Goal: Task Accomplishment & Management: Manage account settings

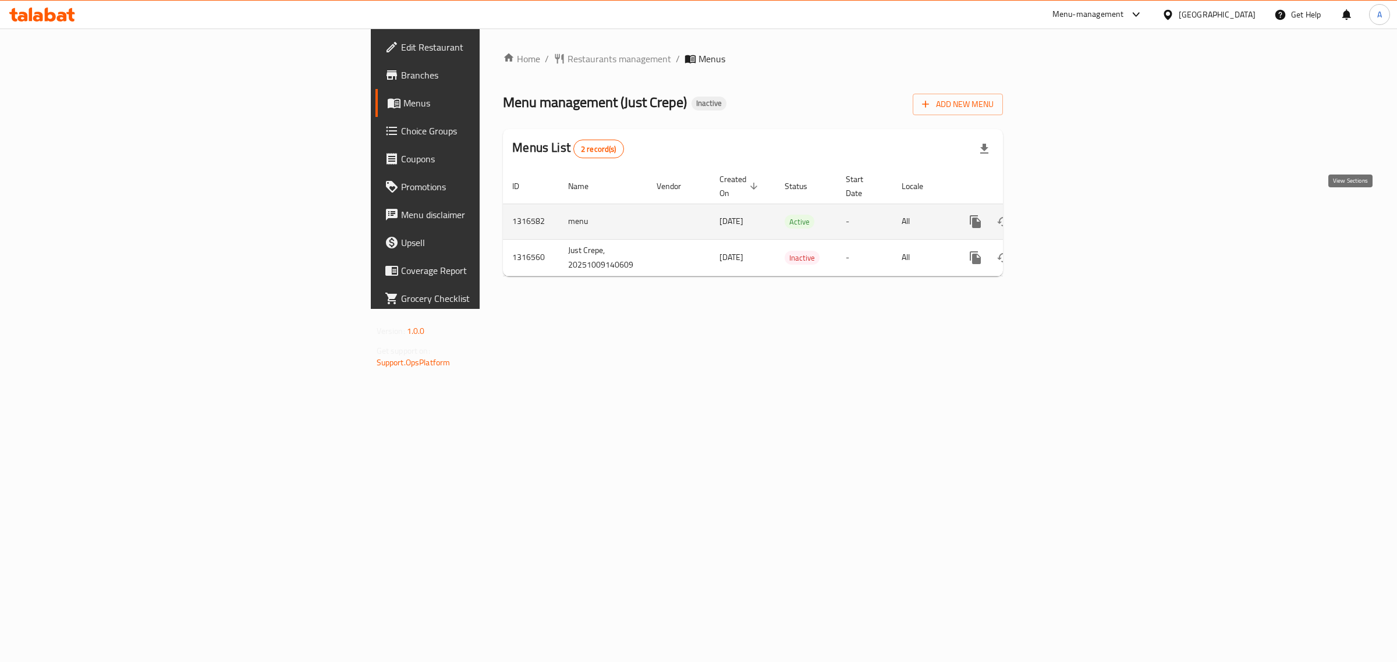
click at [1066, 215] on icon "enhanced table" at bounding box center [1059, 222] width 14 height 14
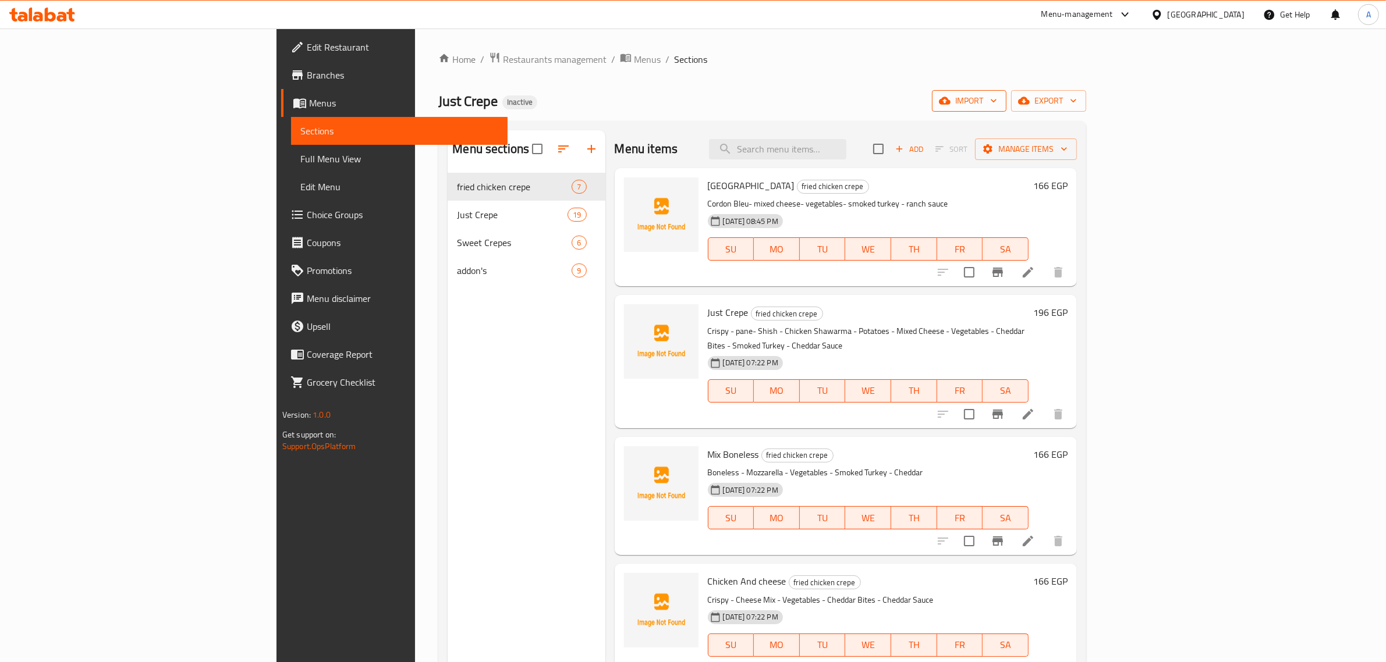
click at [1006, 111] on button "import" at bounding box center [969, 101] width 74 height 22
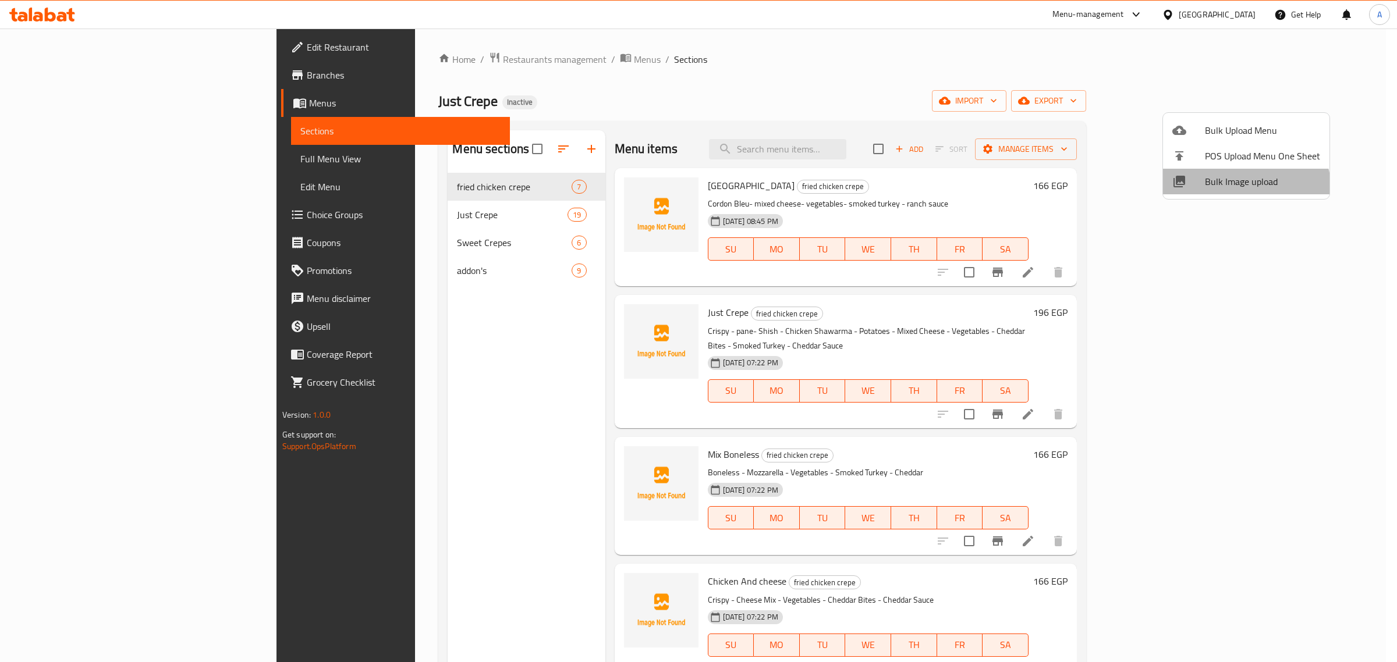
click at [1243, 190] on li "Bulk Image upload" at bounding box center [1246, 182] width 166 height 26
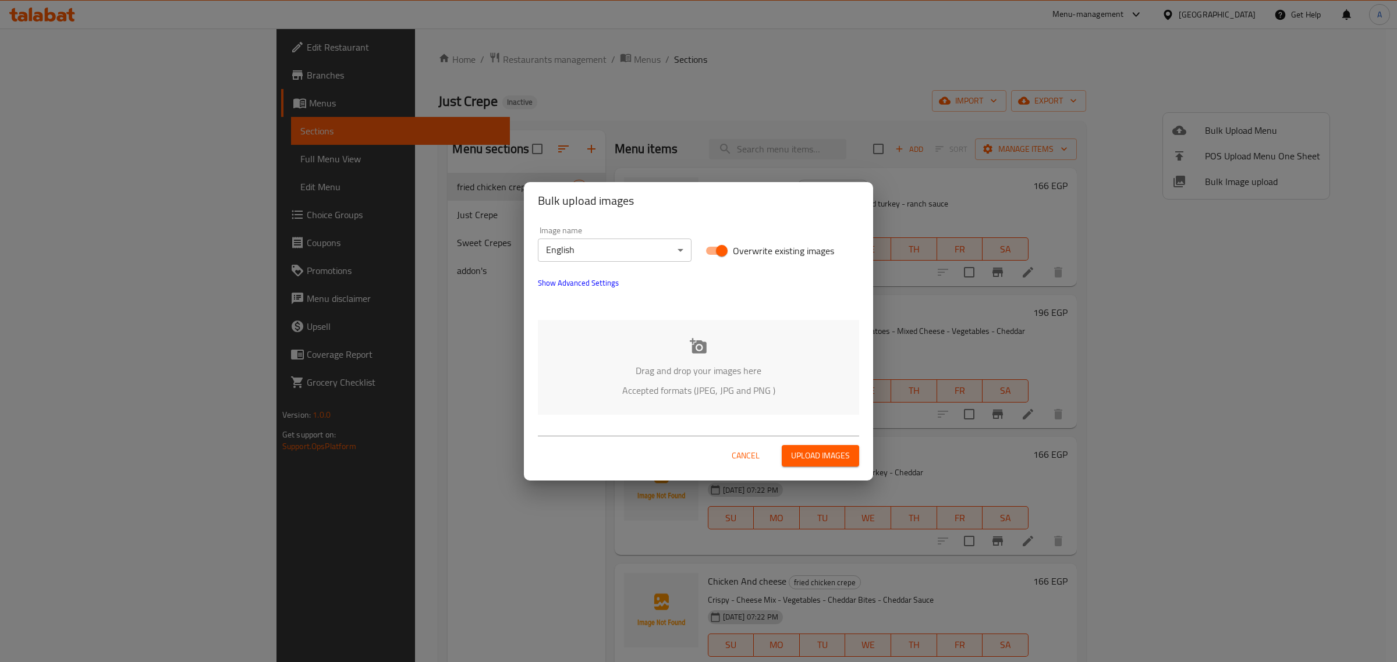
click at [563, 242] on body "​ Menu-management Egypt Get Help A Edit Restaurant Branches Menus Sections Full…" at bounding box center [698, 346] width 1397 height 634
click at [591, 266] on li "Arabic" at bounding box center [615, 270] width 154 height 21
click at [665, 336] on div "Drag and drop your images here Accepted formats (JPEG, JPG and PNG )" at bounding box center [698, 367] width 321 height 95
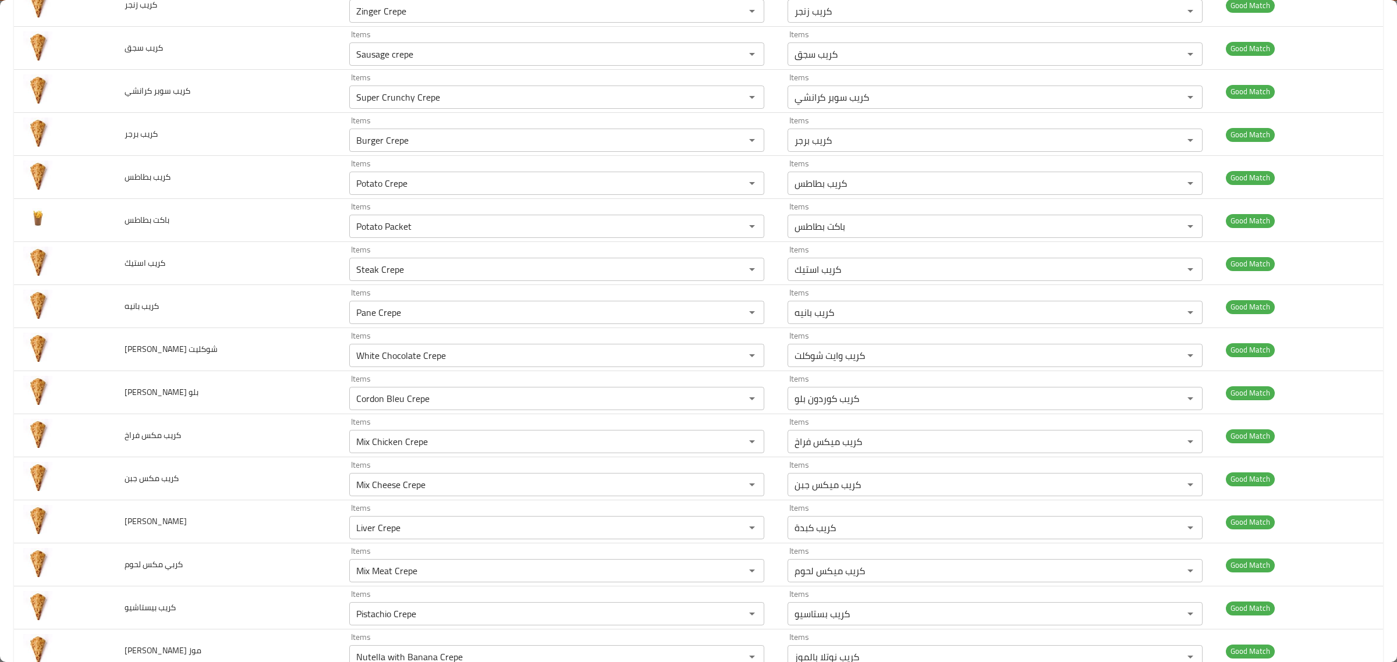
scroll to position [1051, 0]
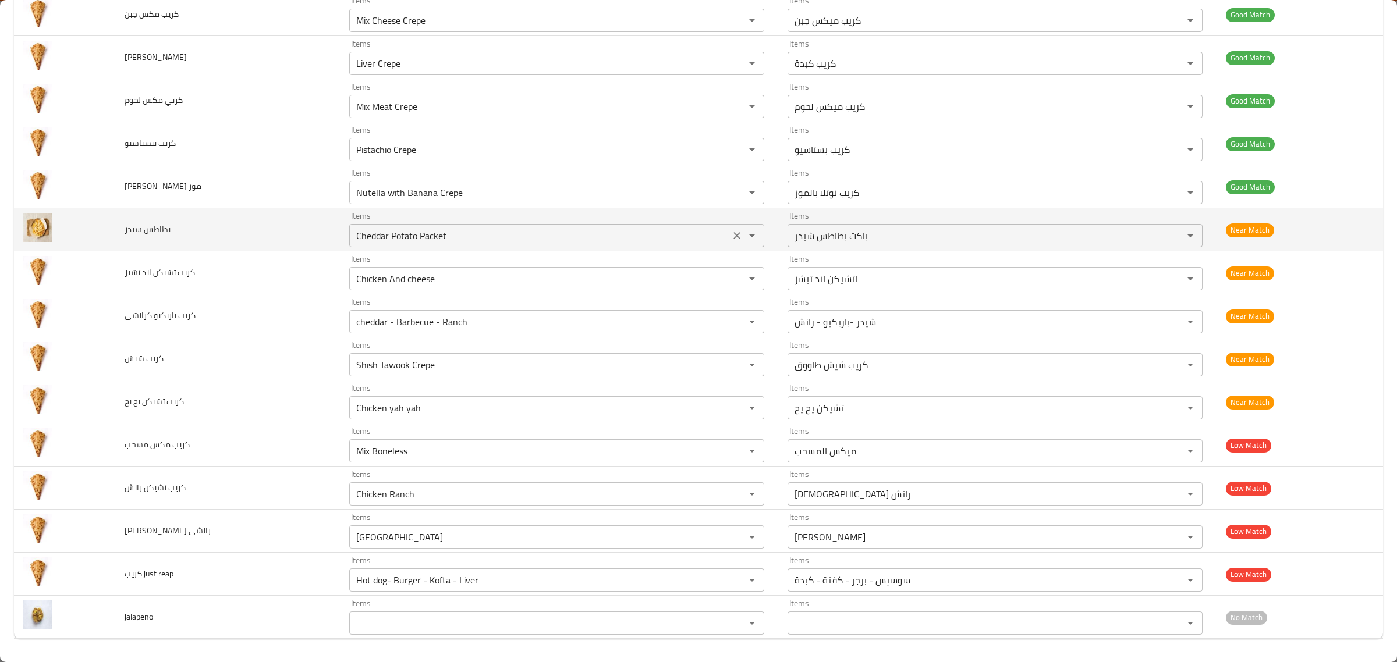
click at [521, 234] on شيدر "Cheddar Potato Packet" at bounding box center [540, 236] width 374 height 16
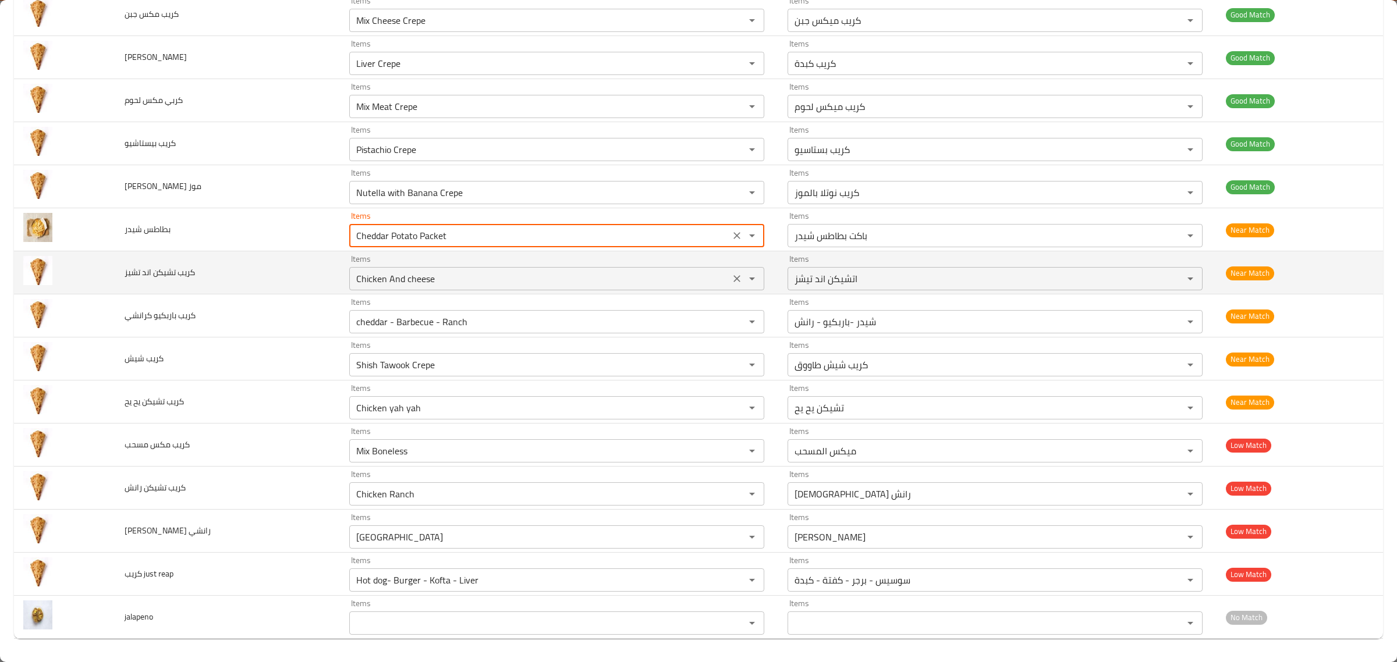
click at [524, 262] on div "Items Chicken And cheese Items" at bounding box center [556, 273] width 415 height 36
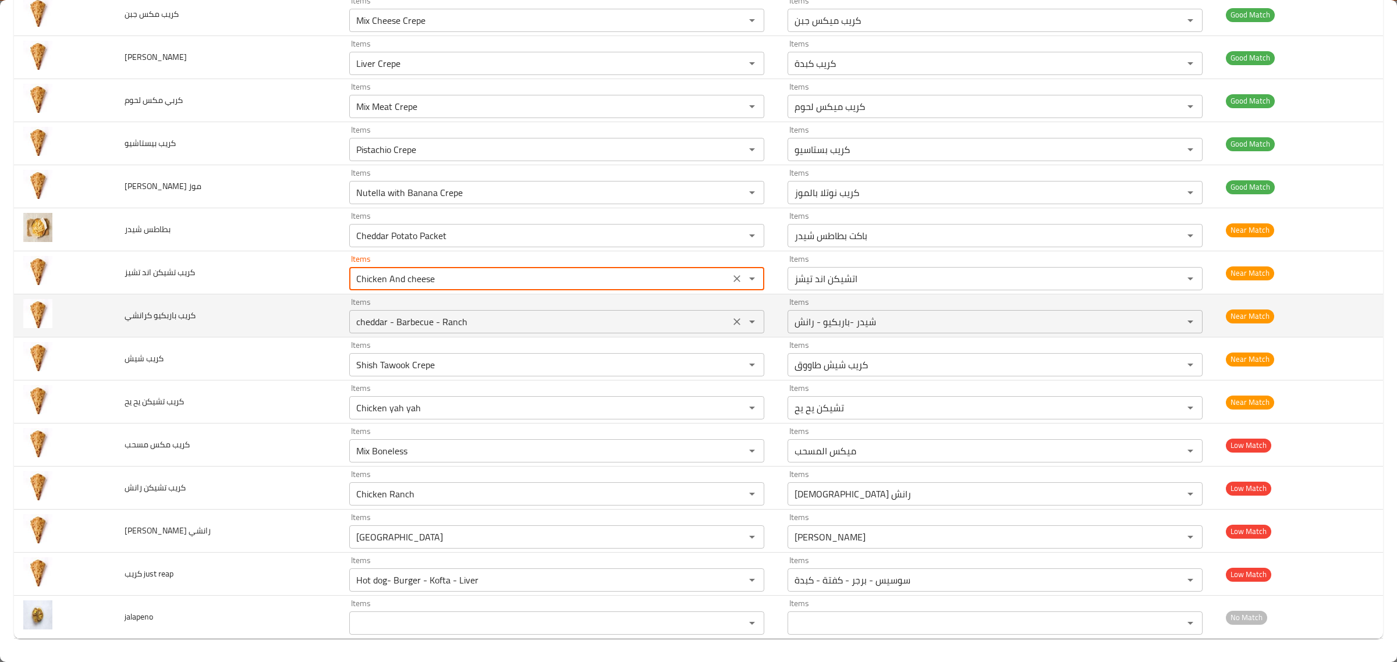
click at [537, 301] on div "Items cheddar - Barbecue - Ranch Items" at bounding box center [556, 316] width 415 height 36
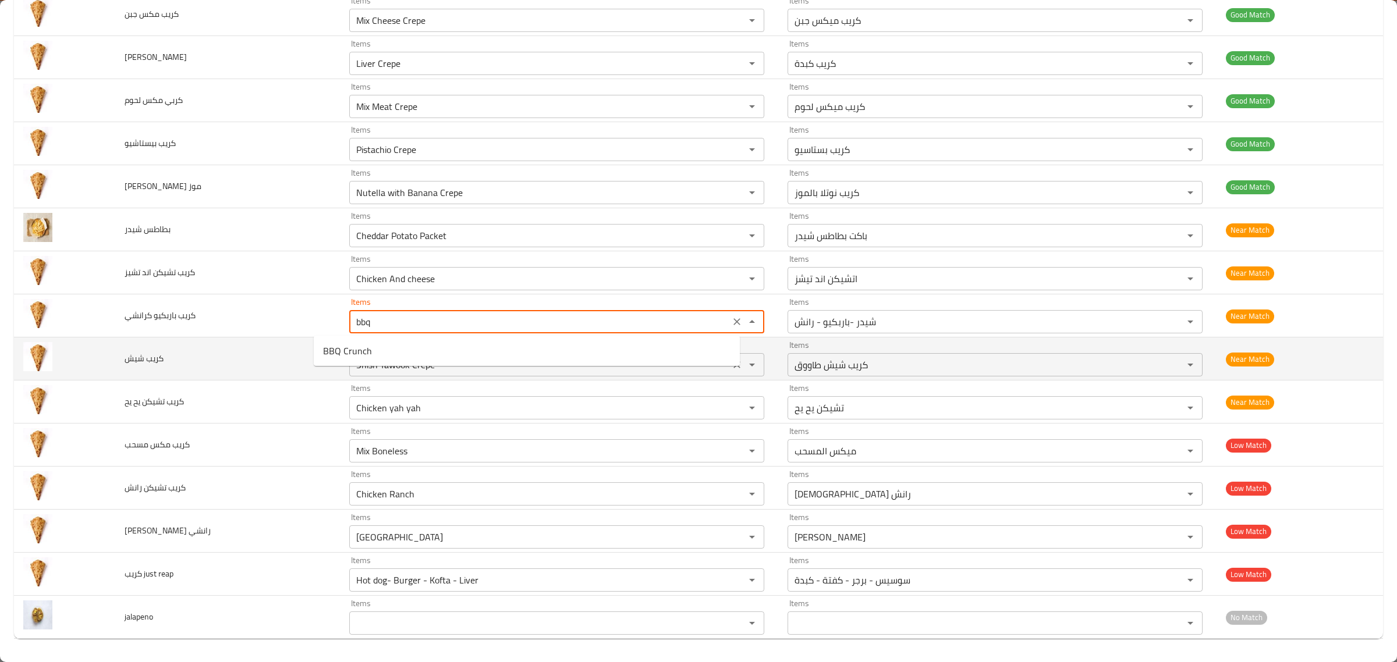
click at [580, 345] on كرانشي-option-0 "BBQ Crunch" at bounding box center [527, 350] width 426 height 21
type كرانشي "BBQ Crunch"
type كرانشي-ar "باربكيو كرانش"
type كرانشي "BBQ Crunch"
click at [588, 357] on شيش "Shish Tawook Crepe" at bounding box center [540, 365] width 374 height 16
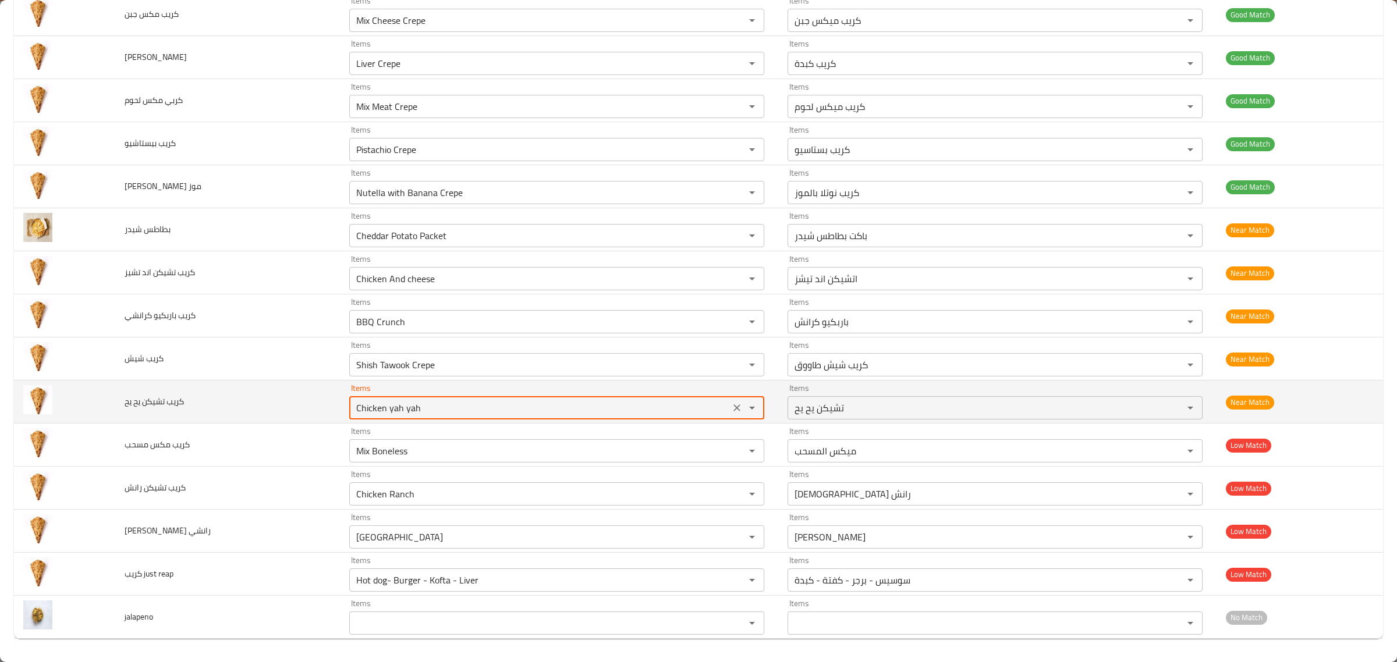
click at [592, 405] on يح "Chicken yah yah" at bounding box center [540, 408] width 374 height 16
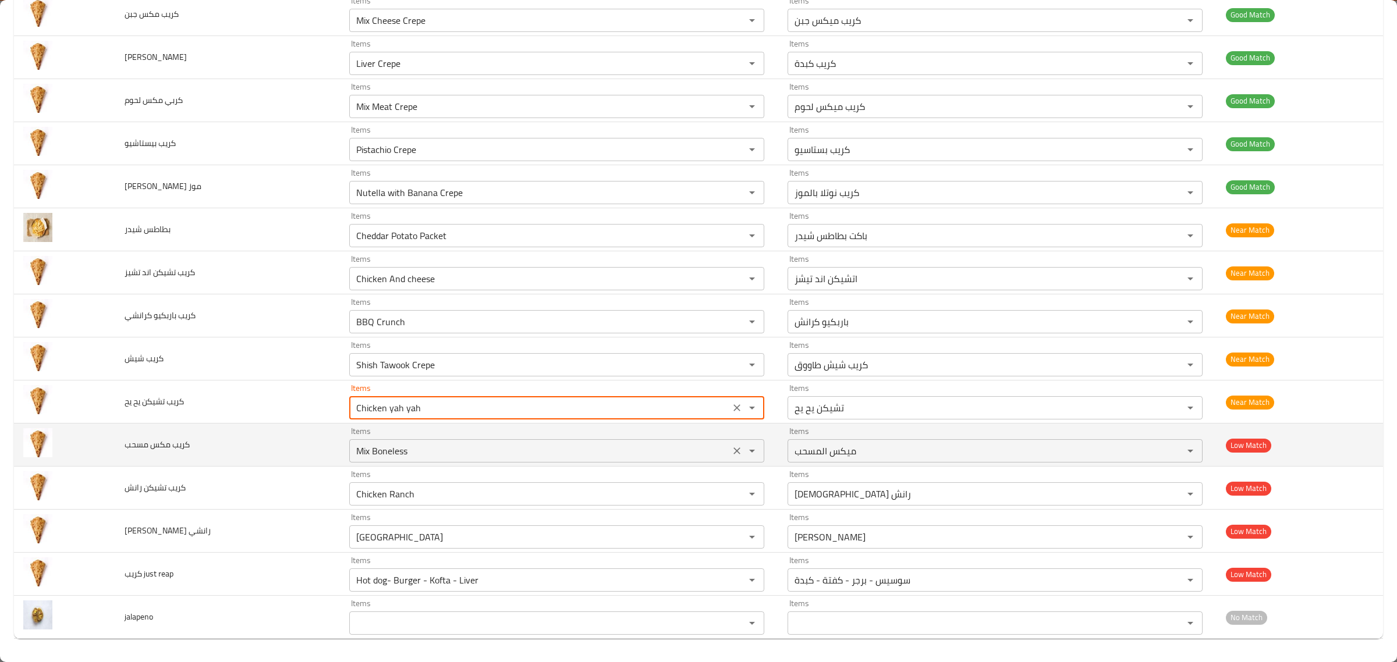
click at [588, 460] on div "Mix Boneless Items" at bounding box center [556, 450] width 415 height 23
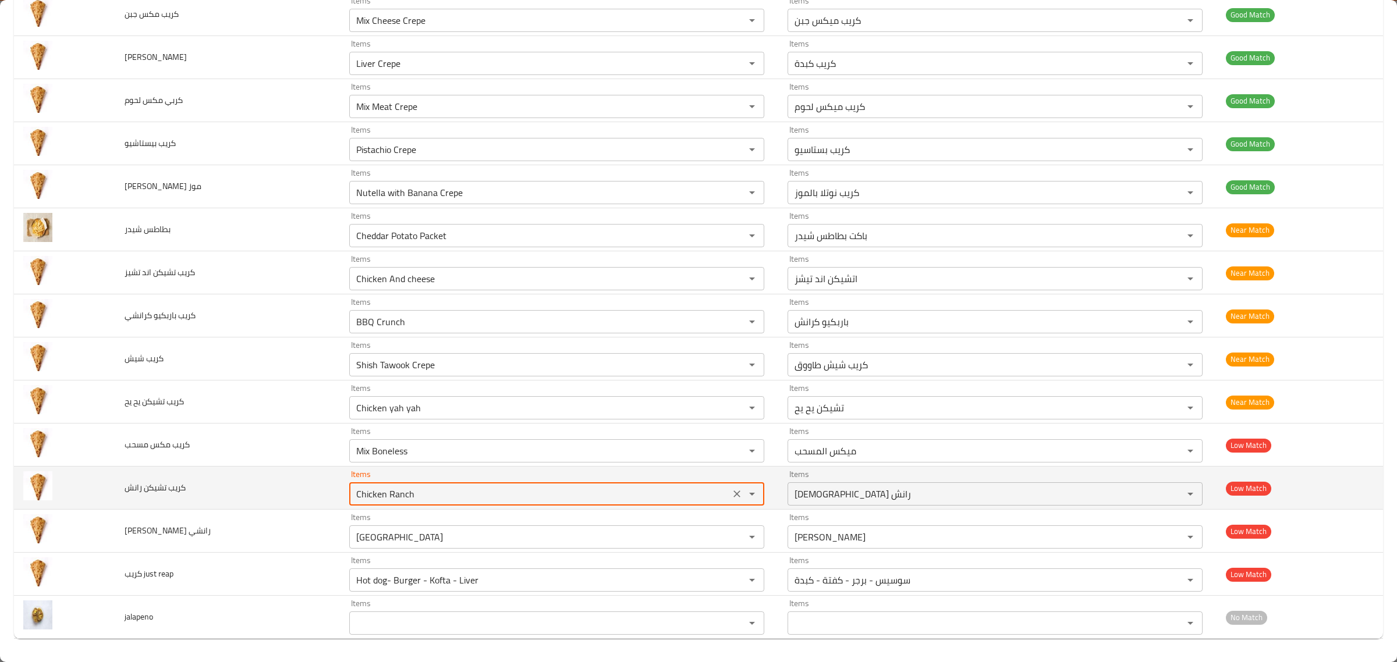
click at [599, 487] on رانش "Chicken Ranch" at bounding box center [540, 494] width 374 height 16
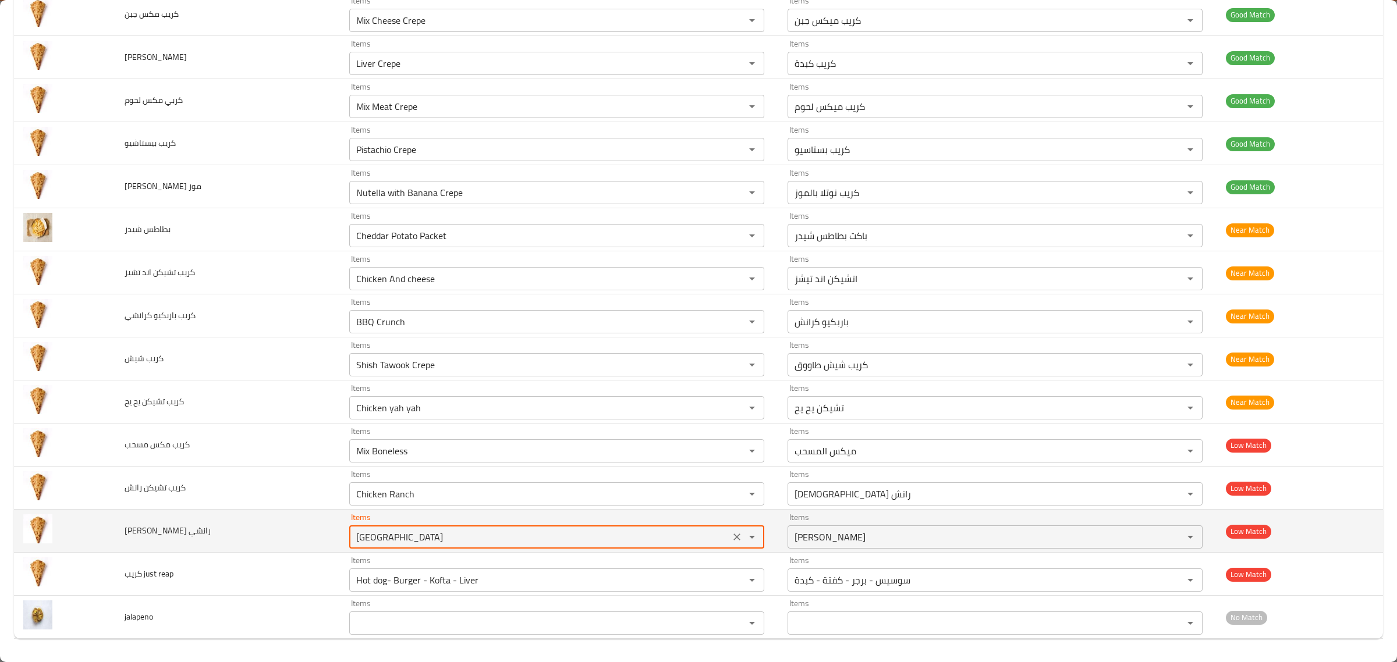
click at [573, 537] on رانشي "Blue Ranch" at bounding box center [540, 537] width 374 height 16
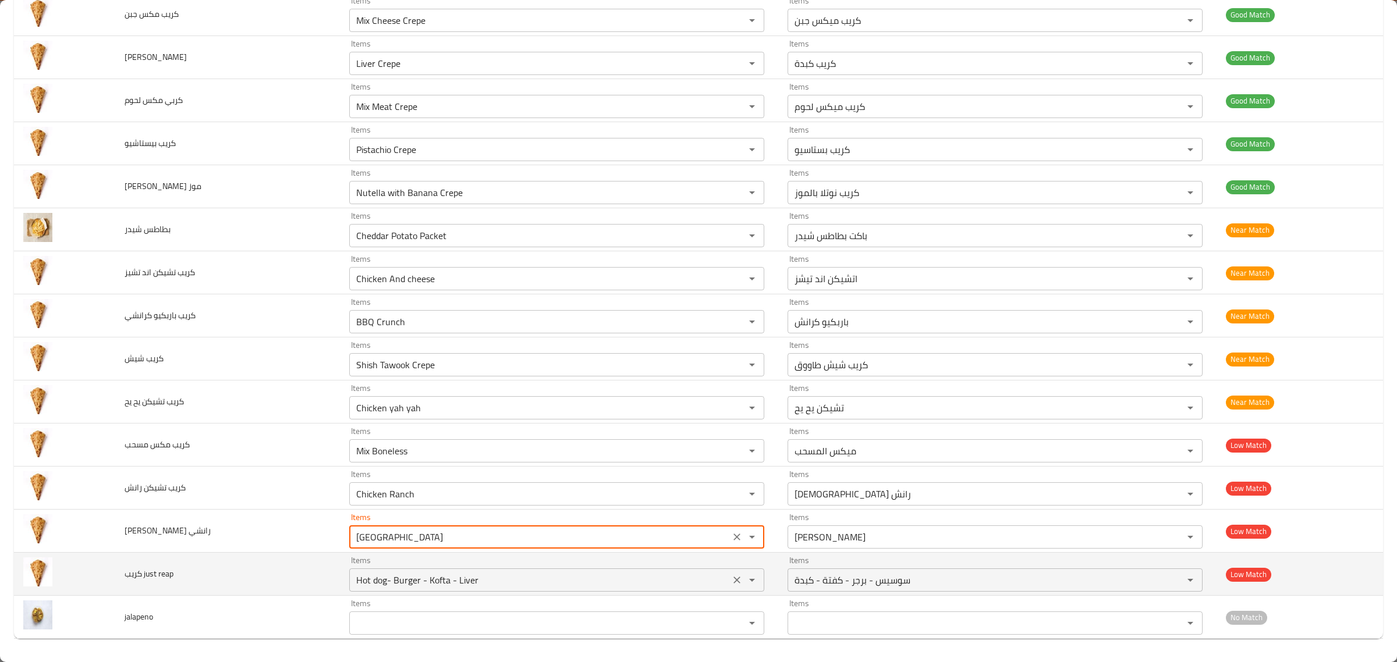
click at [574, 576] on reap "Hot dog- Burger - Kofta - Liver" at bounding box center [540, 580] width 374 height 16
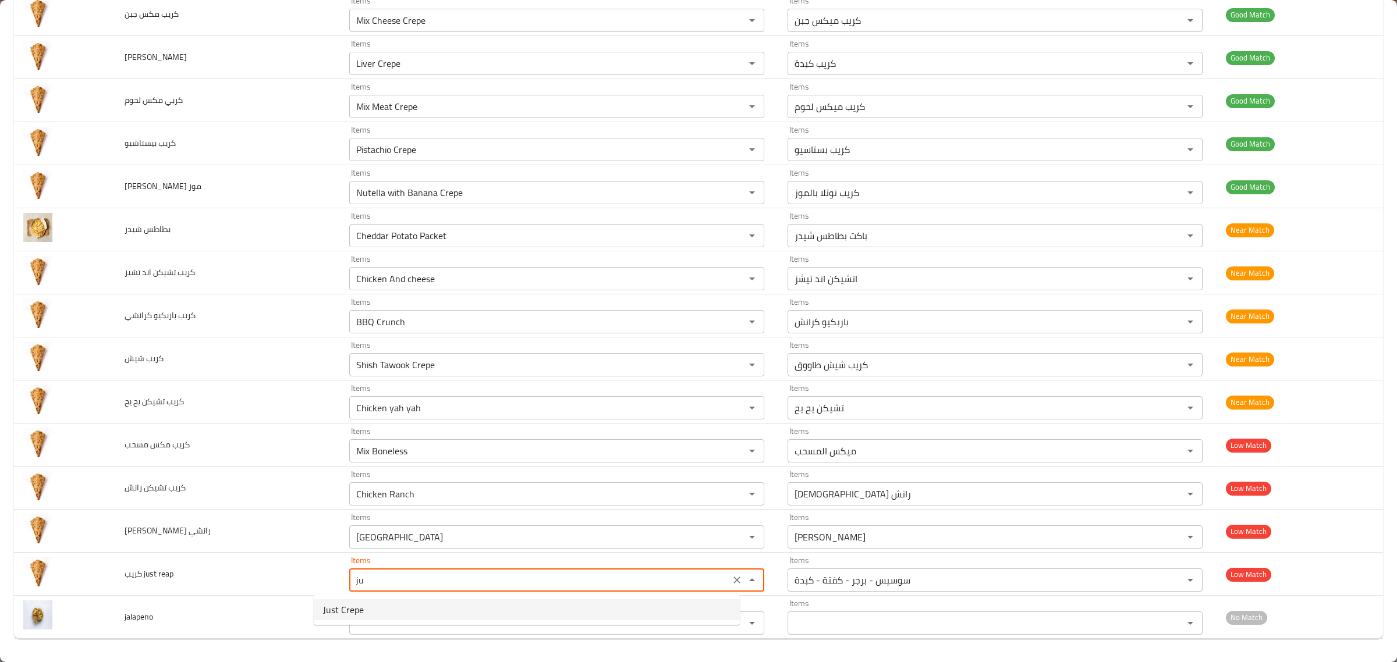
click at [467, 609] on reap-option-0 "Just Crepe" at bounding box center [527, 609] width 426 height 21
type reap "Just Crepe"
type reap-ar "جاست كريب"
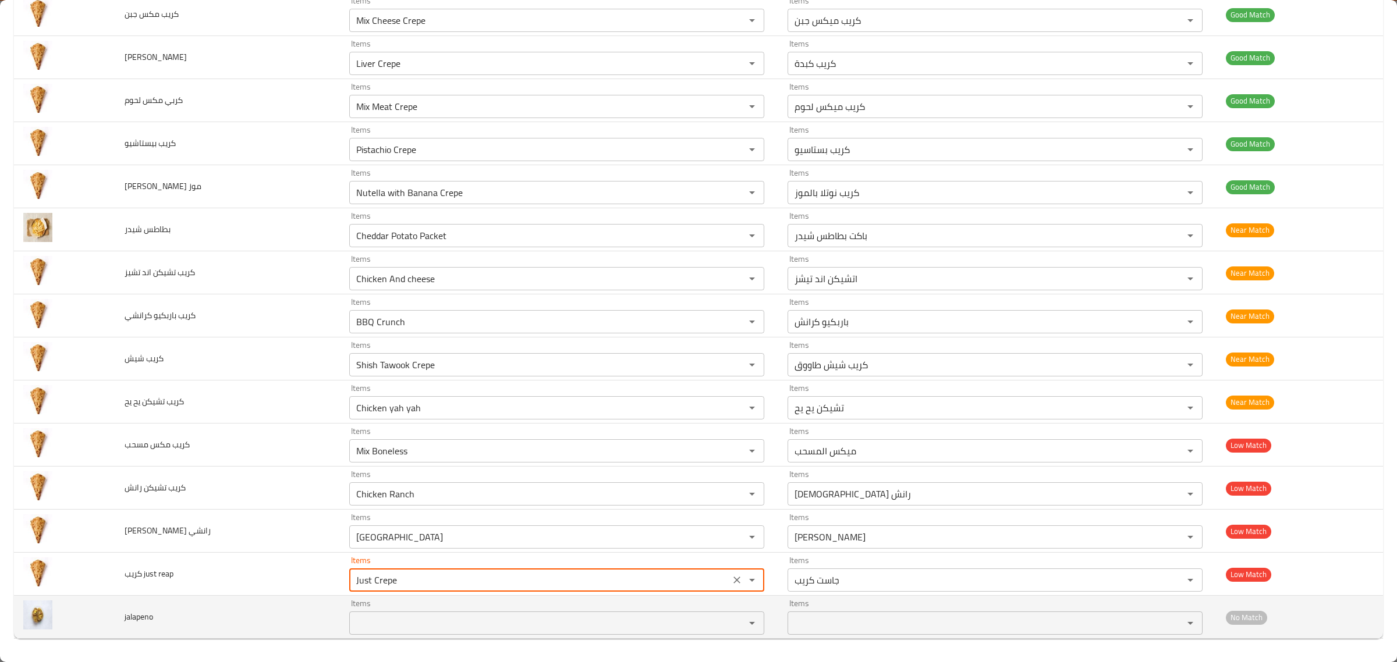
type reap "Just Crepe"
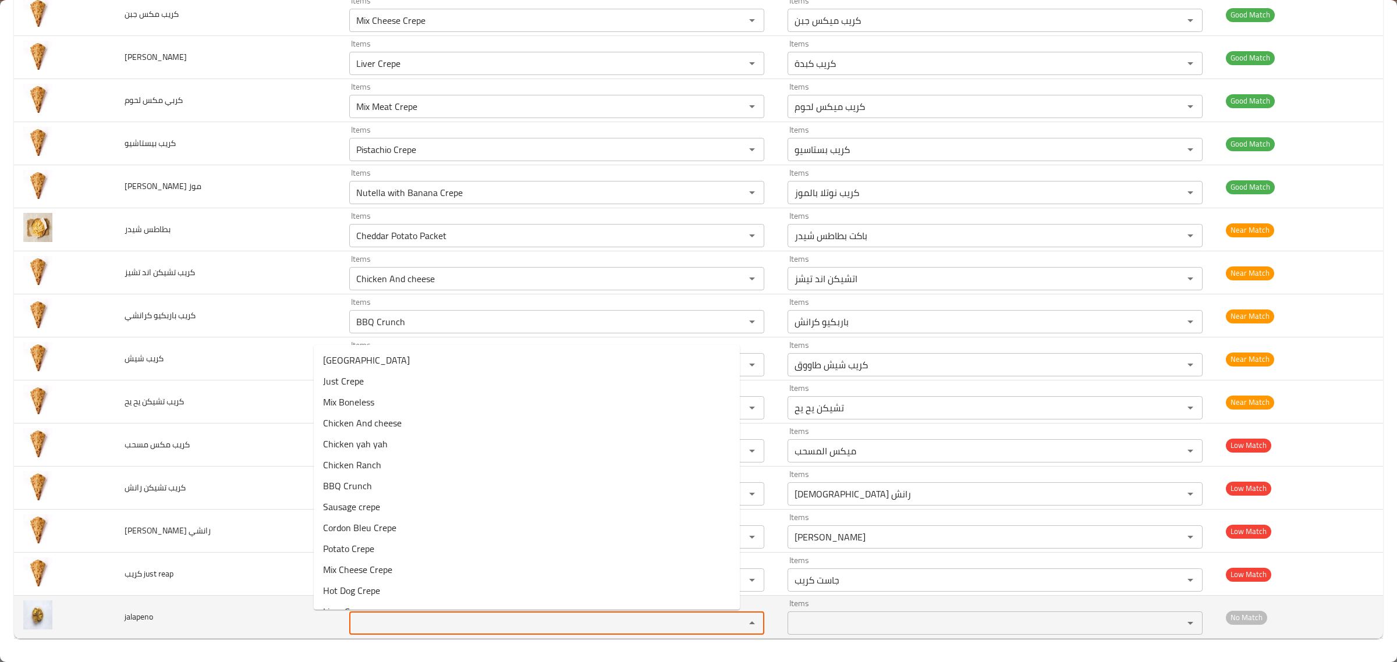
click at [473, 623] on input "Items" at bounding box center [540, 623] width 374 height 16
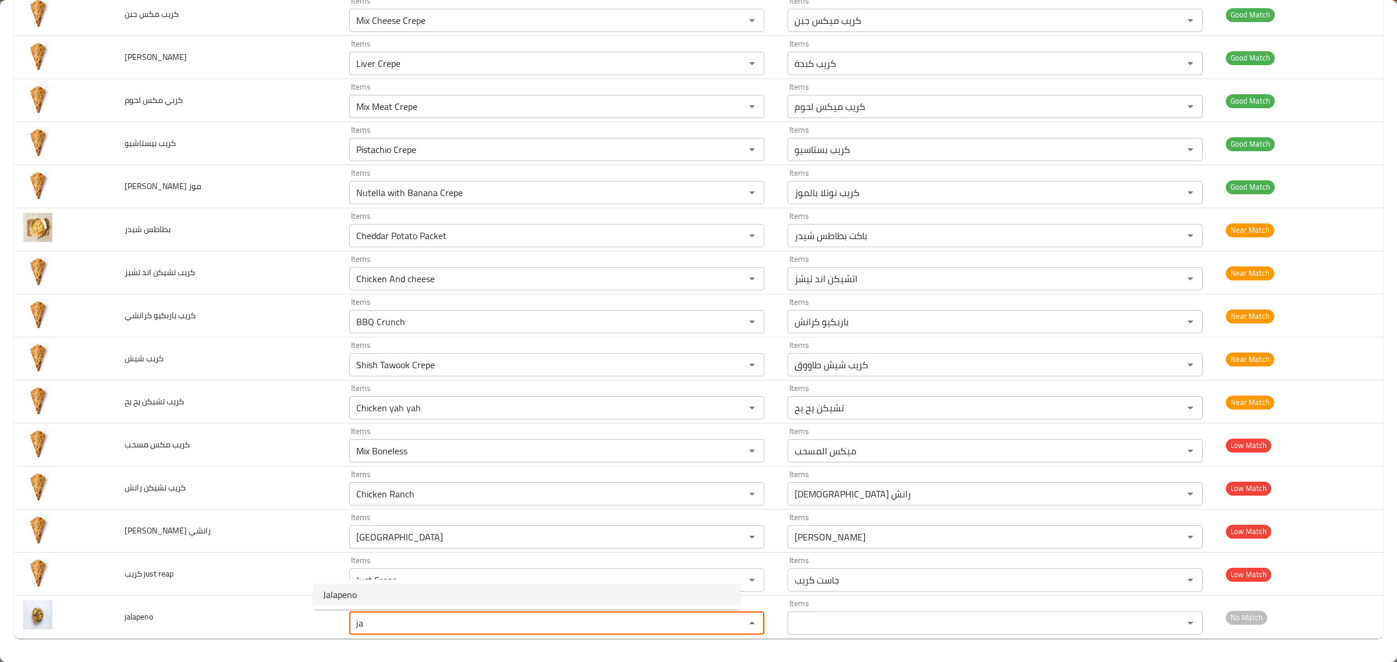
click at [425, 598] on li "Jalapeno" at bounding box center [527, 594] width 426 height 21
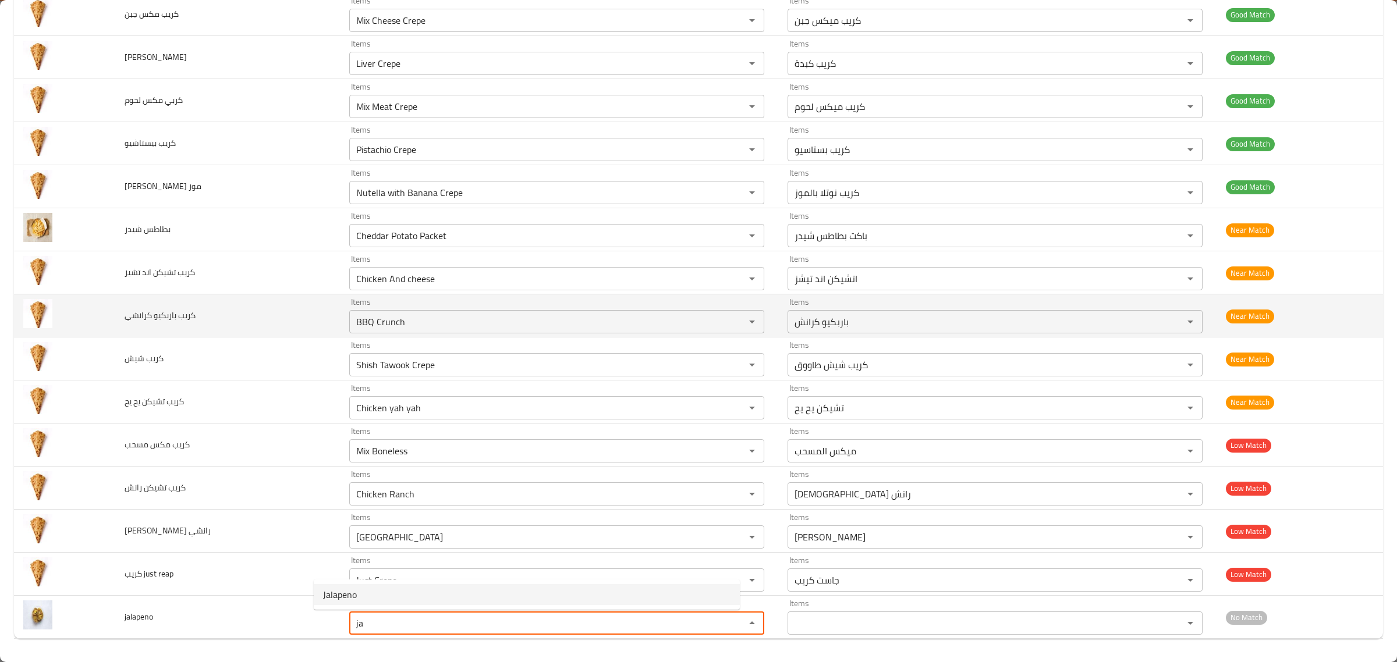
type input "Jalapeno"
type input "هلابينو"
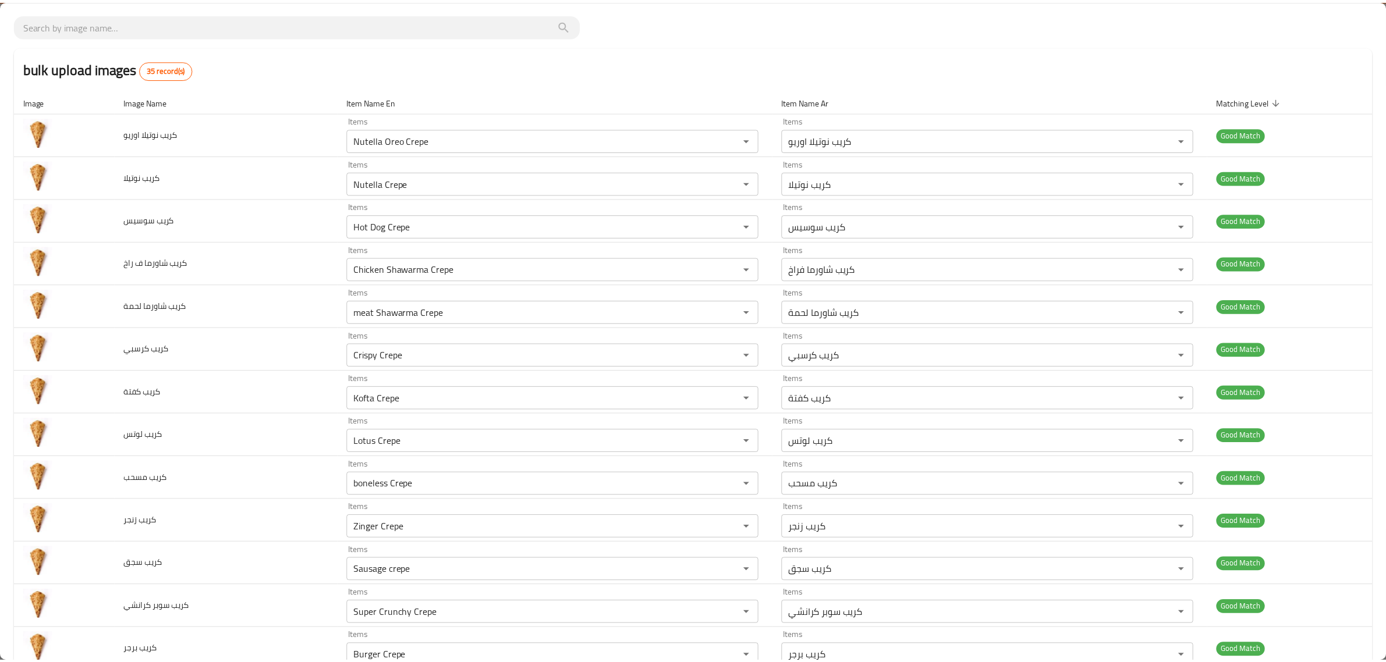
scroll to position [0, 0]
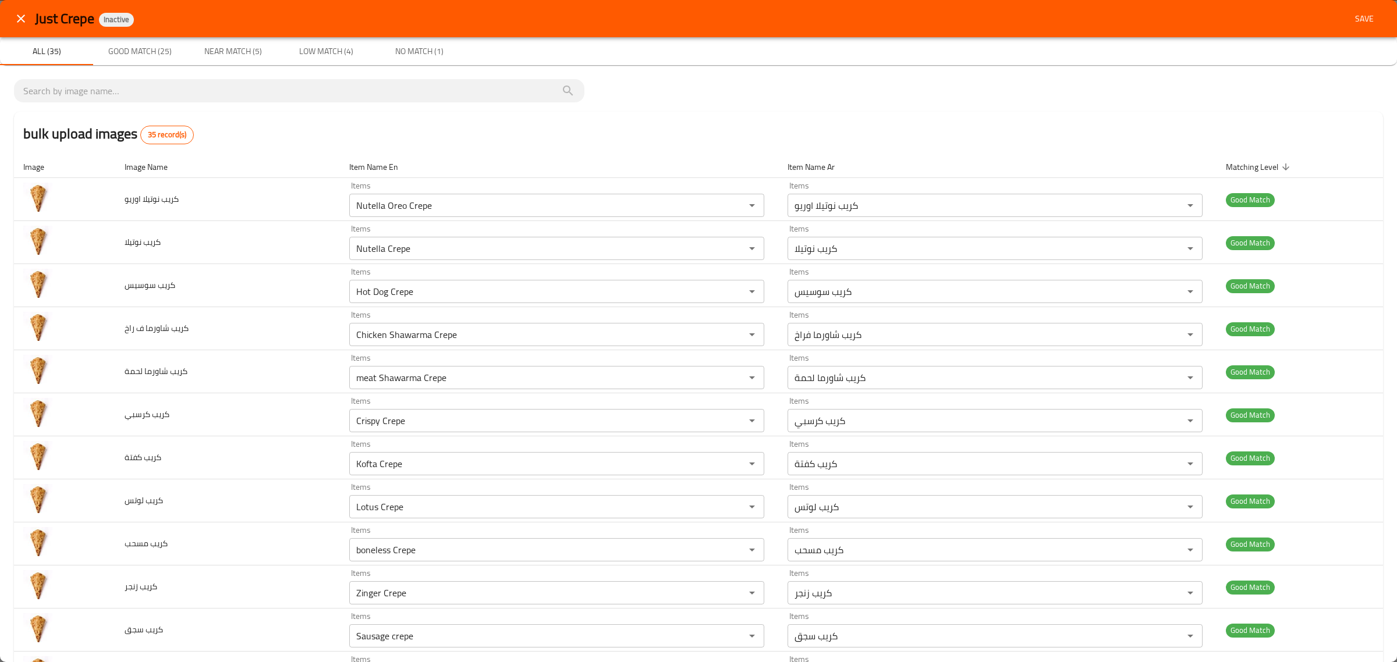
type input "Jalapeno"
click at [1346, 19] on button "Save" at bounding box center [1364, 19] width 37 height 22
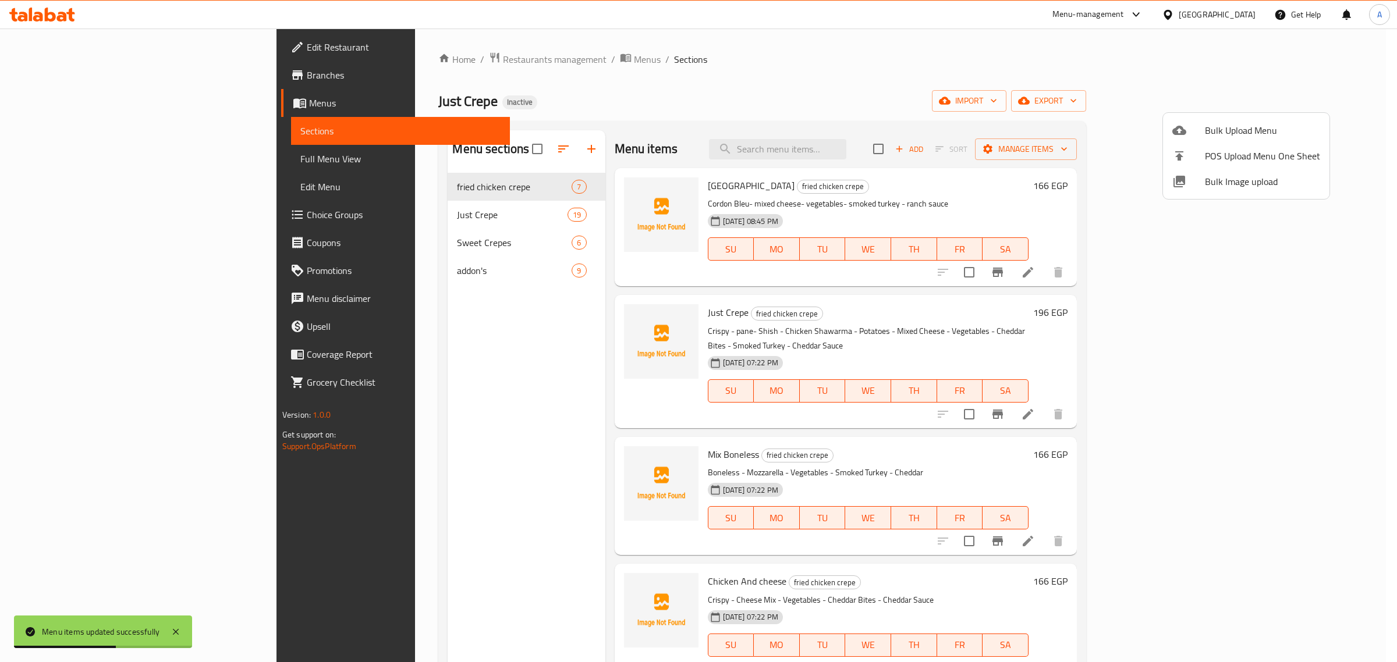
click at [342, 204] on div at bounding box center [698, 331] width 1397 height 662
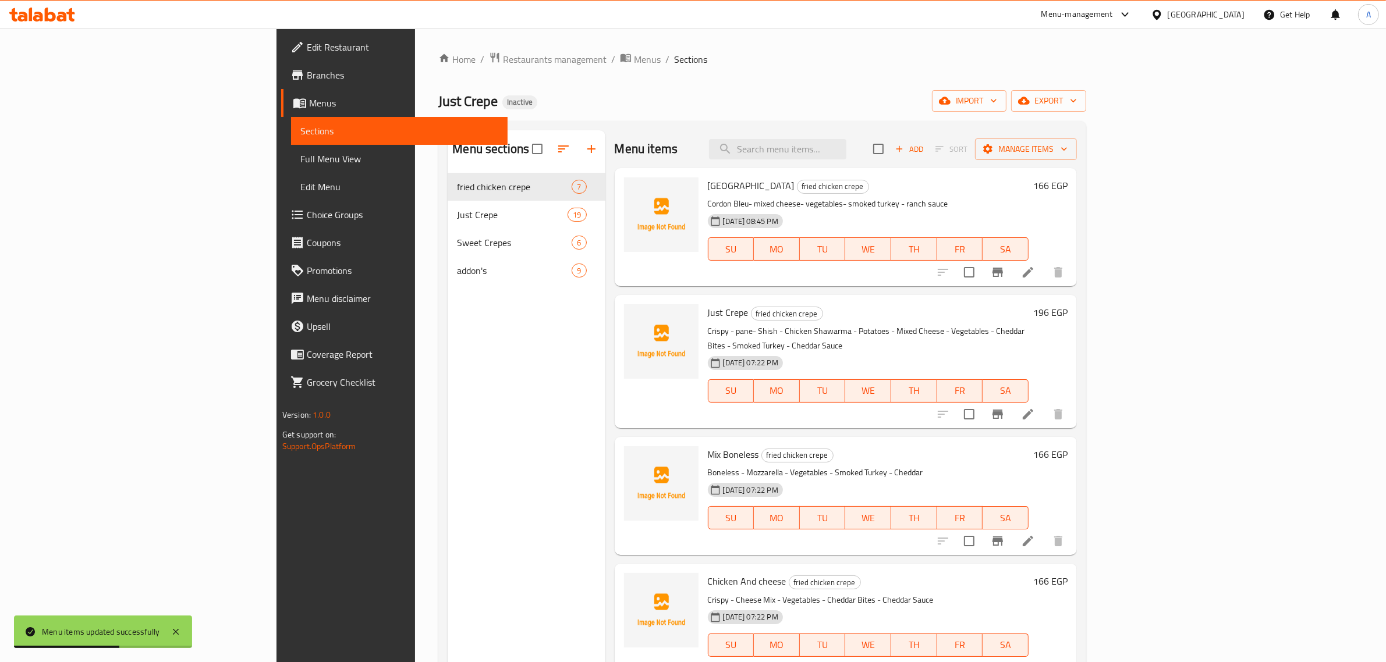
click at [448, 204] on div "Just Crepe 19" at bounding box center [526, 215] width 157 height 28
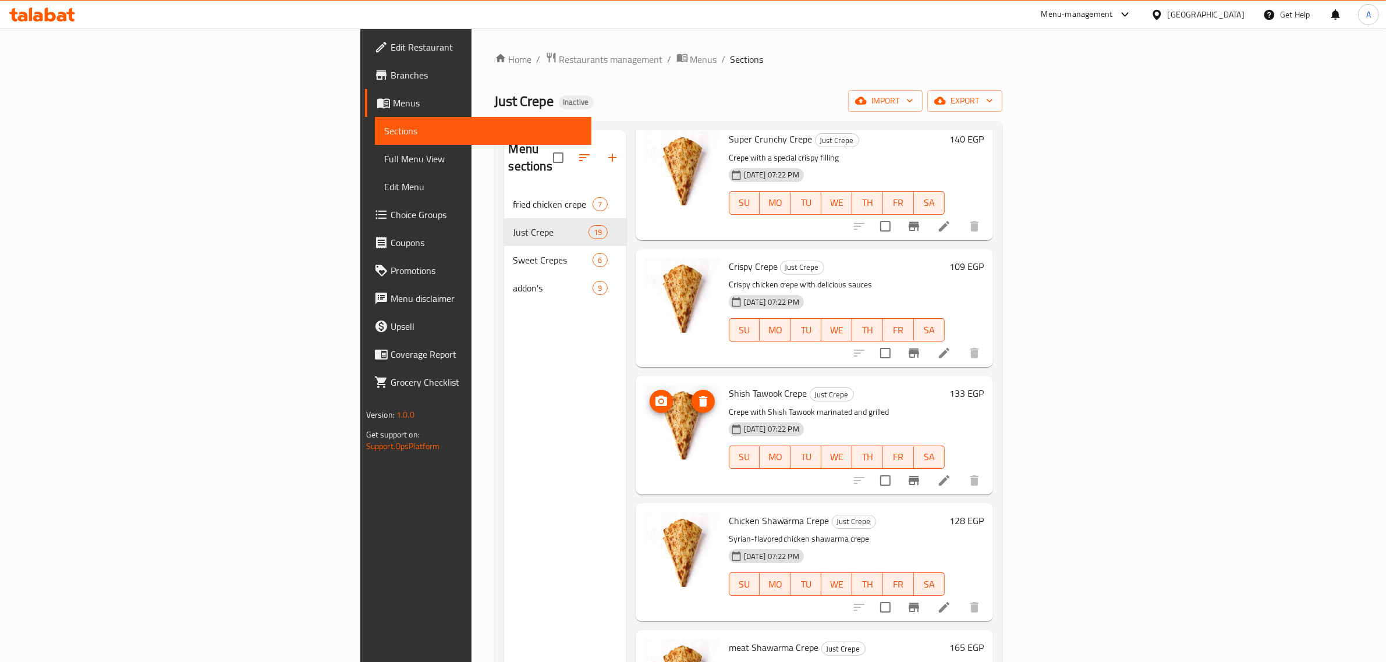
scroll to position [1182, 0]
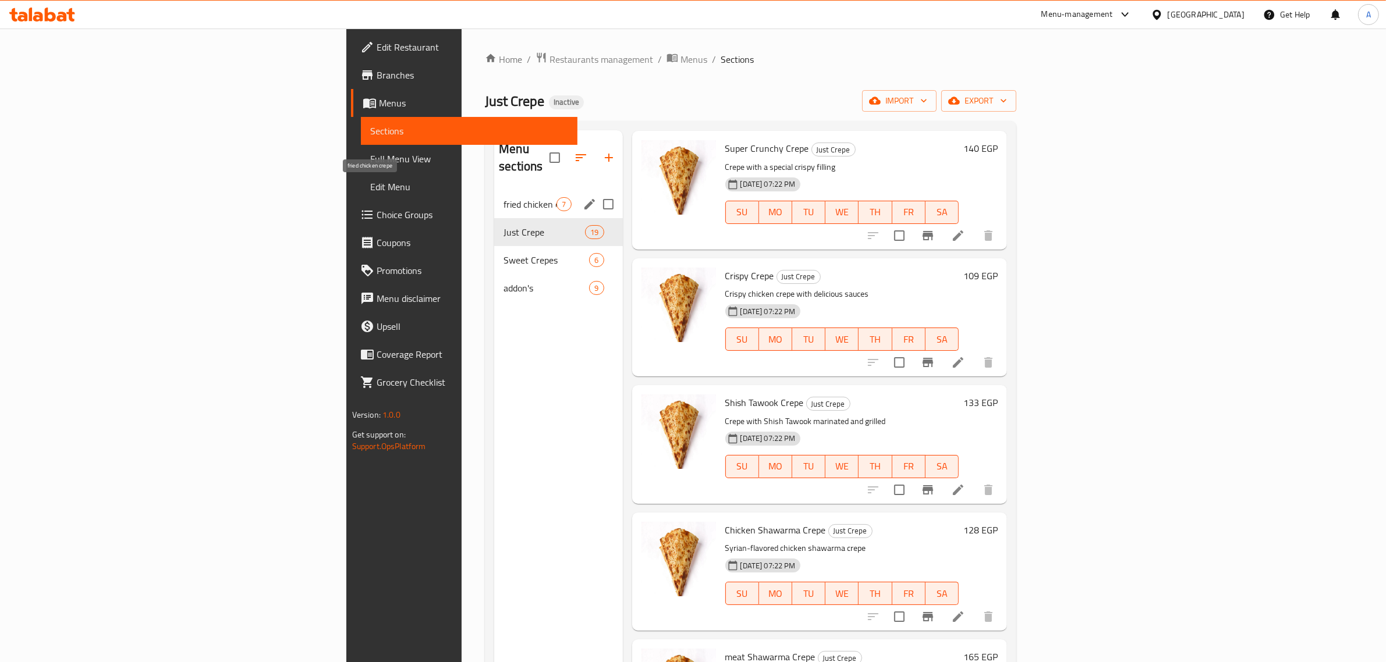
click at [503, 197] on span "fried chicken crepe" at bounding box center [529, 204] width 53 height 14
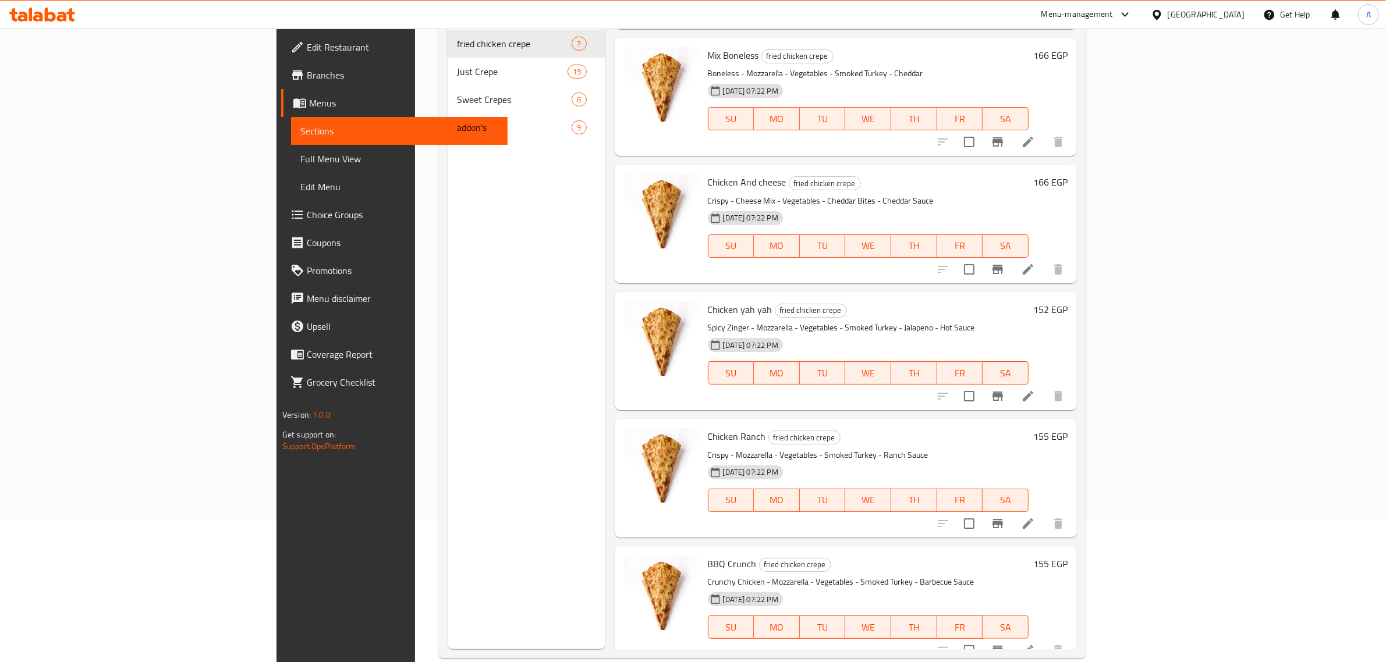
scroll to position [164, 0]
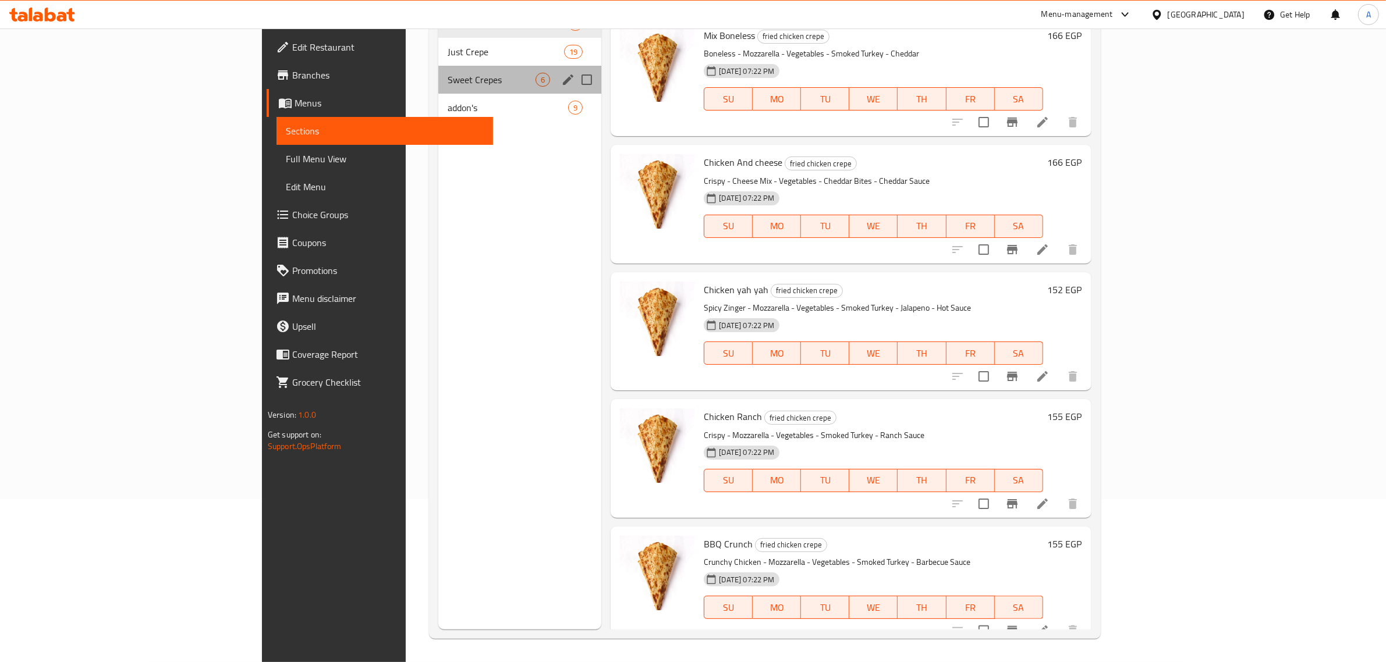
click at [438, 70] on div "Sweet Crepes 6" at bounding box center [519, 80] width 163 height 28
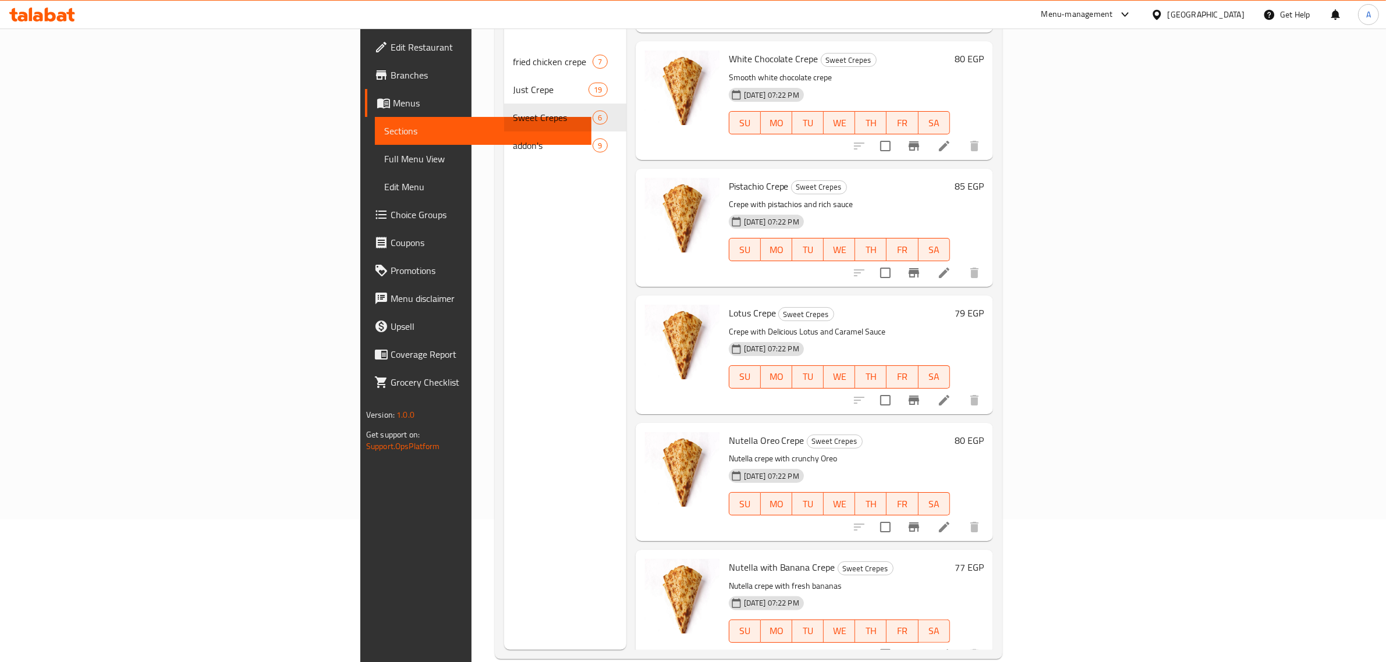
scroll to position [164, 0]
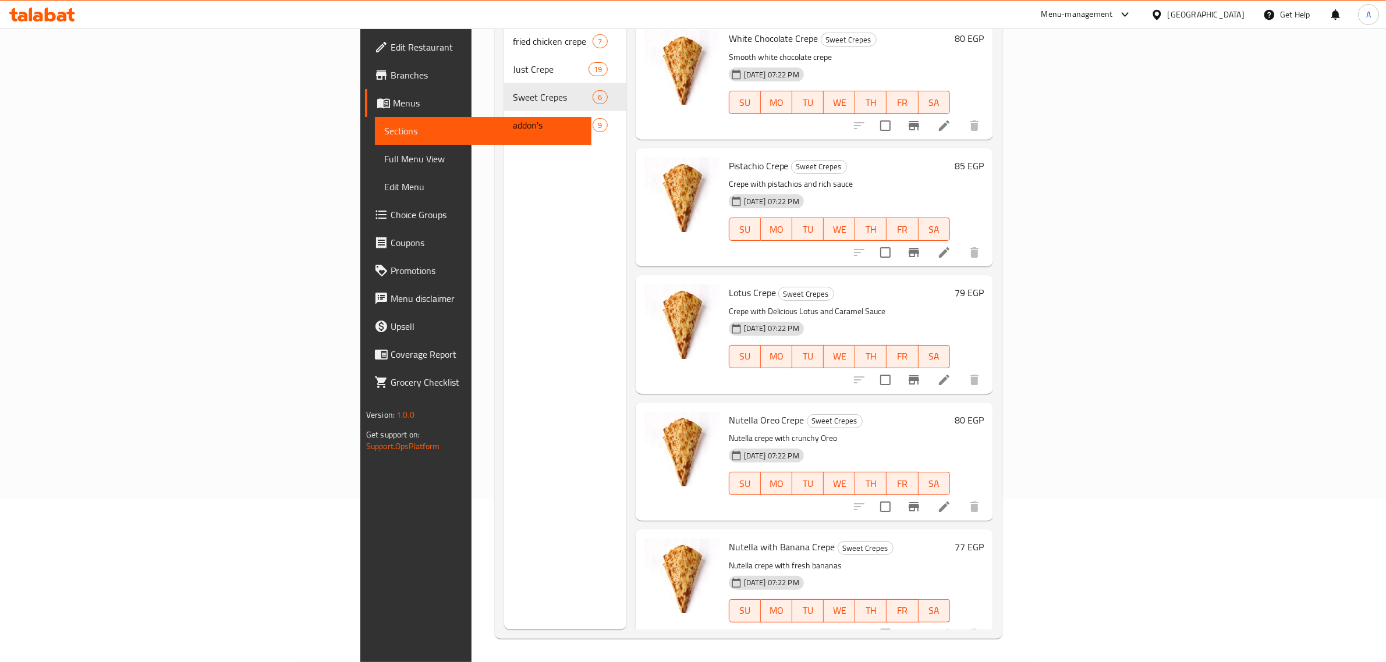
click at [504, 115] on div "addon's 9" at bounding box center [565, 125] width 122 height 28
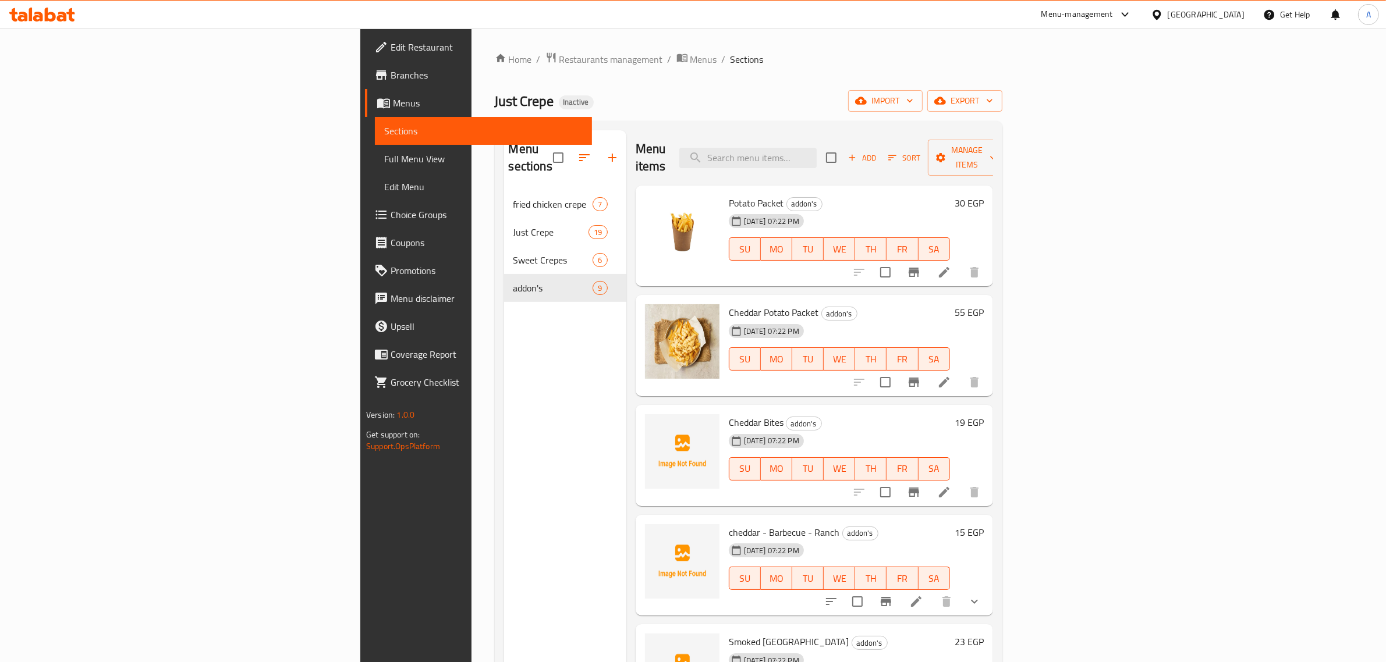
click at [901, 108] on div "Just Crepe Inactive import export" at bounding box center [749, 101] width 508 height 22
click at [384, 158] on span "Full Menu View" at bounding box center [483, 159] width 198 height 14
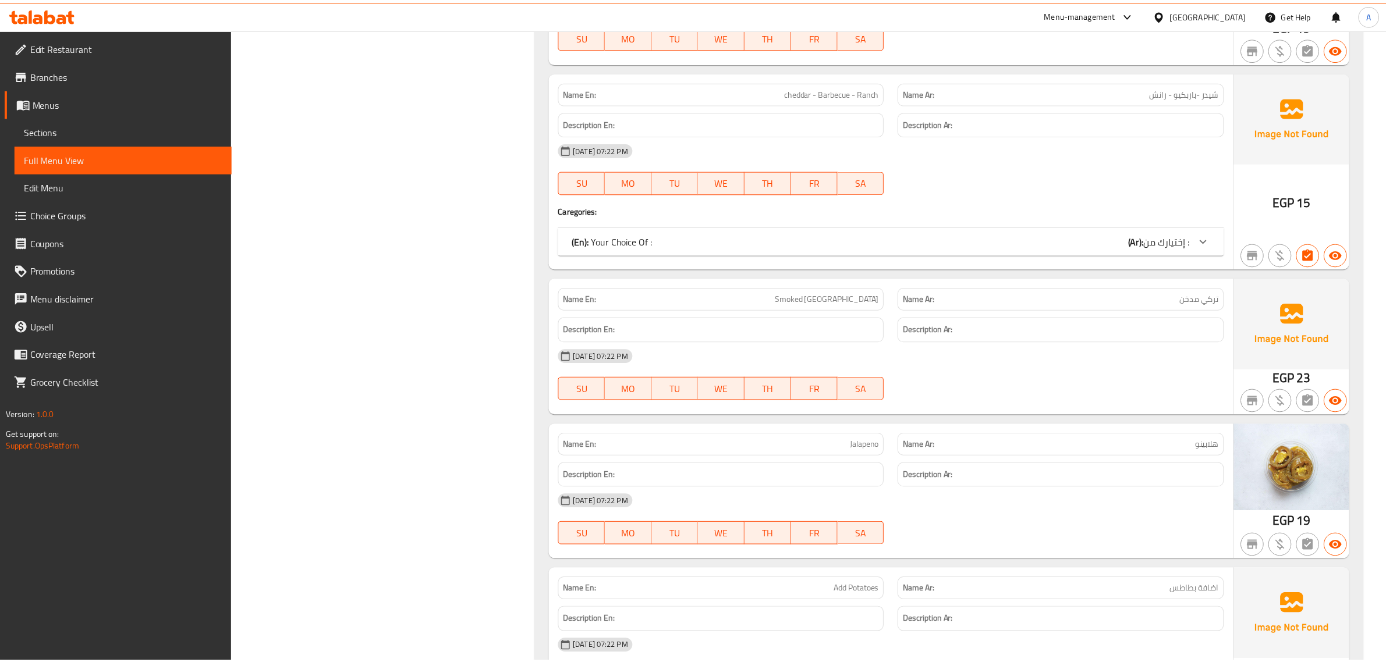
scroll to position [5909, 0]
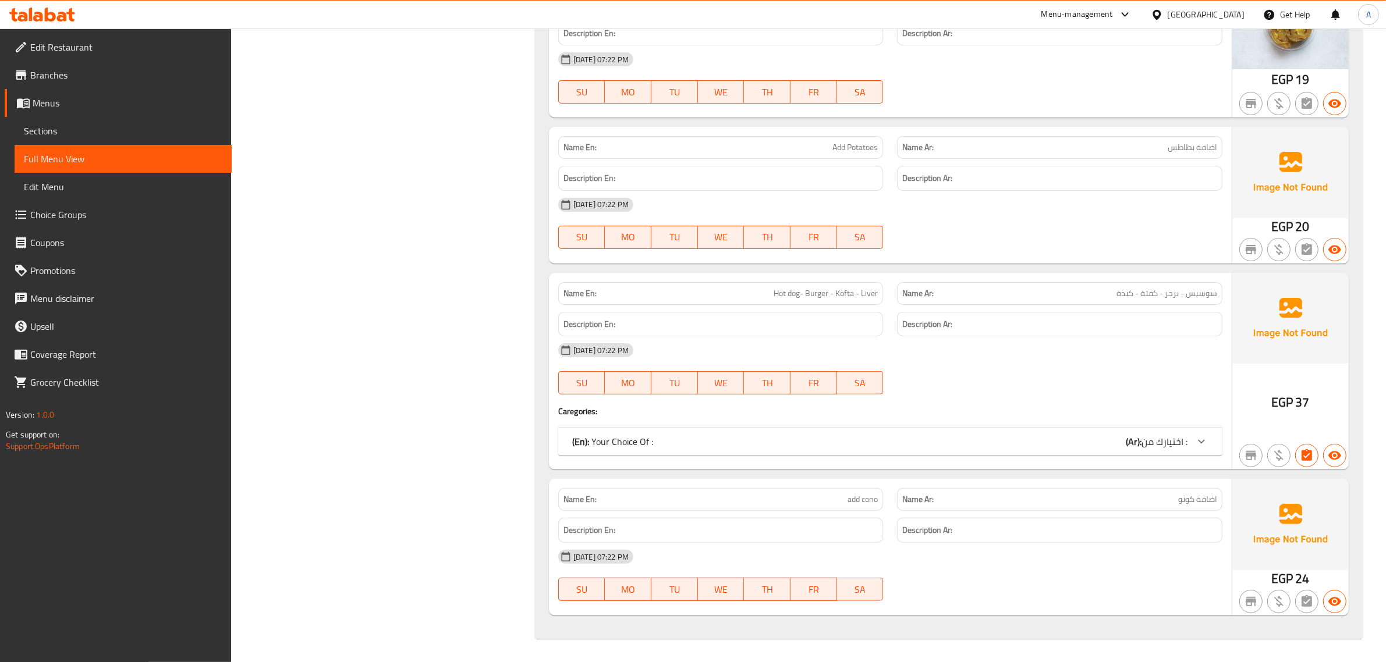
click at [1228, 19] on div "[GEOGRAPHIC_DATA]" at bounding box center [1206, 14] width 77 height 13
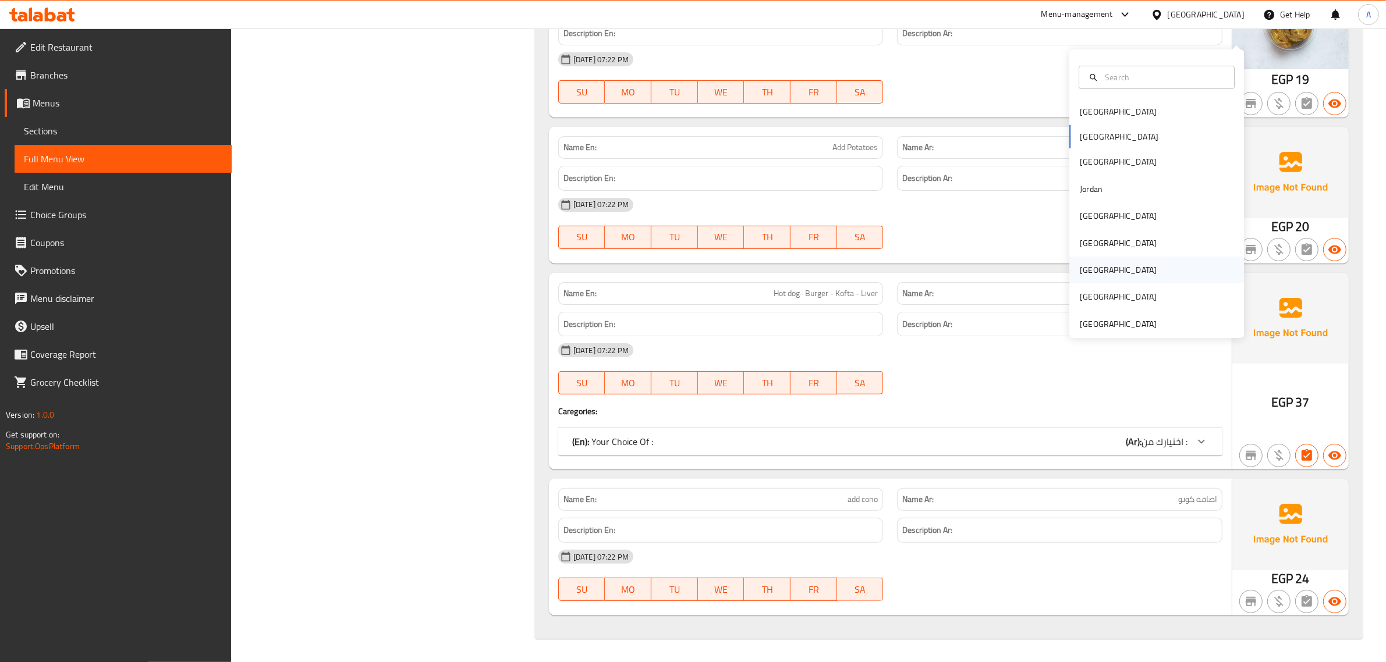
click at [1098, 257] on div "Qatar" at bounding box center [1156, 270] width 175 height 27
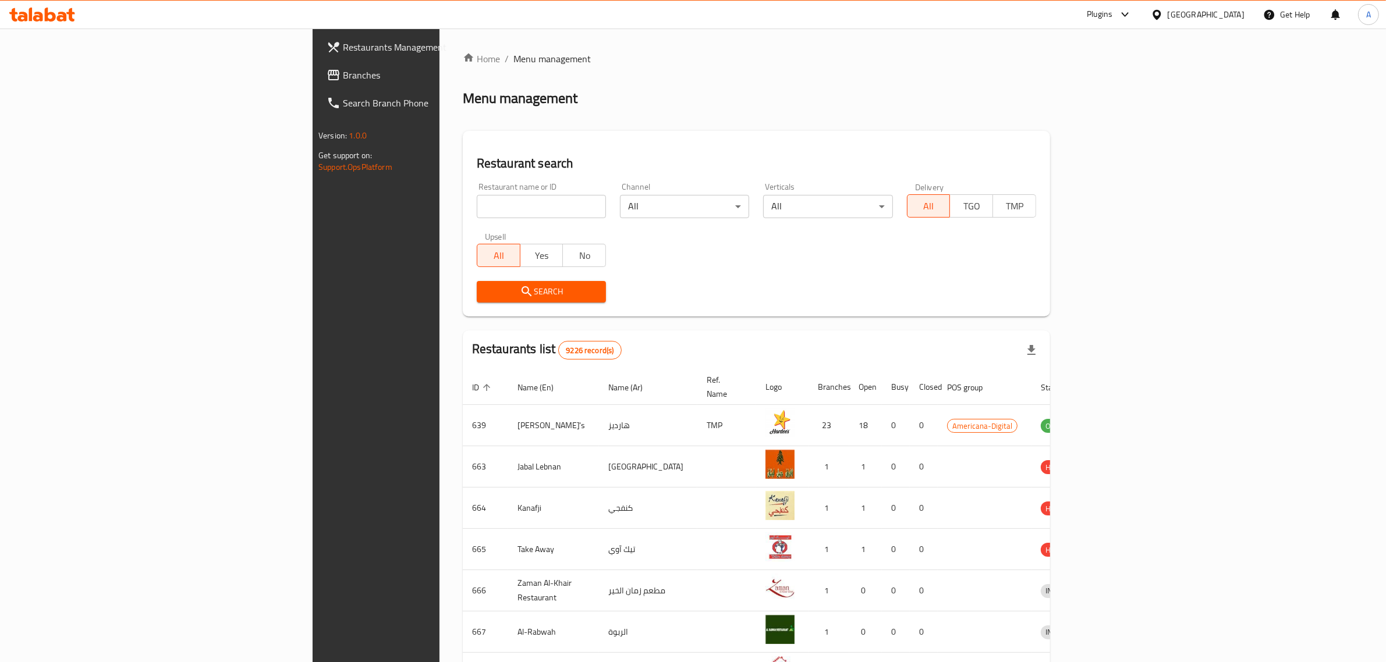
click at [477, 200] on input "search" at bounding box center [541, 206] width 129 height 23
drag, startPoint x: 408, startPoint y: 204, endPoint x: 196, endPoint y: 193, distance: 212.1
click at [313, 193] on div "Restaurants Management Branches Search Branch Phone Version: 1.0.0 Get support …" at bounding box center [693, 455] width 761 height 853
paste input "صفيحه وفطيره"
type input "صفيحه وفطيره"
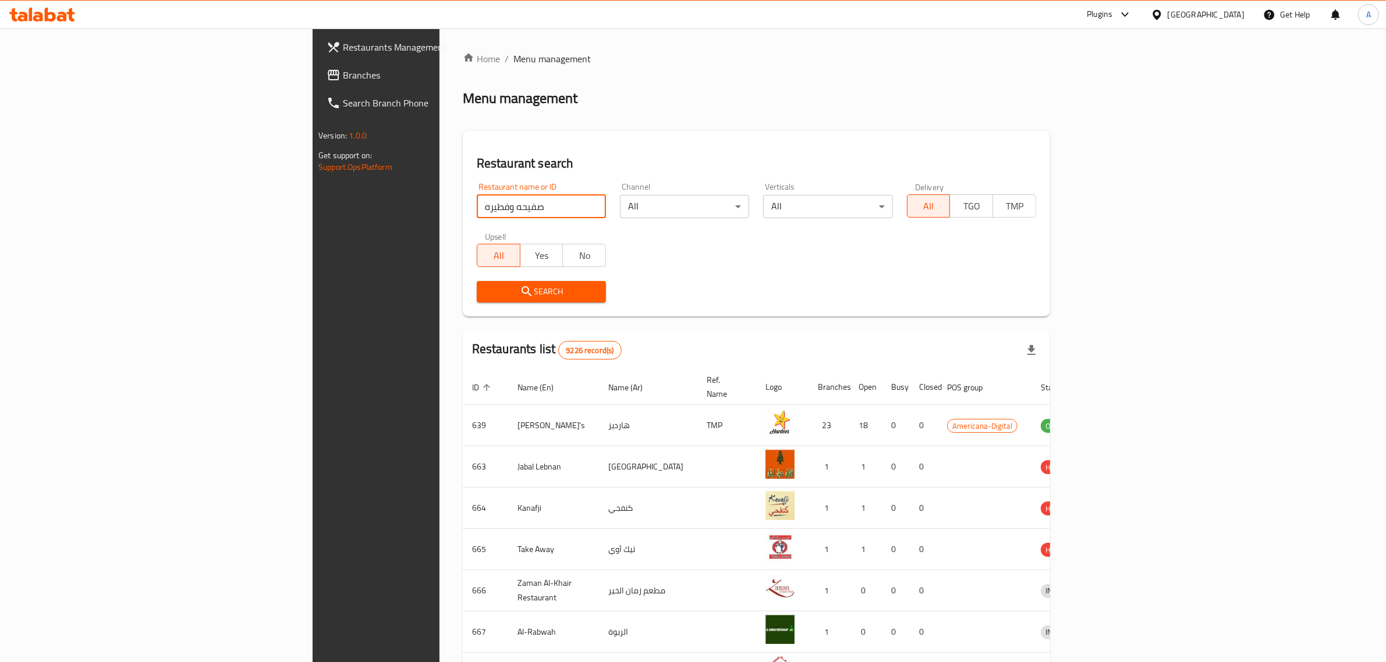
click button "Search" at bounding box center [541, 292] width 129 height 22
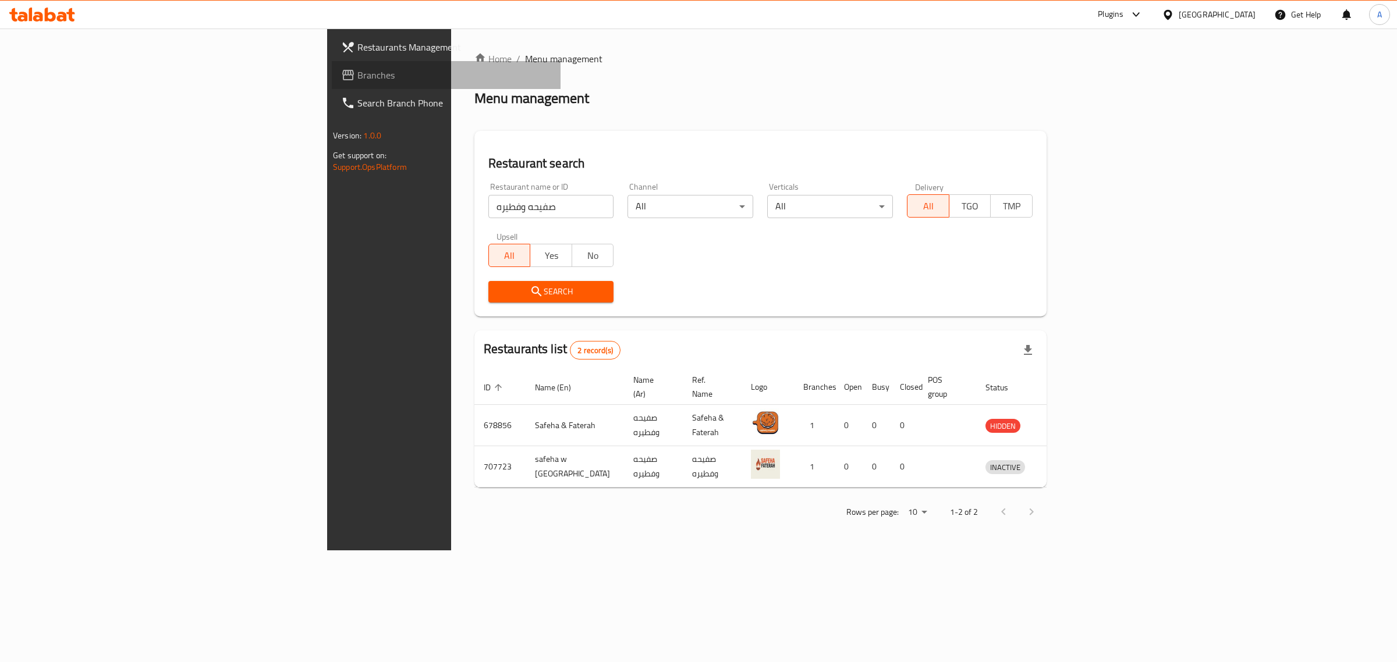
click at [357, 80] on span "Branches" at bounding box center [454, 75] width 194 height 14
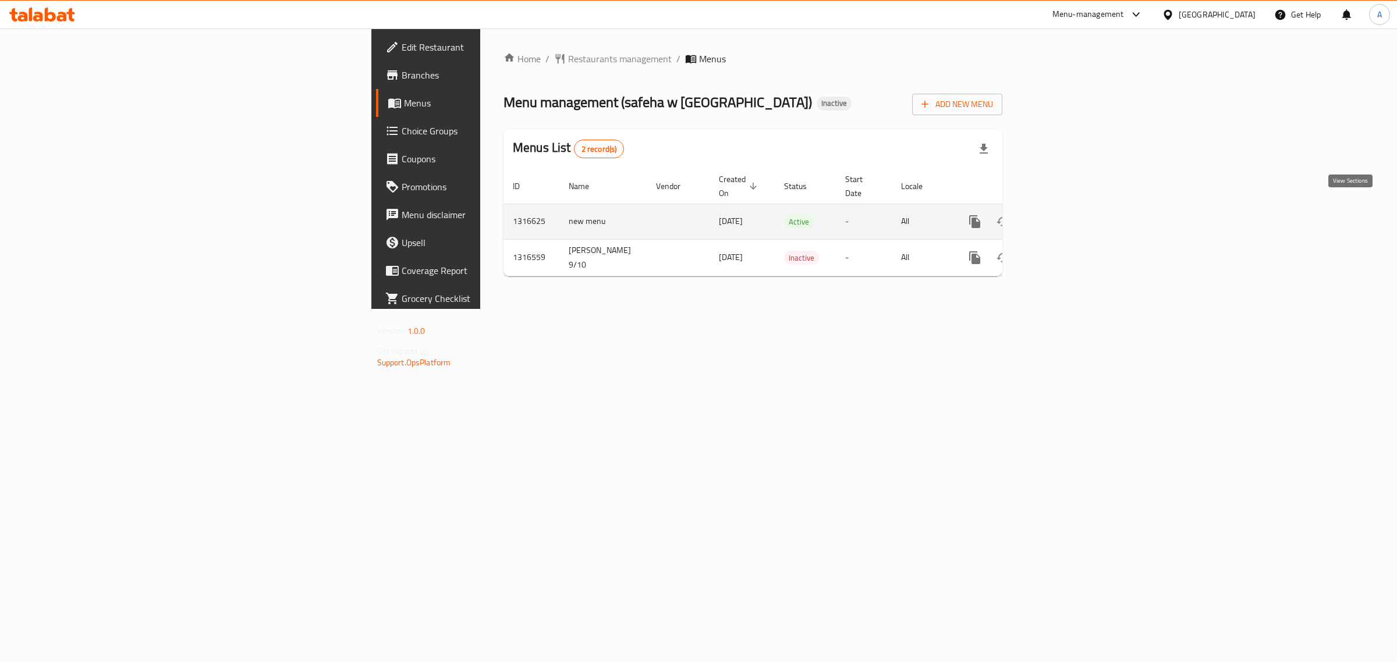
click at [1073, 208] on link "enhanced table" at bounding box center [1059, 222] width 28 height 28
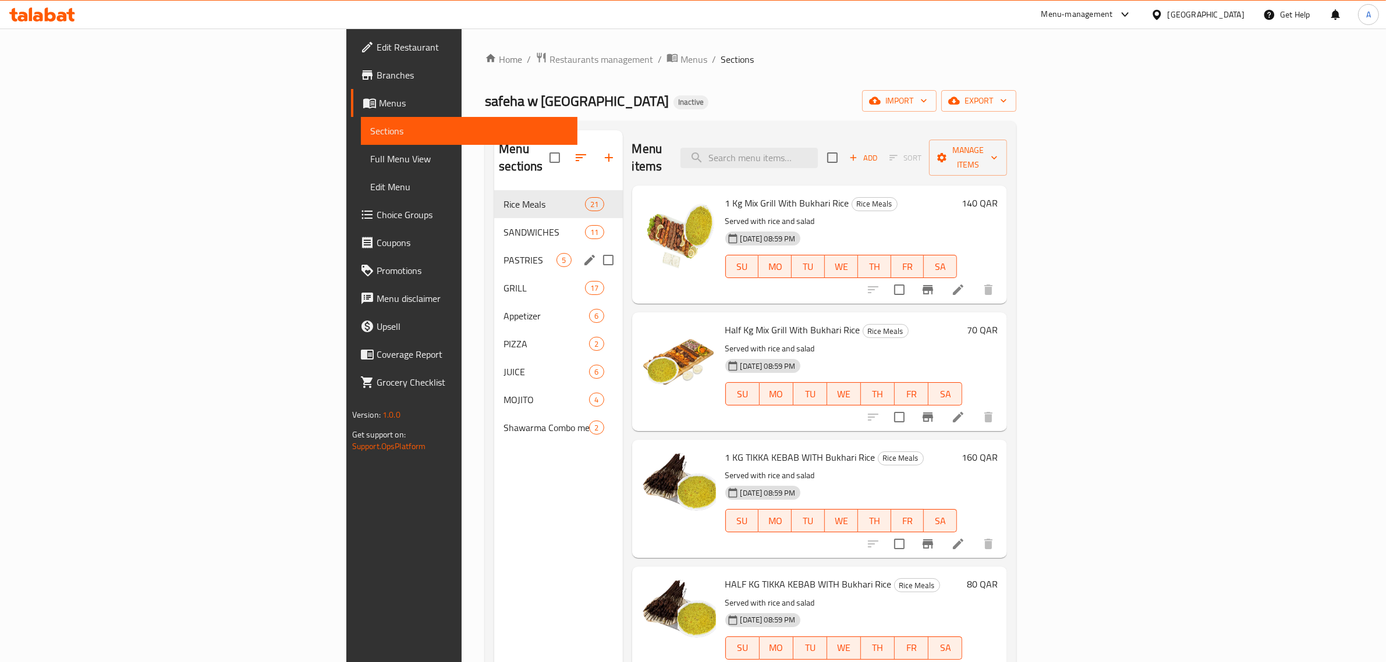
click at [494, 246] on div "PASTRIES 5" at bounding box center [558, 260] width 128 height 28
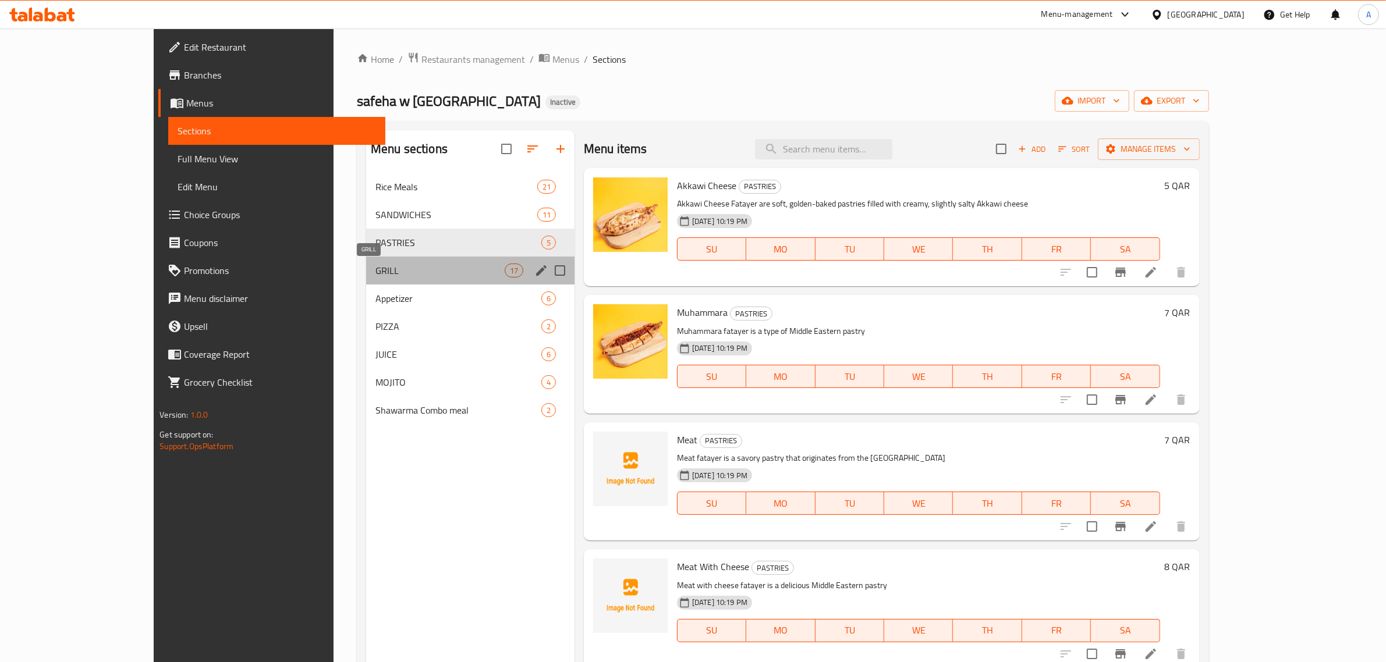
click at [375, 265] on span "GRILL" at bounding box center [439, 271] width 129 height 14
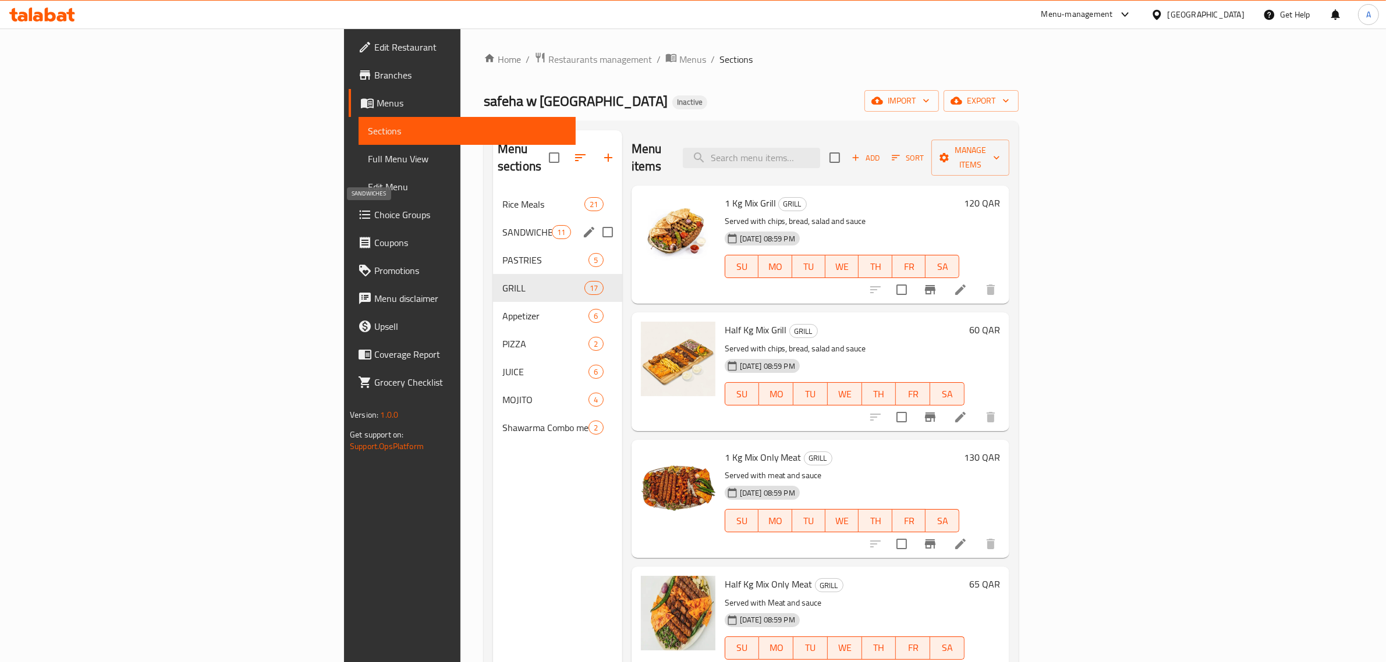
click at [502, 225] on span "SANDWICHES" at bounding box center [526, 232] width 49 height 14
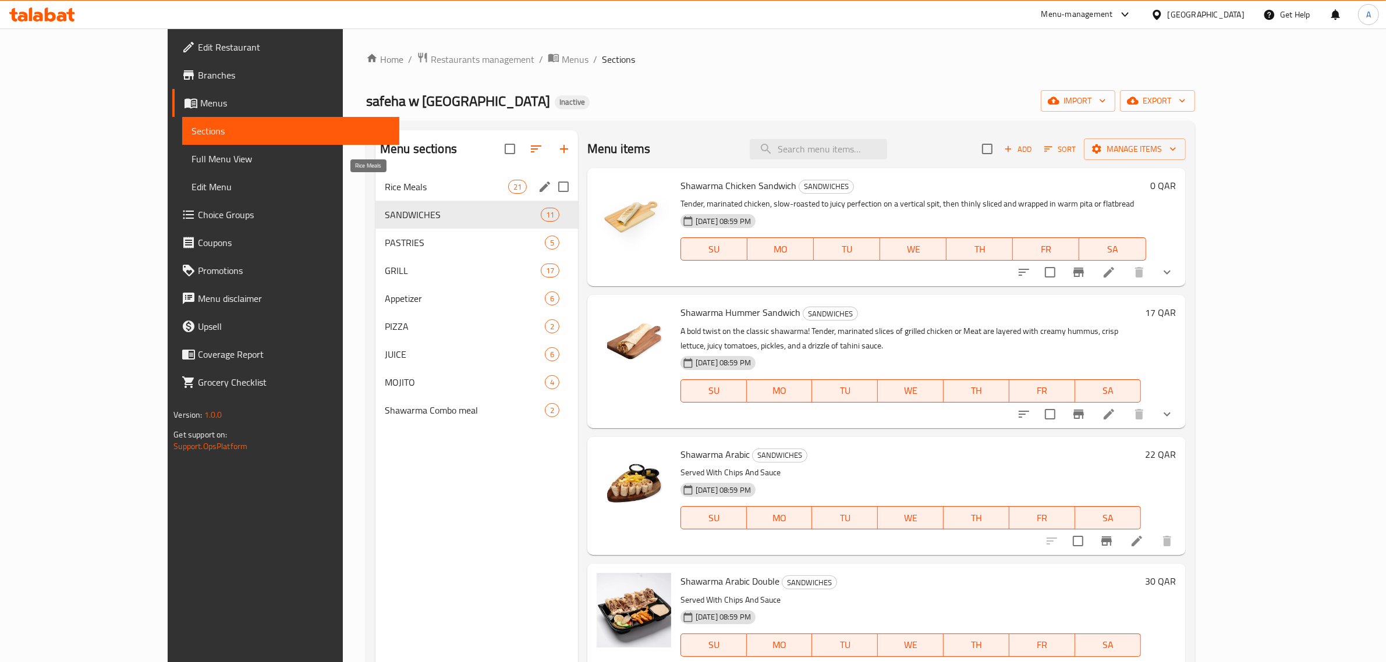
click at [385, 185] on span "Rice Meals" at bounding box center [446, 187] width 123 height 14
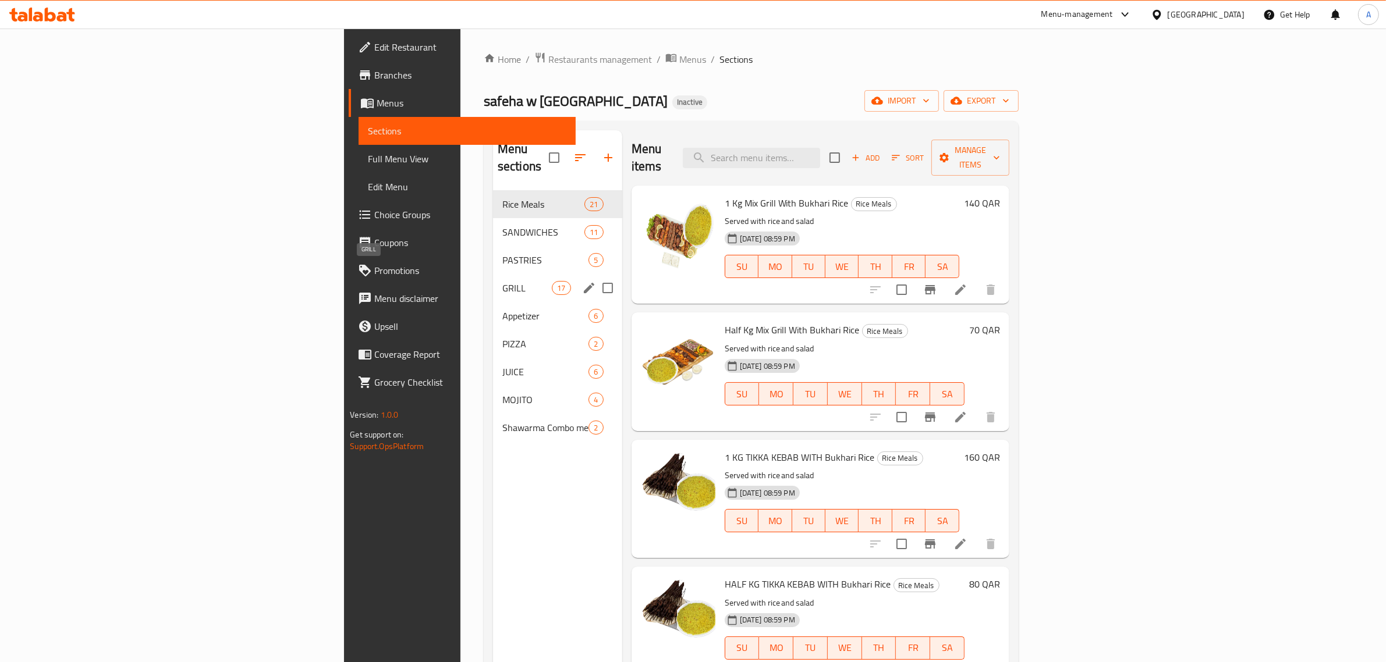
click at [493, 302] on div "Appetizer 6" at bounding box center [557, 316] width 129 height 28
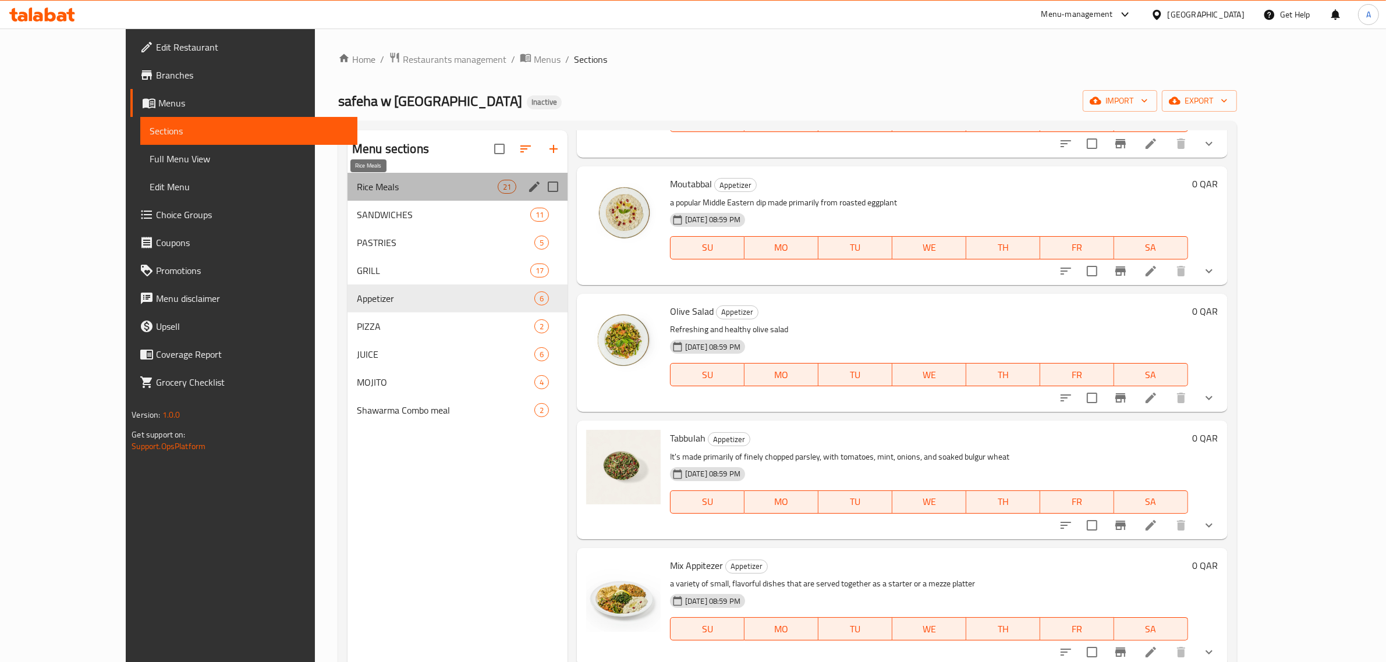
click at [357, 191] on span "Rice Meals" at bounding box center [427, 187] width 141 height 14
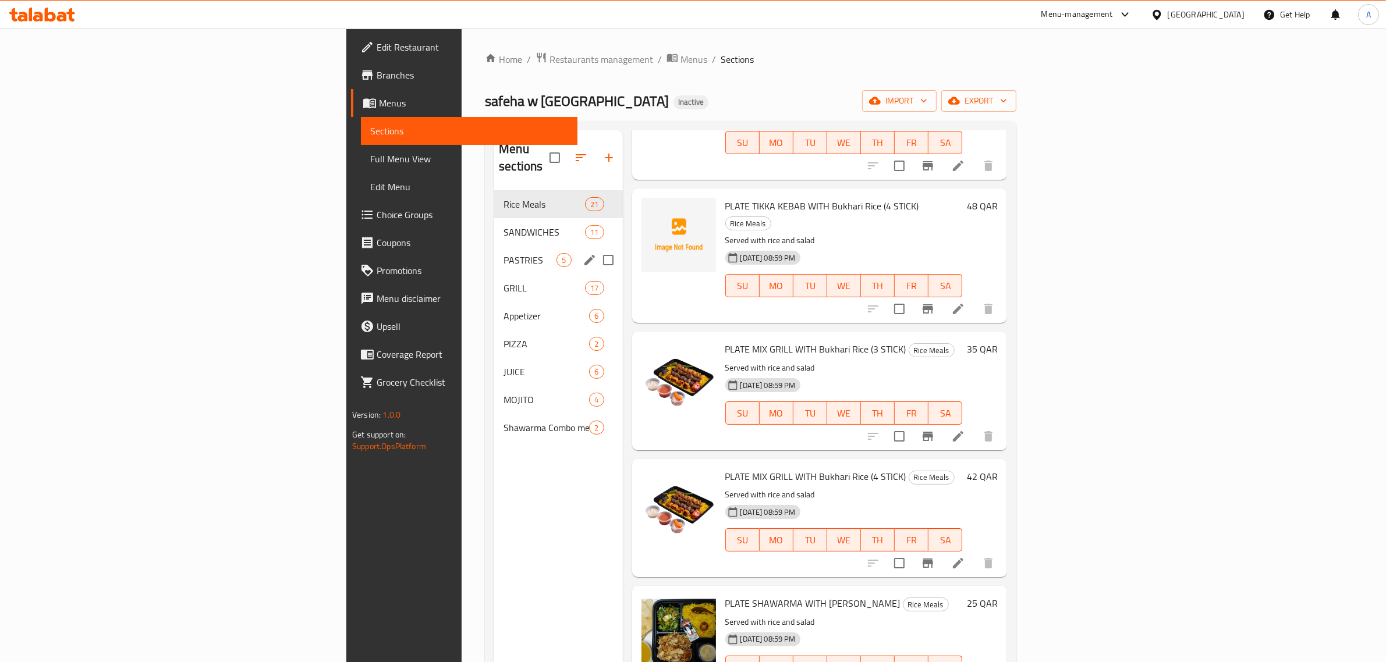
click at [494, 246] on div "PASTRIES 5" at bounding box center [558, 260] width 128 height 28
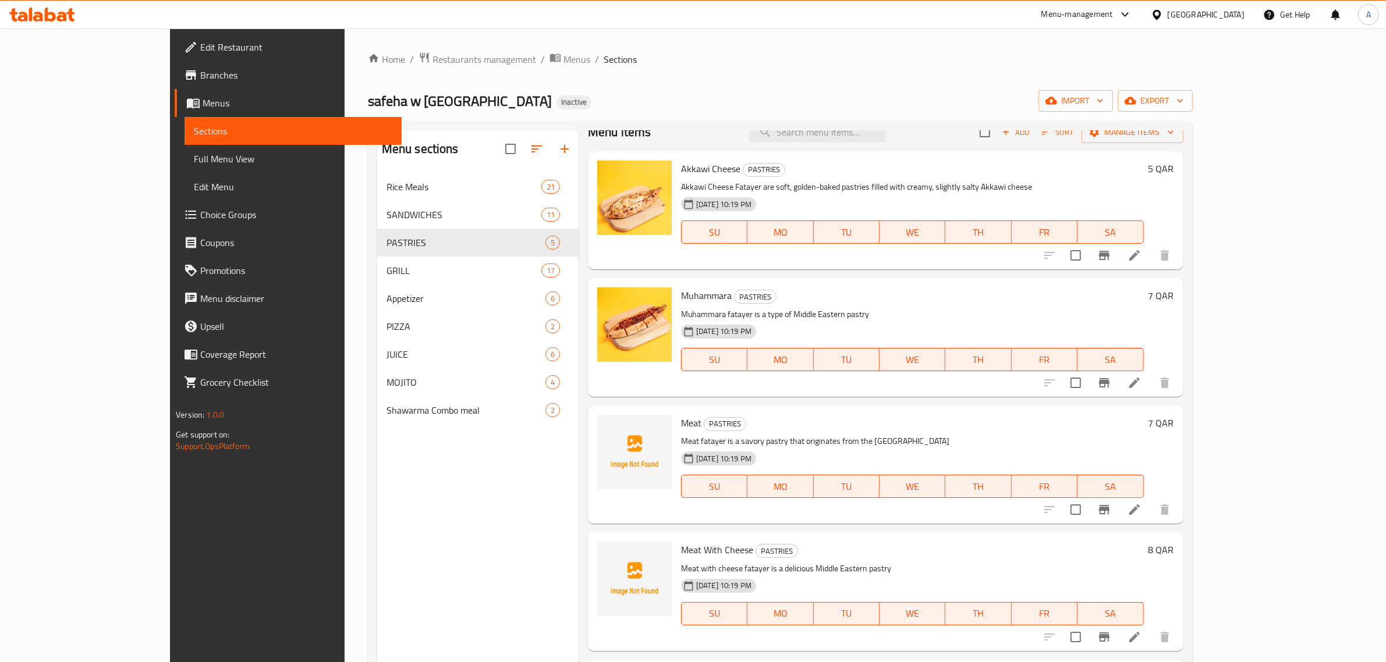
scroll to position [16, 0]
click at [1161, 13] on icon at bounding box center [1156, 14] width 8 height 10
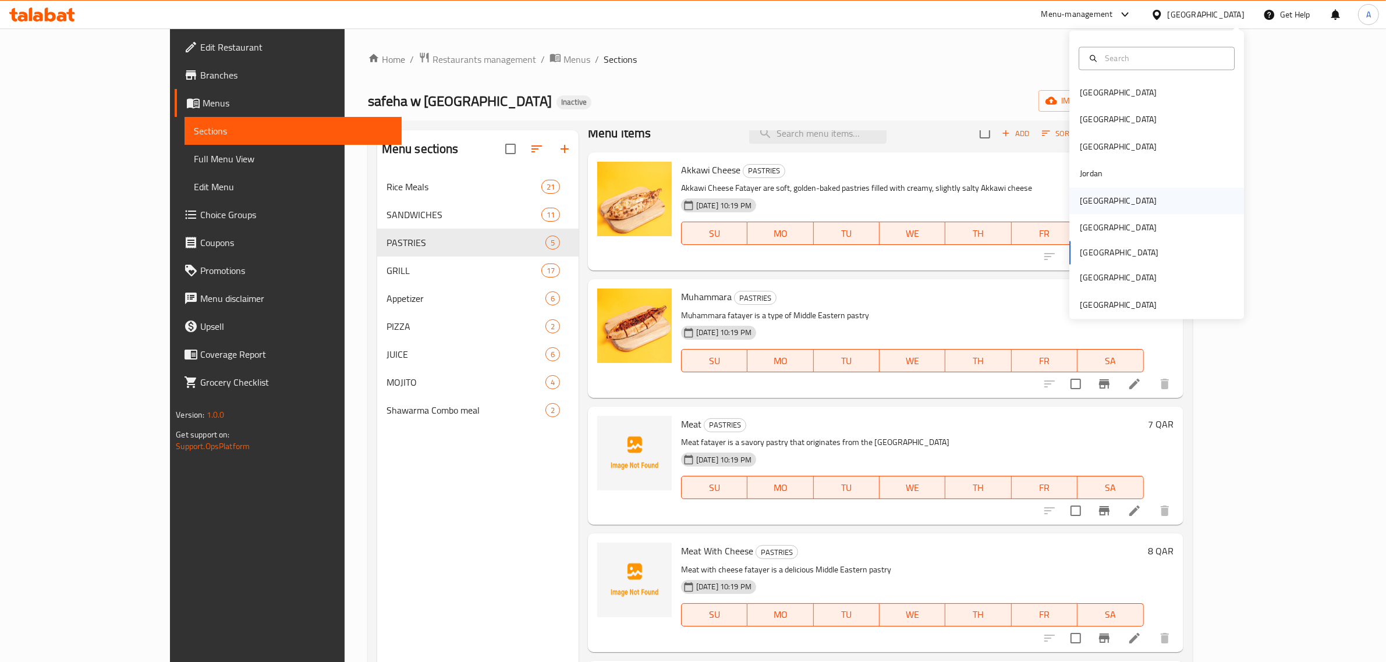
click at [1084, 204] on div "Kuwait" at bounding box center [1118, 200] width 77 height 13
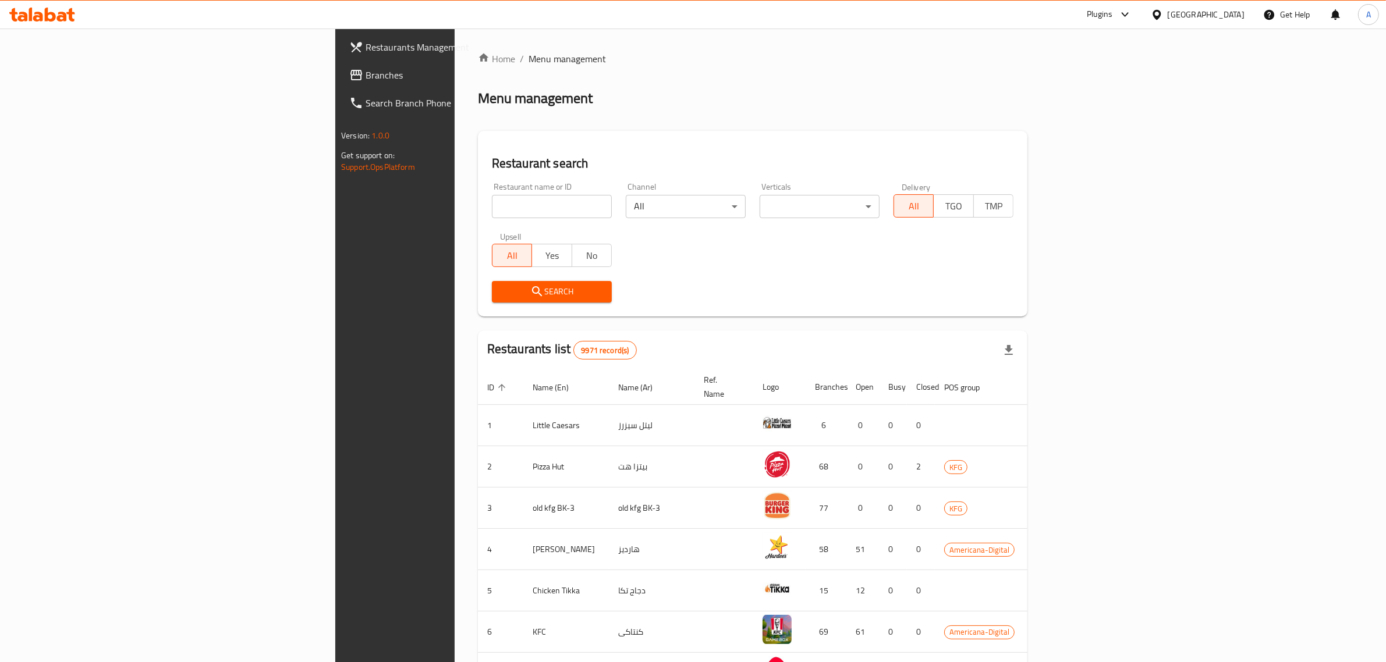
click at [492, 214] on input "search" at bounding box center [552, 206] width 120 height 23
paste input "707400"
type input "707400"
click button "Search" at bounding box center [552, 292] width 120 height 22
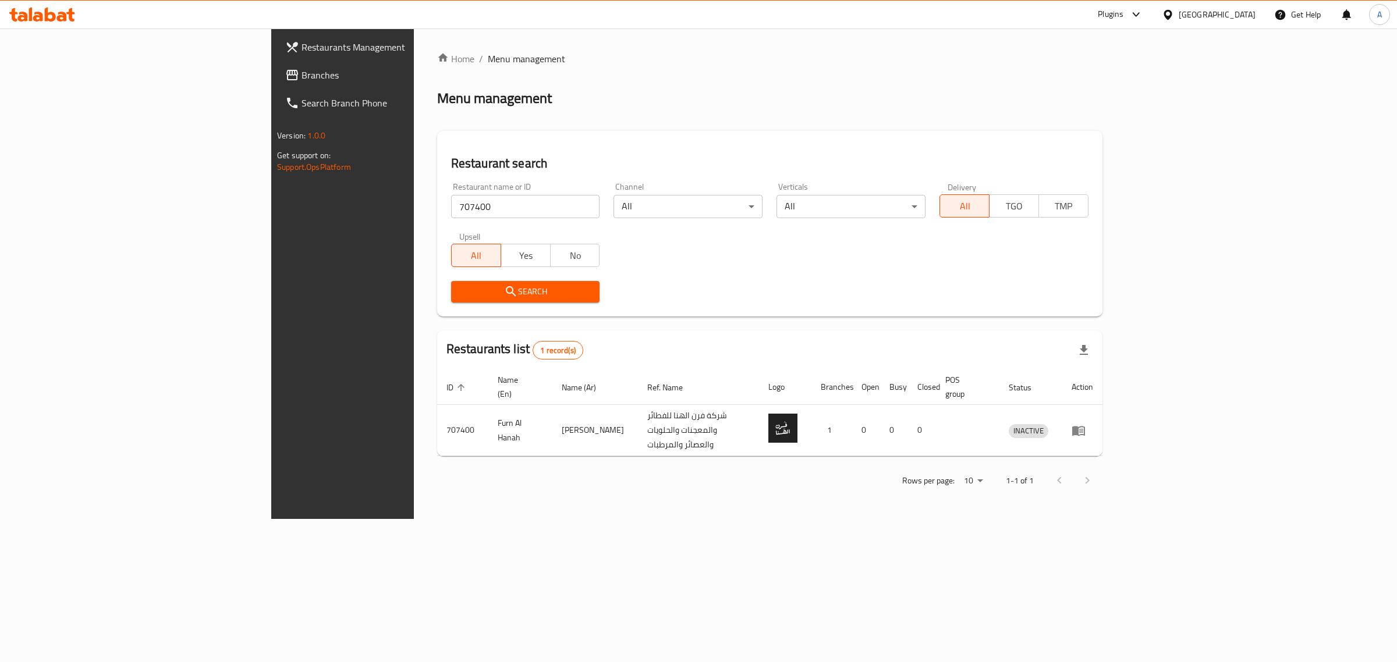
click at [1238, 6] on div "Kuwait" at bounding box center [1208, 15] width 112 height 28
click at [1238, 23] on div "Kuwait" at bounding box center [1208, 15] width 112 height 28
click at [1234, 15] on div "Kuwait" at bounding box center [1217, 14] width 77 height 13
click at [1138, 118] on div "[GEOGRAPHIC_DATA]" at bounding box center [1167, 120] width 175 height 27
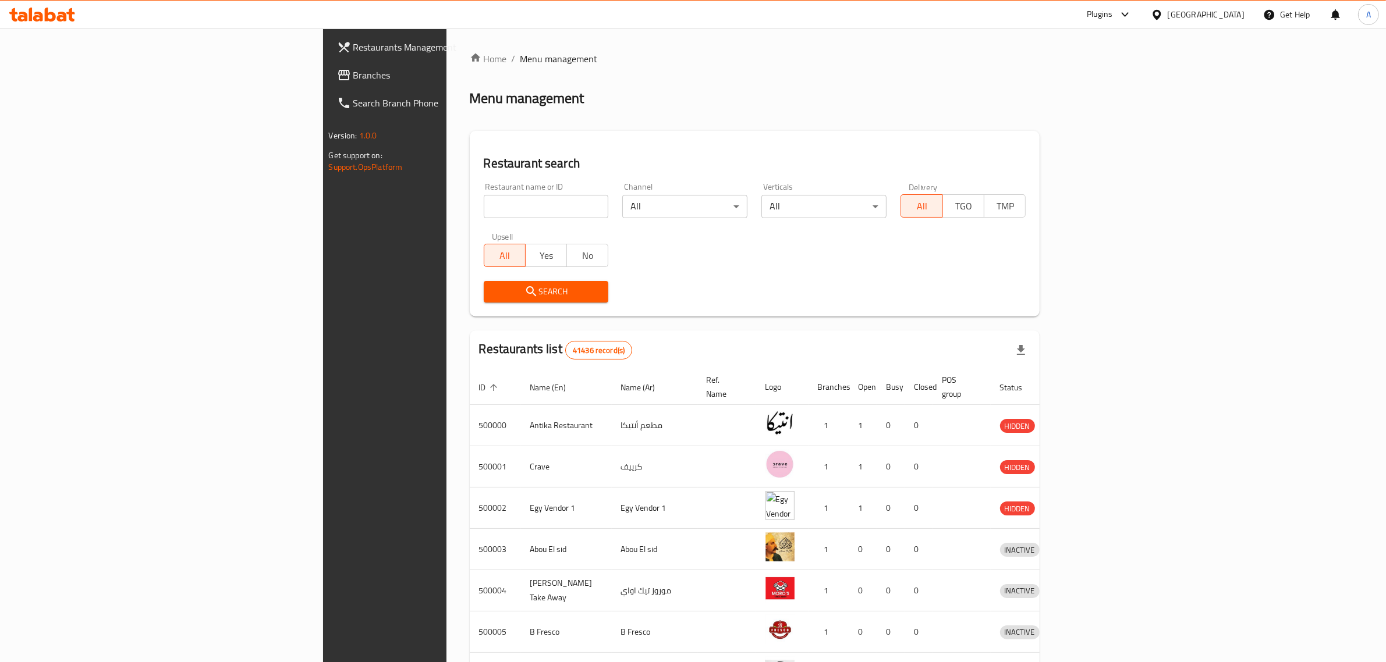
click at [484, 208] on input "search" at bounding box center [546, 206] width 125 height 23
paste input "لشرقاوي الأصلي"
type input "لشرقاوي الأصلي"
click button "Search" at bounding box center [546, 292] width 125 height 22
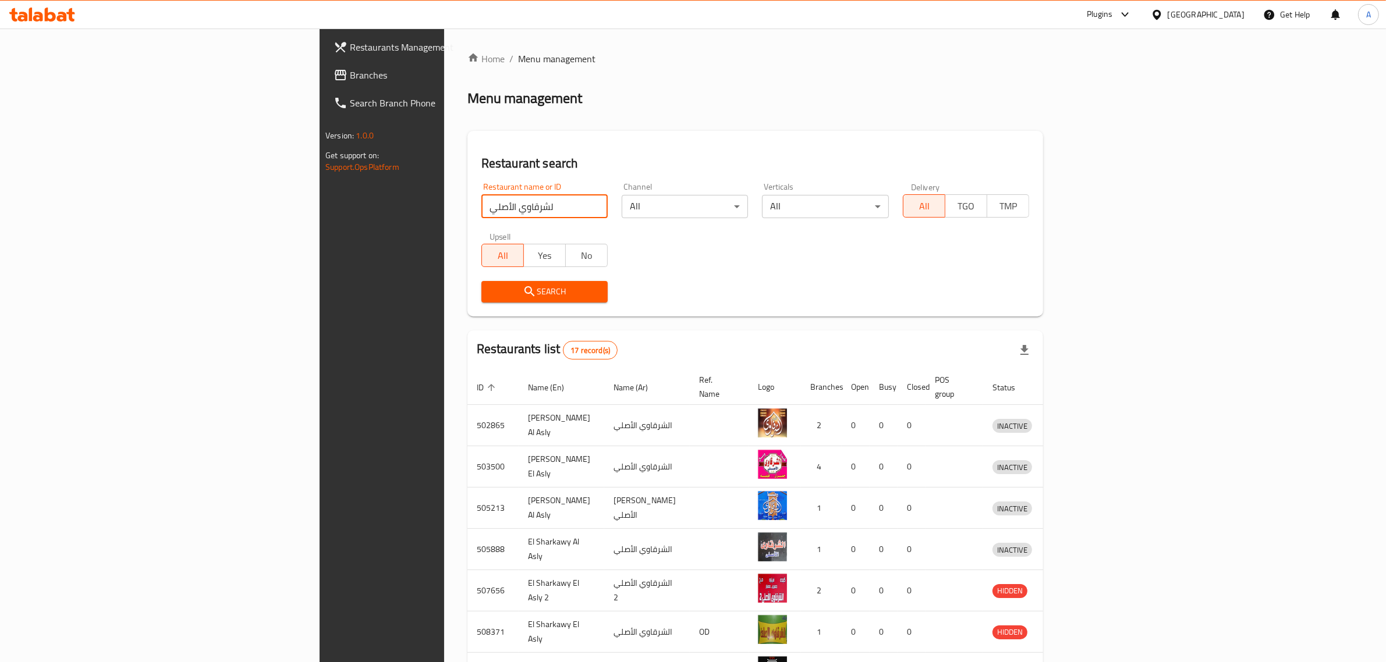
click at [350, 74] on span "Branches" at bounding box center [446, 75] width 192 height 14
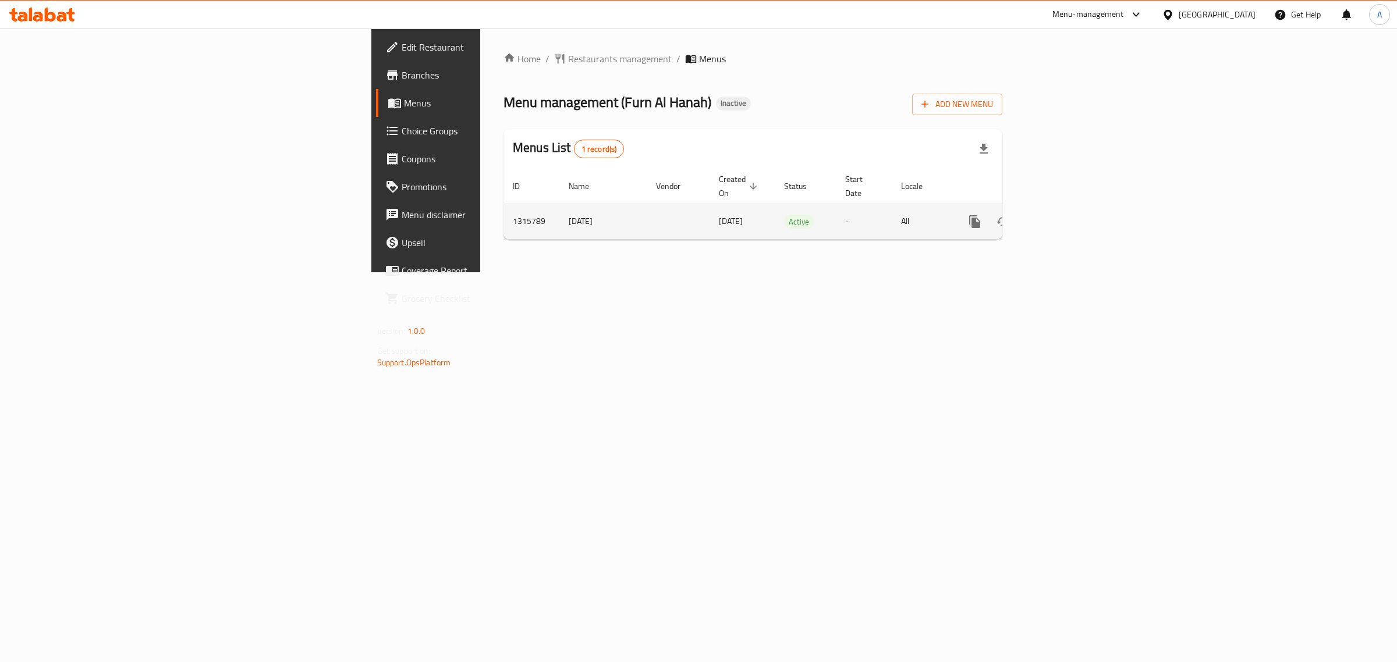
click at [1066, 215] on icon "enhanced table" at bounding box center [1059, 222] width 14 height 14
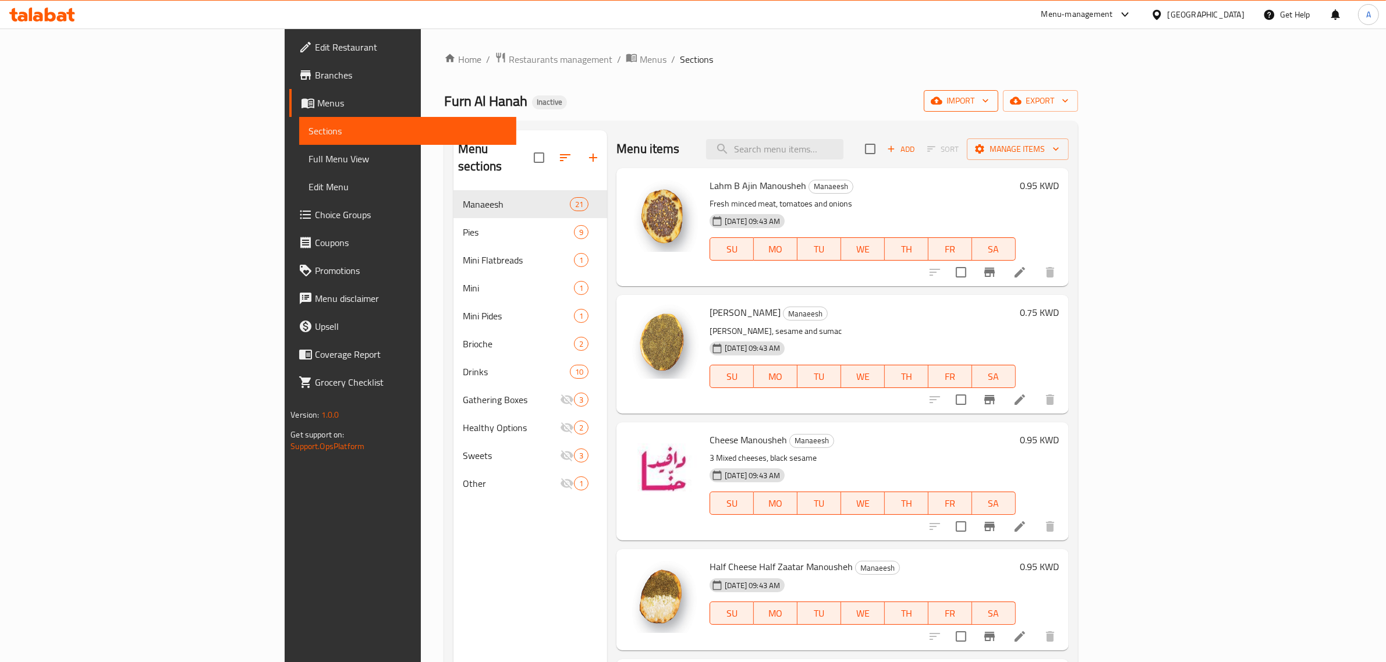
click at [989, 106] on span "import" at bounding box center [961, 101] width 56 height 15
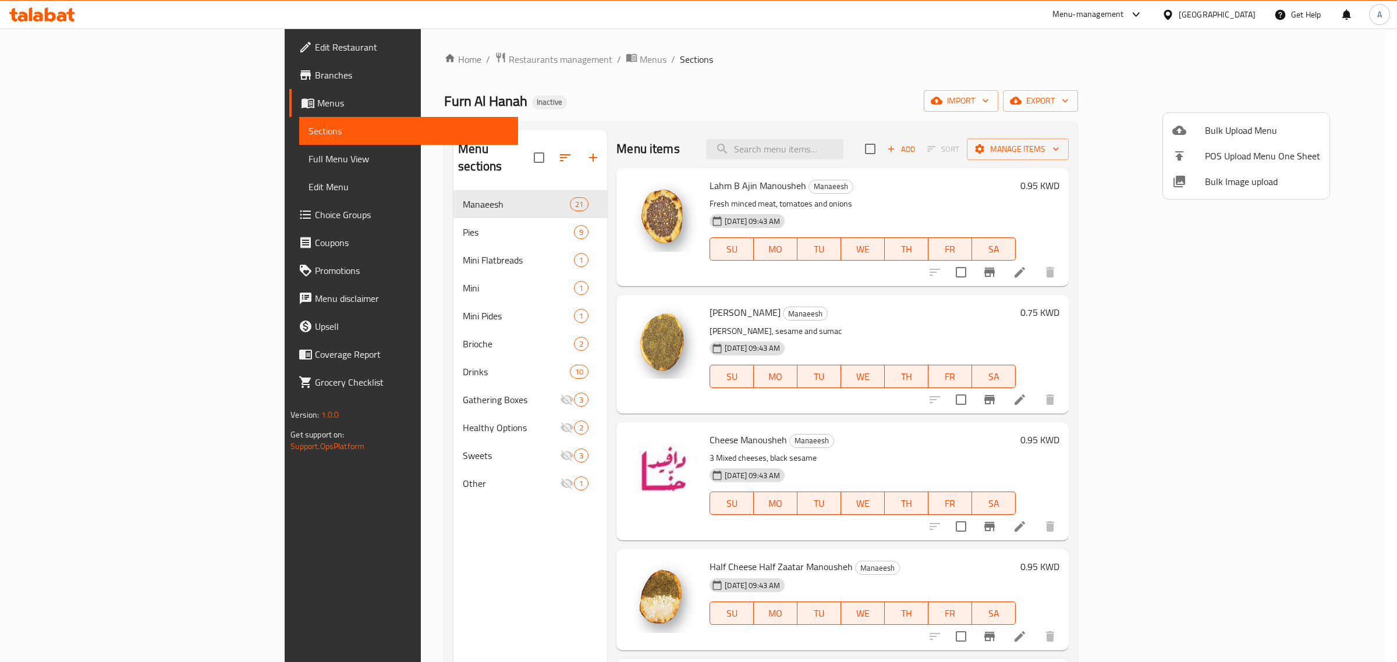
click at [1223, 185] on span "Bulk Image upload" at bounding box center [1262, 182] width 115 height 14
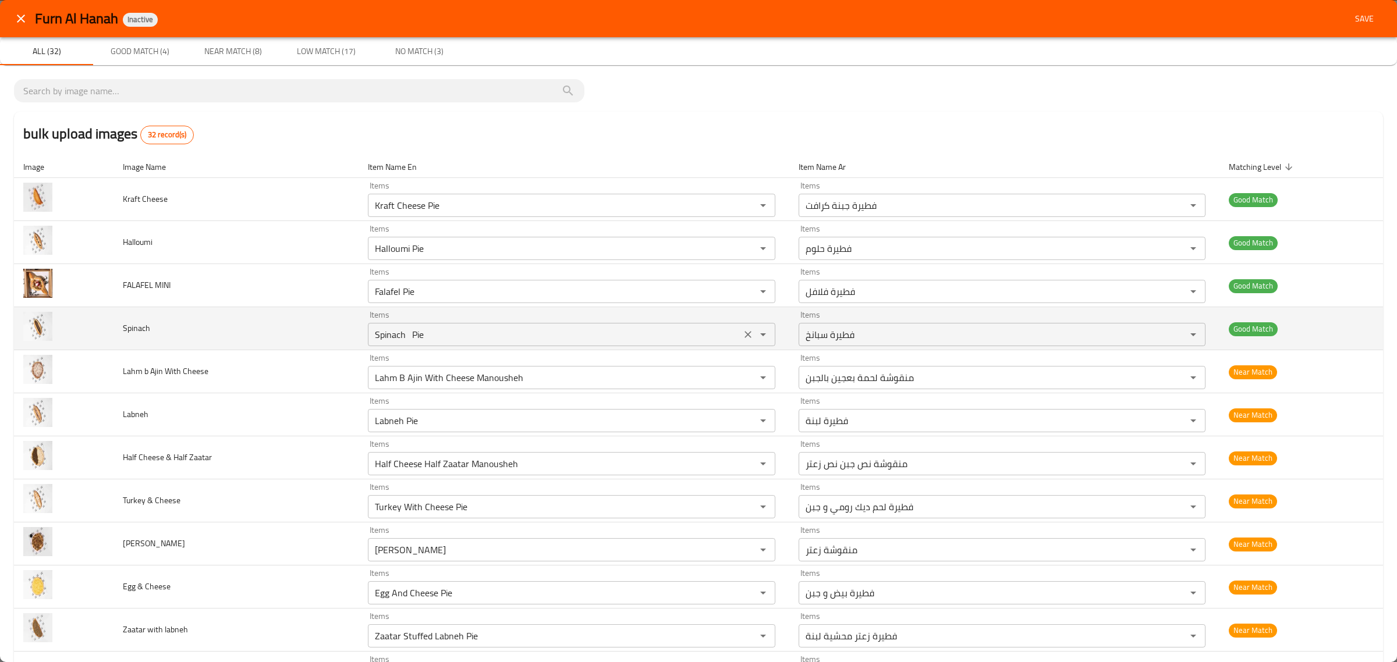
click at [513, 344] on div "Spinach Pie Items" at bounding box center [571, 334] width 407 height 23
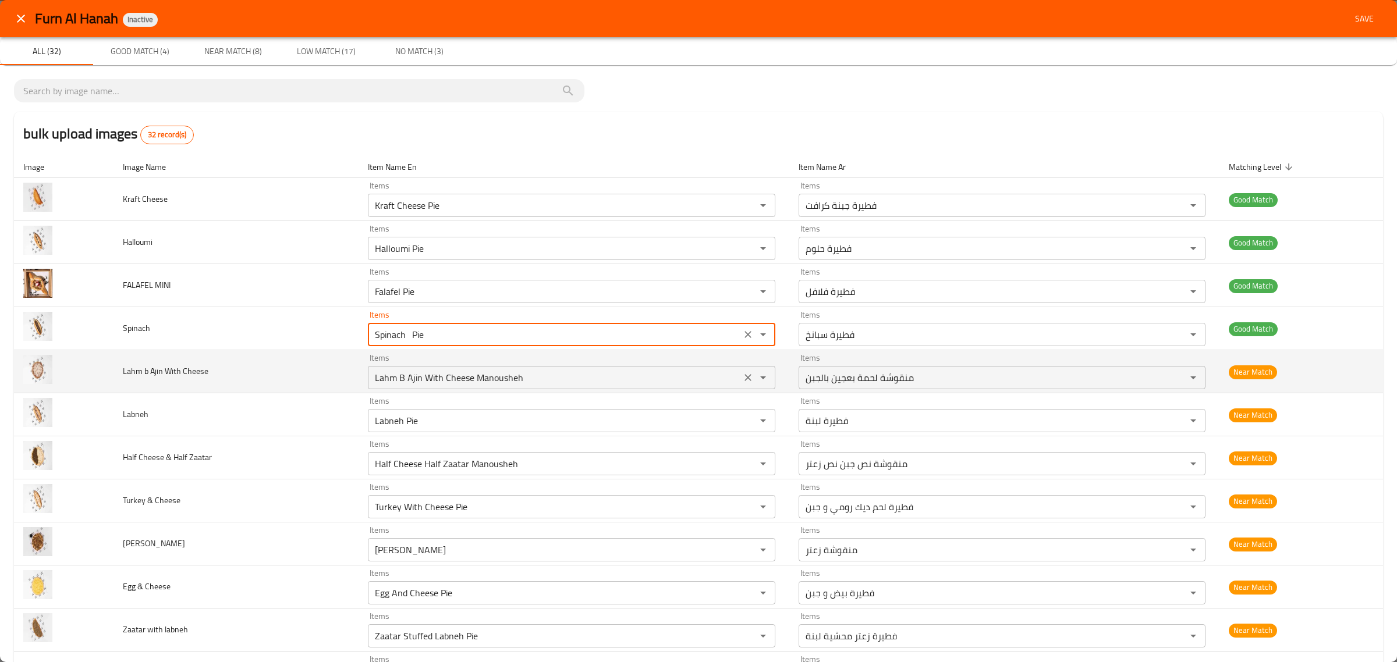
click at [569, 356] on div "Items Lahm B Ajin With Cheese Manousheh Items" at bounding box center [571, 372] width 407 height 36
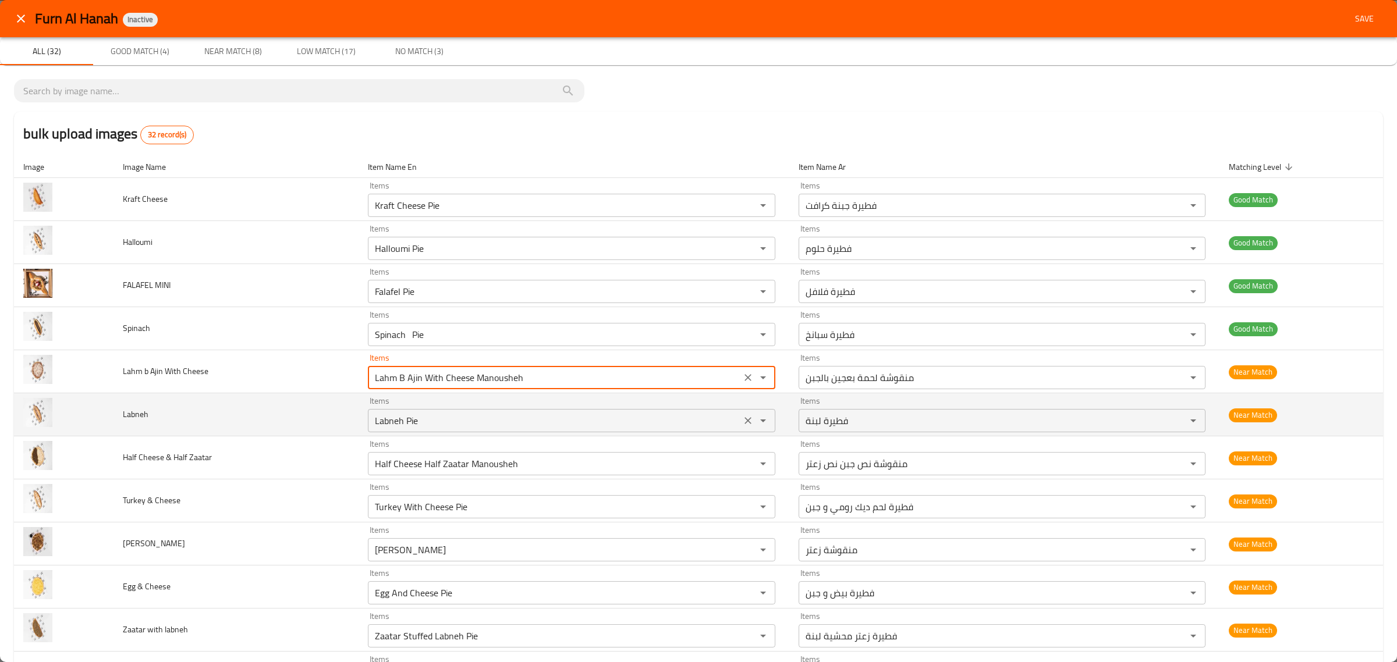
click at [594, 399] on div "Items Labneh Pie Items" at bounding box center [571, 415] width 407 height 36
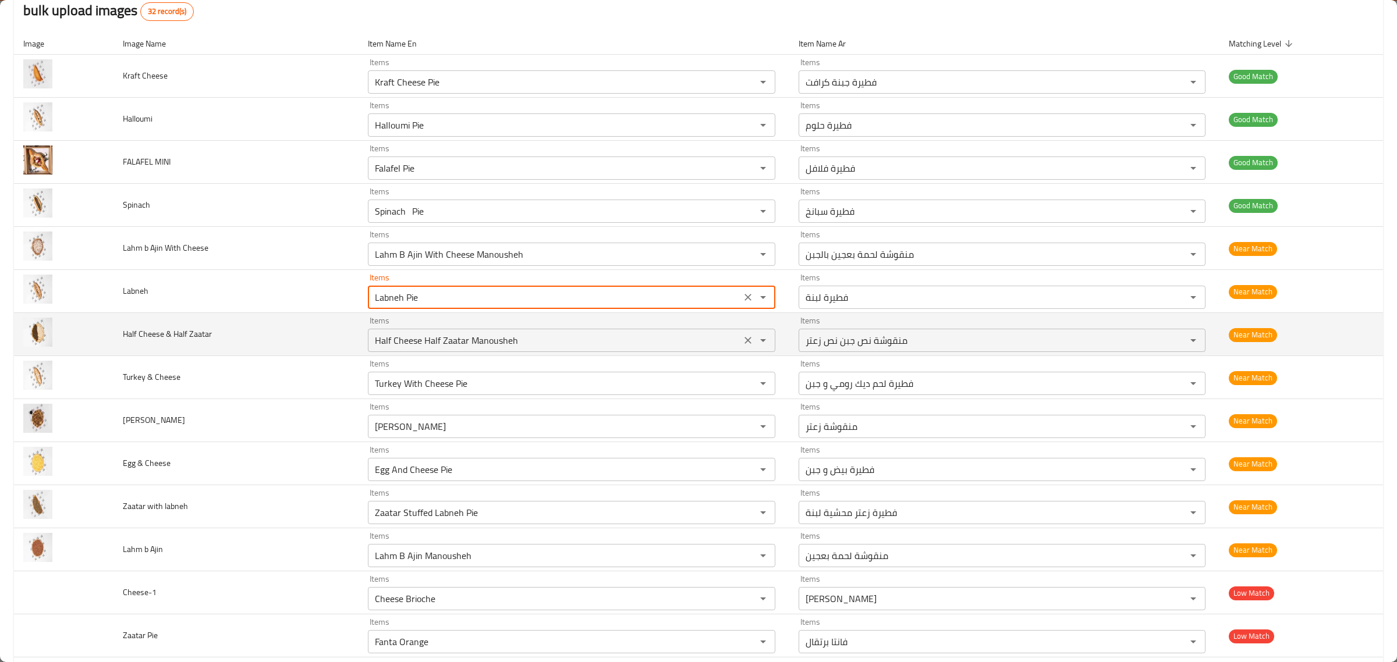
scroll to position [146, 0]
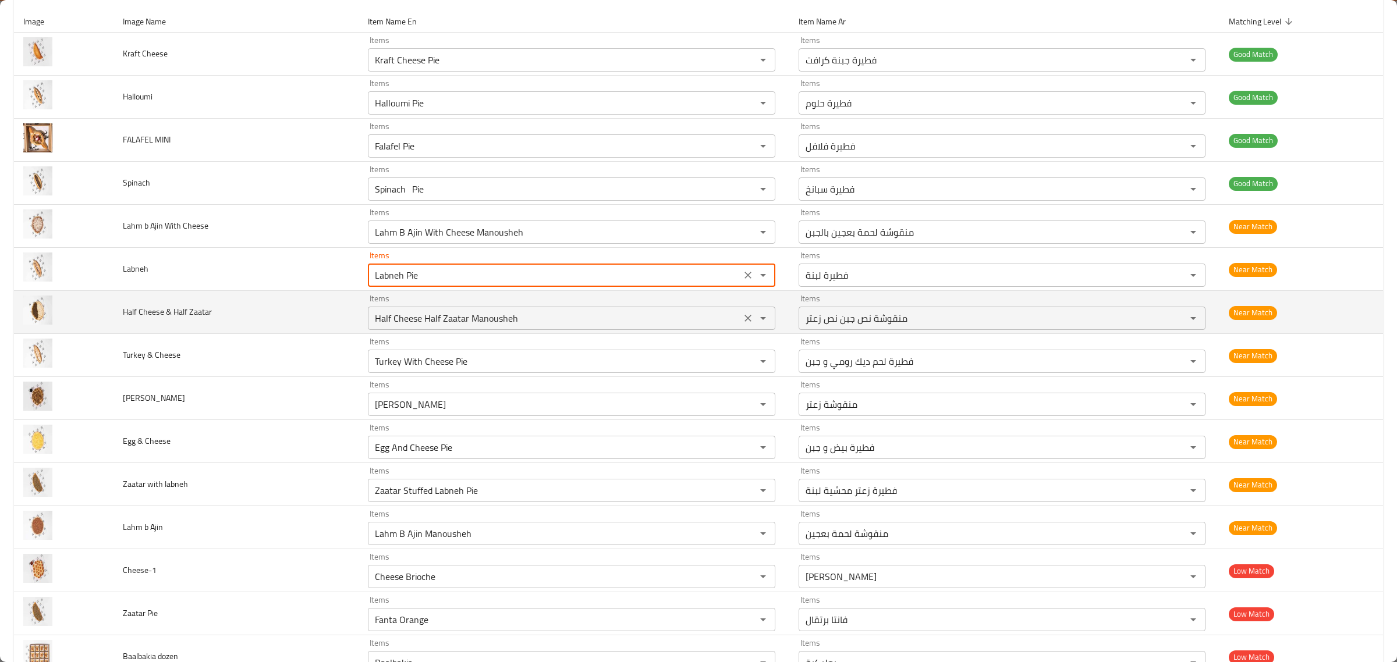
click at [627, 324] on Zaatar "Half Cheese Half Zaatar Manousheh" at bounding box center [554, 318] width 366 height 16
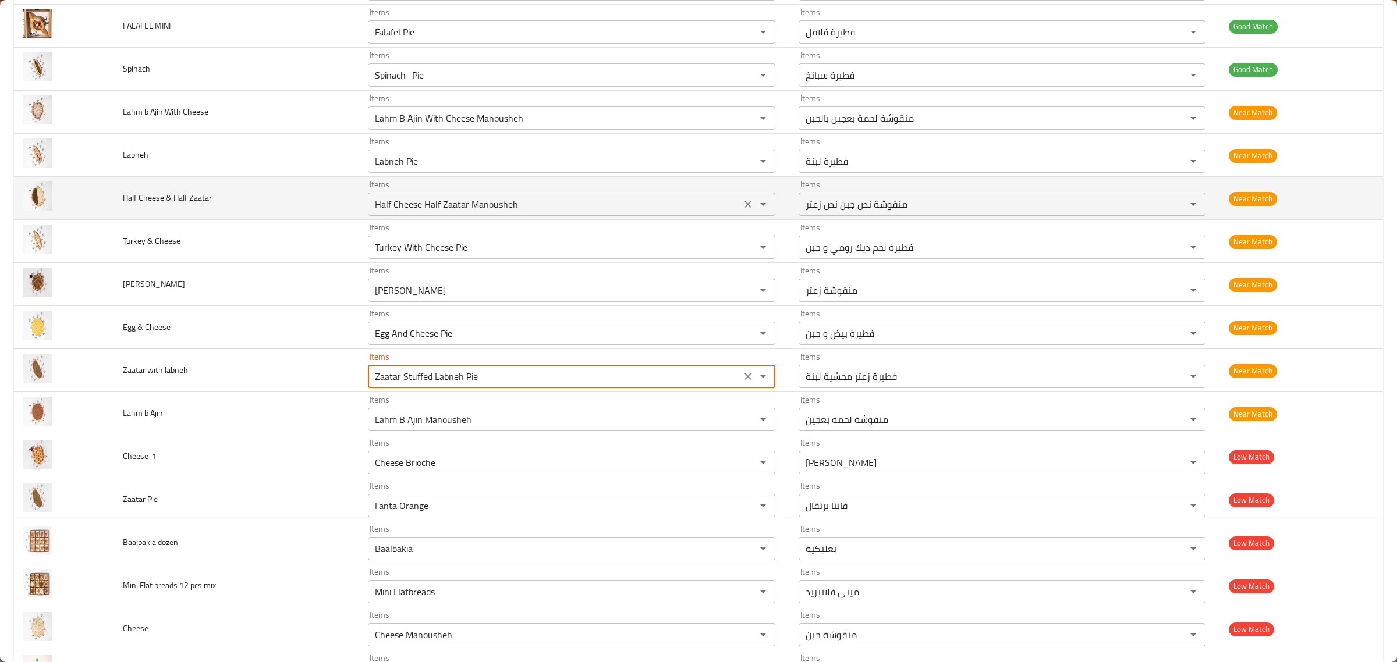
scroll to position [291, 0]
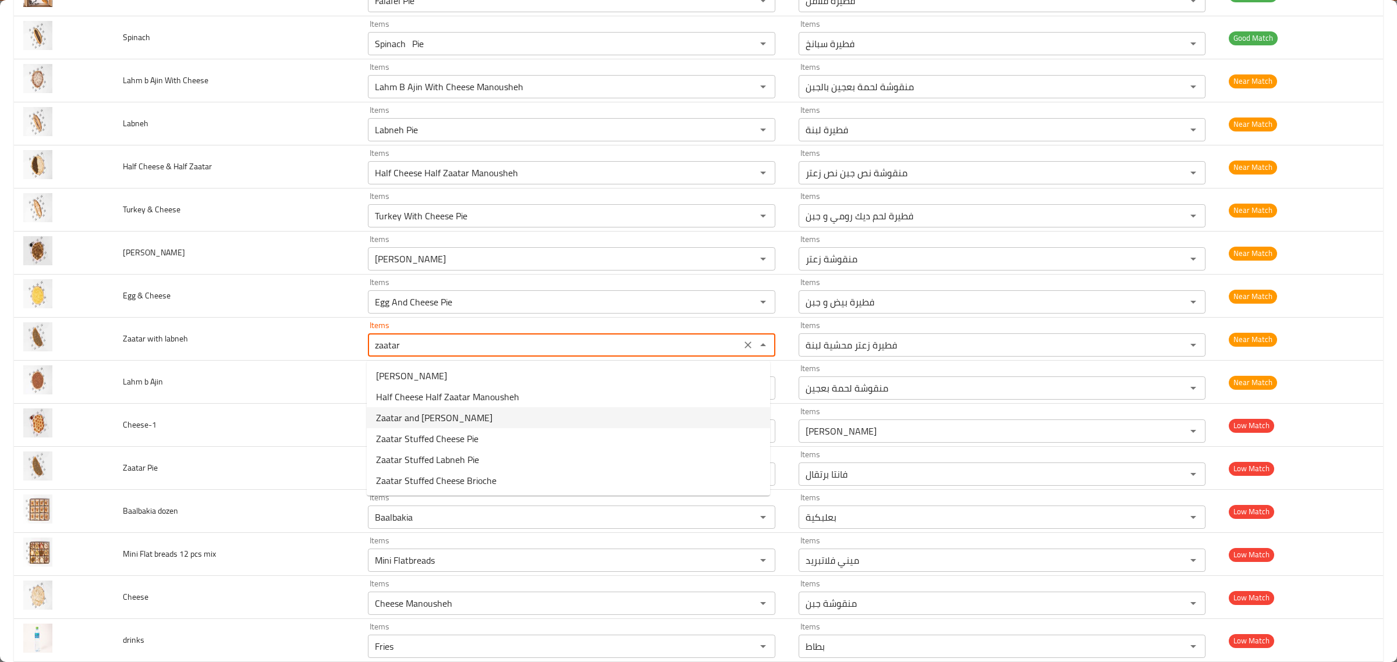
click at [415, 423] on span "Zaatar and Labneh Manousheh" at bounding box center [434, 418] width 116 height 14
type labneh "Zaatar and Labneh Manousheh"
type labneh-ar "منقوشة زعتر ولبنة"
type labneh "Zaatar and Labneh Manousheh"
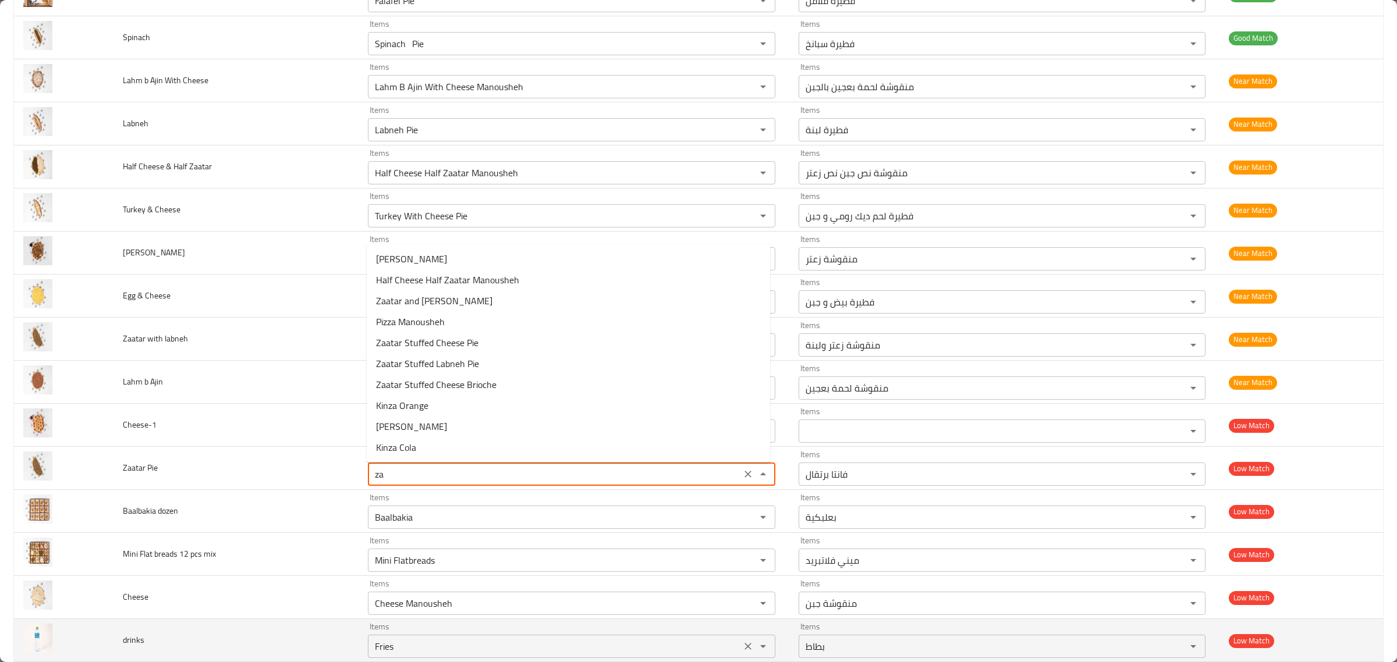
type Pie "z"
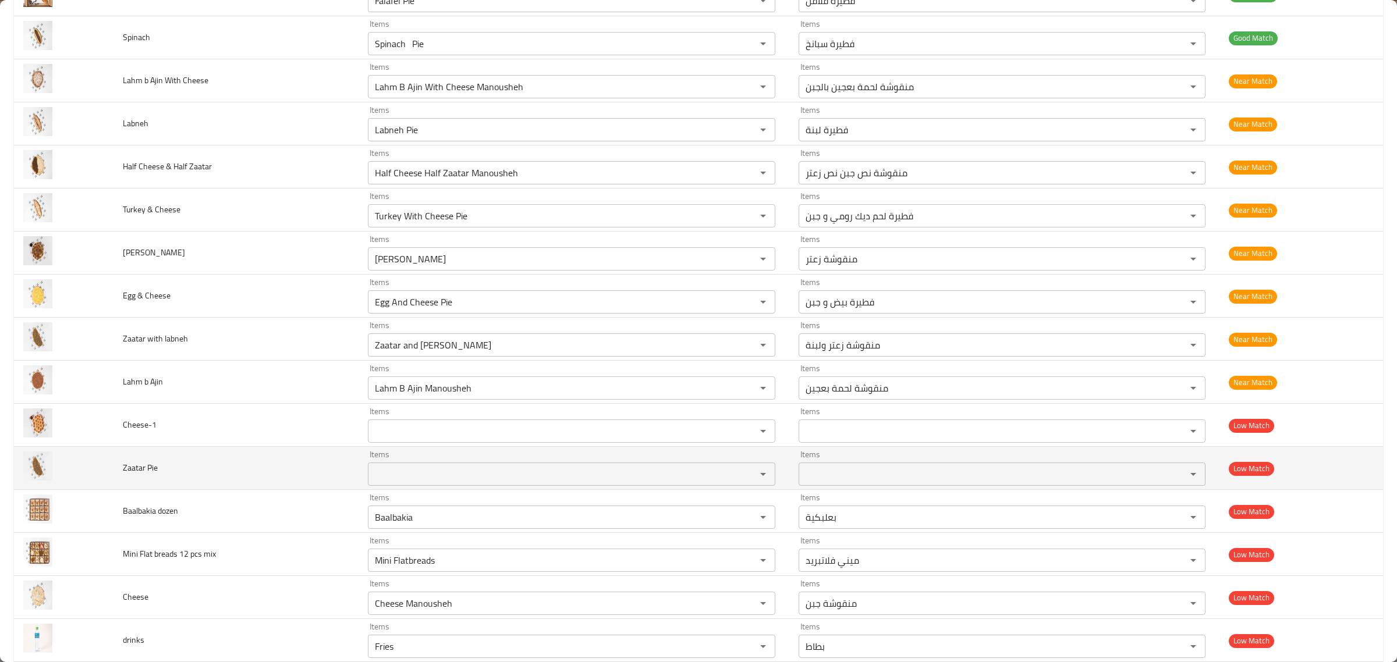
click at [285, 478] on td "Zaatar Pie" at bounding box center [235, 468] width 245 height 43
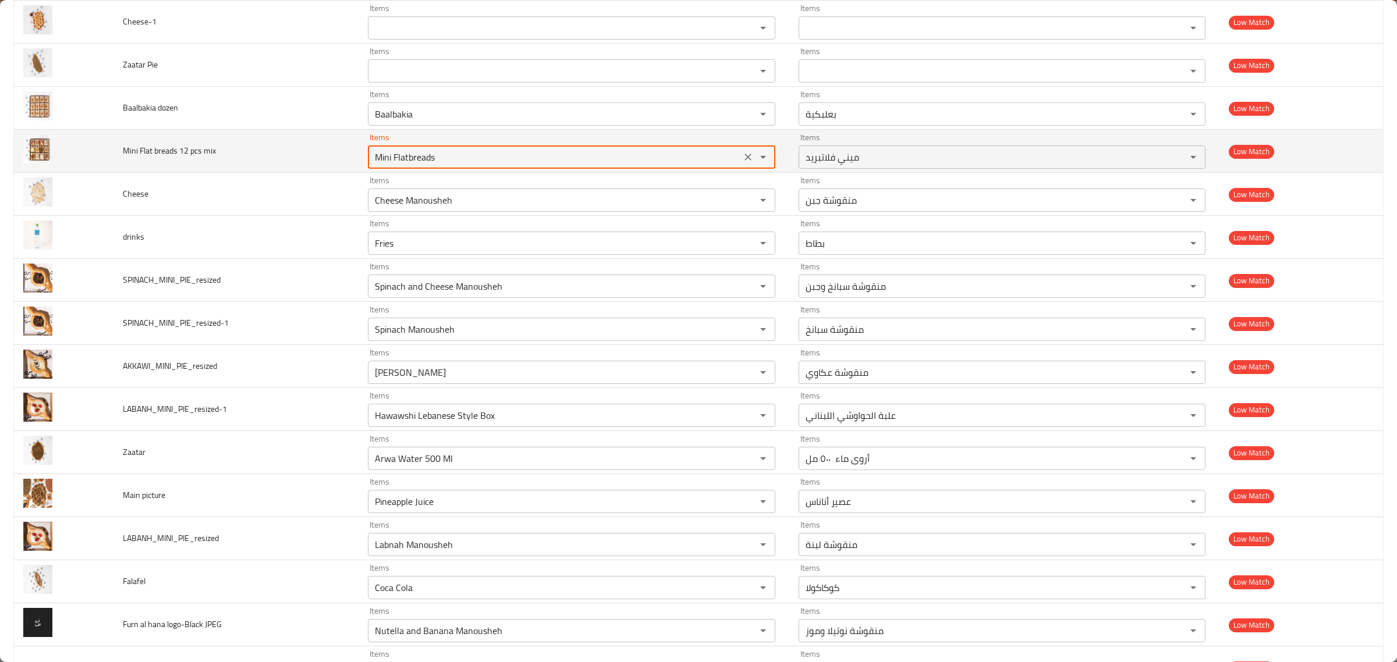
click at [474, 150] on mix "Mini Flatbreads" at bounding box center [554, 157] width 366 height 16
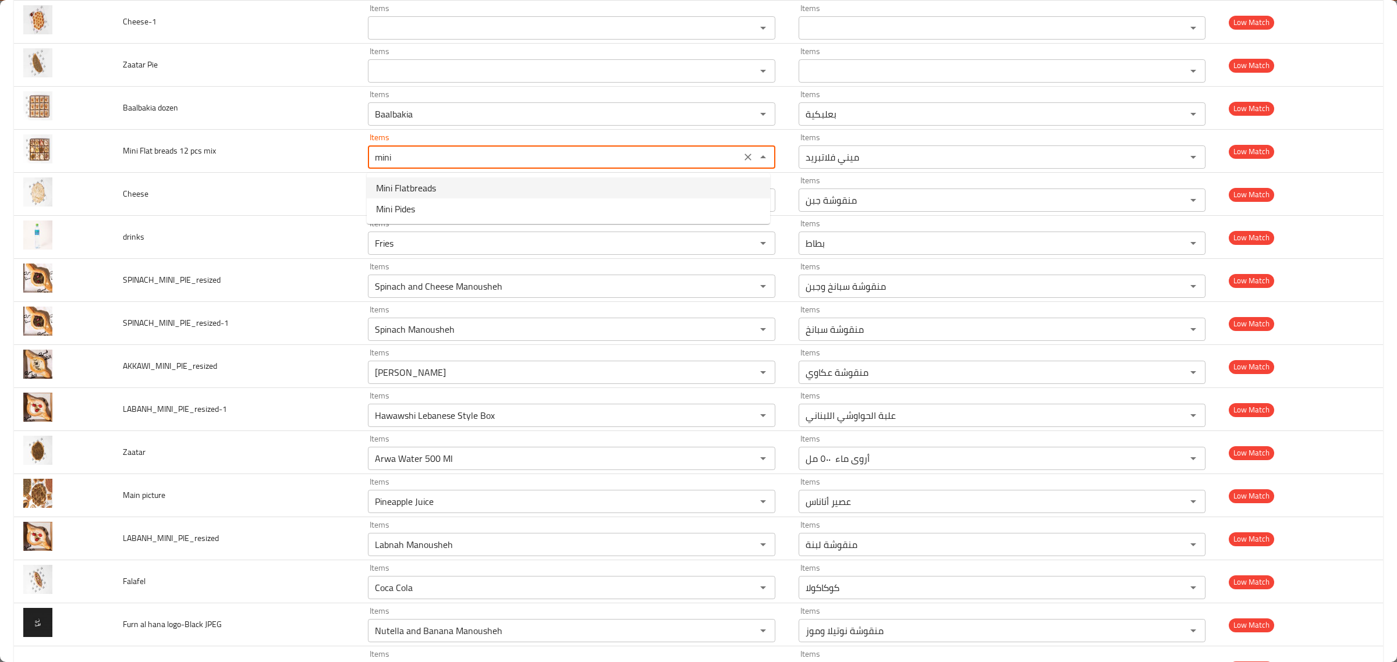
click at [466, 185] on mix-option-0 "Mini Flatbreads" at bounding box center [568, 188] width 403 height 21
type mix "Mini Flatbreads"
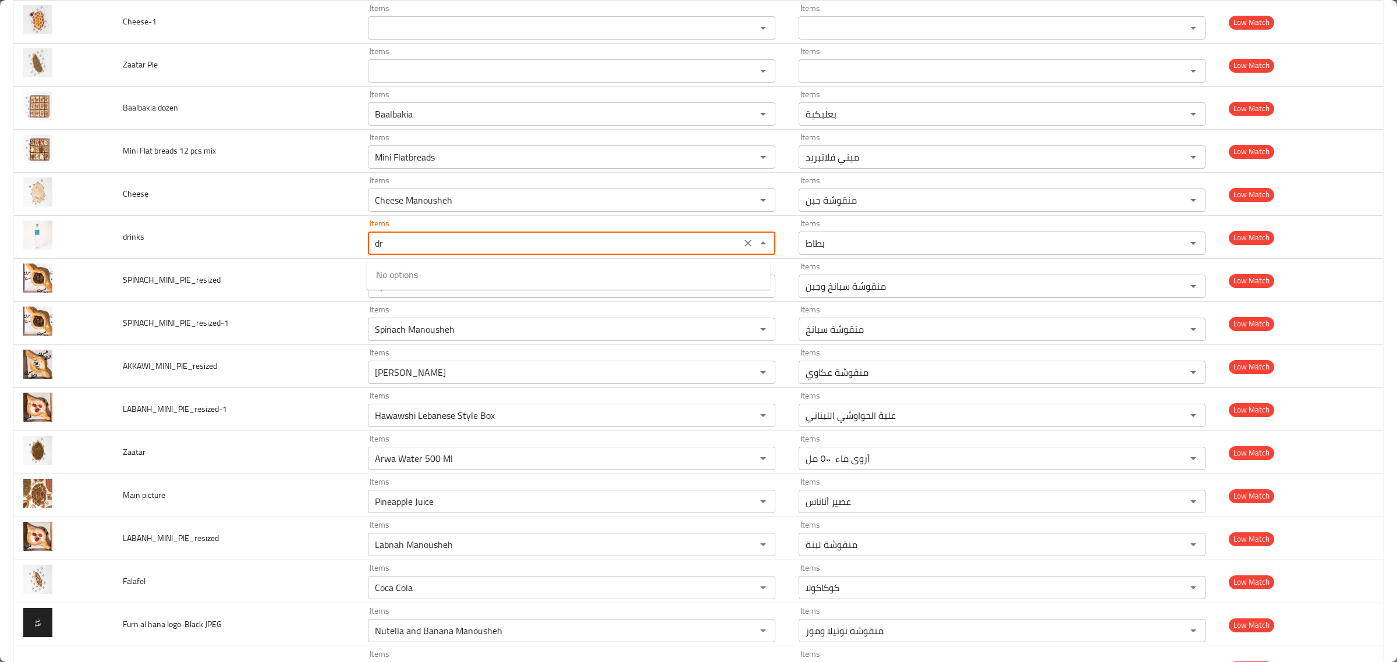
type input "d"
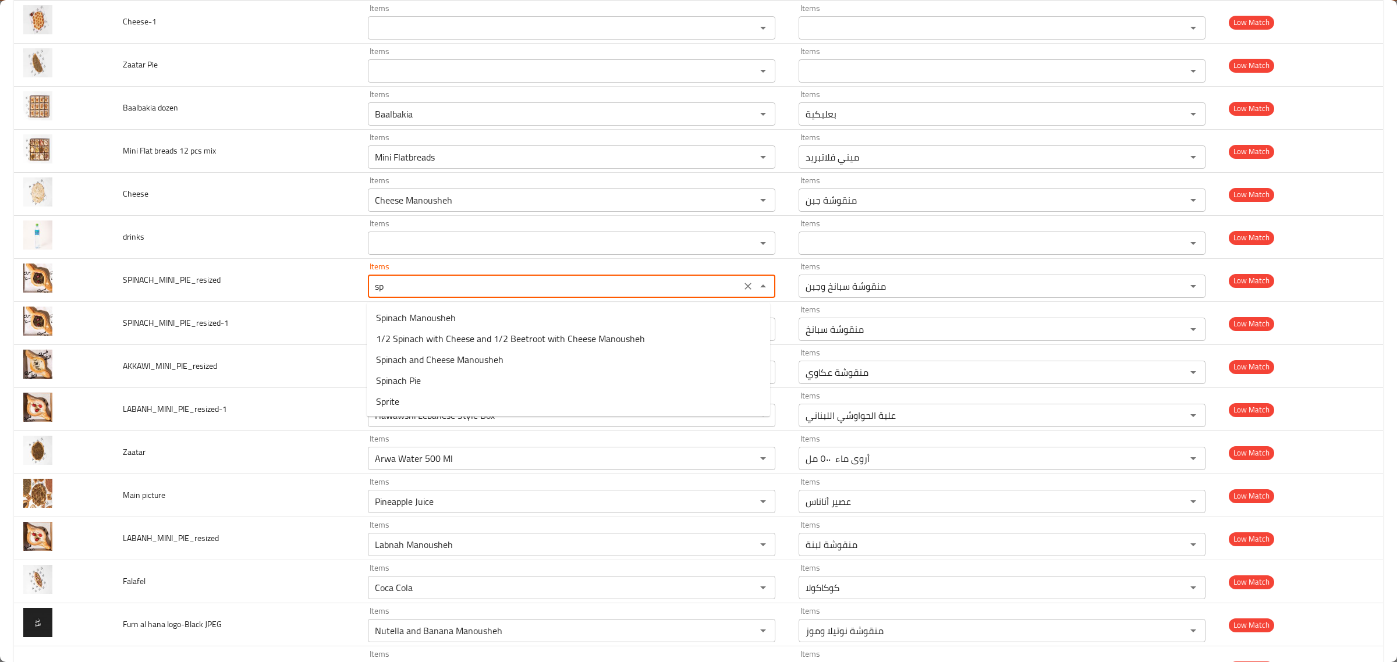
type input "s"
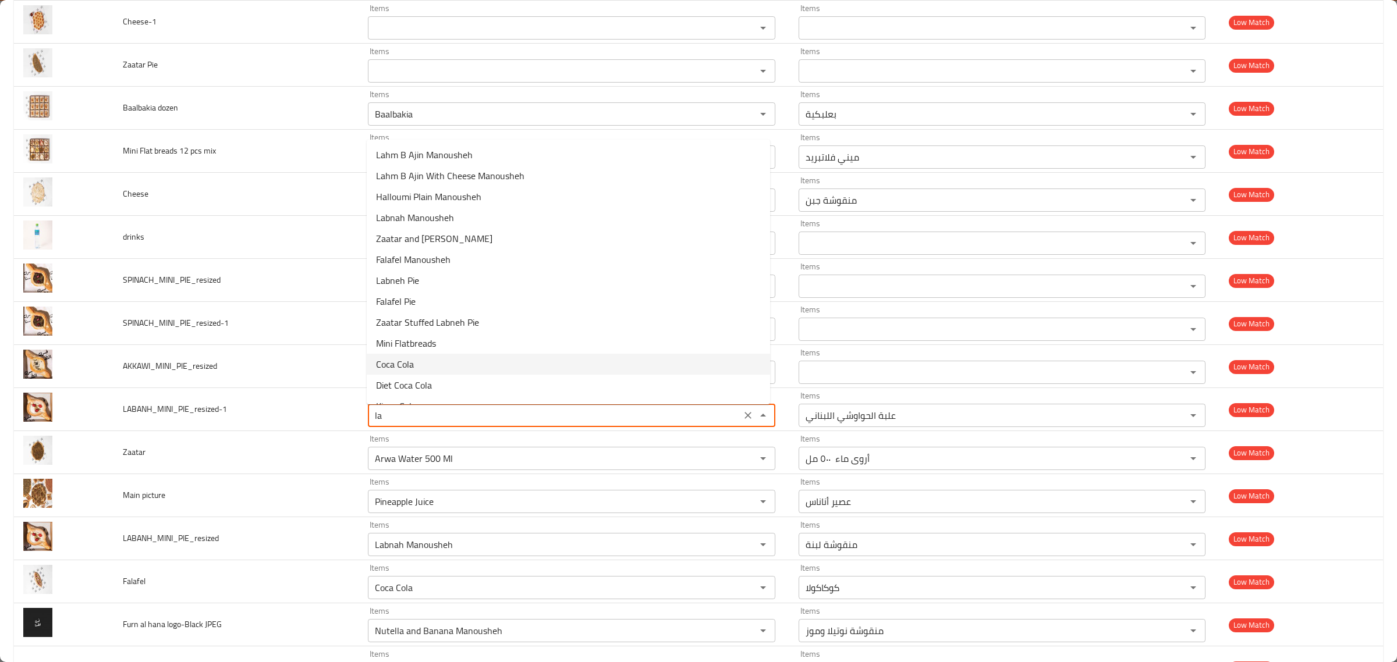
type input "l"
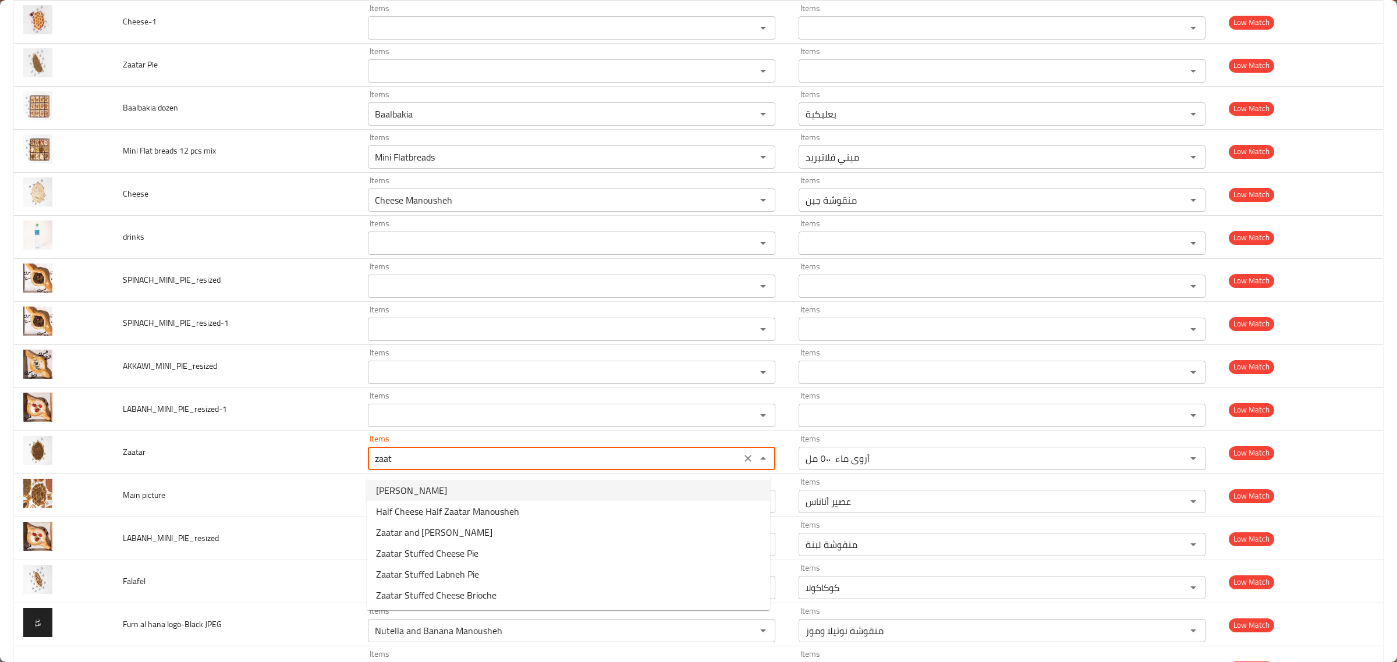
drag, startPoint x: 528, startPoint y: 354, endPoint x: 479, endPoint y: 486, distance: 141.1
click at [479, 486] on body "​ Menu-management Kuwait Get Help A Edit Restaurant Branches Menus Sections Ful…" at bounding box center [698, 346] width 1397 height 634
click at [479, 486] on li "Zaatar Manousheh" at bounding box center [568, 490] width 403 height 21
type input "Zaatar Manousheh"
type input "منقوشة زعتر"
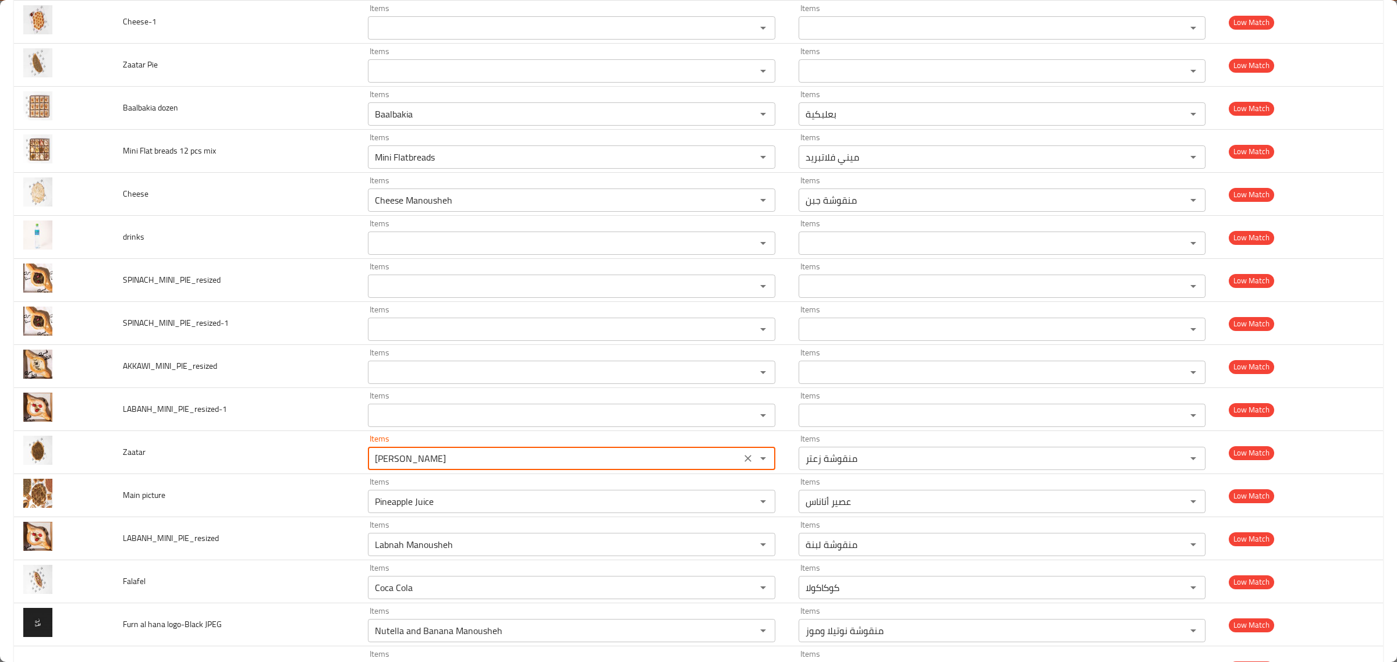
type input "Zaatar Manousheh"
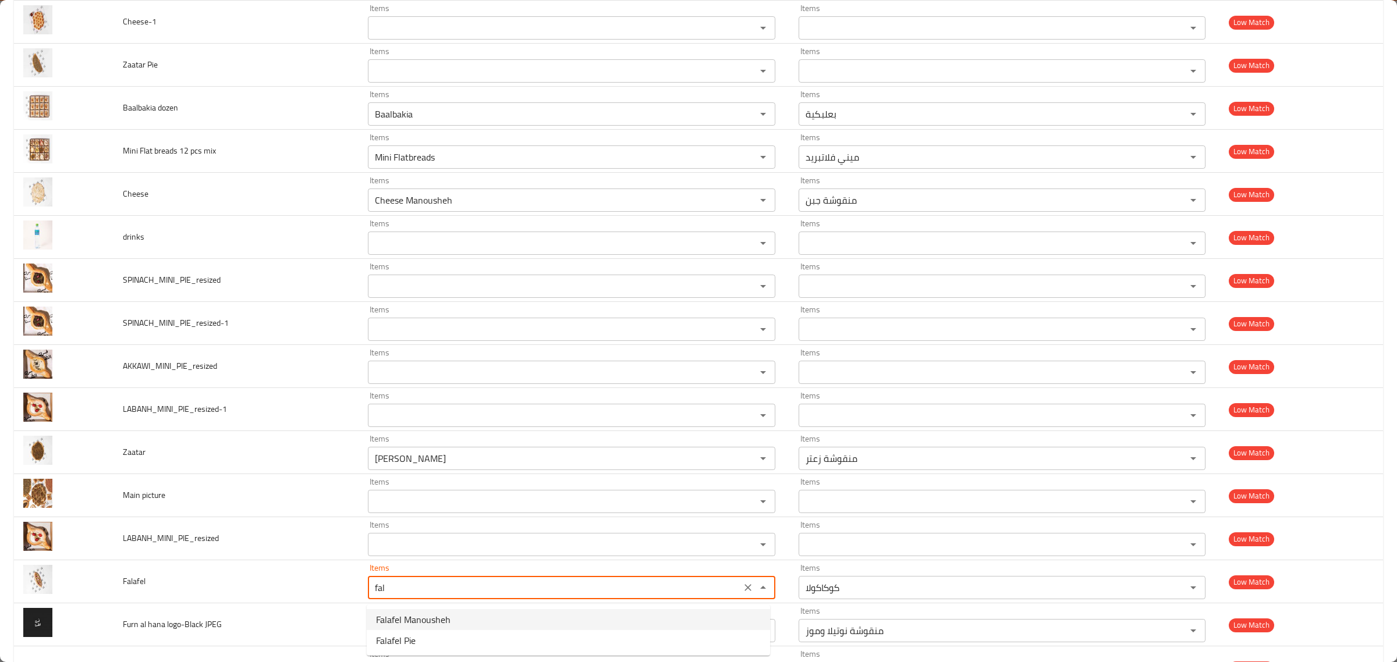
click at [422, 613] on span "Falafel Manousheh" at bounding box center [413, 620] width 74 height 14
type input "Falafel Manousheh"
type input "منقوشة فلافل"
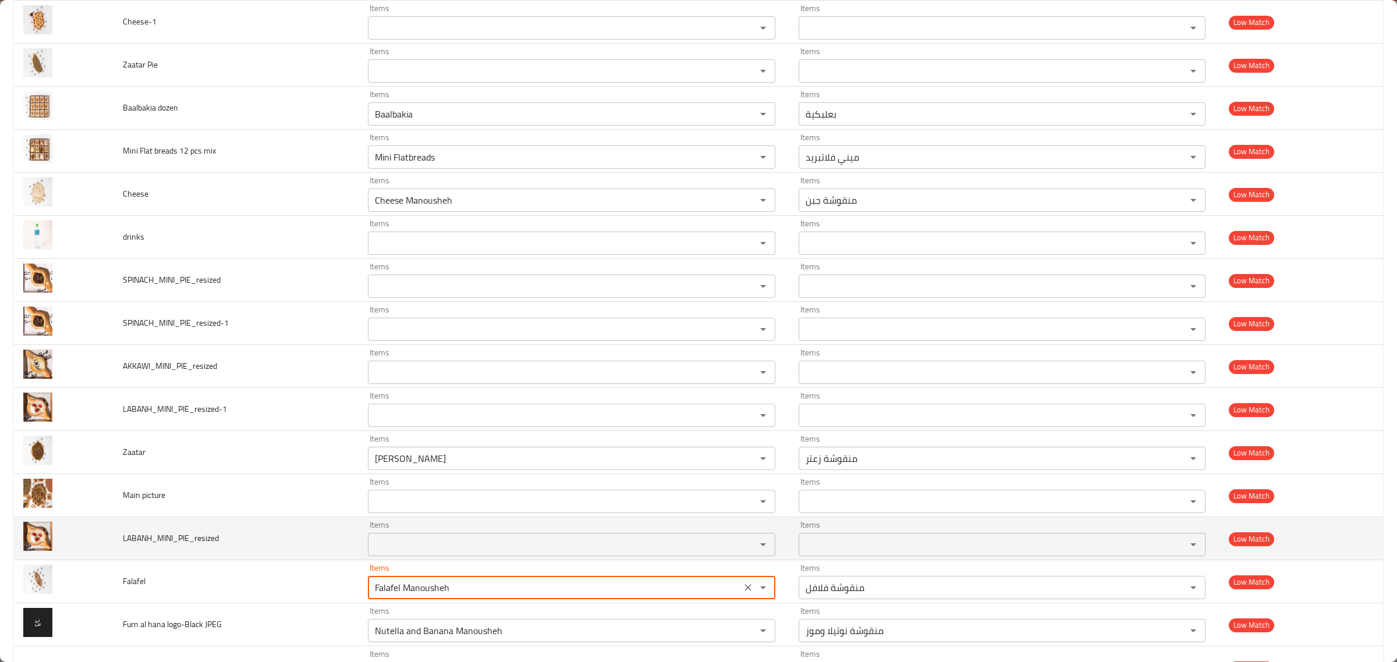
scroll to position [921, 0]
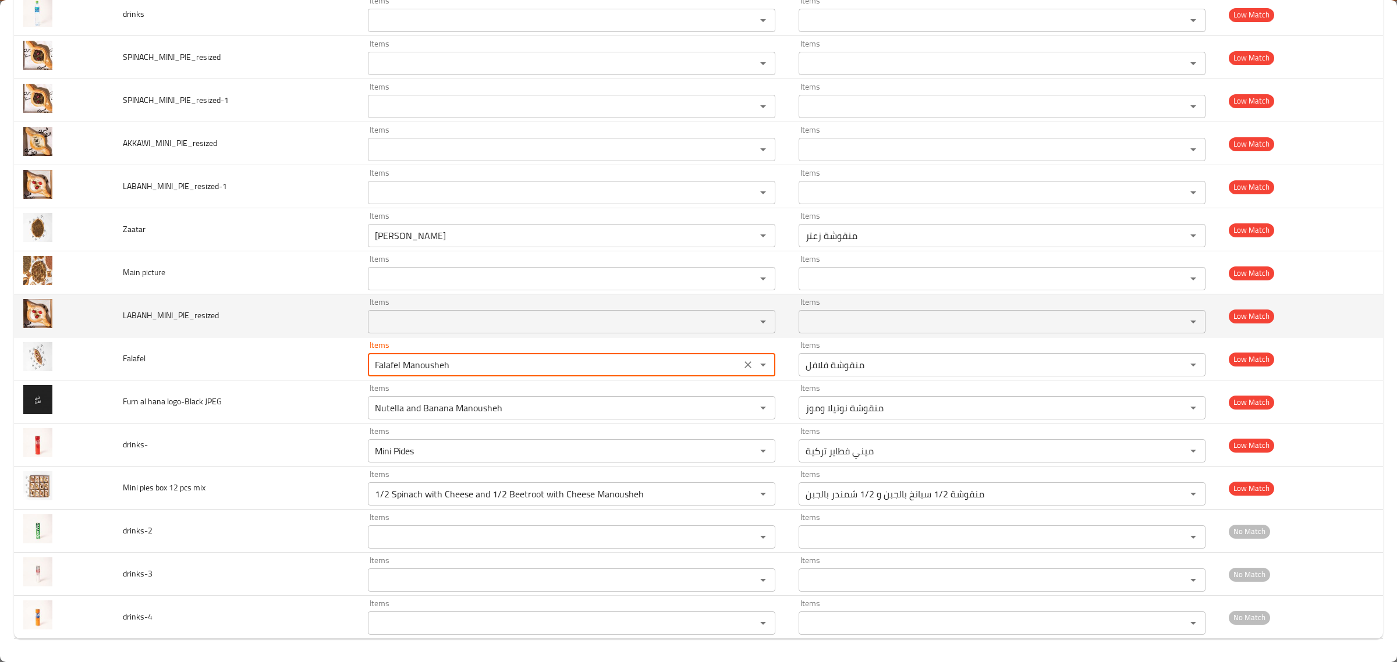
type input "Falafel Manousheh"
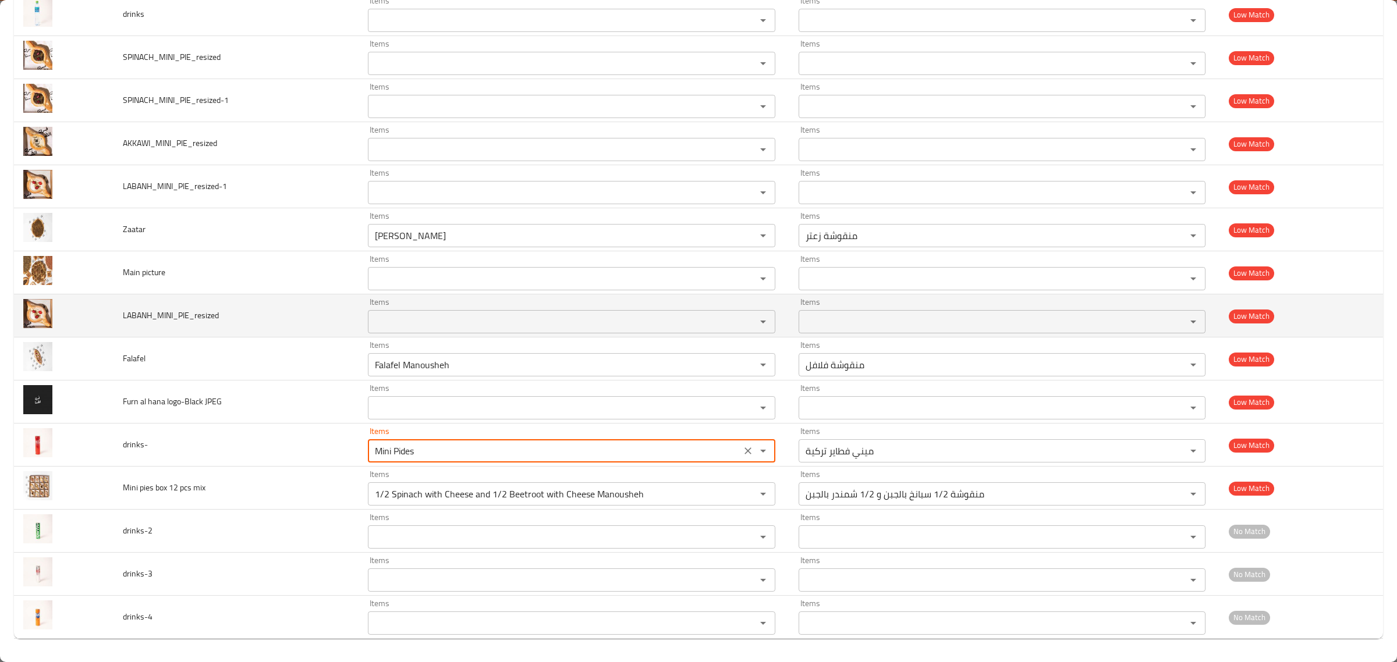
type input "r"
type input "d"
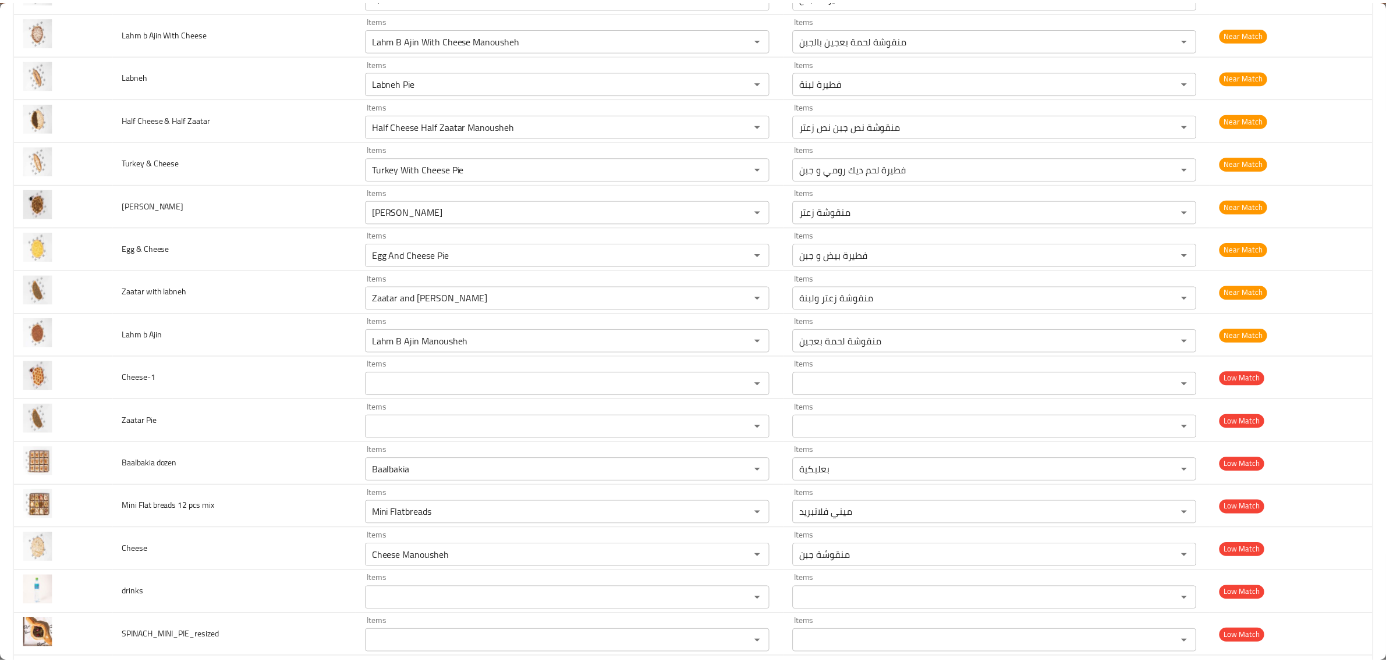
scroll to position [0, 0]
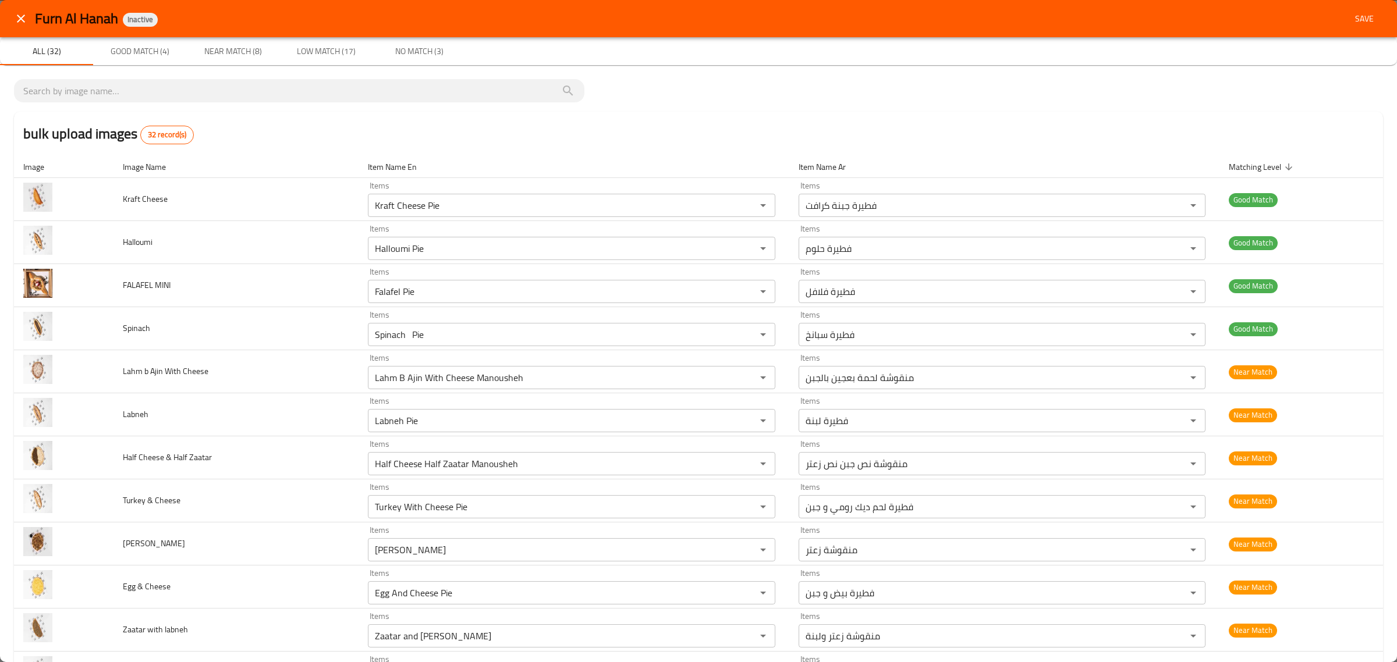
click at [1361, 12] on span "Save" at bounding box center [1364, 19] width 28 height 15
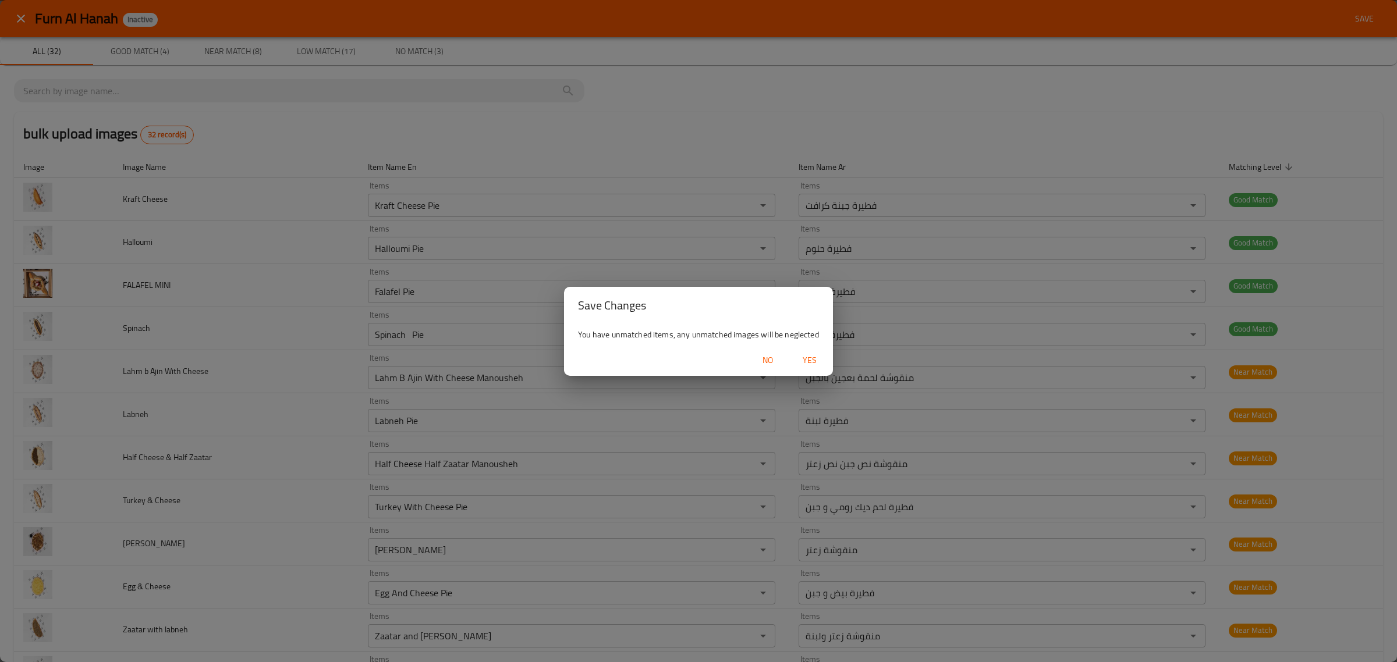
click at [818, 363] on span "Yes" at bounding box center [810, 360] width 28 height 15
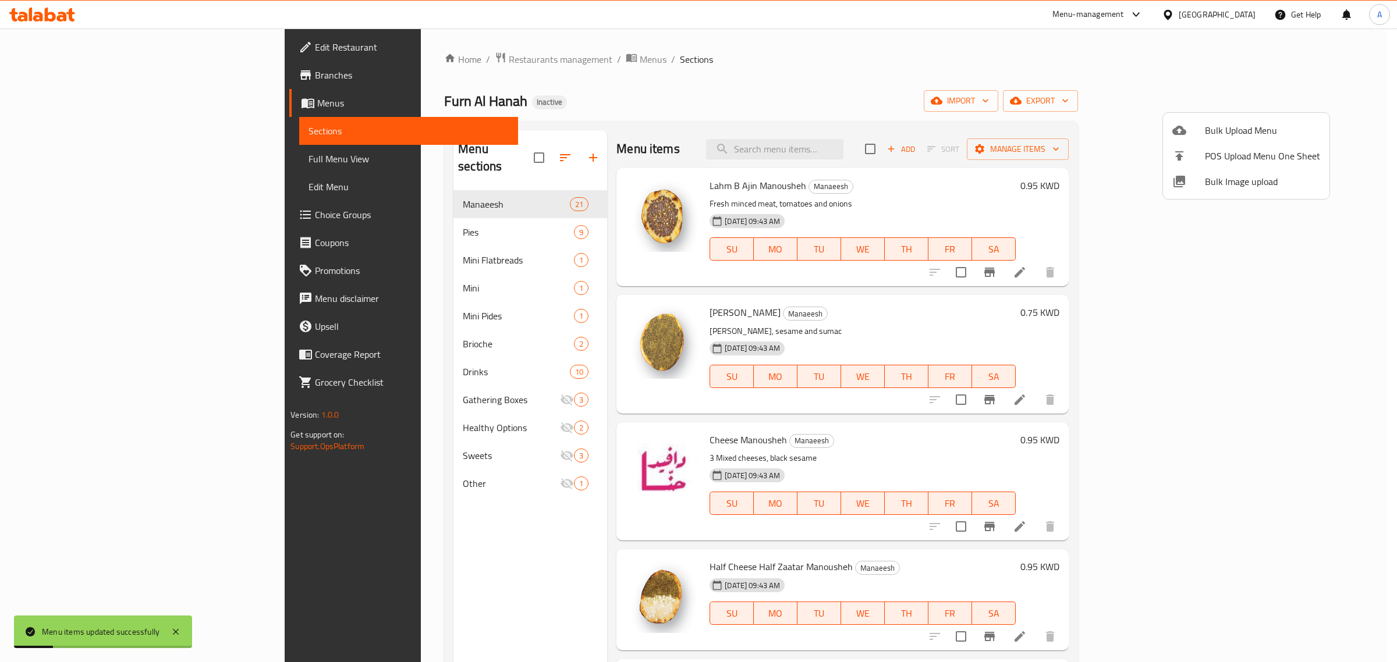
click at [377, 268] on div at bounding box center [698, 331] width 1397 height 662
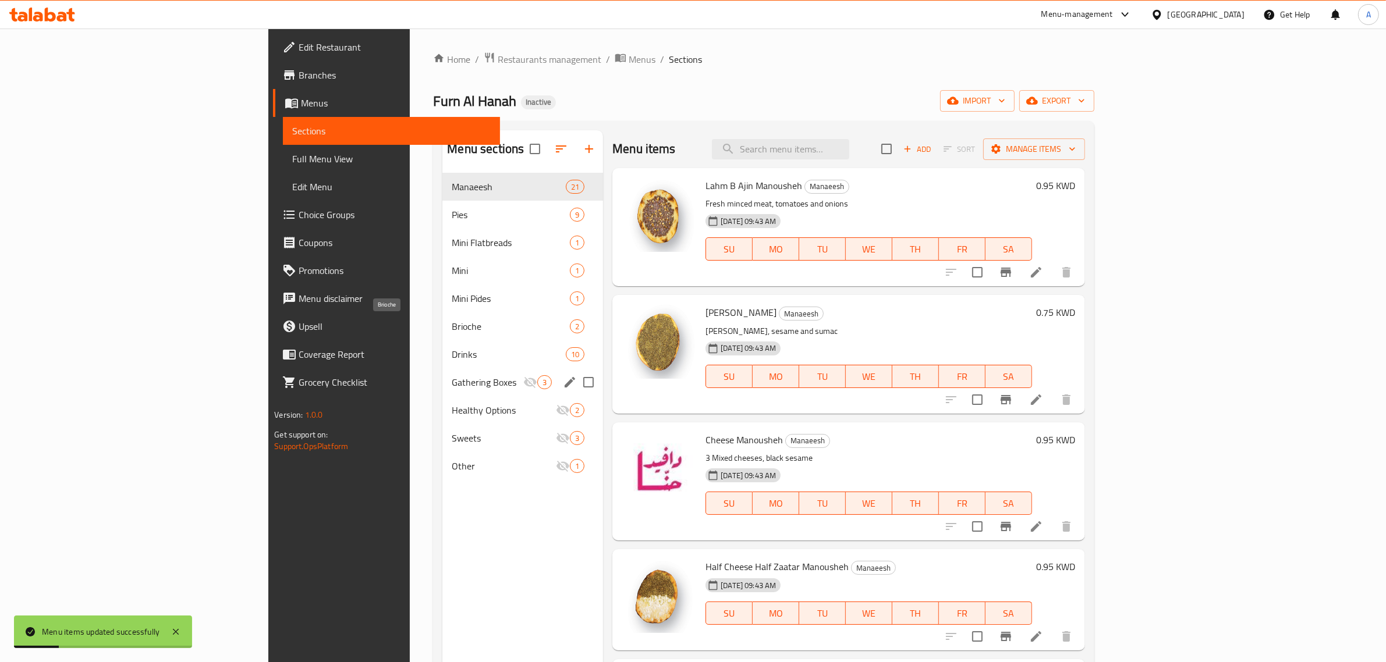
click at [442, 374] on div "Gathering Boxes 3" at bounding box center [522, 382] width 161 height 28
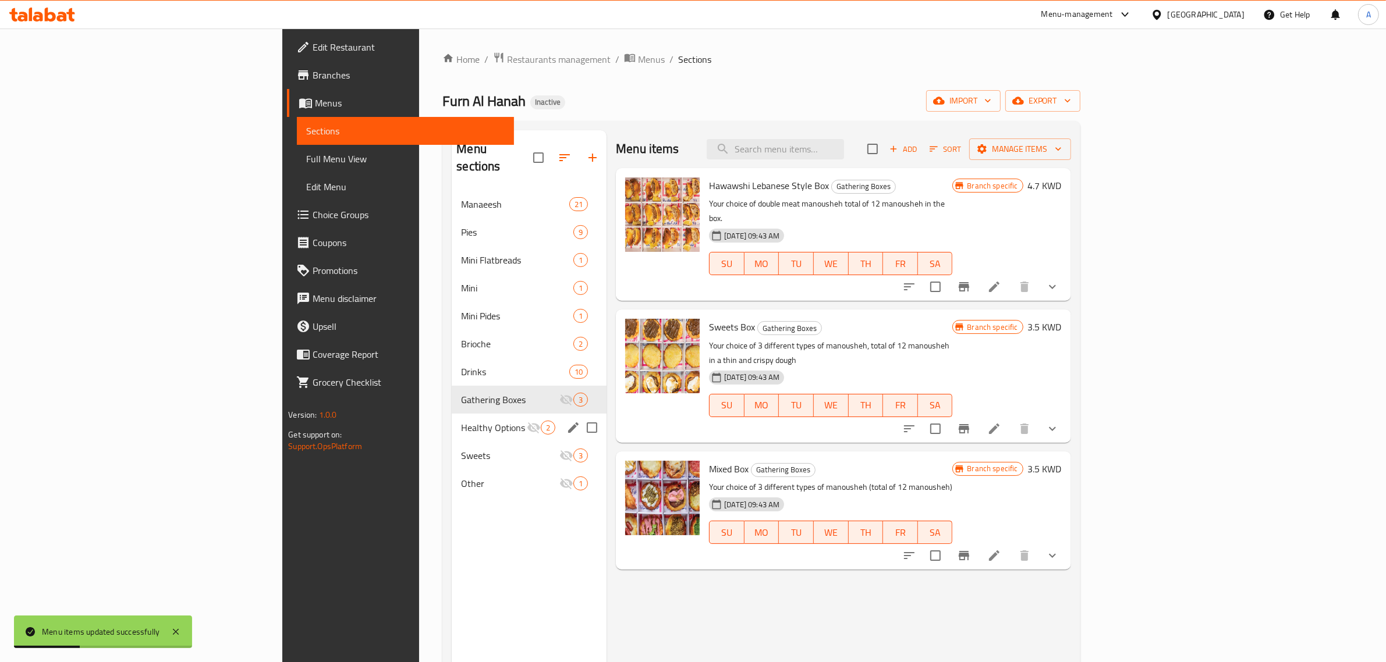
click at [452, 414] on div "Healthy Options 2" at bounding box center [529, 428] width 155 height 28
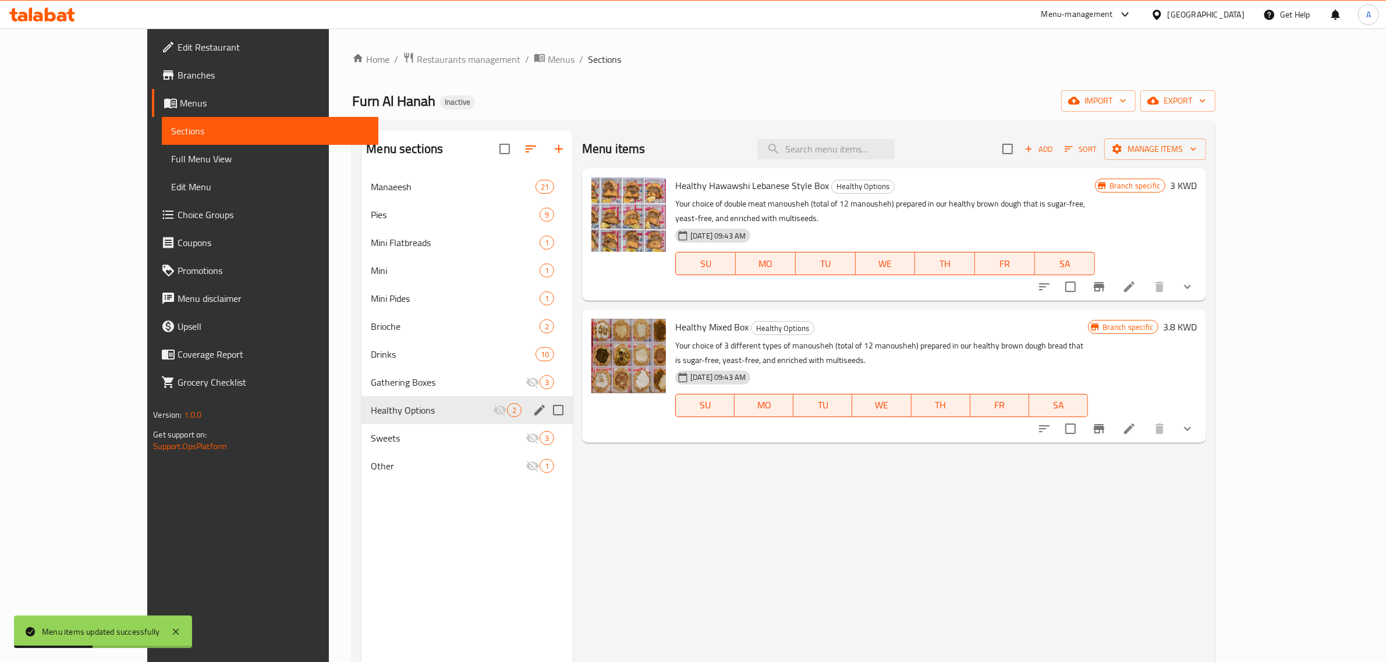
click at [371, 434] on span "Sweets" at bounding box center [448, 438] width 155 height 14
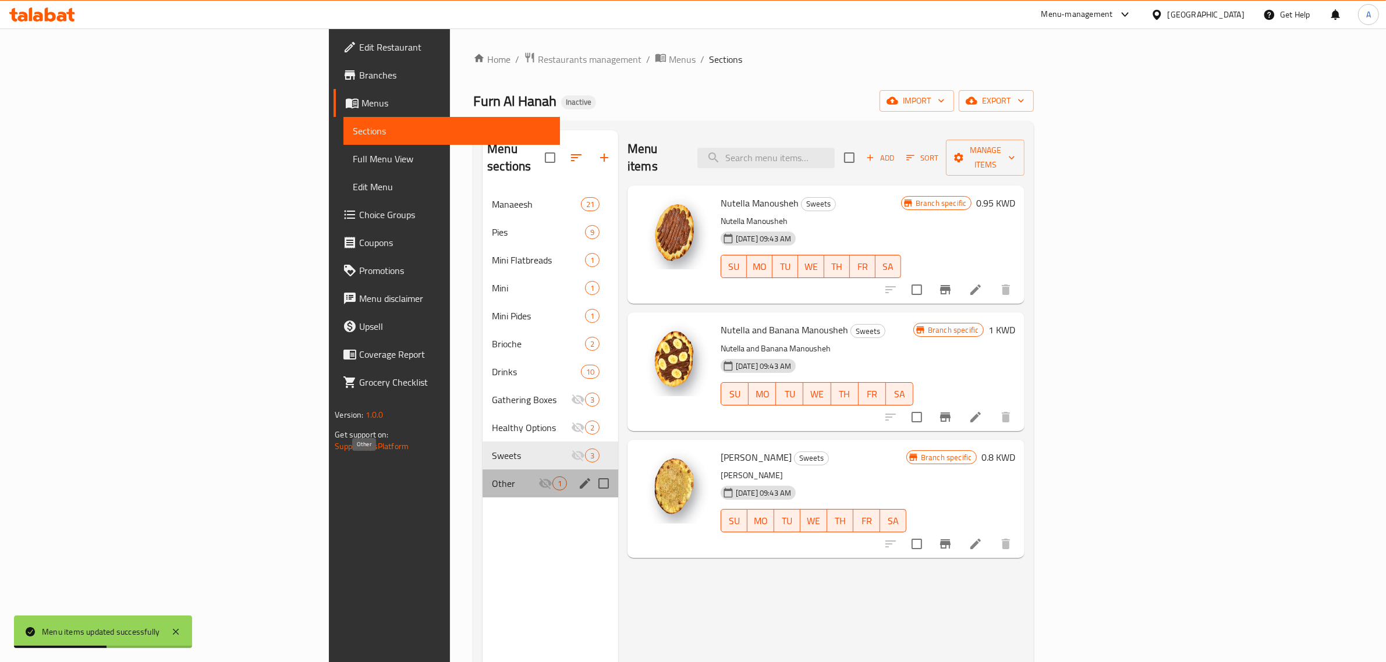
click at [492, 477] on span "Other" at bounding box center [515, 484] width 47 height 14
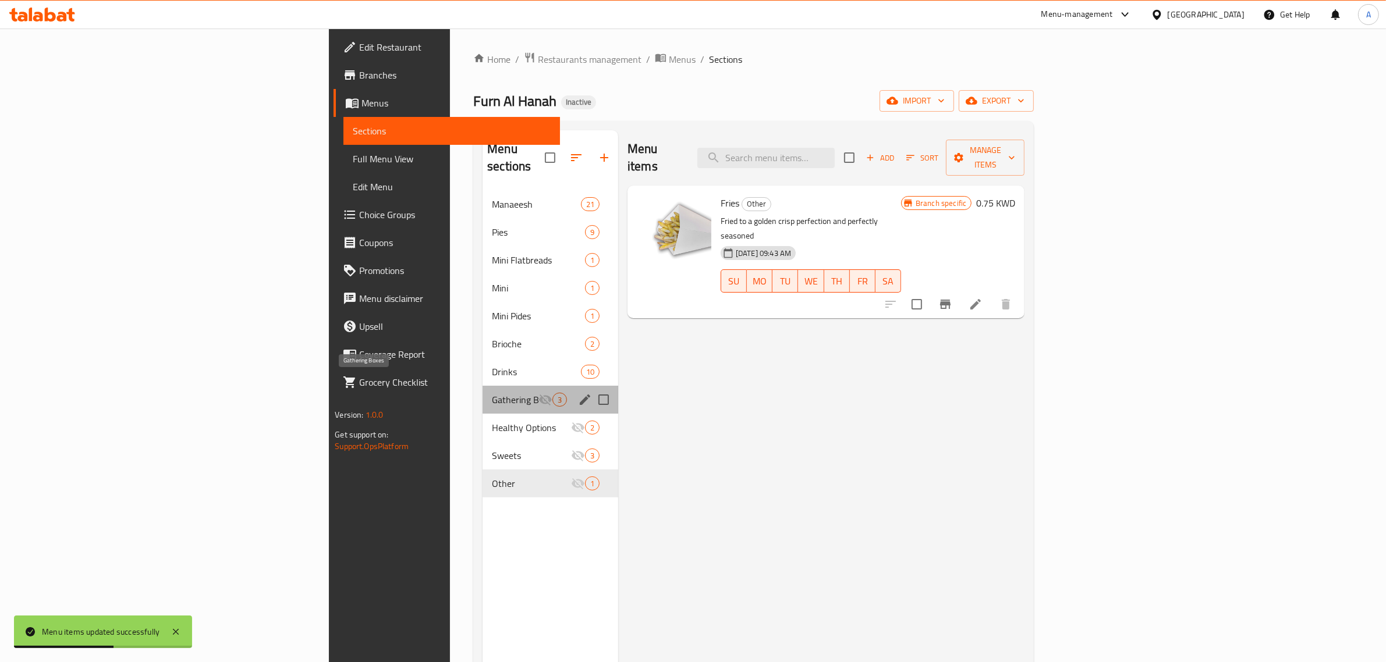
click at [492, 393] on span "Gathering Boxes" at bounding box center [515, 400] width 47 height 14
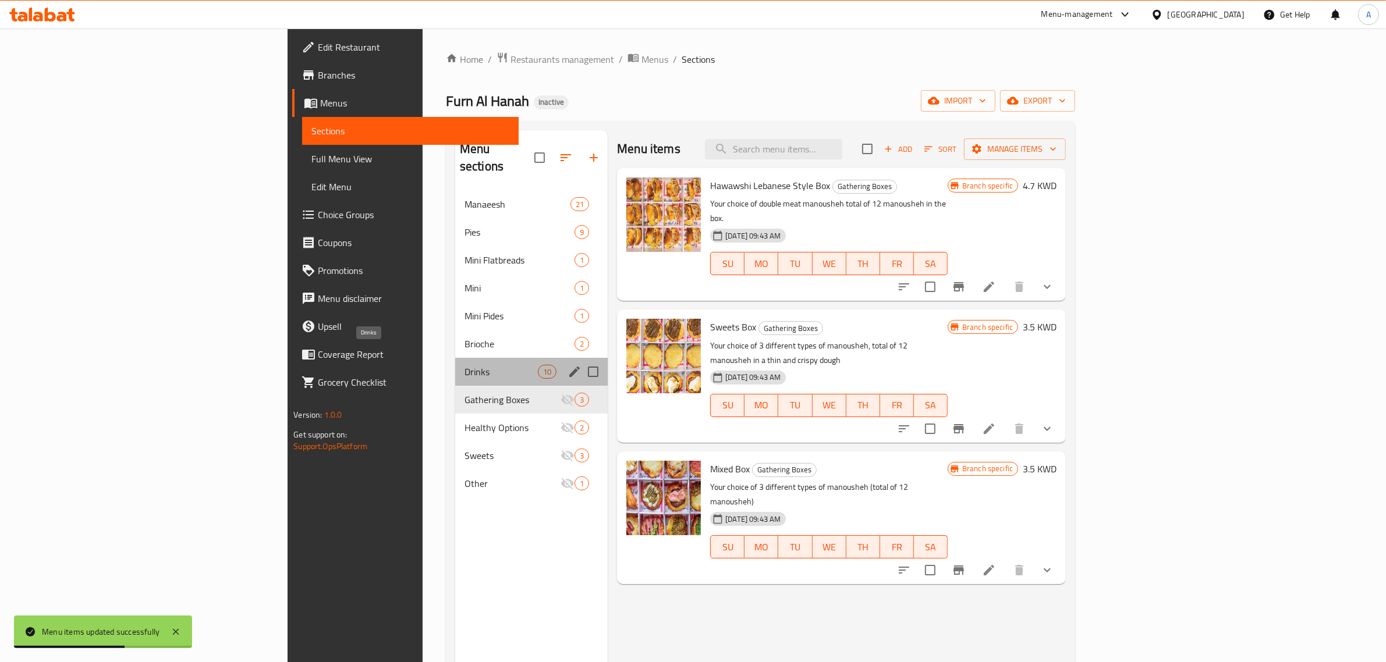
click at [464, 365] on span "Drinks" at bounding box center [500, 372] width 73 height 14
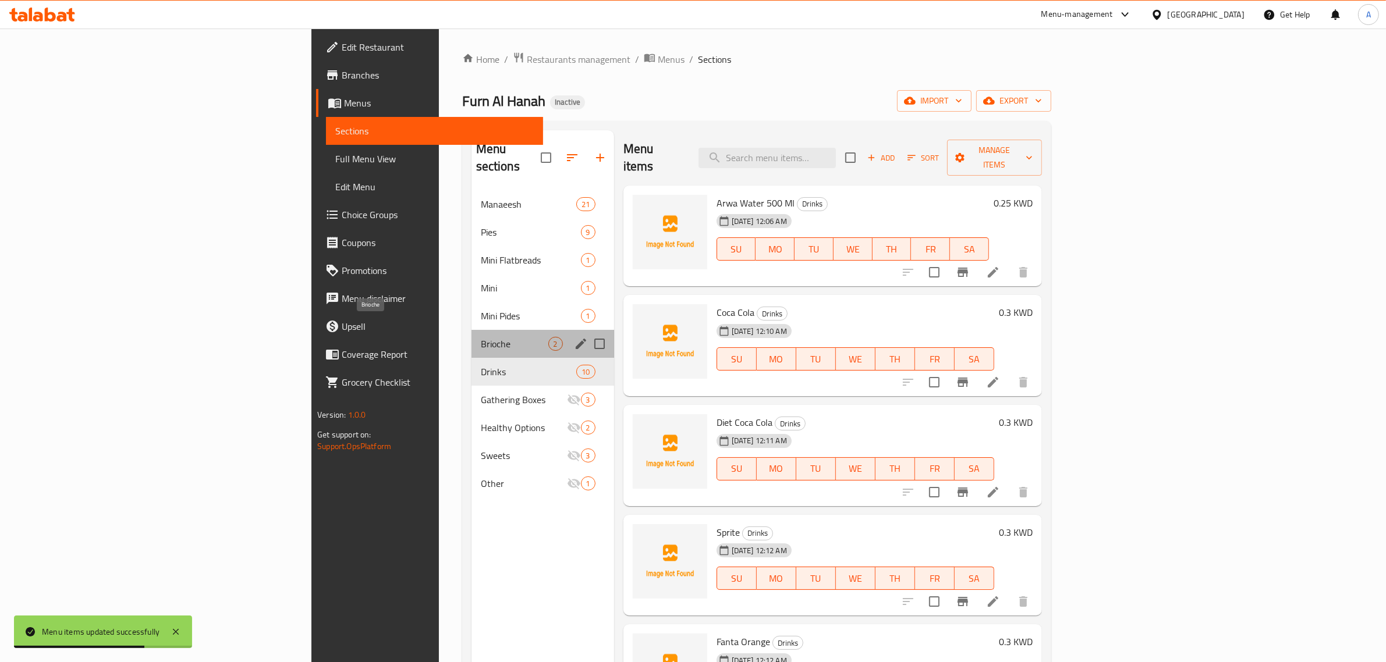
click at [481, 337] on span "Brioche" at bounding box center [515, 344] width 68 height 14
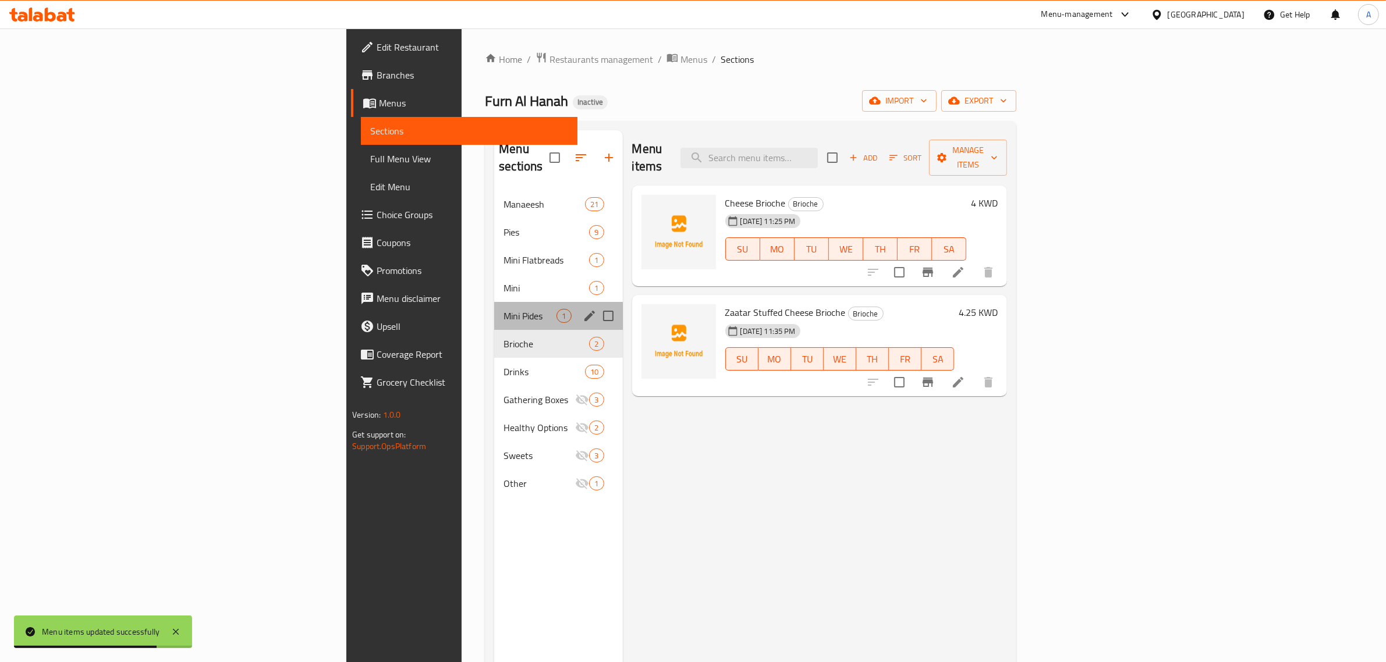
click at [494, 306] on div "Mini Pides 1" at bounding box center [558, 316] width 128 height 28
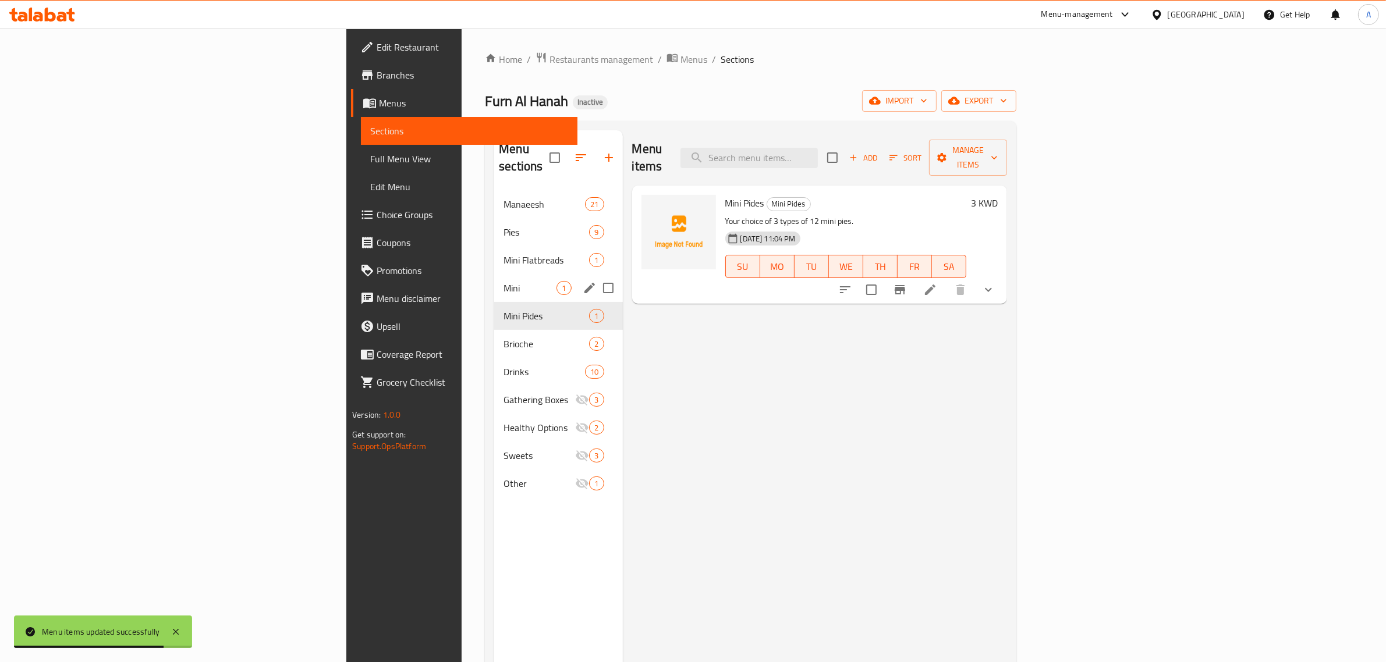
click at [494, 283] on div "Mini 1" at bounding box center [558, 288] width 128 height 28
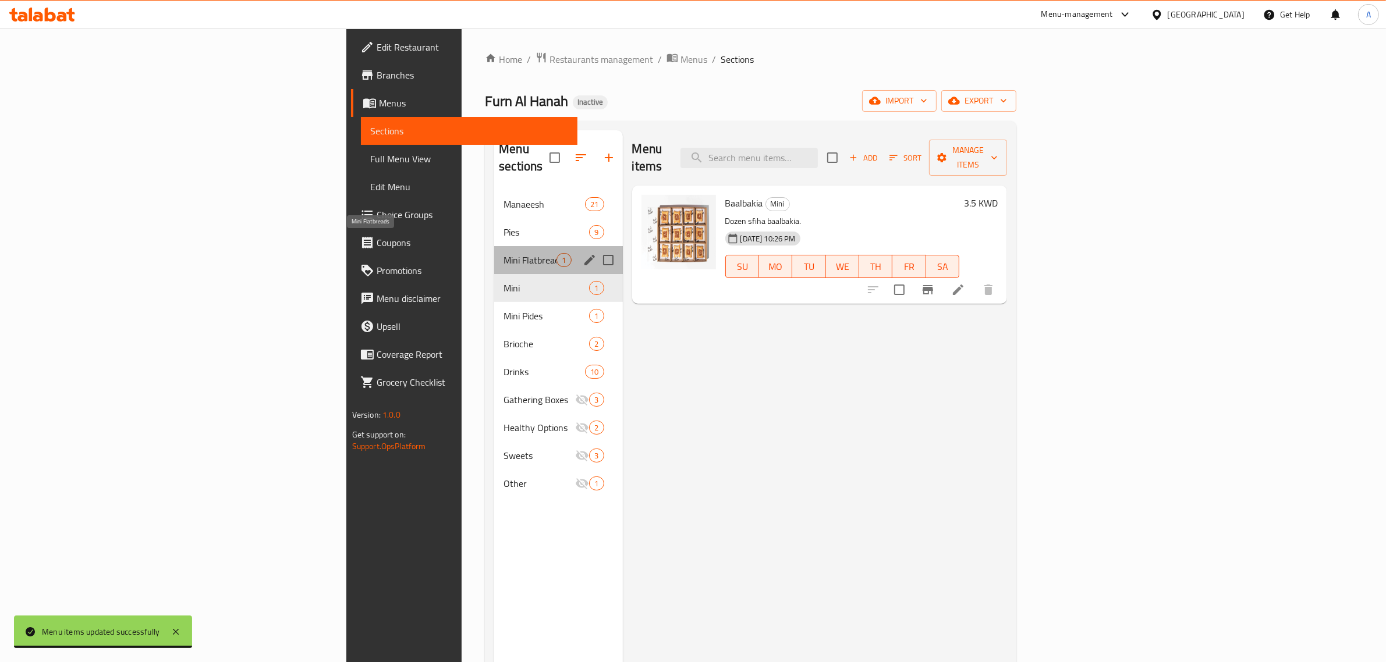
click at [503, 253] on span "Mini Flatbreads" at bounding box center [529, 260] width 53 height 14
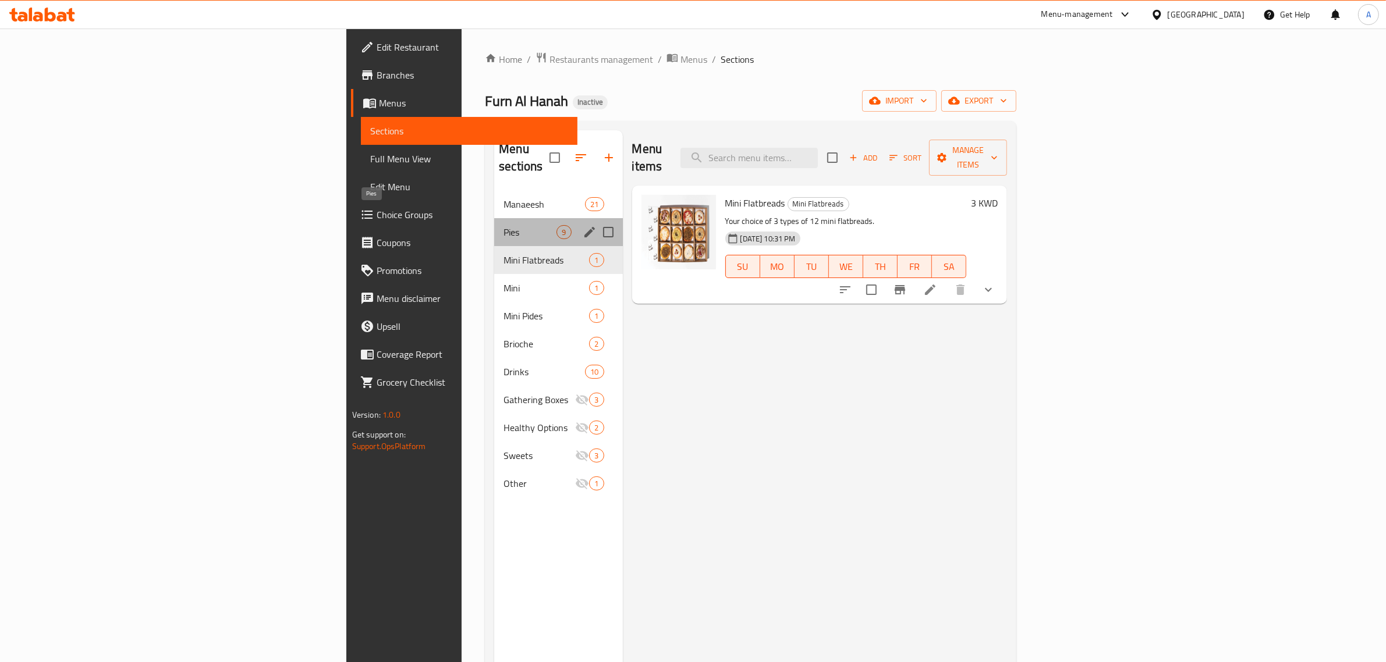
click at [503, 225] on span "Pies" at bounding box center [529, 232] width 53 height 14
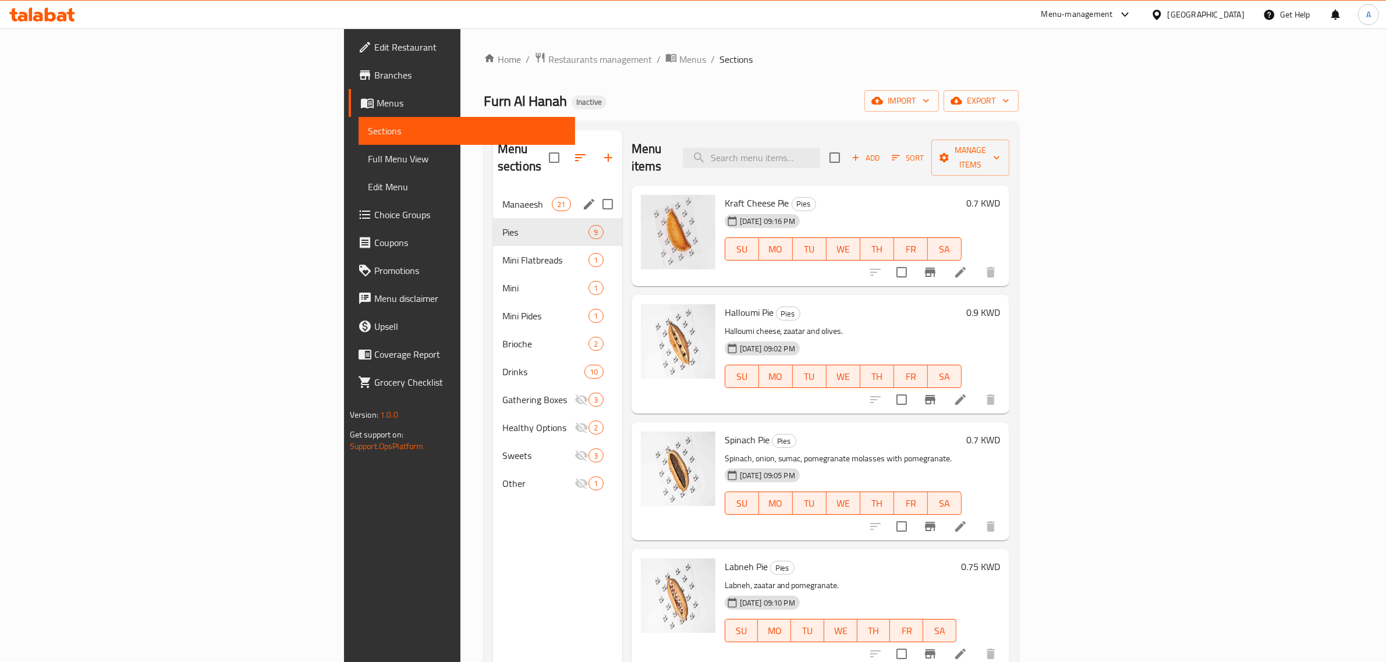
click at [493, 196] on div "Manaeesh 21" at bounding box center [557, 204] width 129 height 28
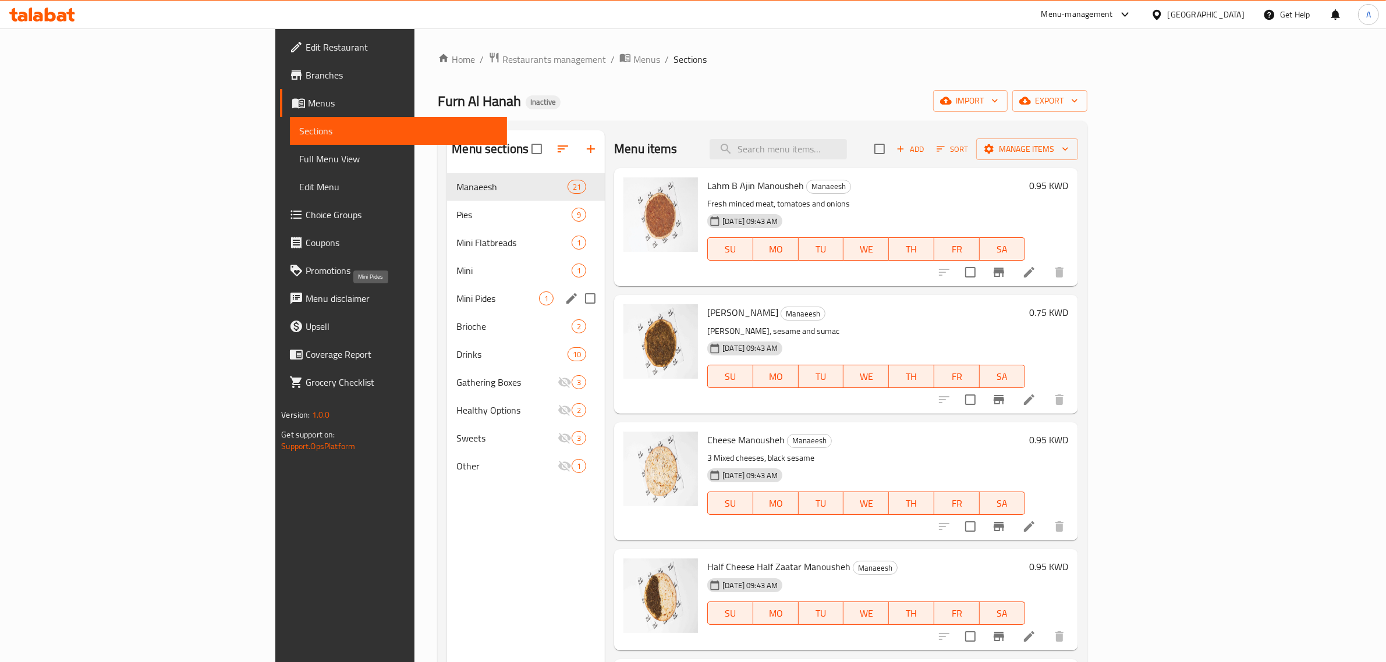
click at [456, 298] on span "Mini Pides" at bounding box center [497, 299] width 83 height 14
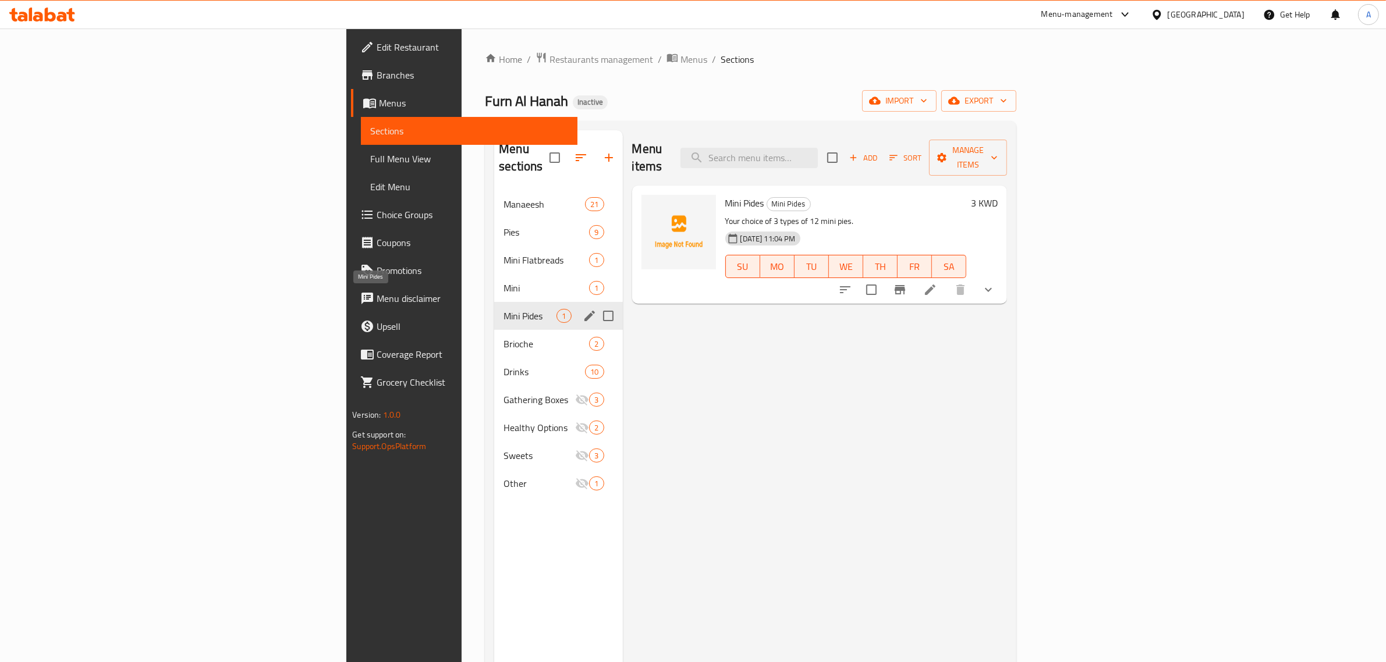
click at [494, 334] on div "Brioche 2" at bounding box center [558, 344] width 128 height 28
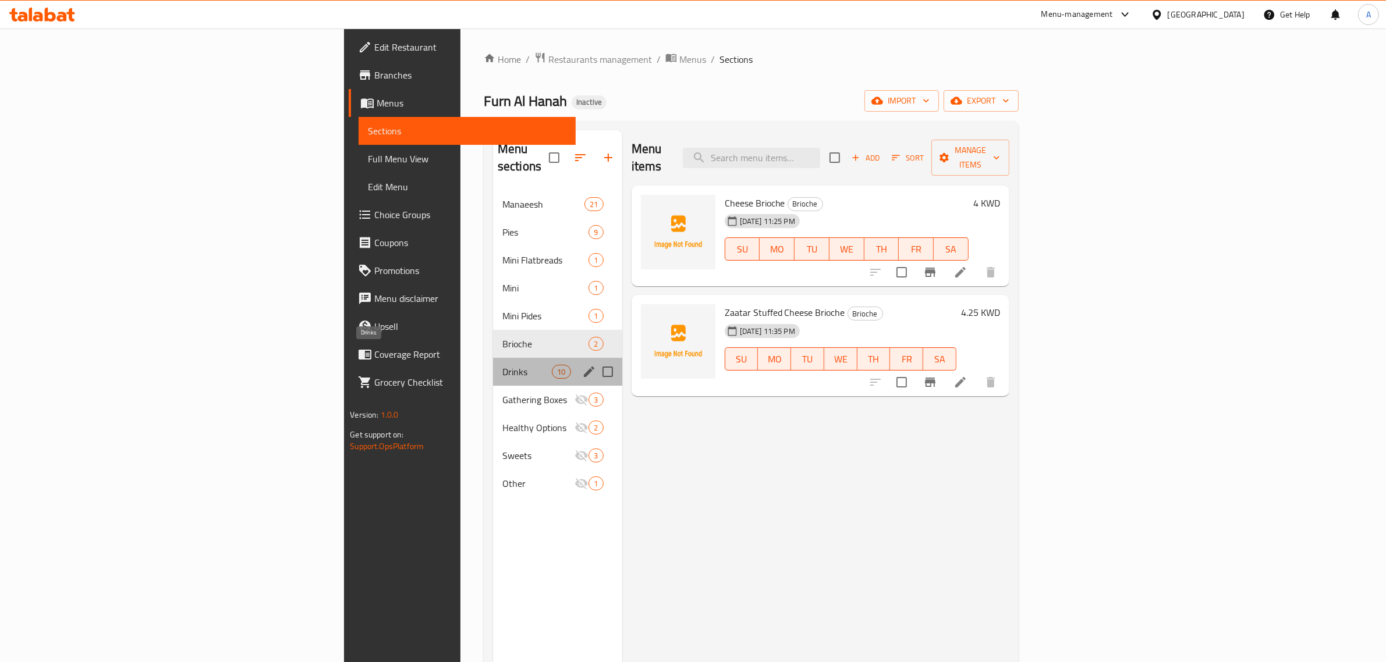
click at [502, 365] on span "Drinks" at bounding box center [526, 372] width 49 height 14
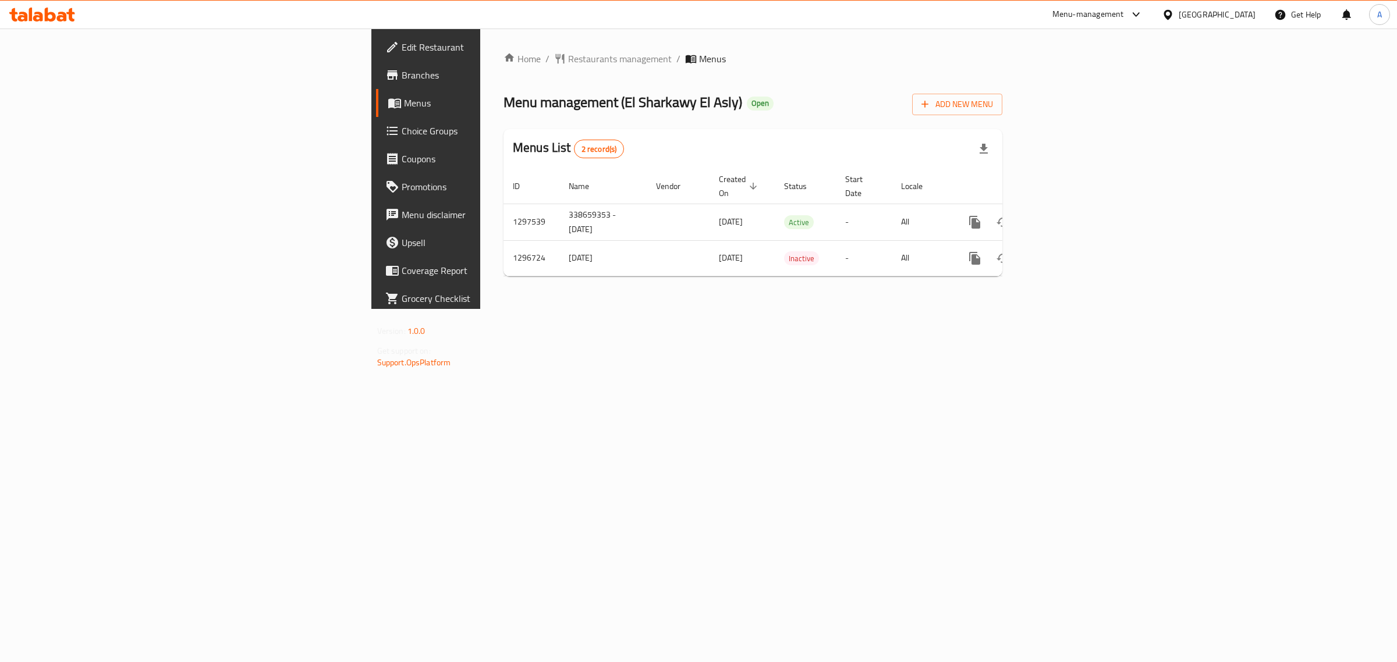
click at [694, 77] on div "Home / Restaurants management / Menus Menu management ( El Sharkawy El Asly ) O…" at bounding box center [752, 169] width 499 height 234
click at [402, 48] on span "Edit Restaurant" at bounding box center [499, 47] width 194 height 14
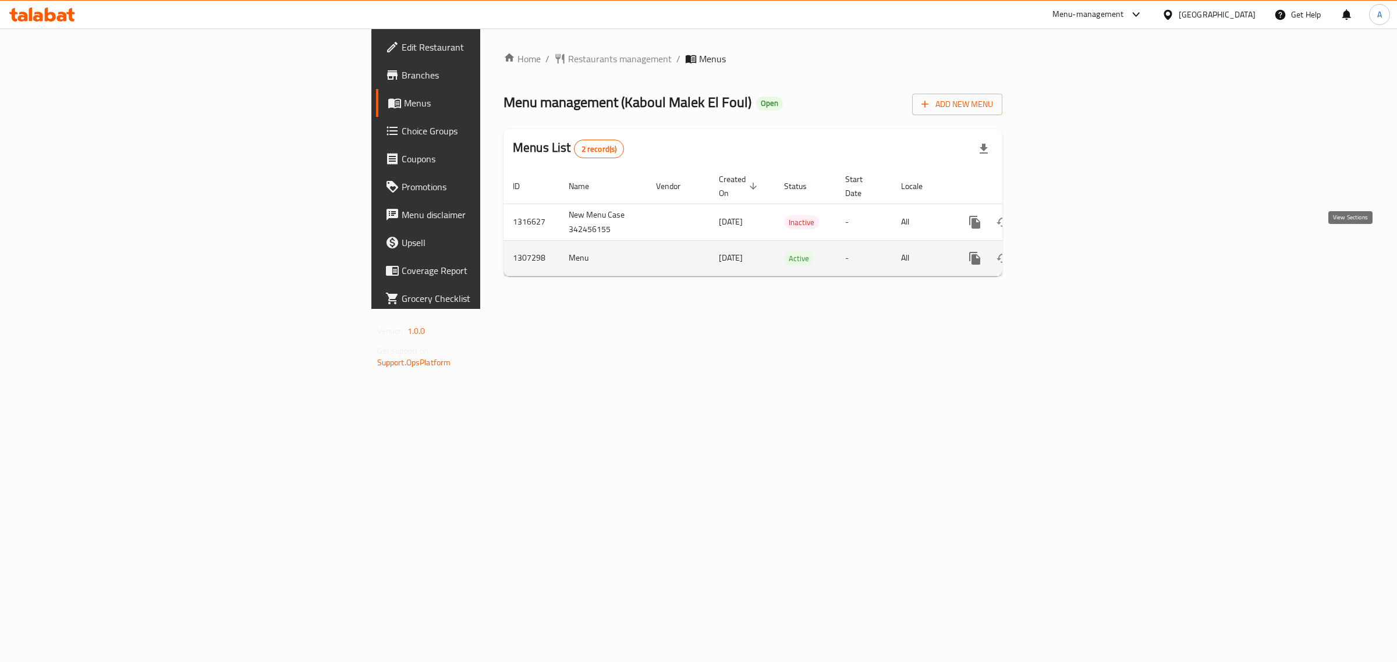
click at [1066, 251] on icon "enhanced table" at bounding box center [1059, 258] width 14 height 14
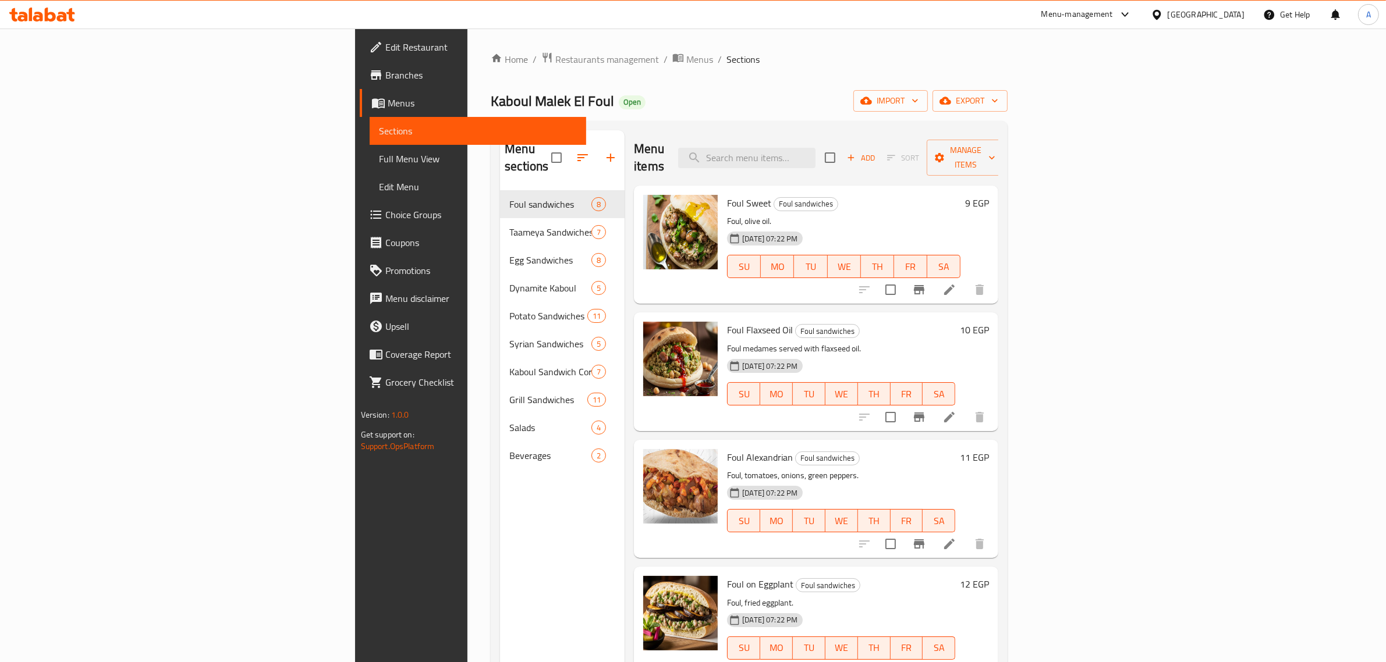
click at [973, 68] on div "Home / Restaurants management / Menus / Sections Kaboul [PERSON_NAME] El Foul O…" at bounding box center [749, 427] width 517 height 750
click at [998, 102] on span "export" at bounding box center [970, 101] width 56 height 15
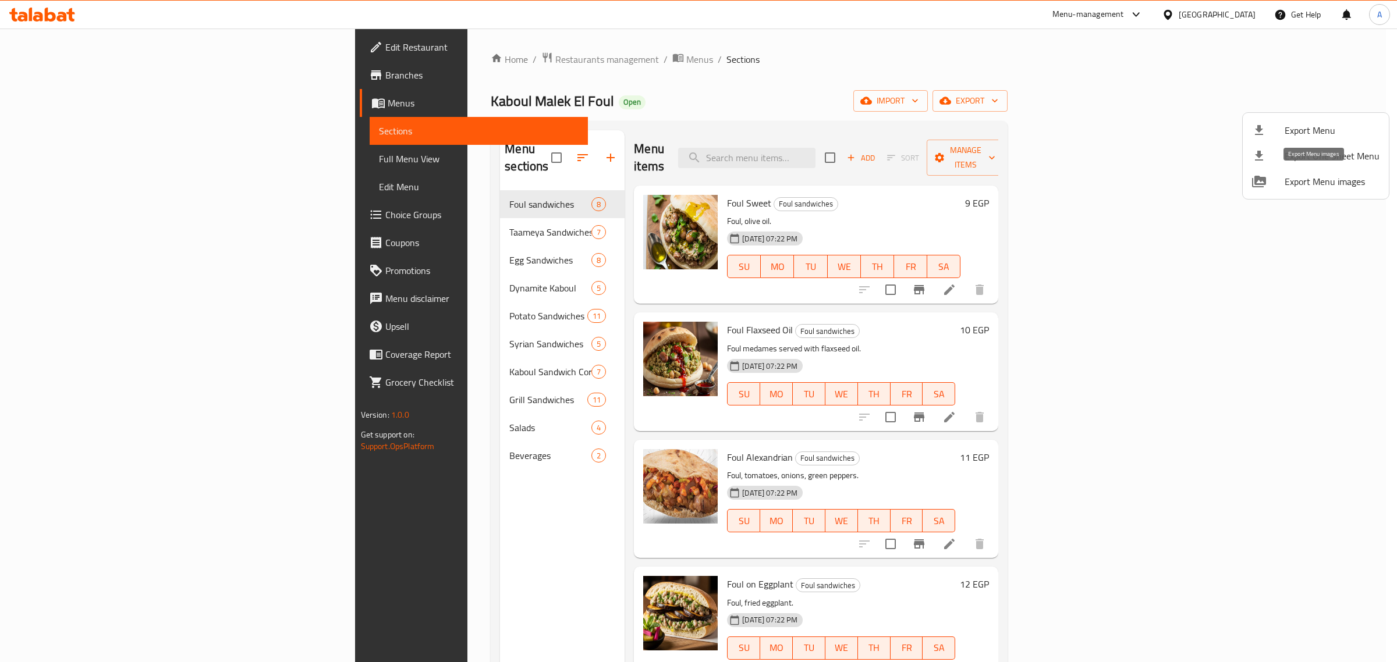
click at [1327, 178] on span "Export Menu images" at bounding box center [1332, 182] width 95 height 14
click at [449, 57] on div at bounding box center [698, 331] width 1397 height 662
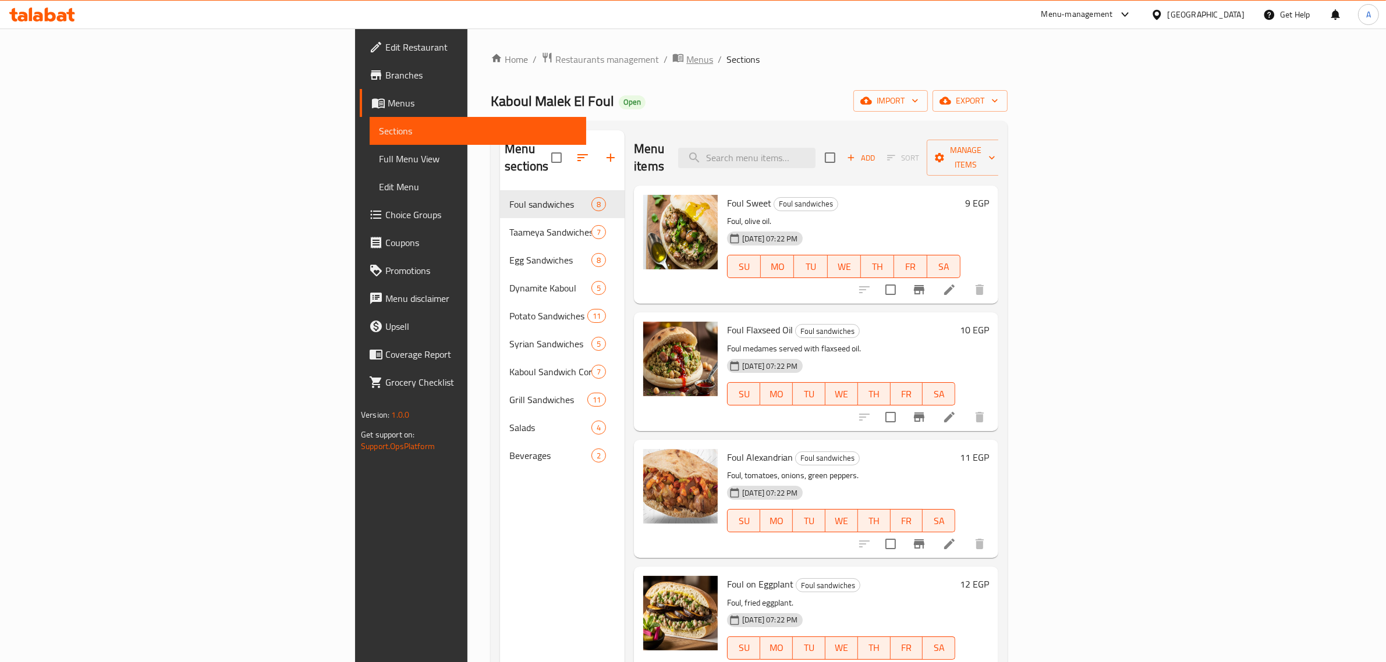
click at [686, 57] on span "Menus" at bounding box center [699, 59] width 27 height 14
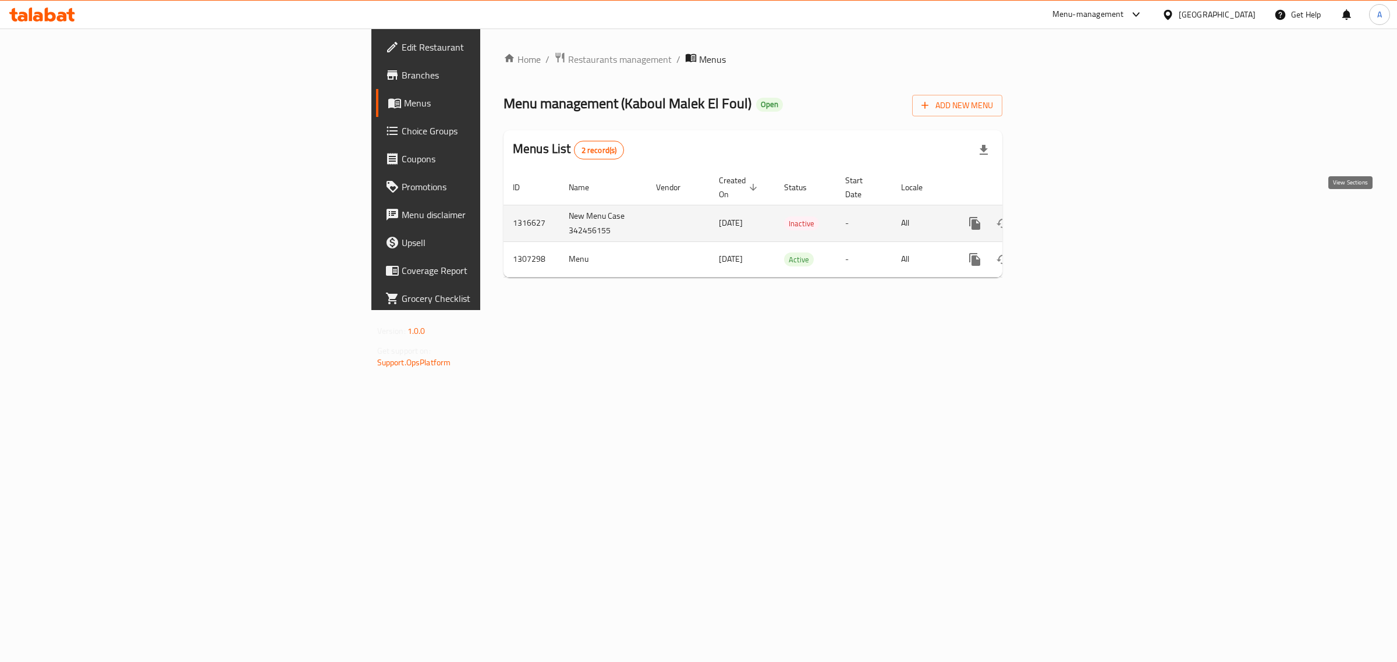
click at [1073, 210] on link "enhanced table" at bounding box center [1059, 224] width 28 height 28
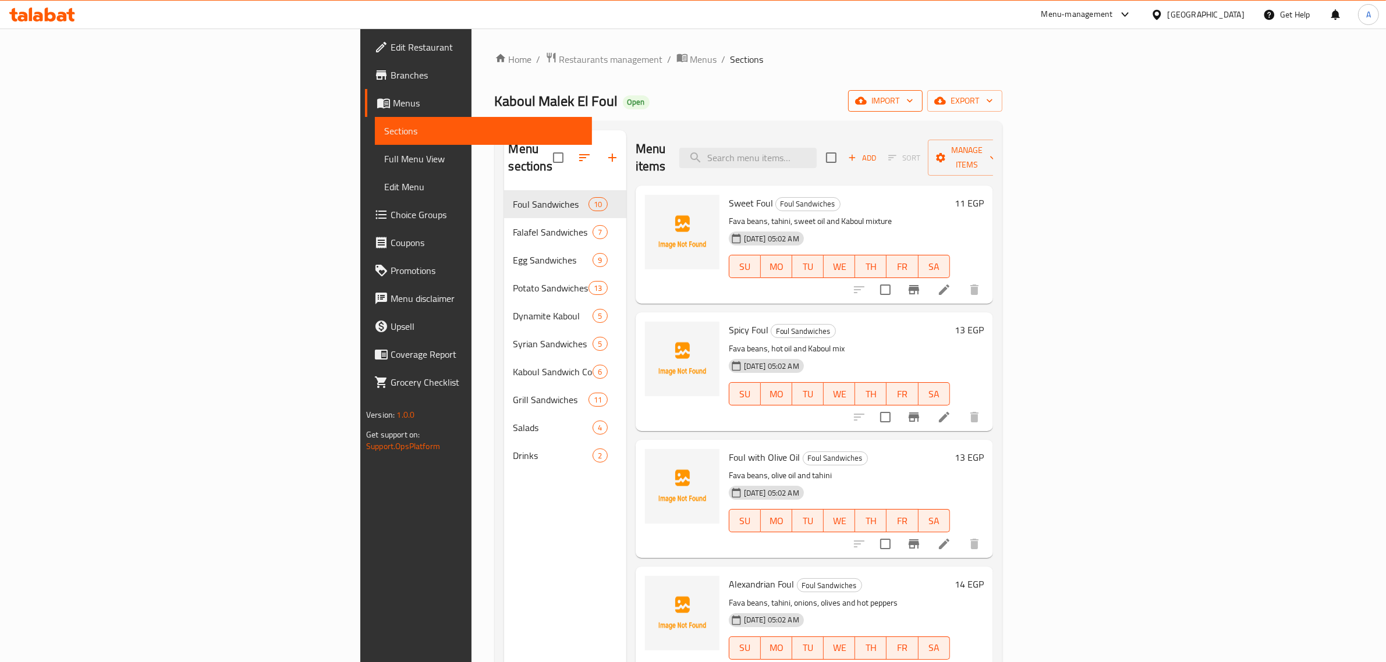
click at [913, 100] on span "import" at bounding box center [885, 101] width 56 height 15
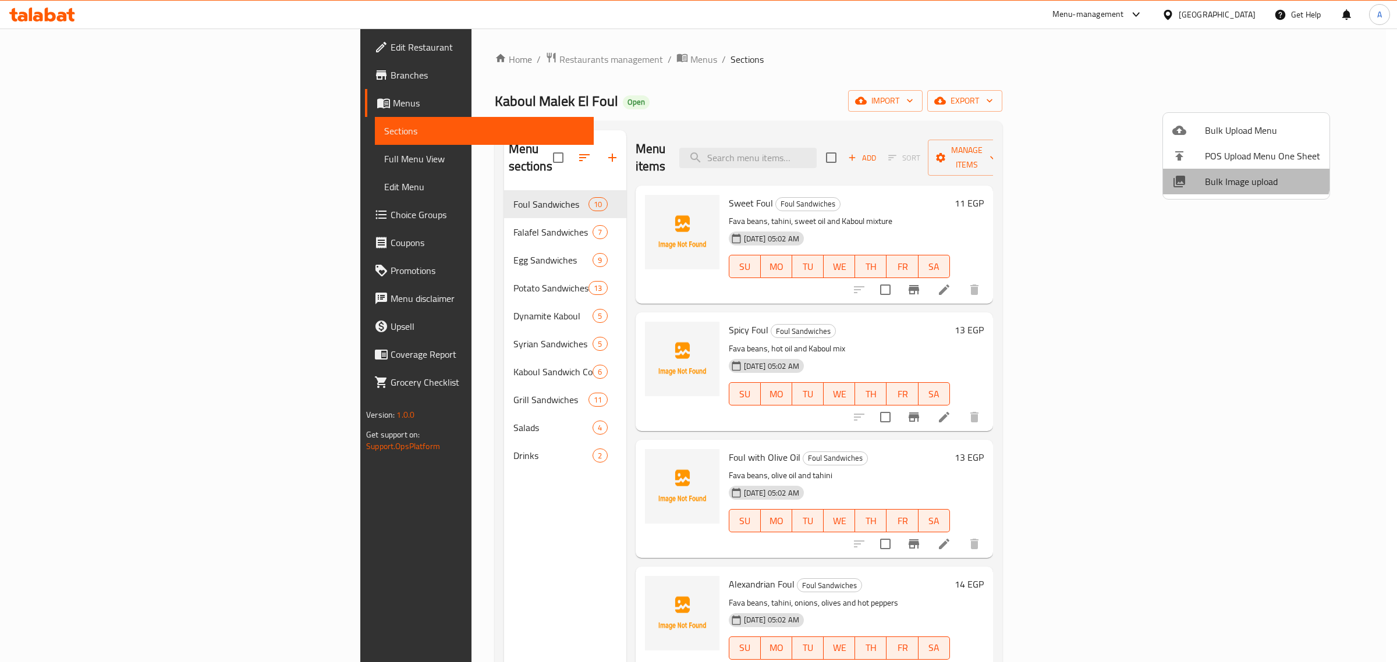
click at [1232, 172] on li "Bulk Image upload" at bounding box center [1246, 182] width 166 height 26
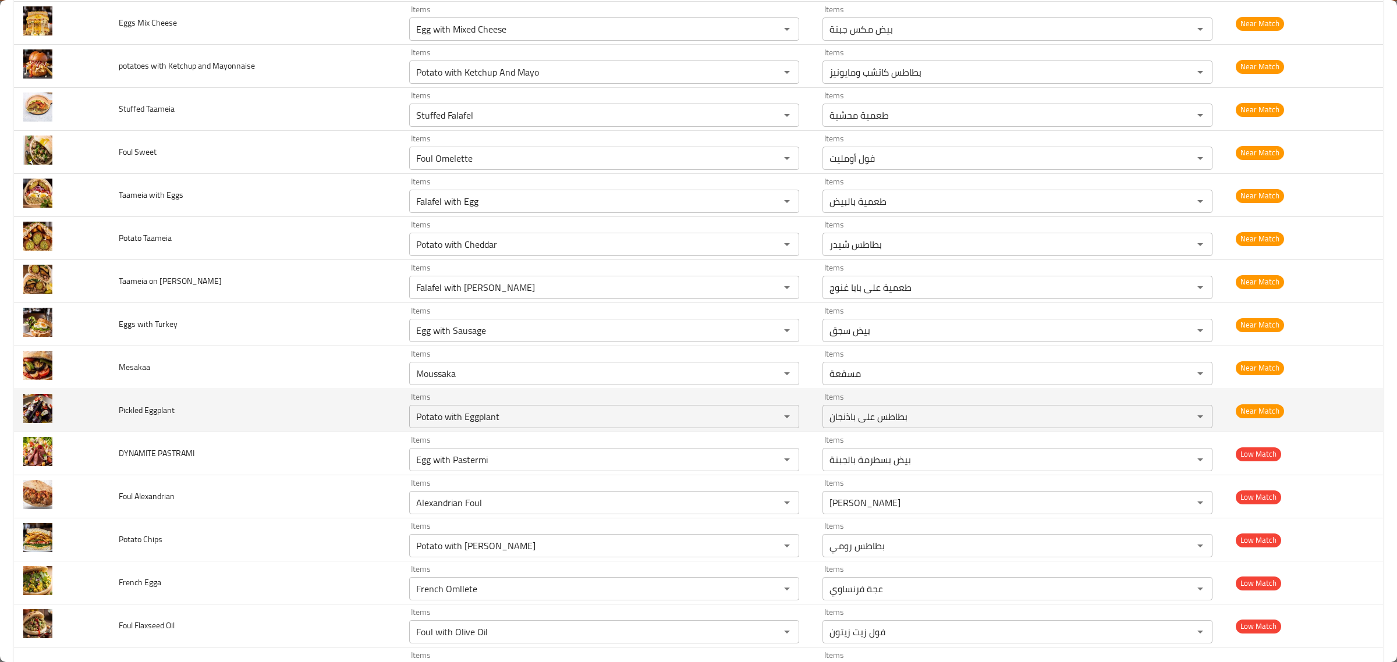
scroll to position [1091, 0]
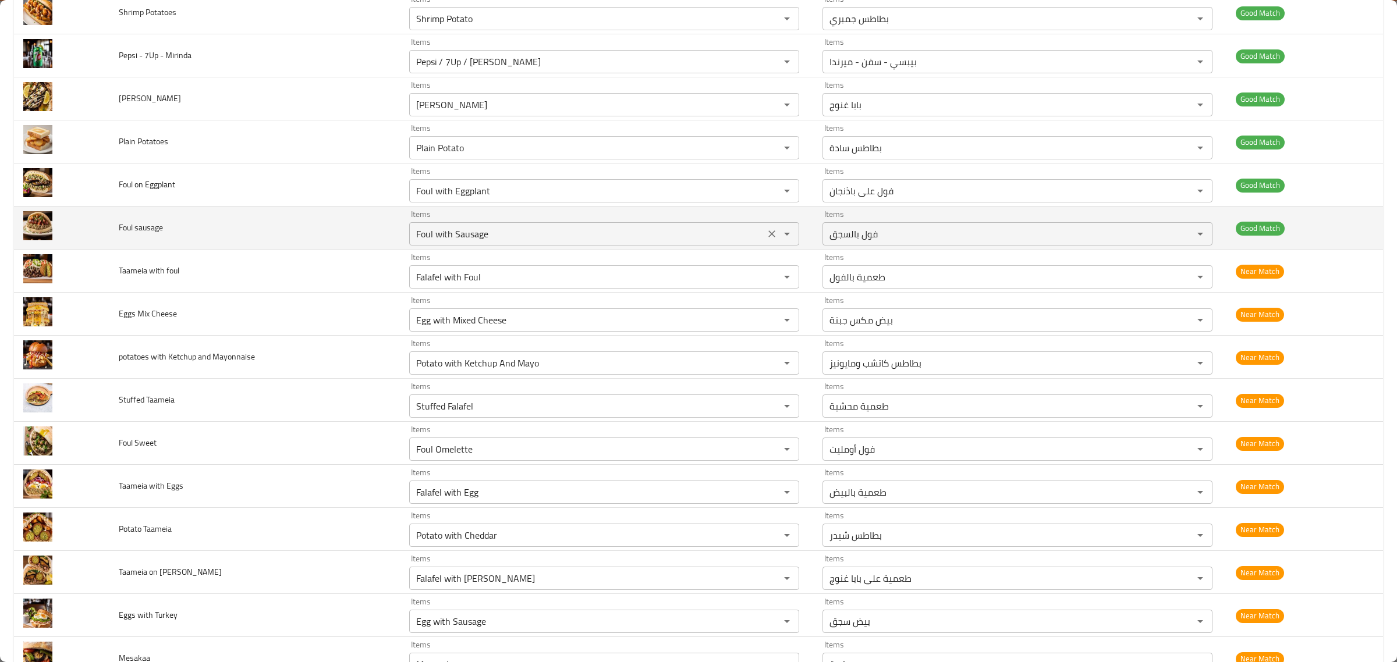
click at [476, 240] on sausage "Foul with Sausage" at bounding box center [587, 234] width 349 height 16
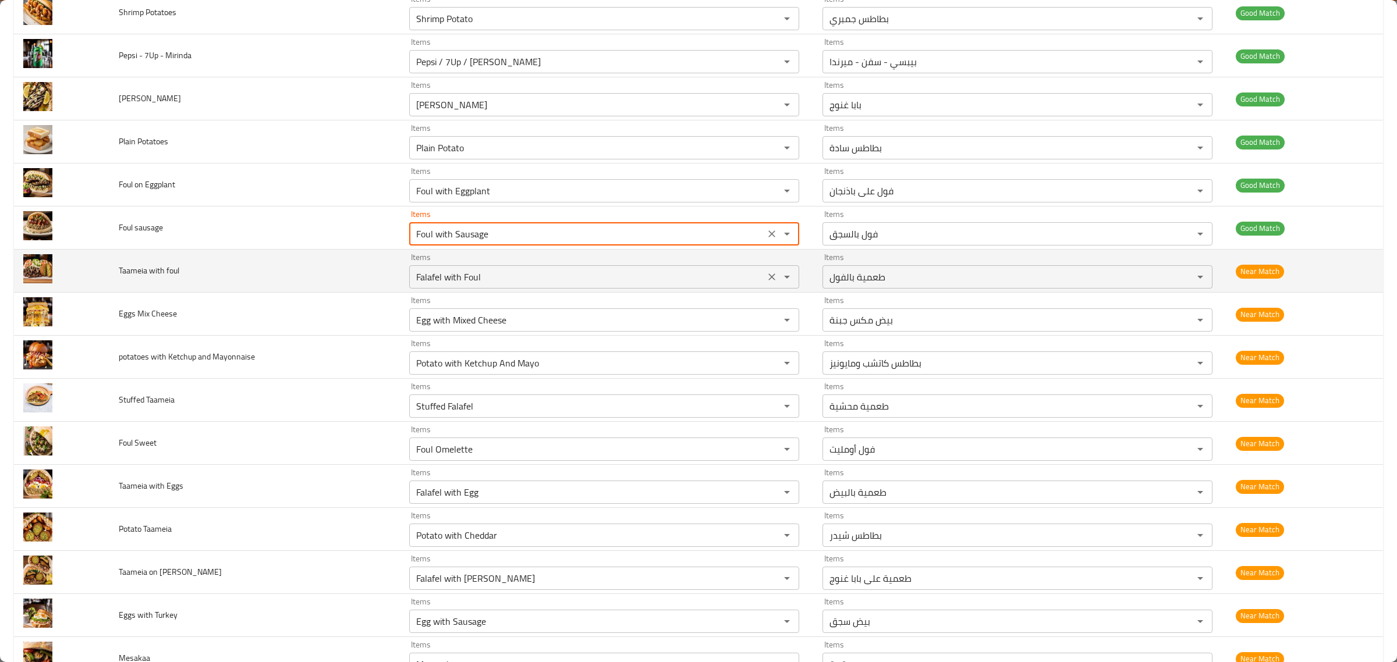
click at [576, 282] on foul "Falafel with Foul" at bounding box center [587, 277] width 349 height 16
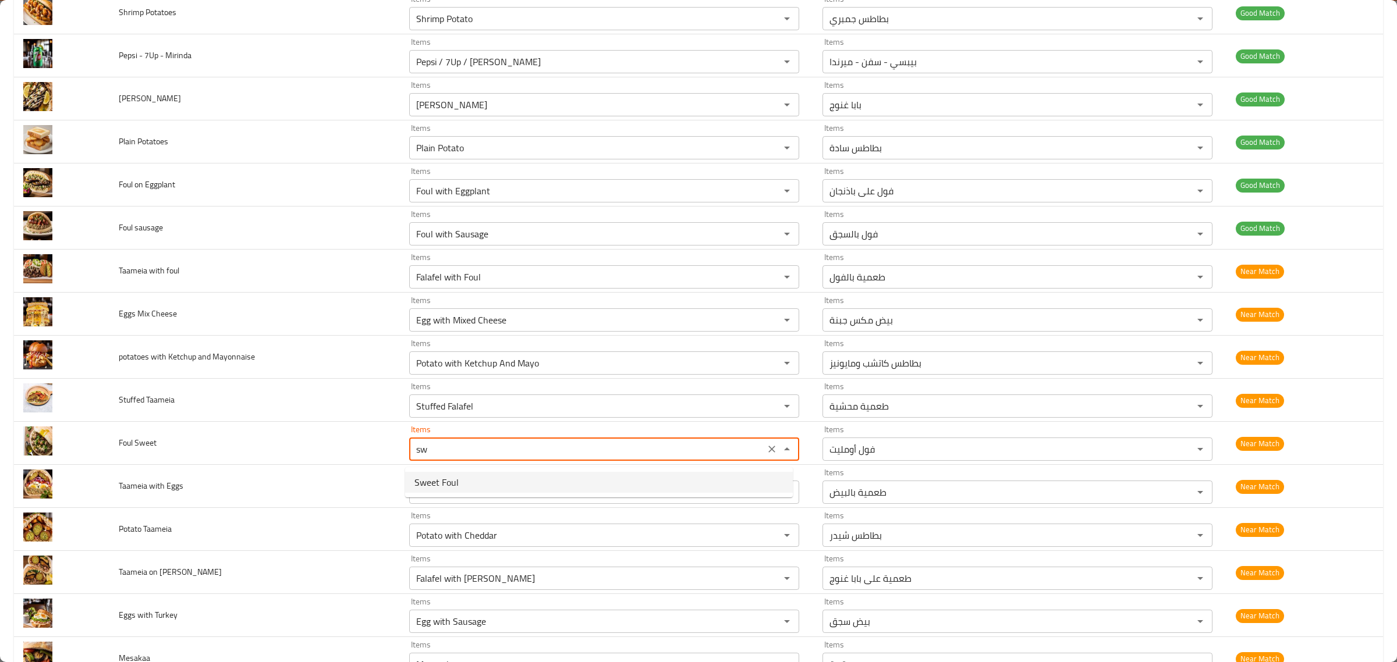
click at [636, 476] on Sweet-option-0 "Sweet Foul" at bounding box center [599, 482] width 388 height 21
type Sweet "Sweet Foul"
type Sweet-ar "فول حلو"
type Sweet "Sweet Foul"
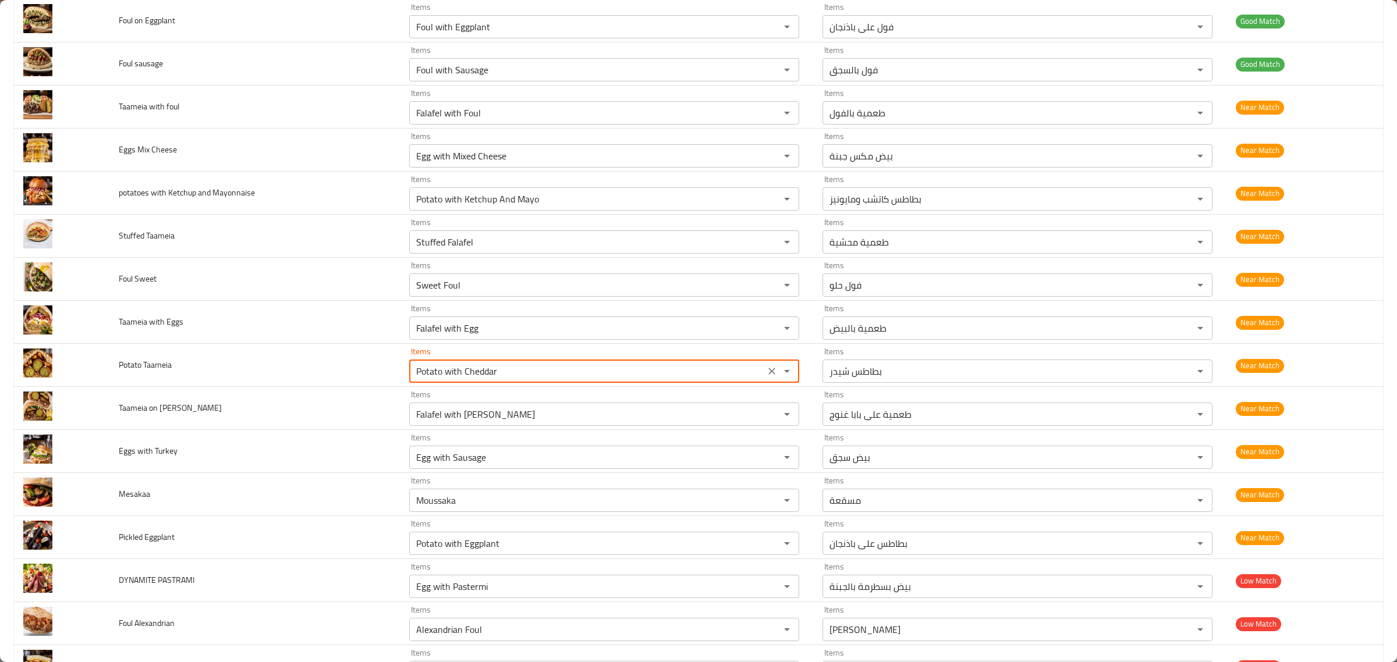
scroll to position [1266, 0]
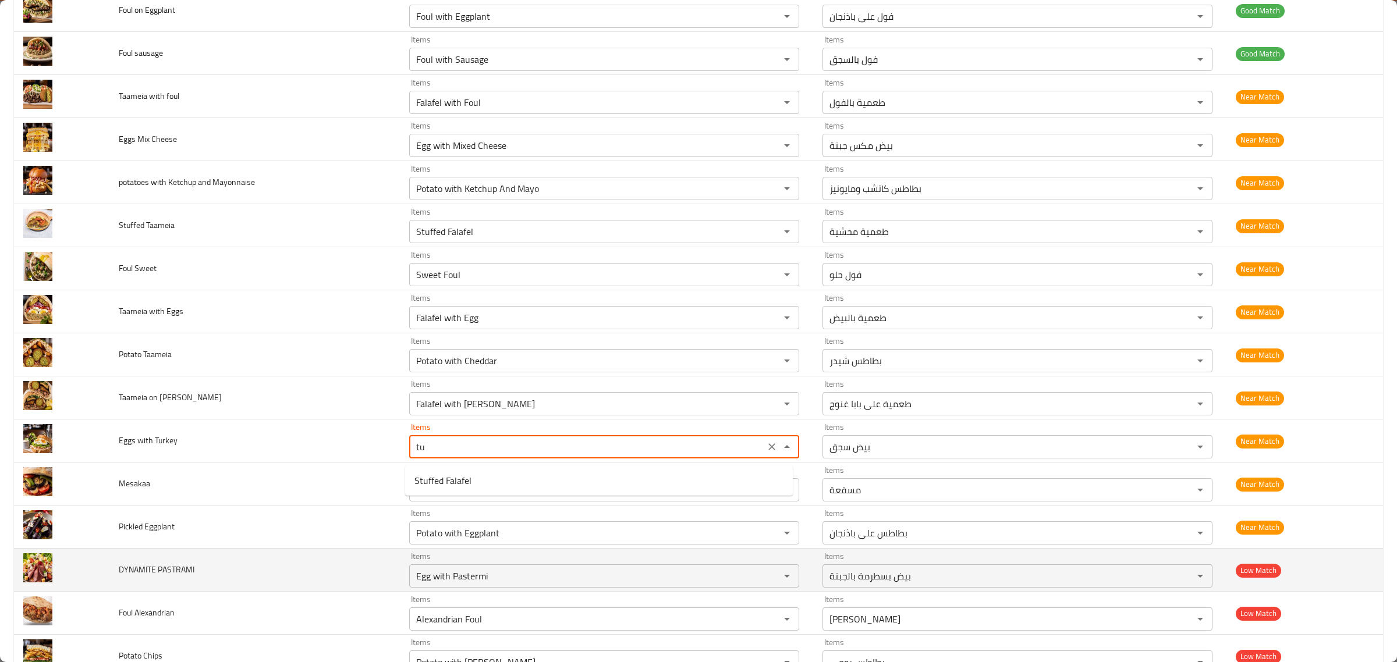
type "t"
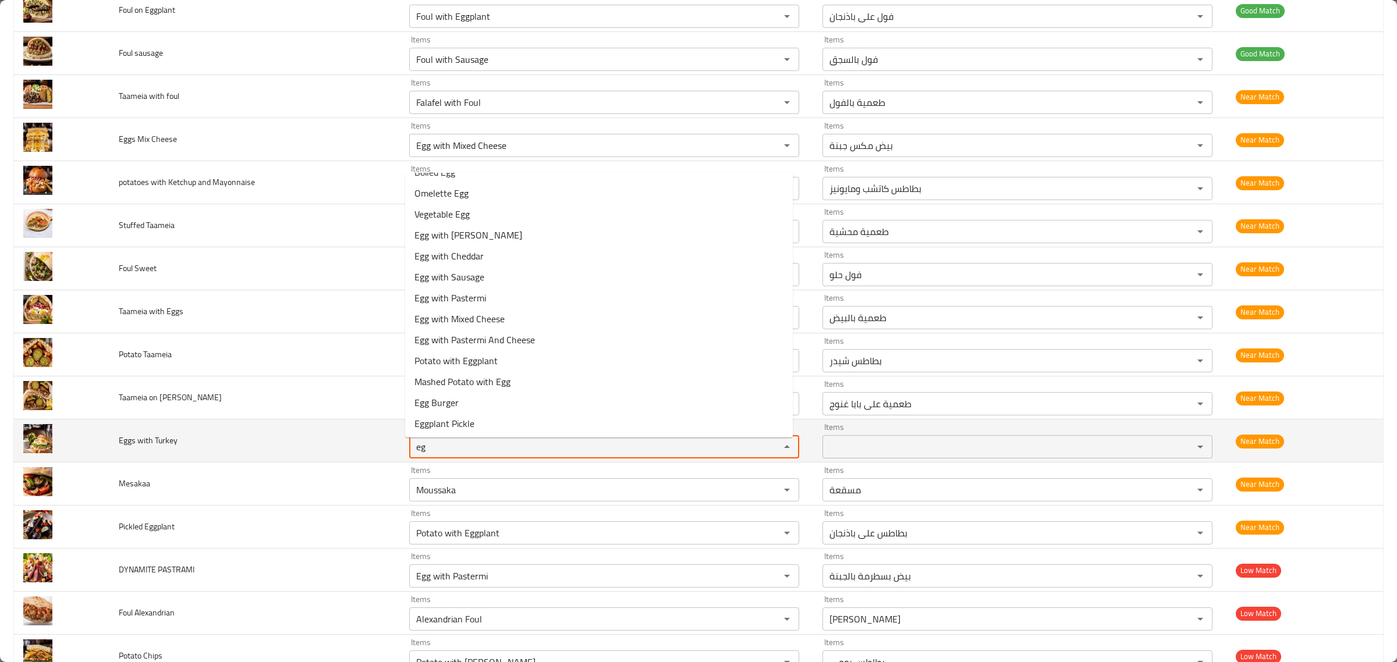
scroll to position [0, 0]
type "e"
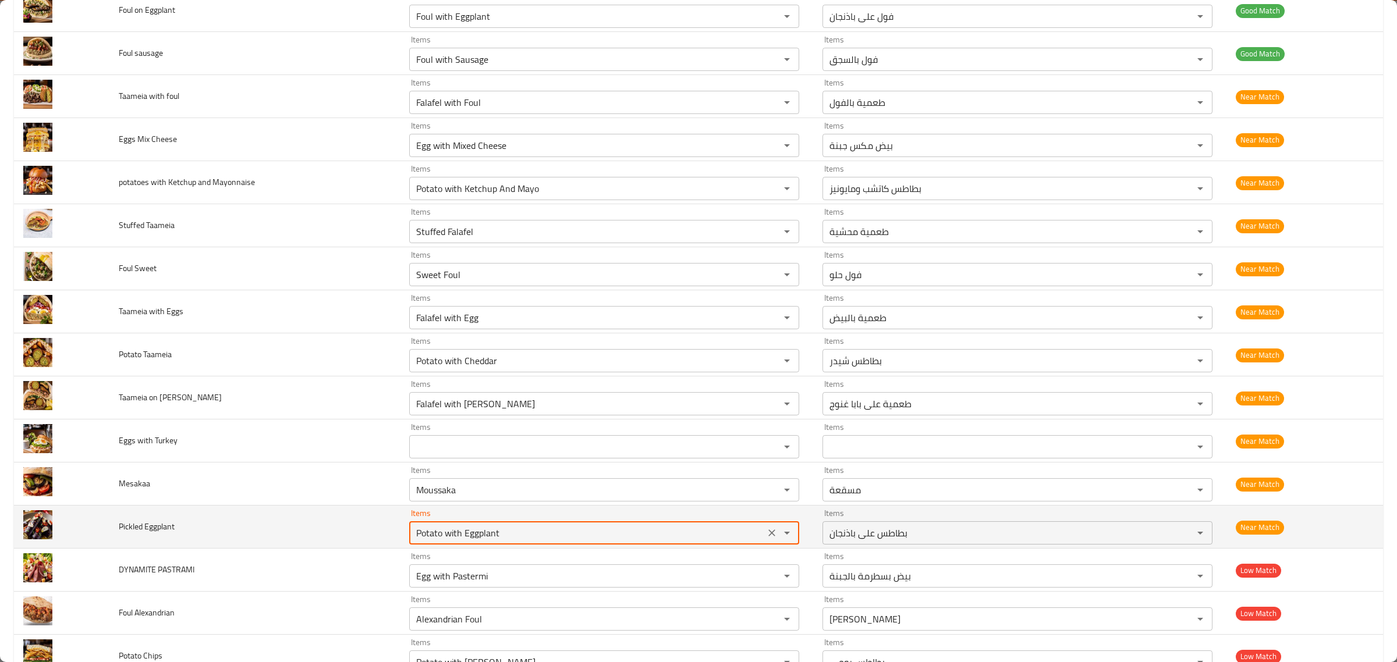
click at [678, 541] on Eggplant "Potato with Eggplant" at bounding box center [587, 533] width 349 height 16
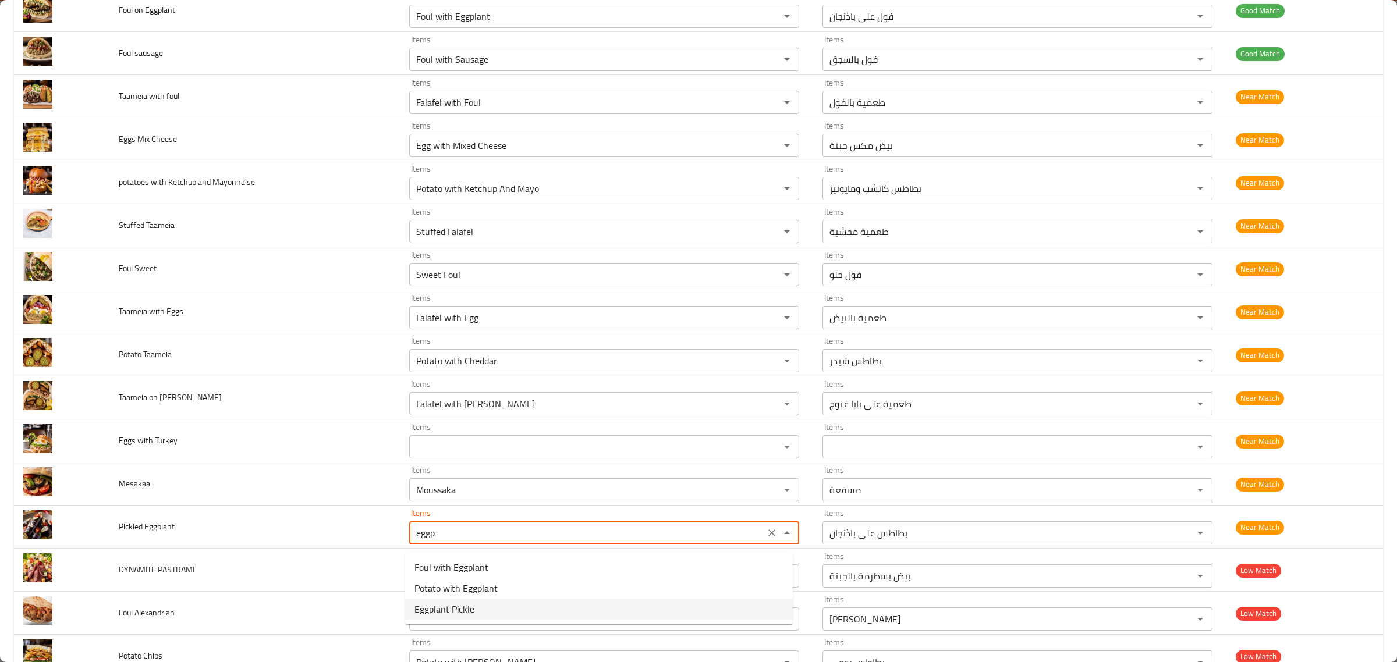
click at [452, 616] on span "Eggplant Pickle" at bounding box center [444, 609] width 60 height 14
type Eggplant "Eggplant Pickle"
type Eggplant-ar "باذنجان مخلل"
type Eggplant "Eggplant Pickle"
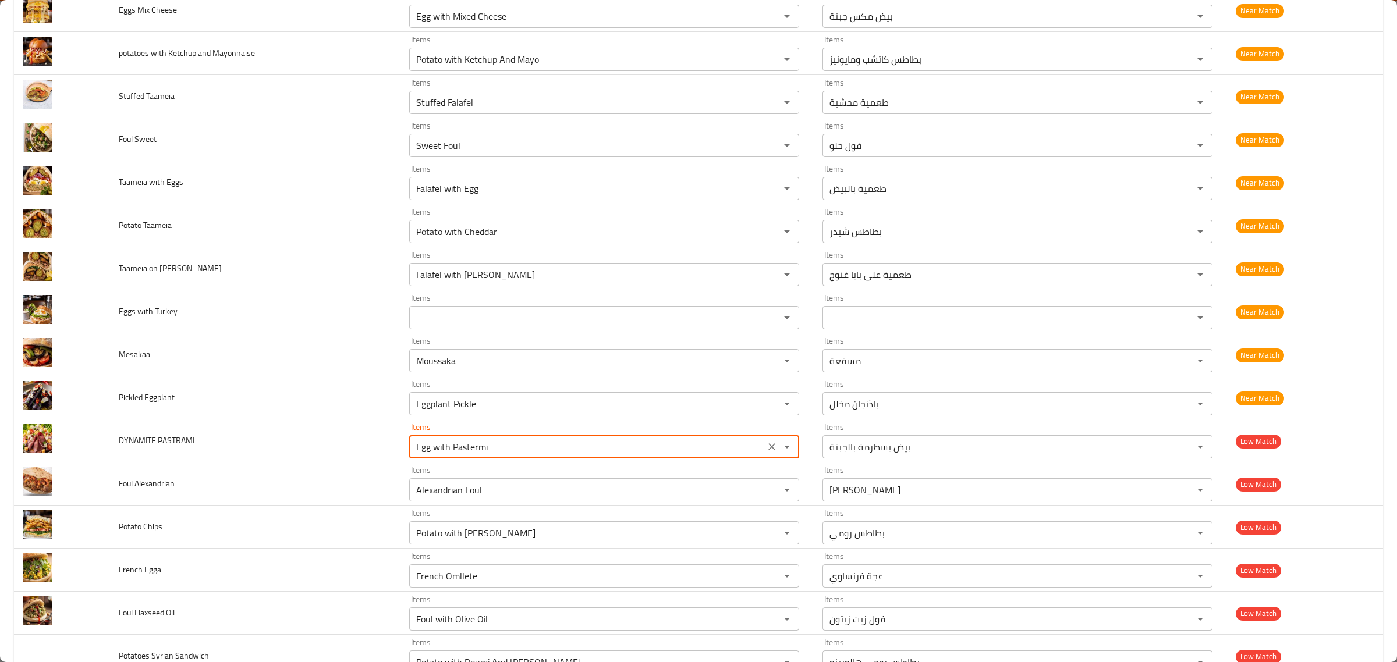
scroll to position [1397, 0]
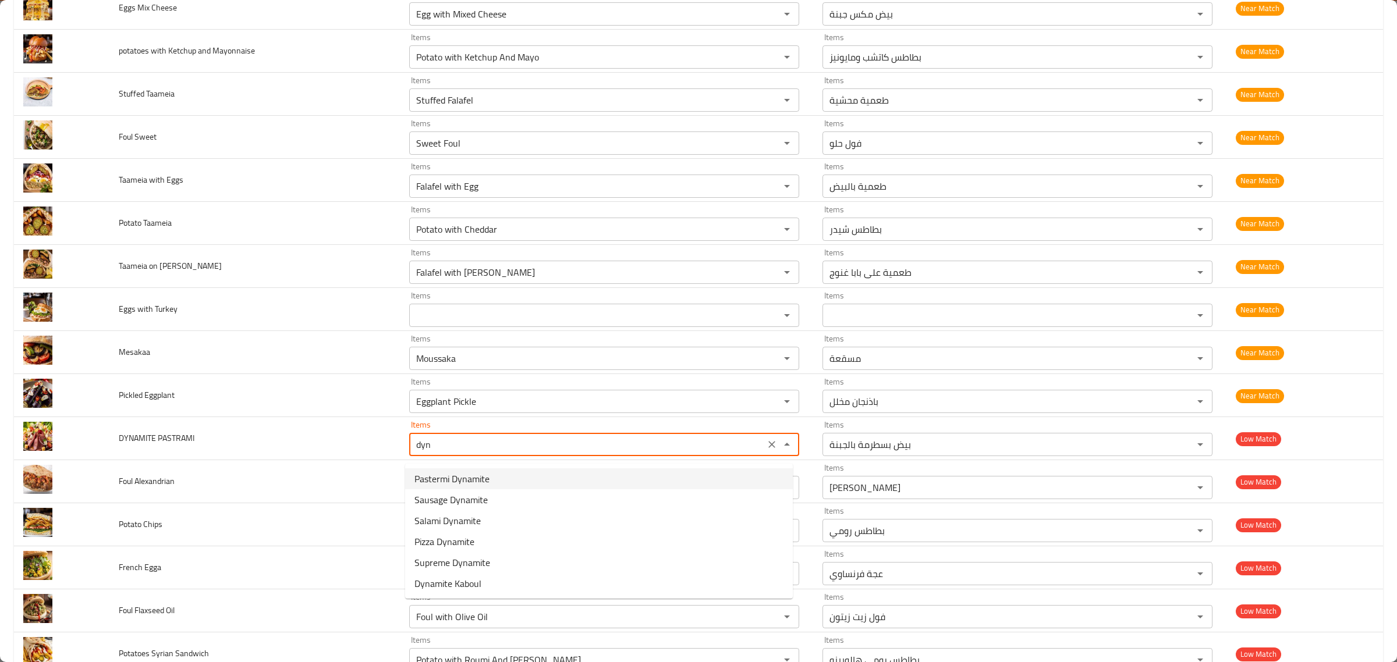
click at [512, 480] on PASTRAMI-option-0 "Pastermi Dynamite" at bounding box center [599, 479] width 388 height 21
type PASTRAMI "Pastermi Dynamite"
type PASTRAMI-ar "ديناميت بسطرمة"
type PASTRAMI "Pastermi Dynamite"
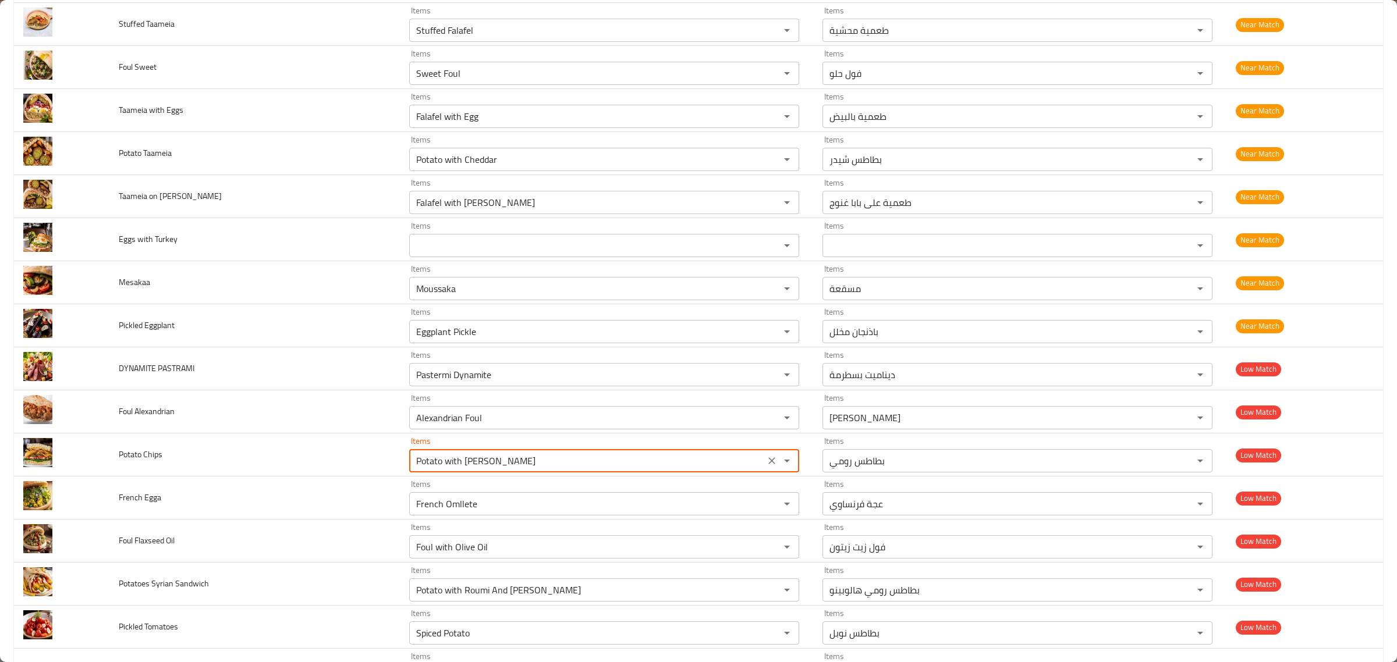
scroll to position [1470, 0]
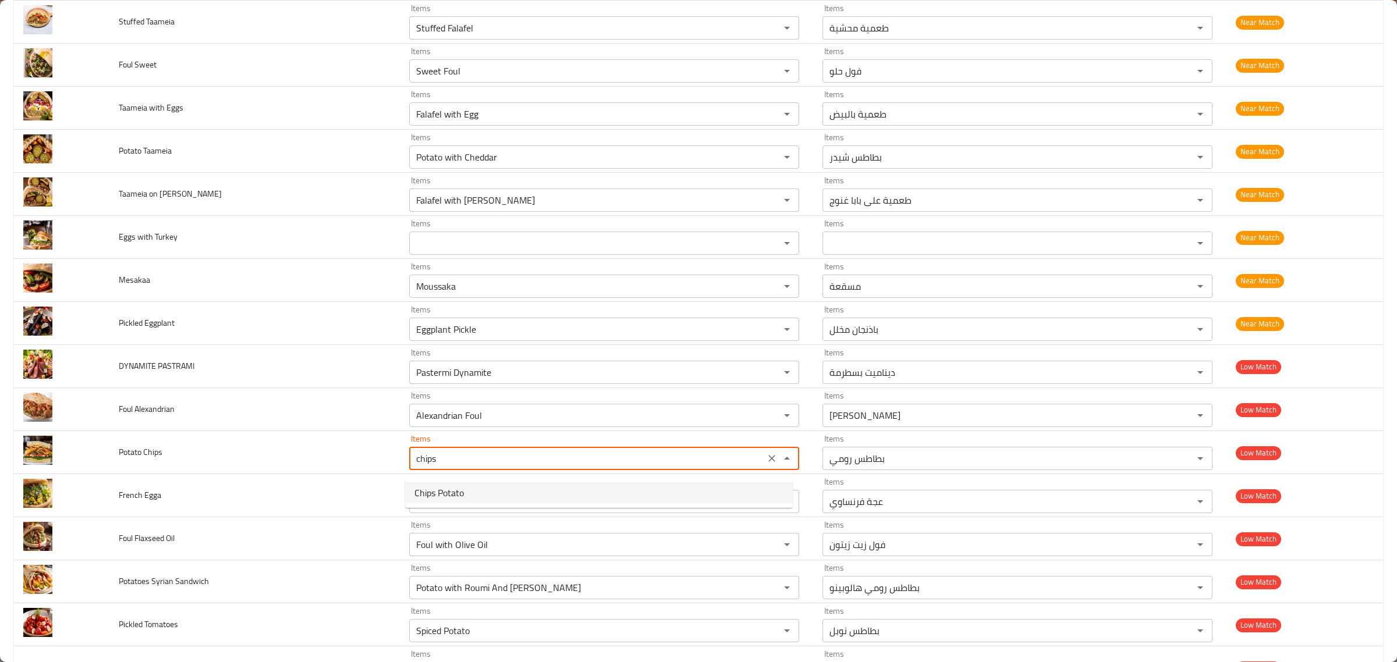
click at [496, 489] on Chips-option-0 "Chips Potato" at bounding box center [599, 493] width 388 height 21
type Chips "Chips Potato"
type Chips-ar "بطاطس شيبسي"
type Chips "Chips Potato"
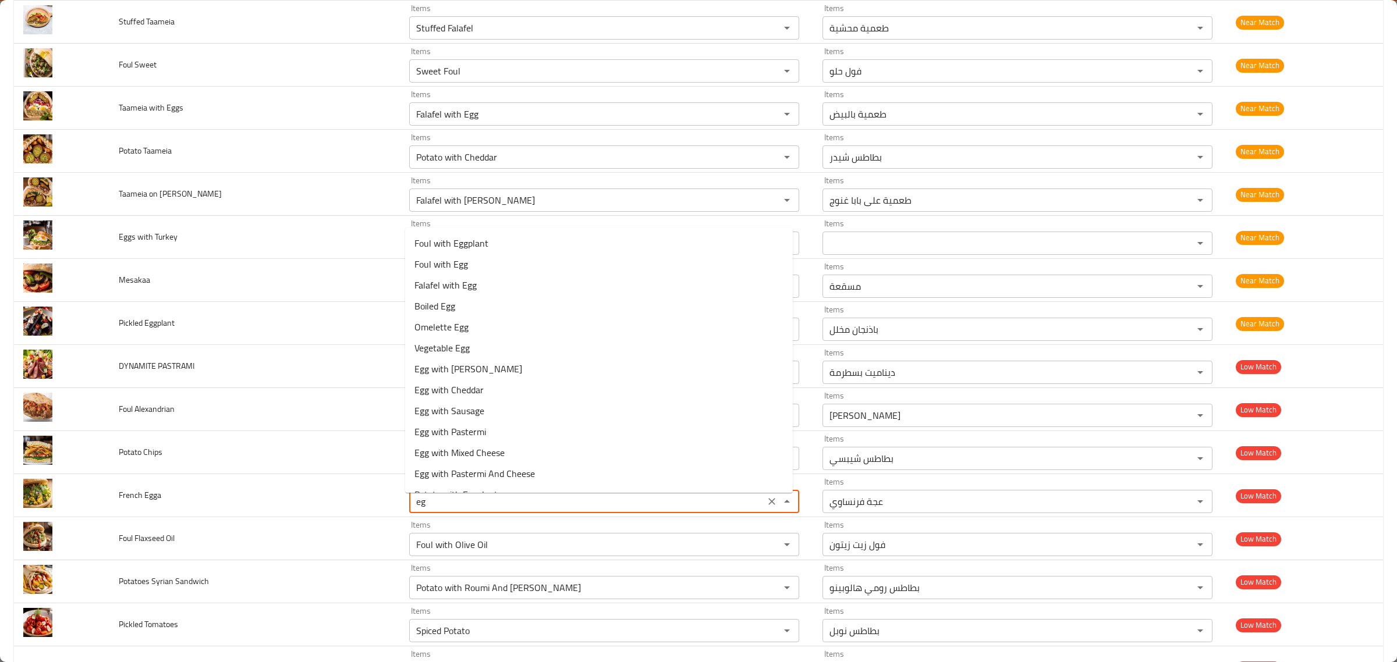
type Egga "e"
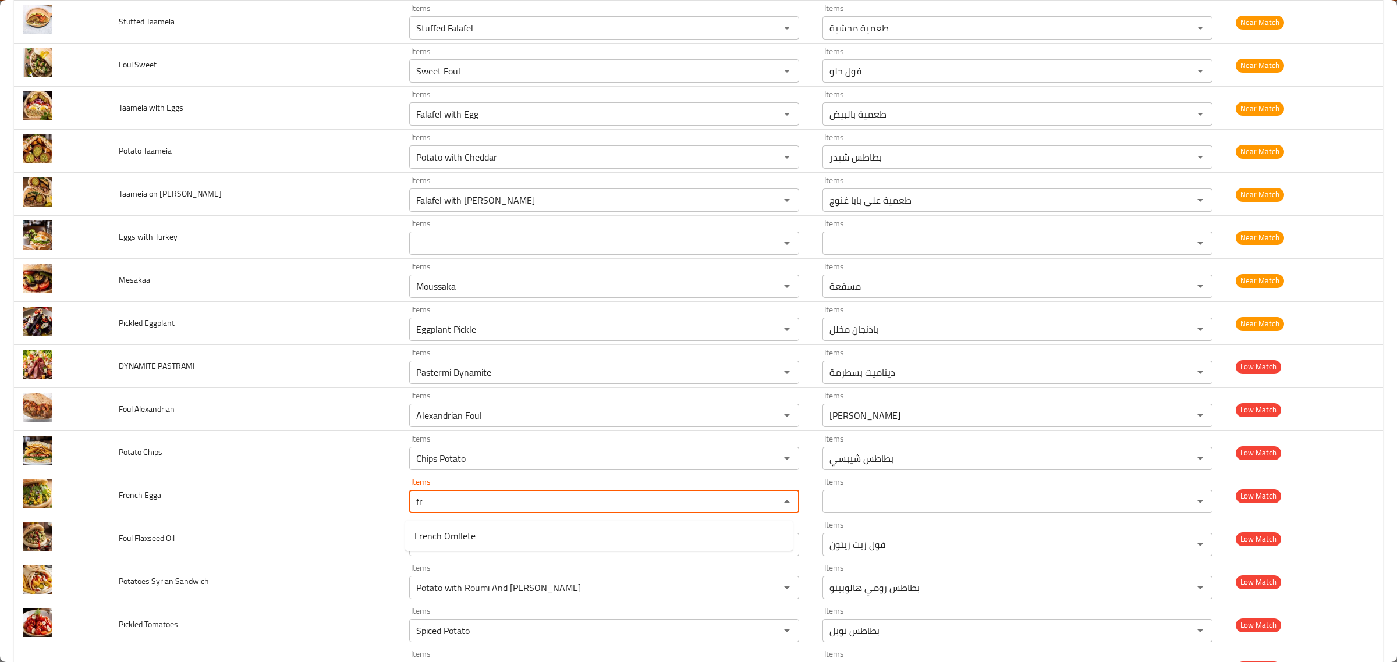
type Egga "f"
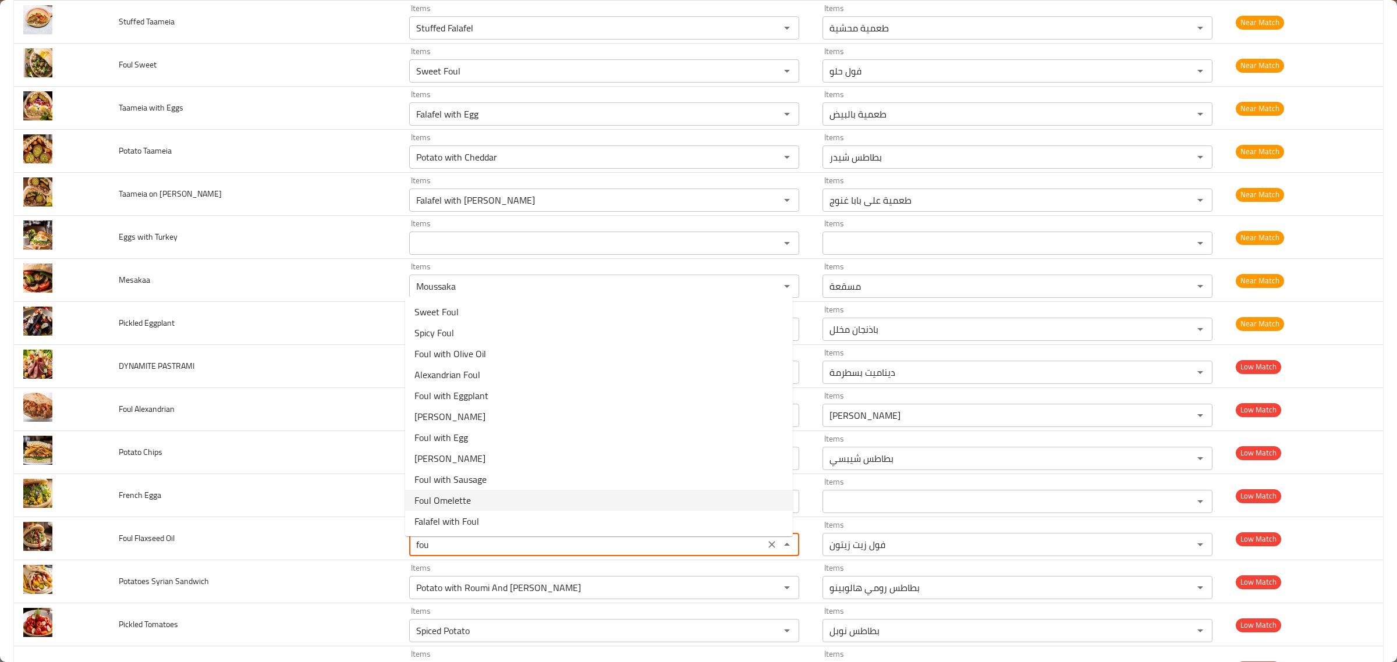
type Oil "foul"
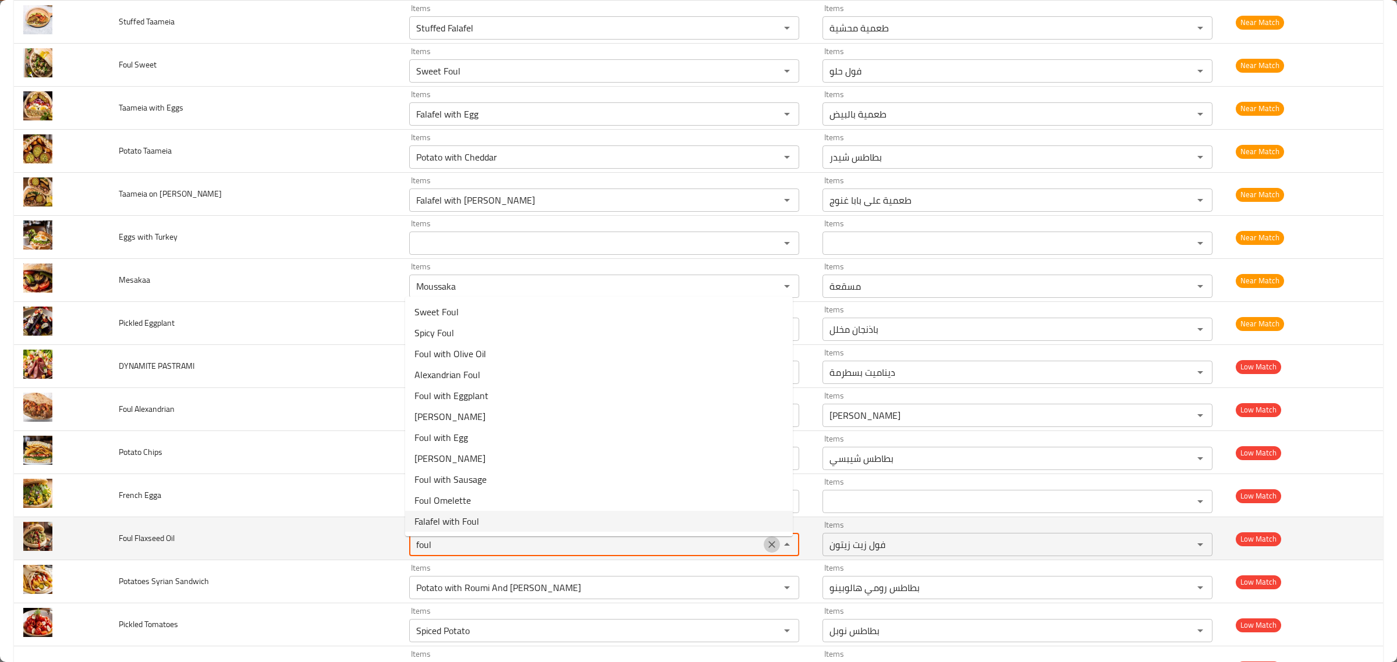
click at [766, 545] on icon "Clear" at bounding box center [772, 545] width 12 height 12
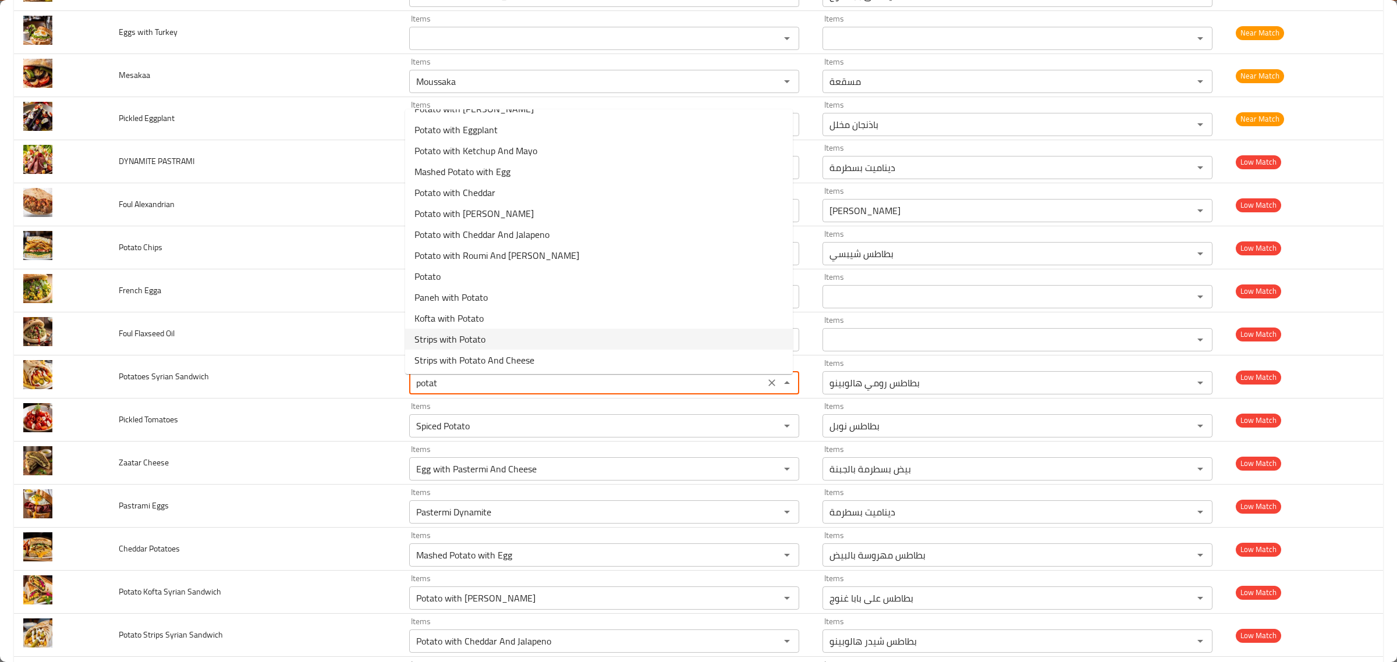
scroll to position [0, 0]
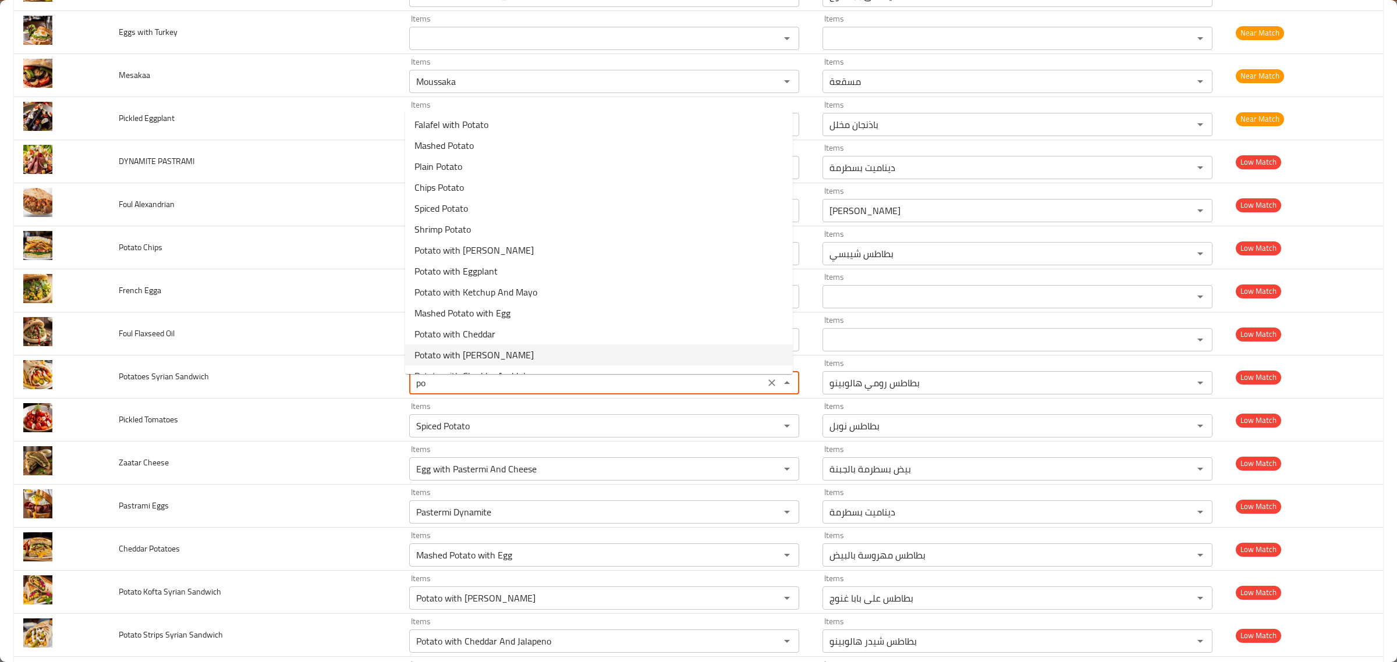
type Sandwich "p"
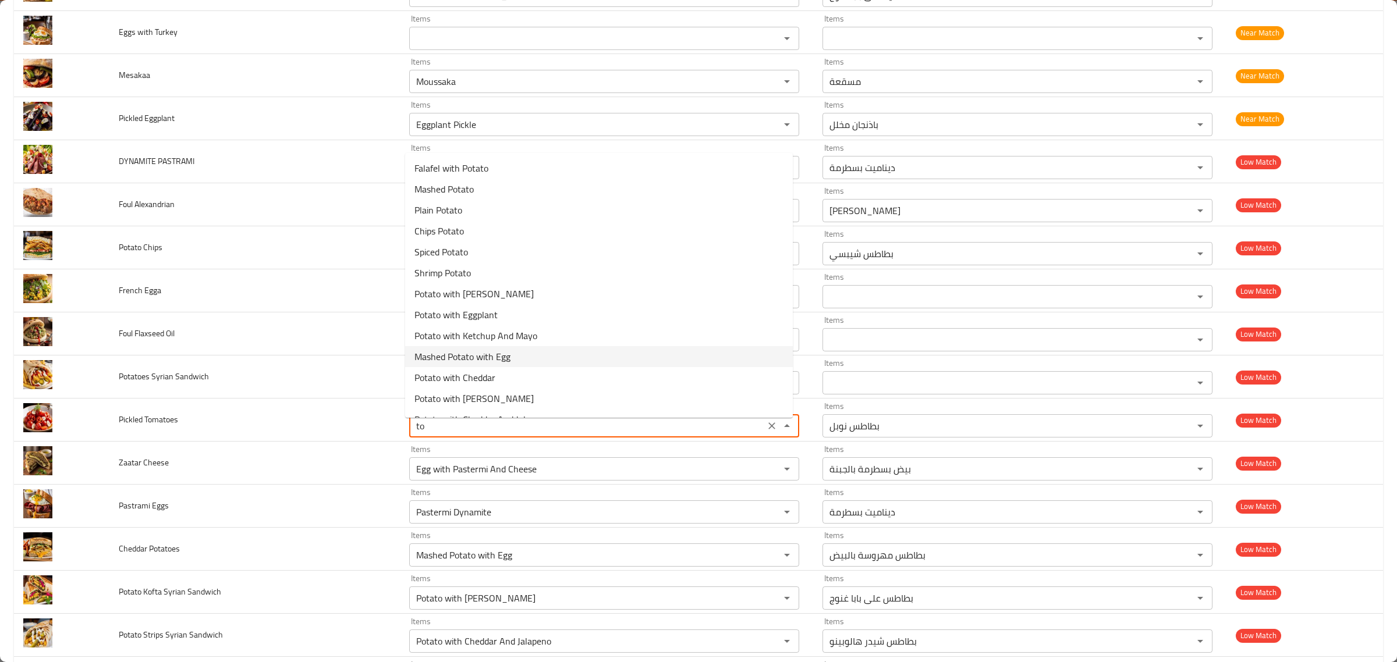
type Tomatoes "t"
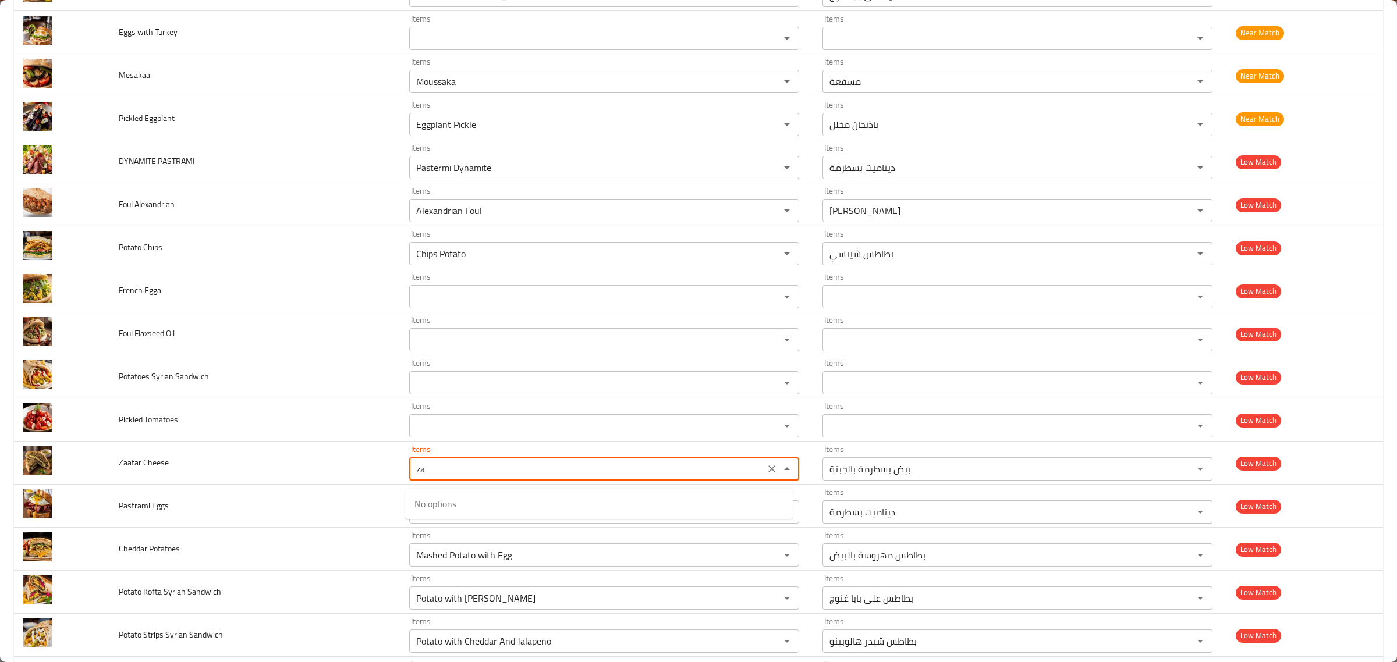
type Cheese "z"
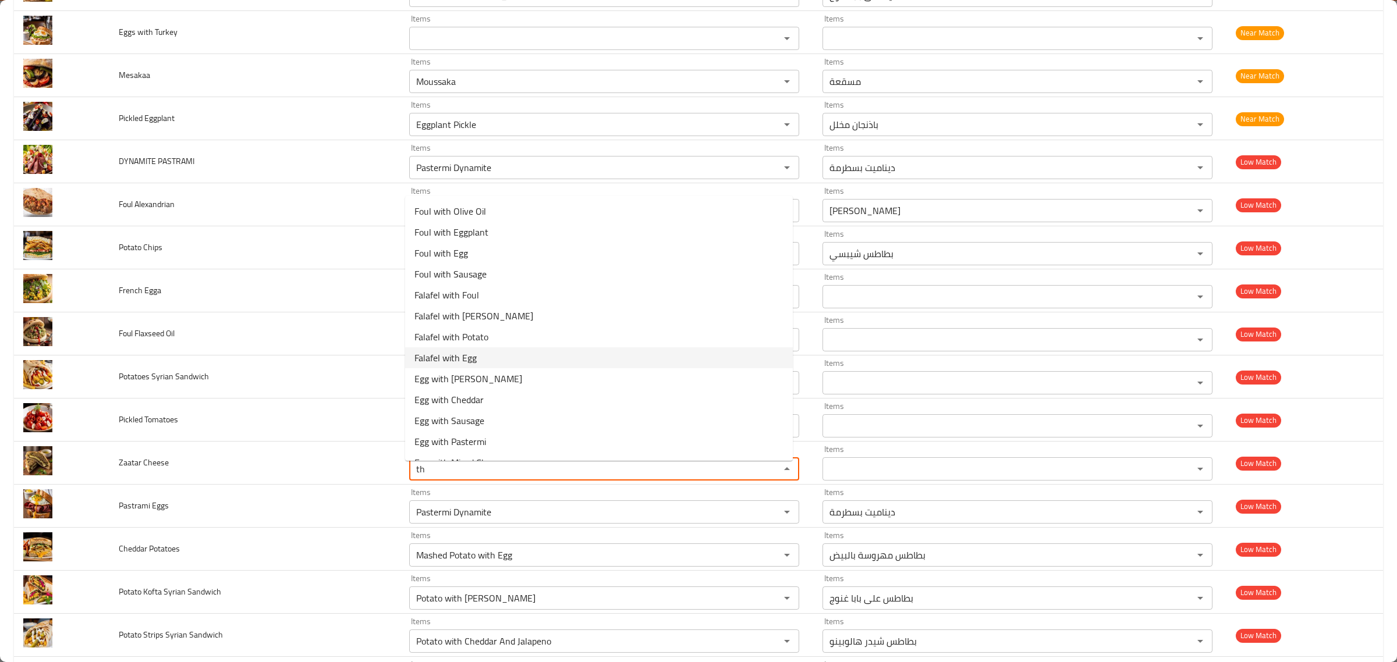
type Cheese "t"
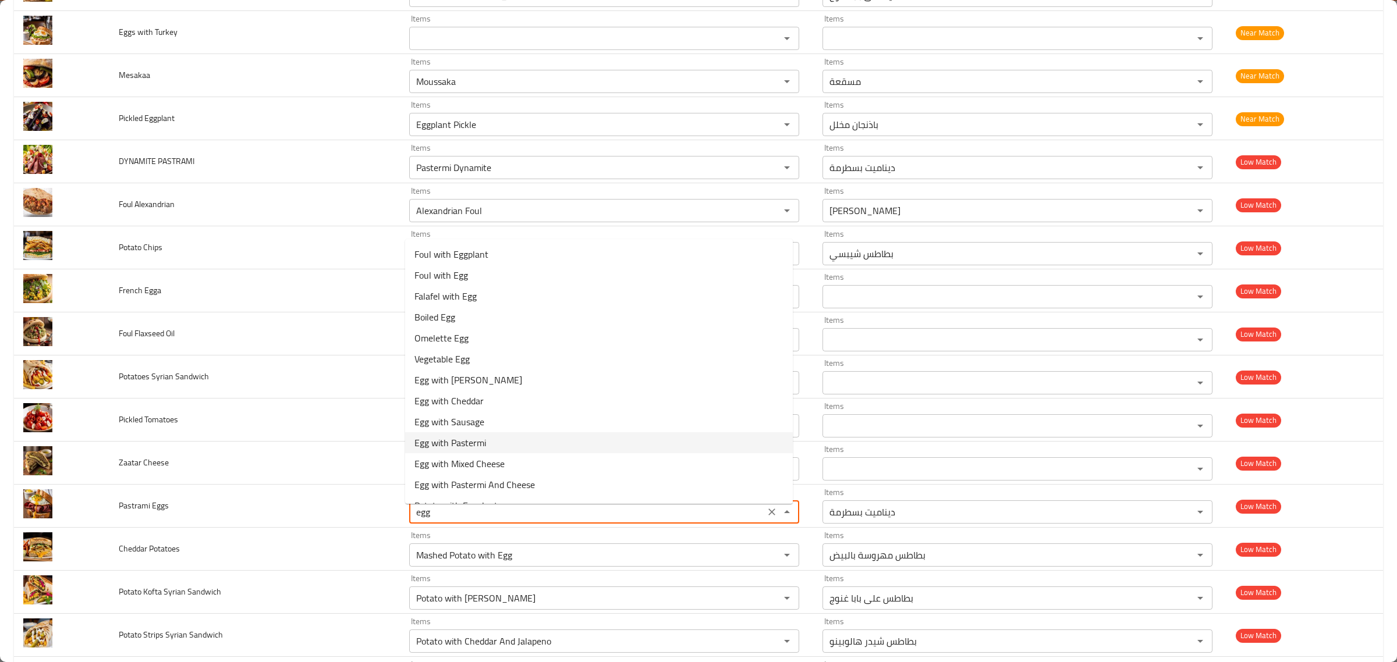
click at [543, 442] on Eggs-option-9 "Egg with Pastermi" at bounding box center [599, 442] width 388 height 21
type Eggs "Egg with Pastermi"
type Eggs-ar "بيض بسطرمة بالجبنة"
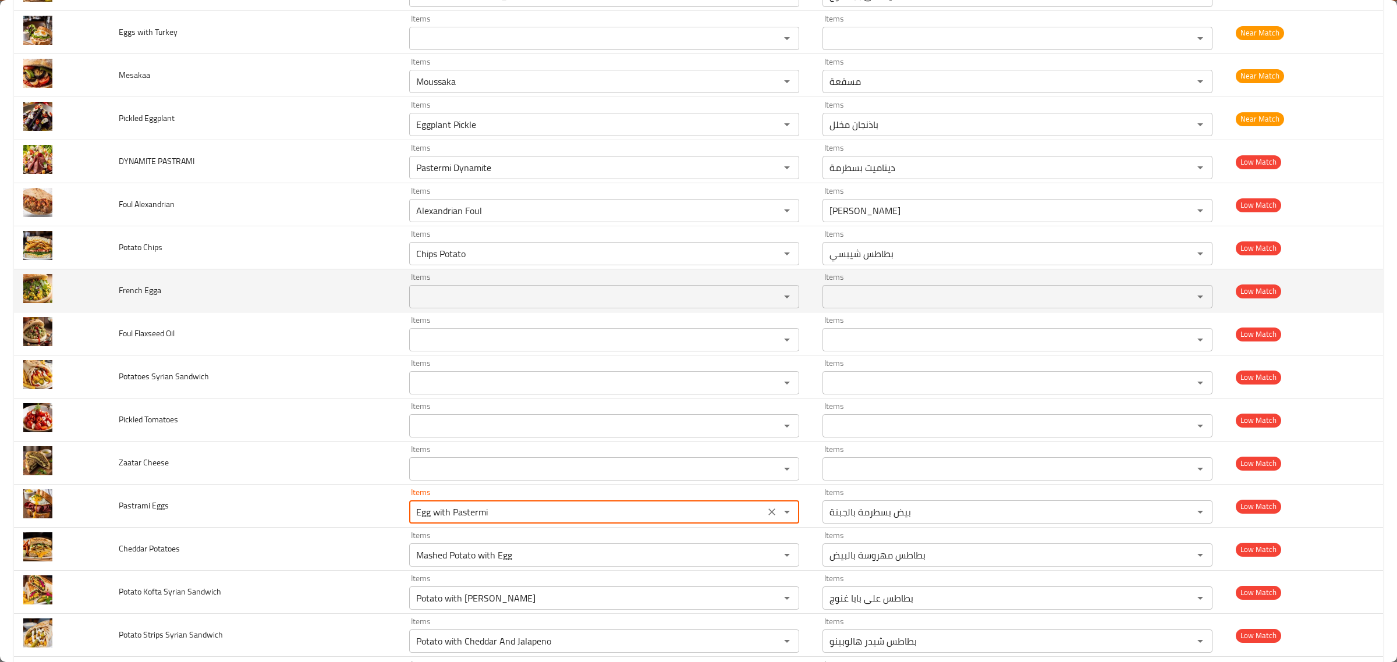
click at [549, 282] on div "Items Items" at bounding box center [604, 291] width 390 height 36
type Eggs "Egg with Pastermi"
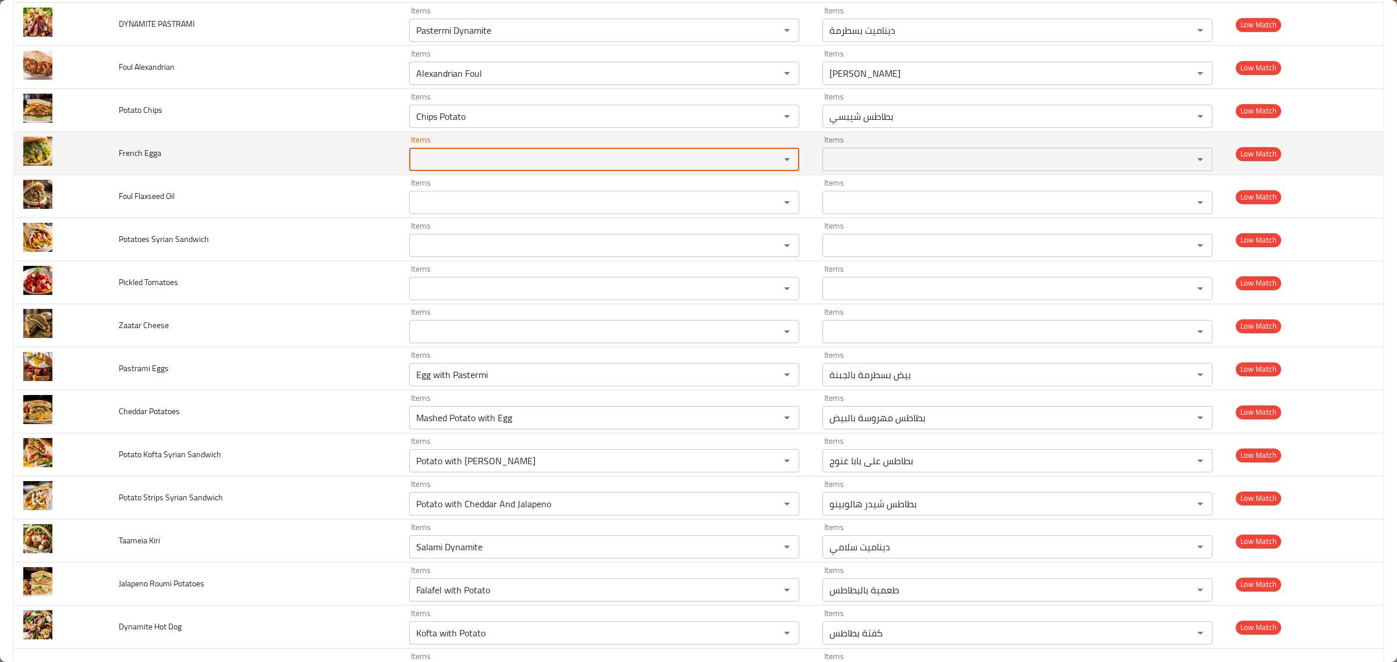
scroll to position [1813, 0]
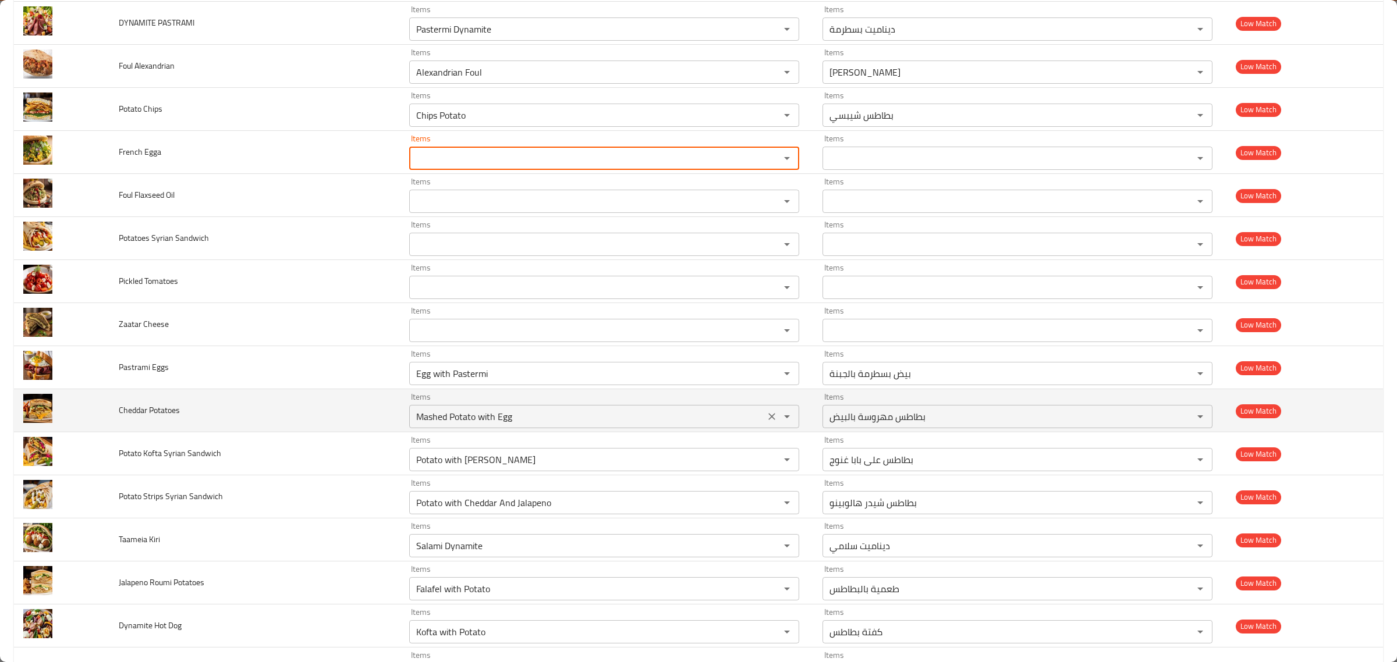
click at [559, 420] on Potatoes "Mashed Potato with Egg" at bounding box center [587, 417] width 349 height 16
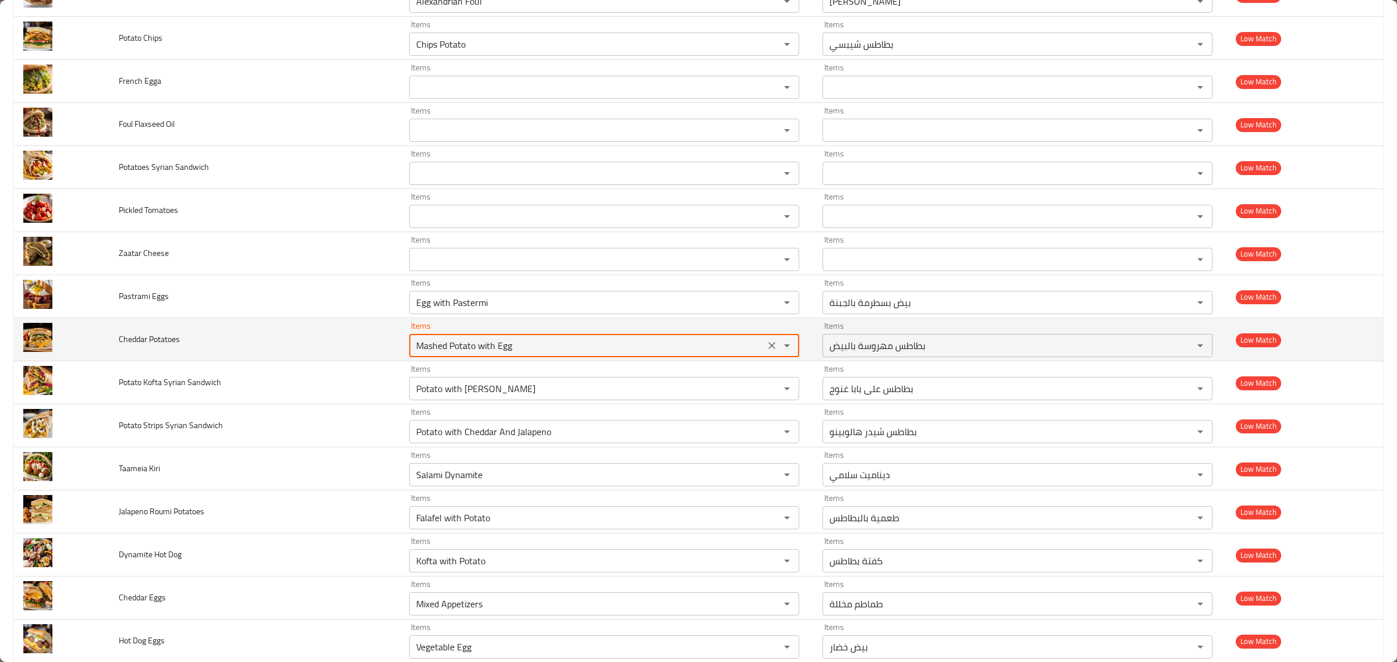
scroll to position [1885, 0]
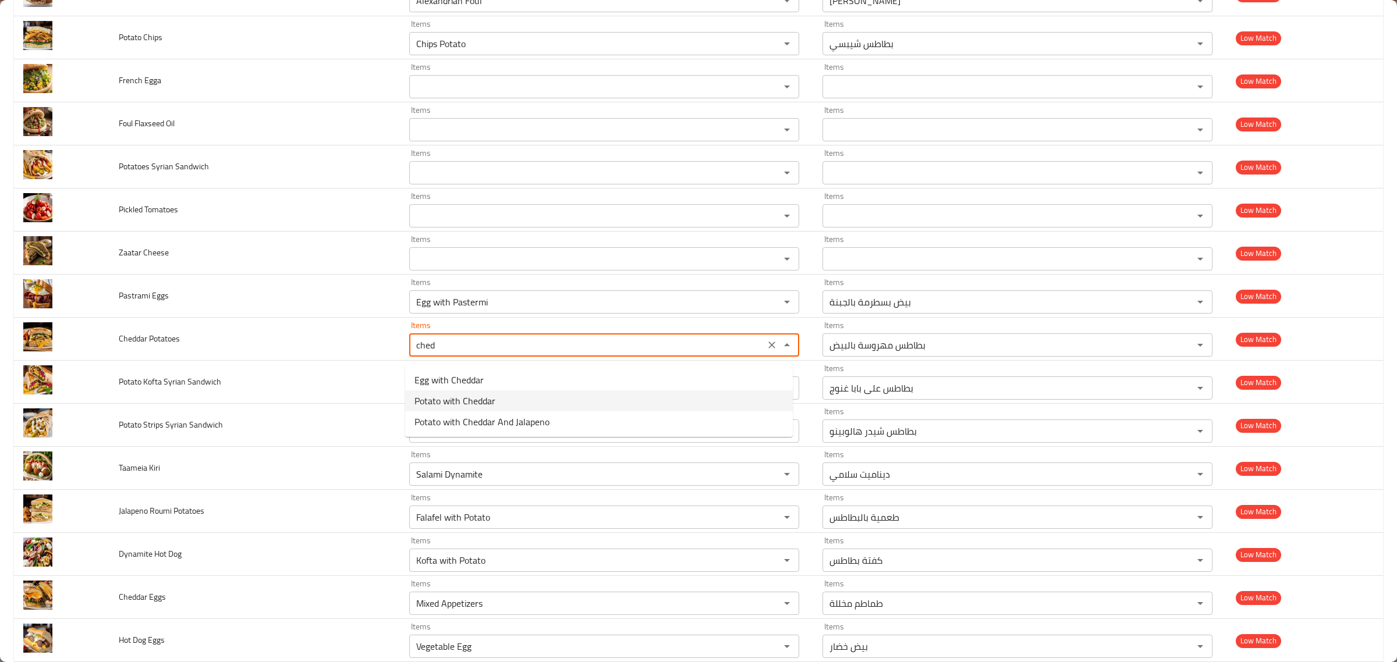
click at [504, 391] on Potatoes-option-1 "Potato with Cheddar" at bounding box center [599, 401] width 388 height 21
type Potatoes "Potato with Cheddar"
type Potatoes-ar "بطاطس شيدر"
type Potatoes "Potato with Cheddar"
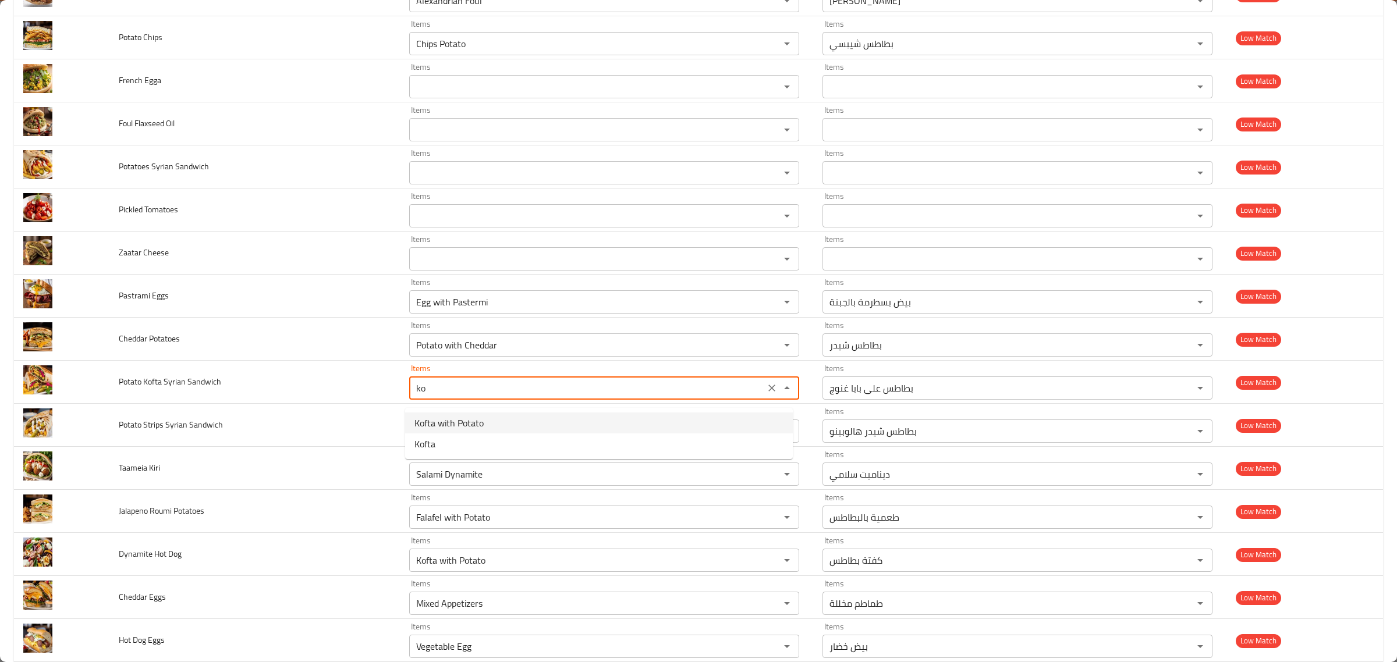
click at [488, 415] on Sandwich-option-0 "Kofta with Potato" at bounding box center [599, 423] width 388 height 21
type Sandwich "Kofta with Potato"
type Sandwich-ar "كفتة بطاطس"
type Sandwich "Kofta with Potato"
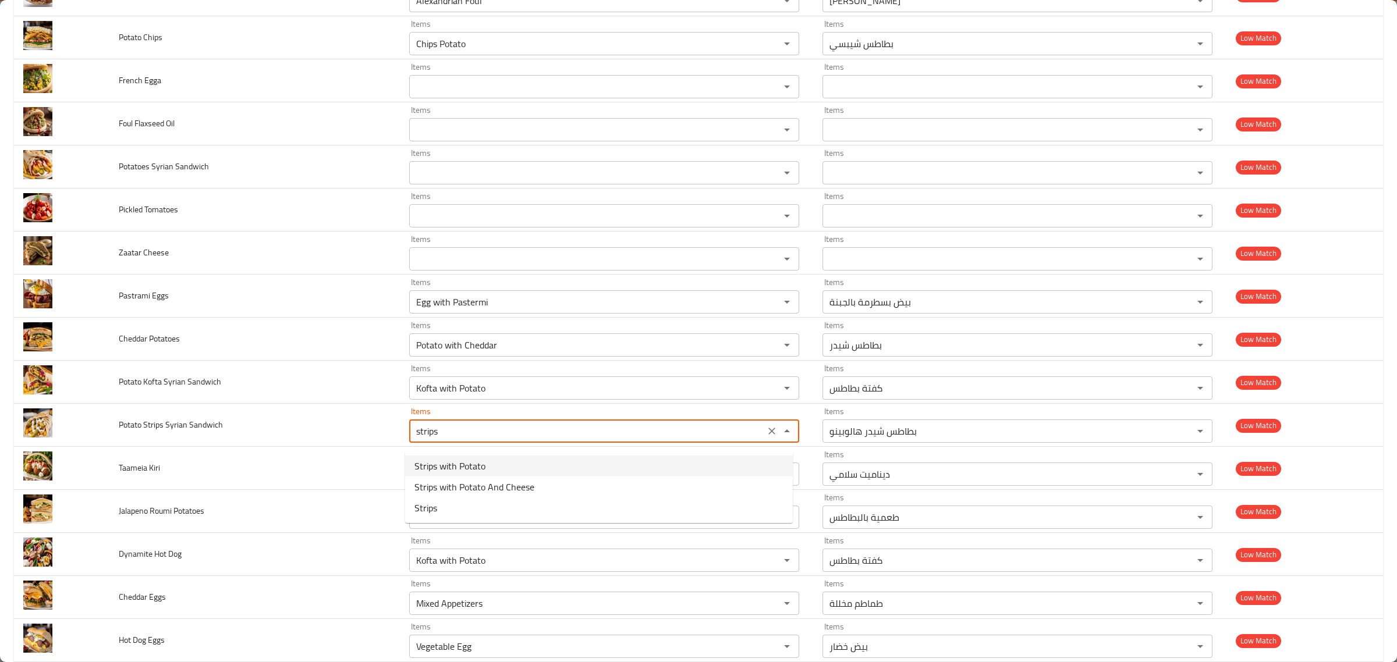
click at [528, 473] on Sandwich-option-0 "Strips with Potato" at bounding box center [599, 466] width 388 height 21
type Sandwich "Strips with Potato"
type Sandwich-ar "ستربس بطاطس"
type Sandwich "Strips with Potato"
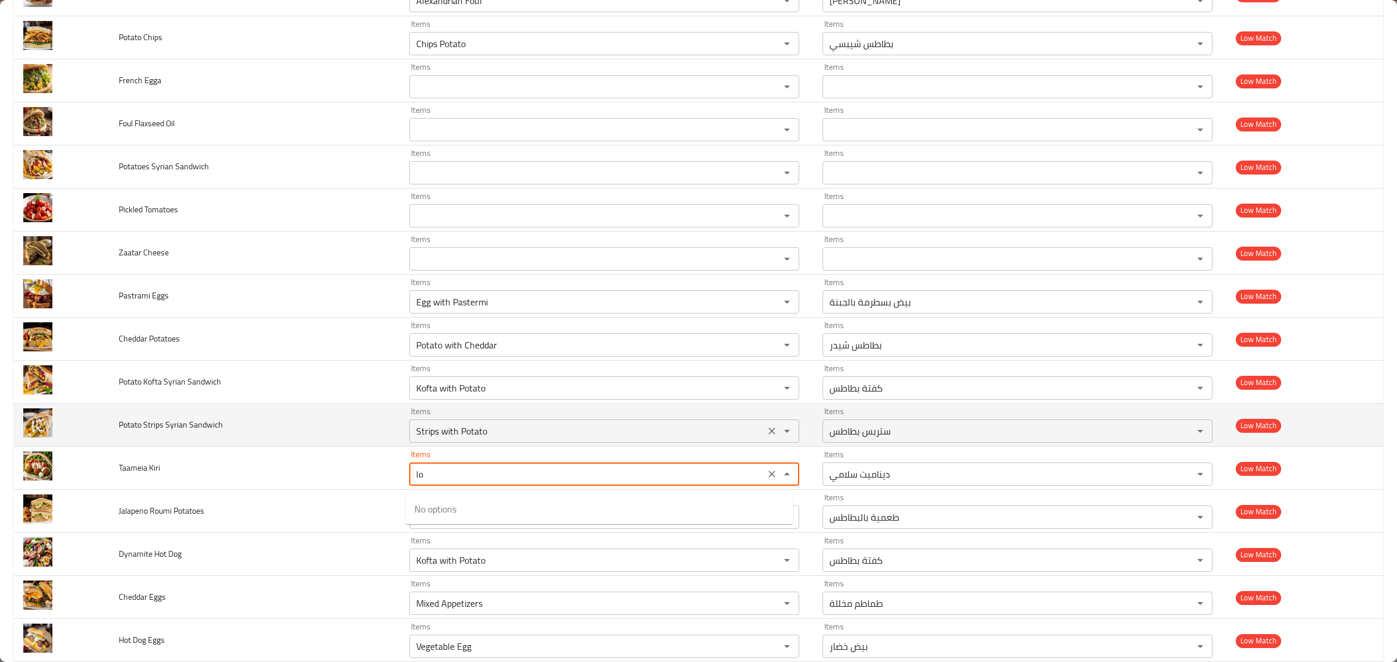
type Kiri "l"
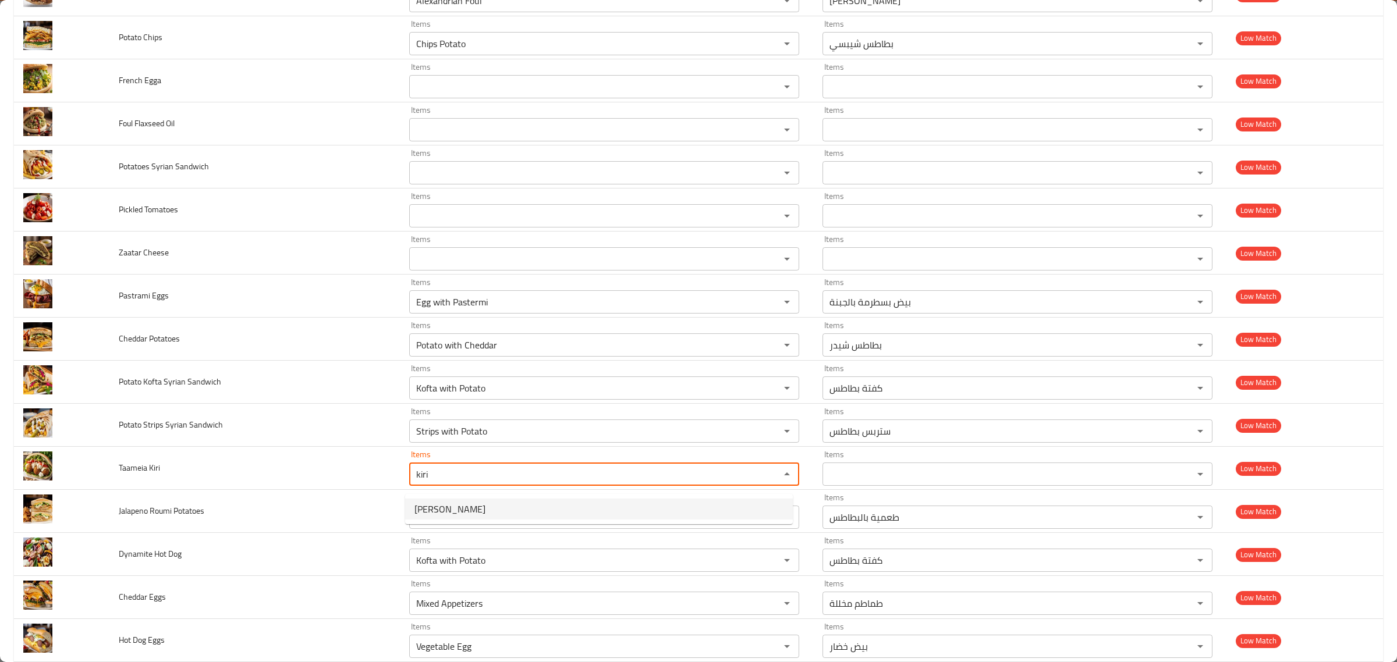
click at [540, 513] on Kiri-option-0 "[PERSON_NAME]" at bounding box center [599, 509] width 388 height 21
type Kiri "[PERSON_NAME]"
type Kiri-ar "طعمية كيري"
type Kiri "[PERSON_NAME]"
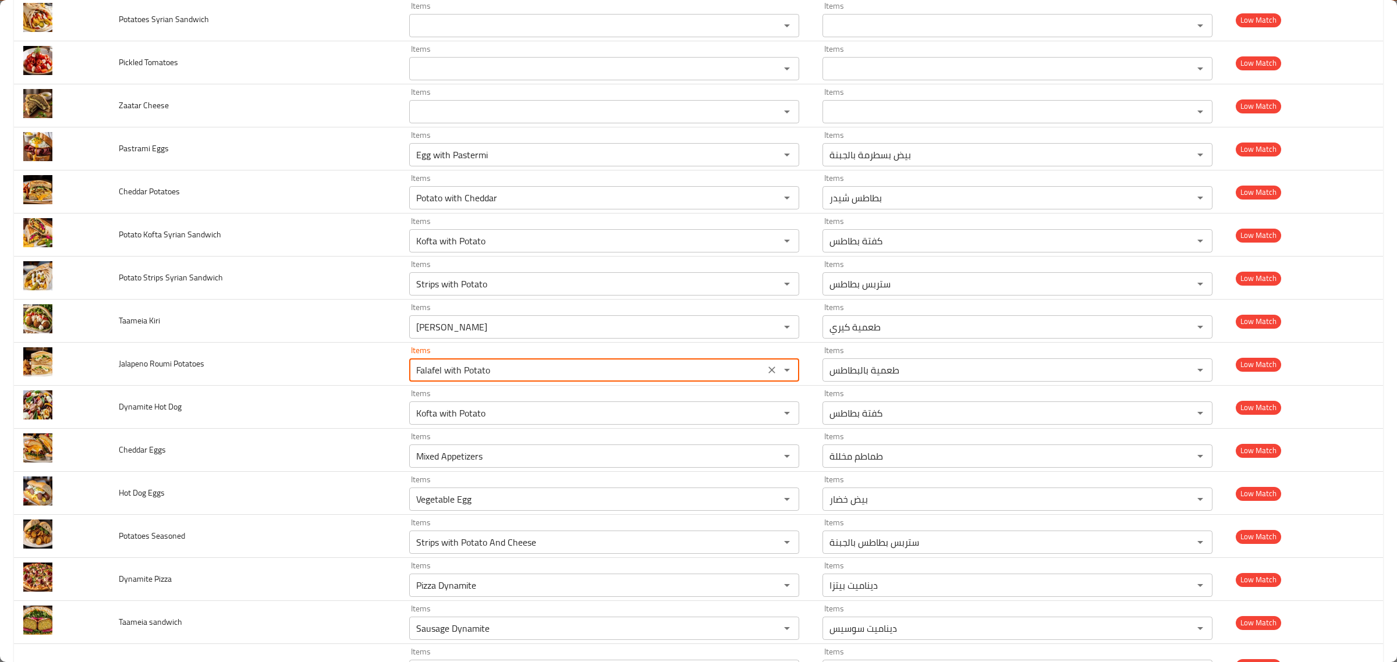
scroll to position [2032, 0]
click at [559, 431] on Potatoes-option-1 "Potato with Roumi And [PERSON_NAME]" at bounding box center [599, 426] width 388 height 21
type Potatoes "Potato with Roumi And [PERSON_NAME]"
type Potatoes-ar "بطاطس رومي هالوبينو"
type Potatoes "Potato with Roumi And [PERSON_NAME]"
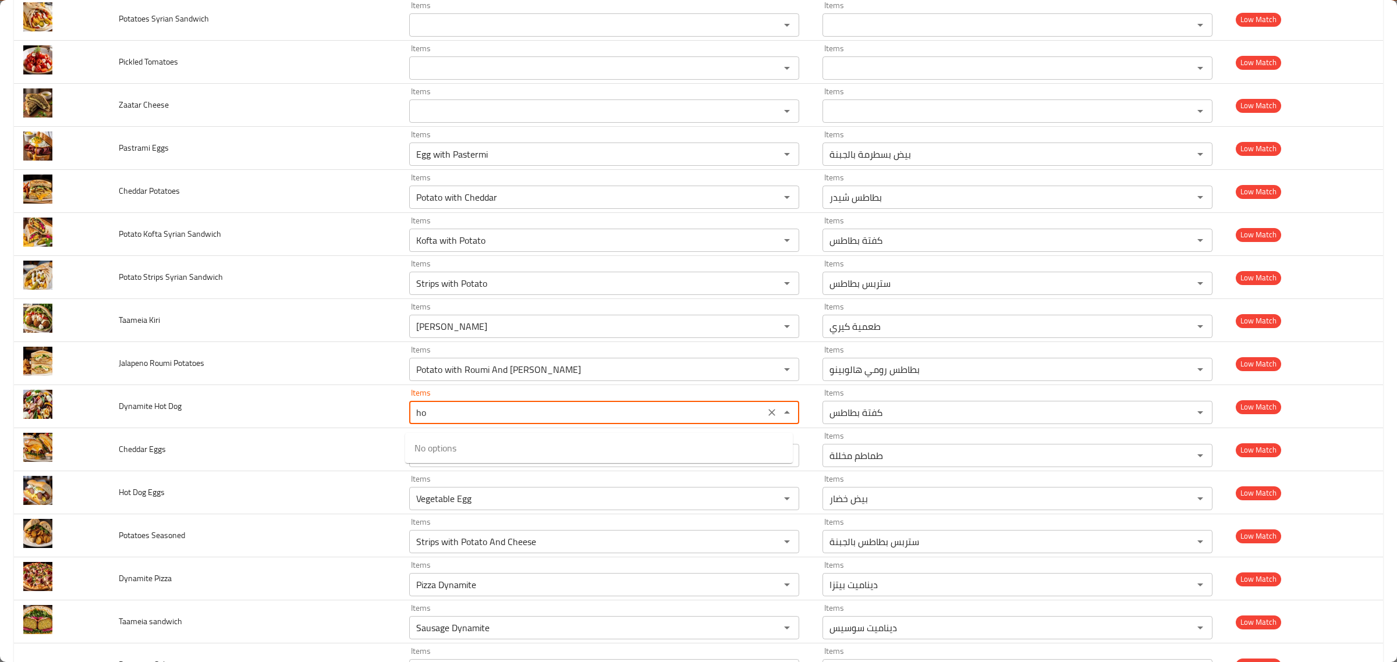
type Dog "h"
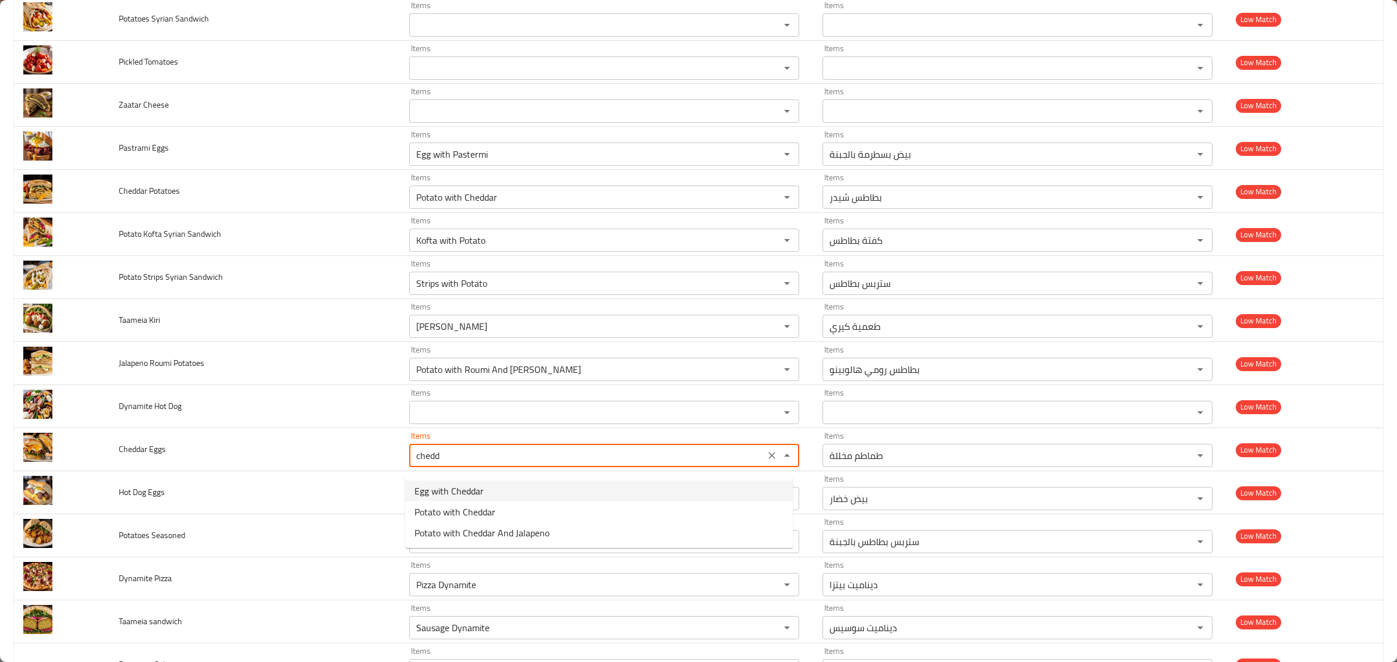
click at [523, 489] on Eggs-option-0 "Egg with Cheddar" at bounding box center [599, 491] width 388 height 21
type Eggs "Egg with Cheddar"
type Eggs-ar "بيض شيدر"
type Eggs "Egg with Cheddar"
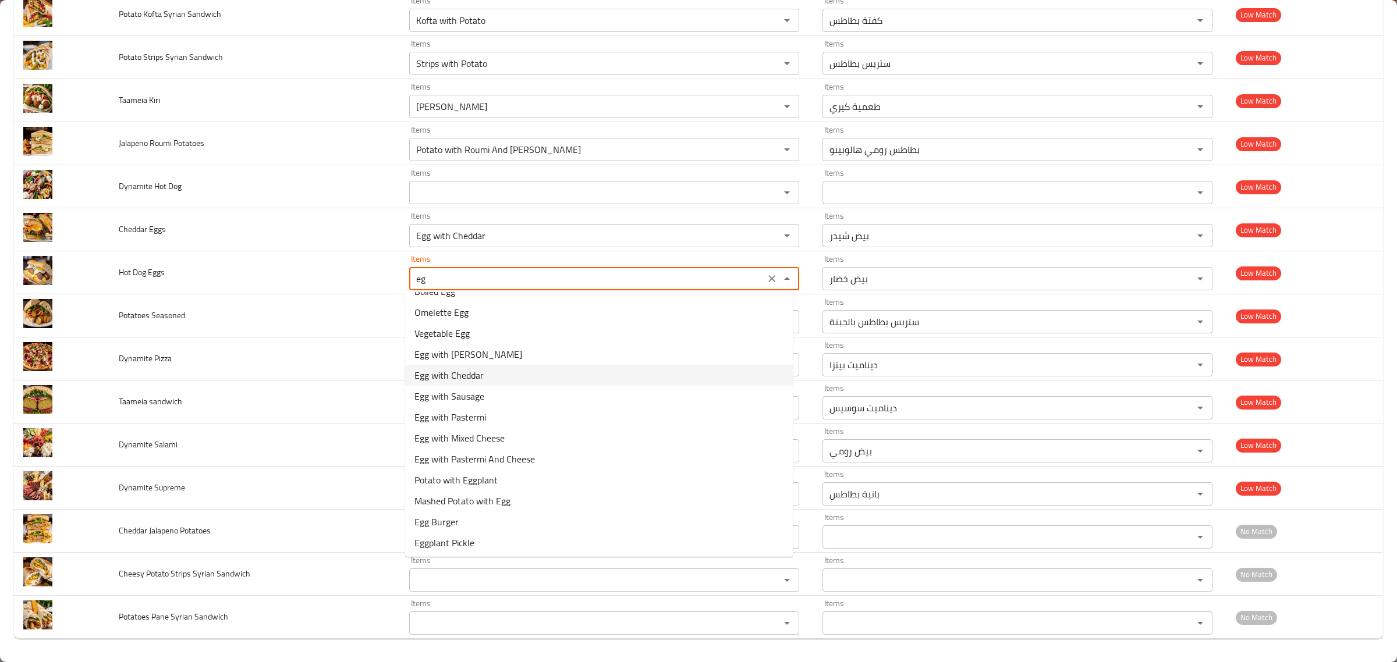
scroll to position [0, 0]
type Eggs "e"
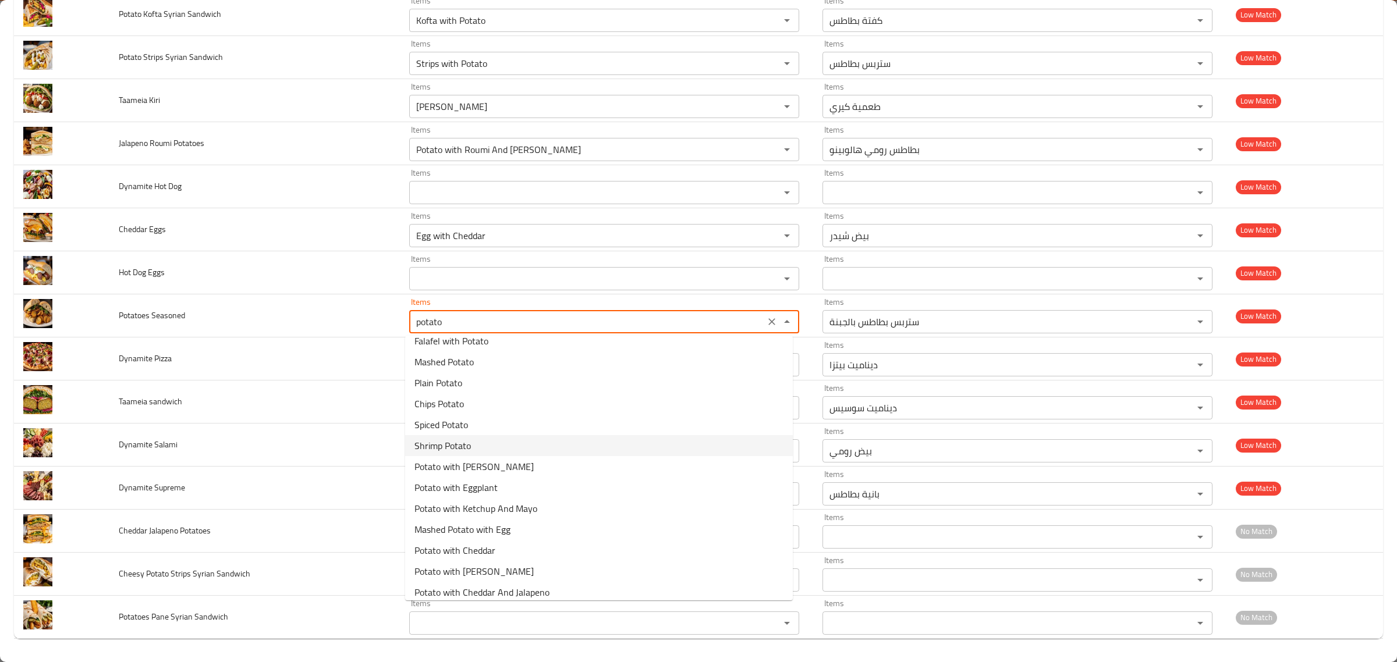
scroll to position [10, 0]
click at [542, 427] on Seasoned-option-4 "Spiced Potato" at bounding box center [599, 424] width 388 height 21
type Seasoned "Spiced Potato"
type Seasoned-ar "بطاطس نوبل"
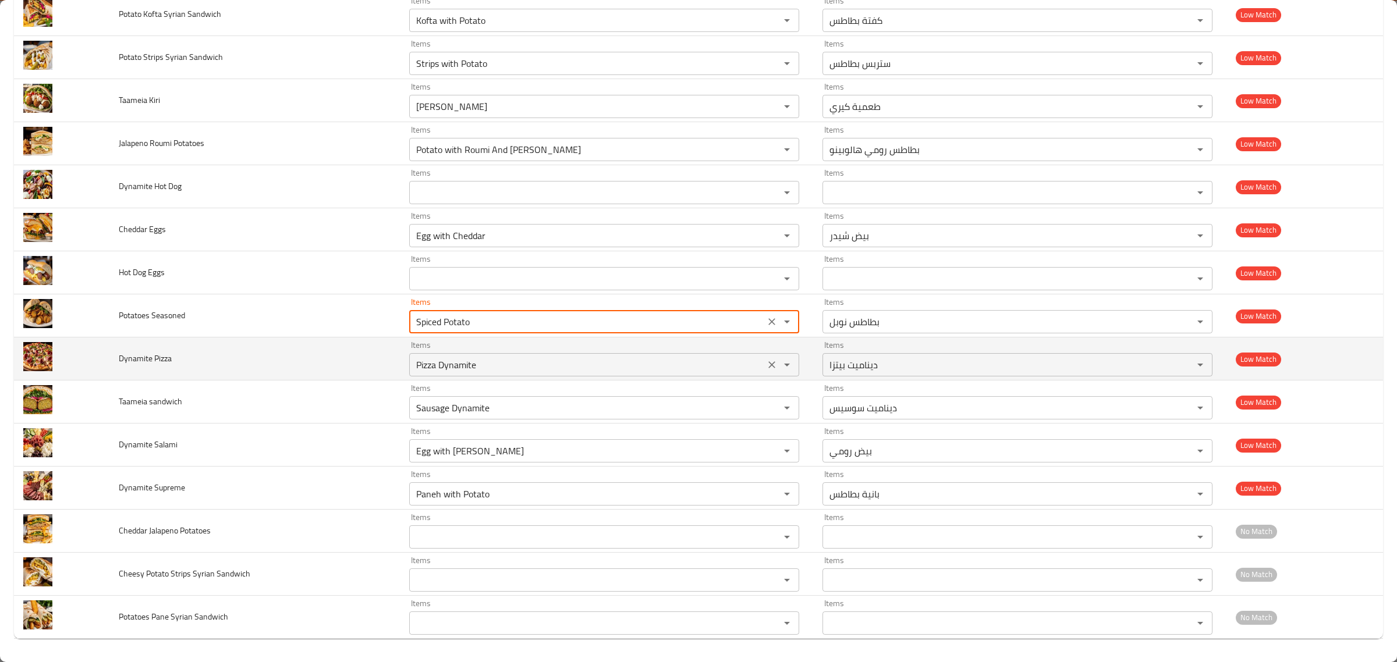
type Seasoned "Spiced Potato"
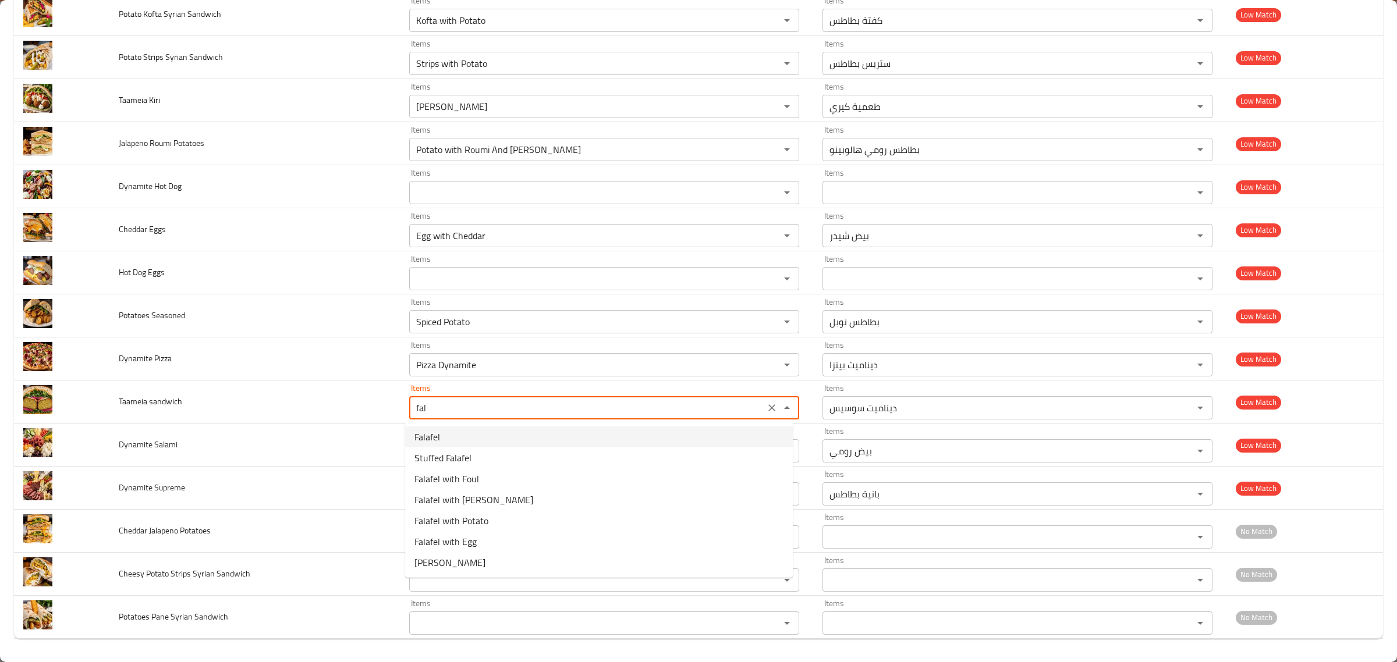
click at [551, 441] on sandwich-option-0 "Falafel" at bounding box center [599, 437] width 388 height 21
type sandwich "Falafel"
type sandwich-ar "طعمية"
type sandwich "Falafel"
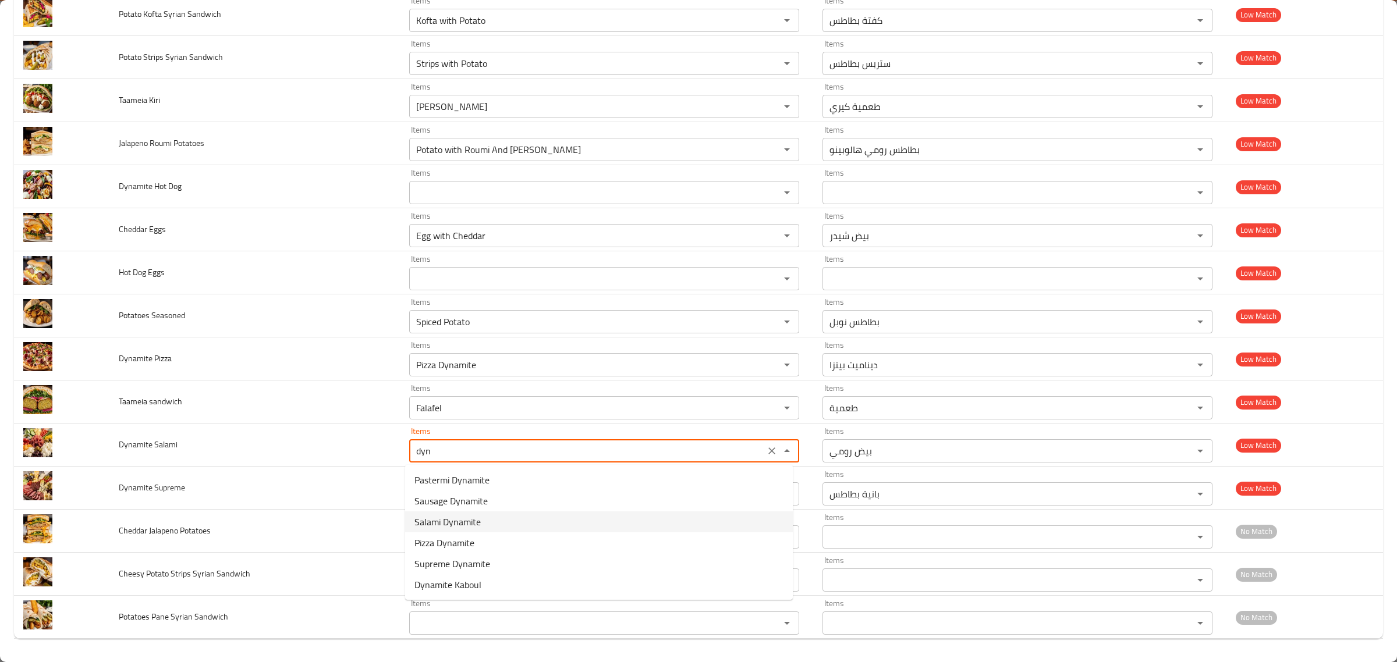
click at [519, 514] on Salami-option-2 "Salami Dynamite" at bounding box center [599, 522] width 388 height 21
type Salami "Salami Dynamite"
type Salami-ar "ديناميت سلامي"
type Salami "Salami Dynamite"
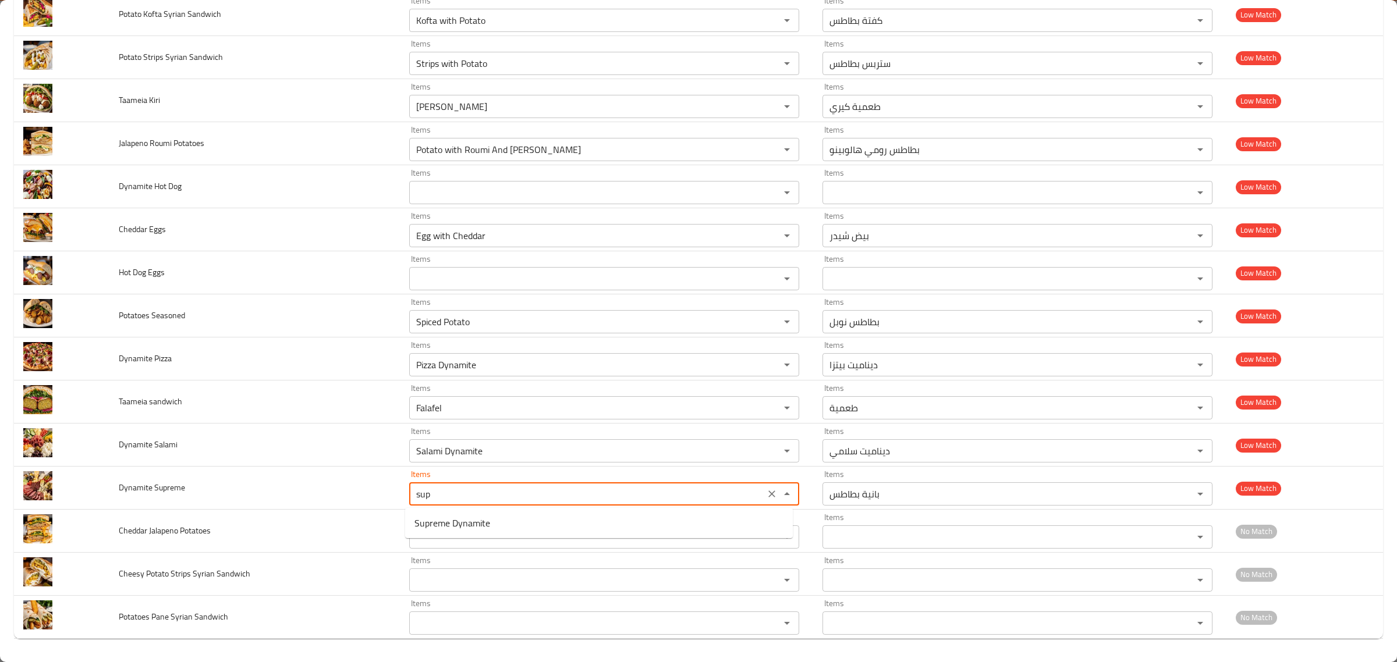
click at [519, 520] on Supreme-option-0 "Supreme Dynamite" at bounding box center [599, 523] width 388 height 21
type Supreme "Supreme Dynamite"
type Supreme-ar "ديناميت سوبريم"
type Supreme "Supreme Dynamite"
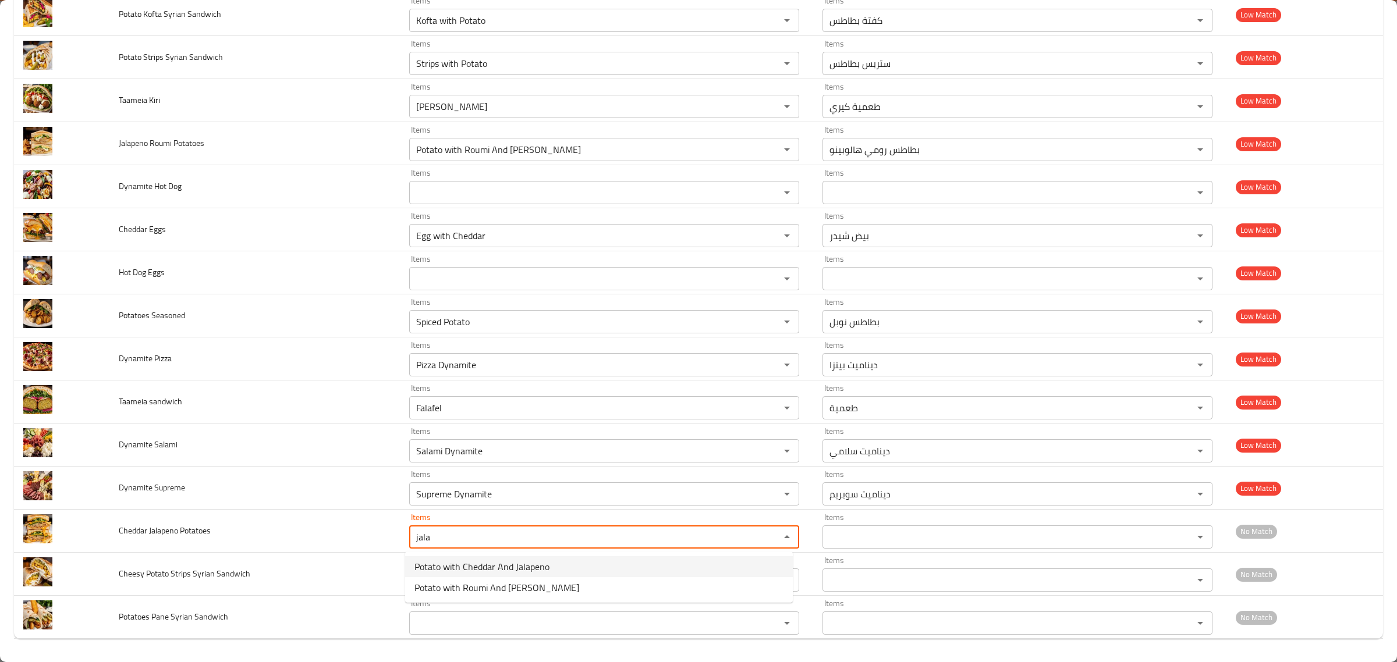
click at [544, 560] on span "Potato with Cheddar And Jalapeno" at bounding box center [481, 567] width 135 height 14
type Potatoes "Potato with Cheddar And Jalapeno"
type Potatoes-ar "بطاطس شيدر هالوبينو"
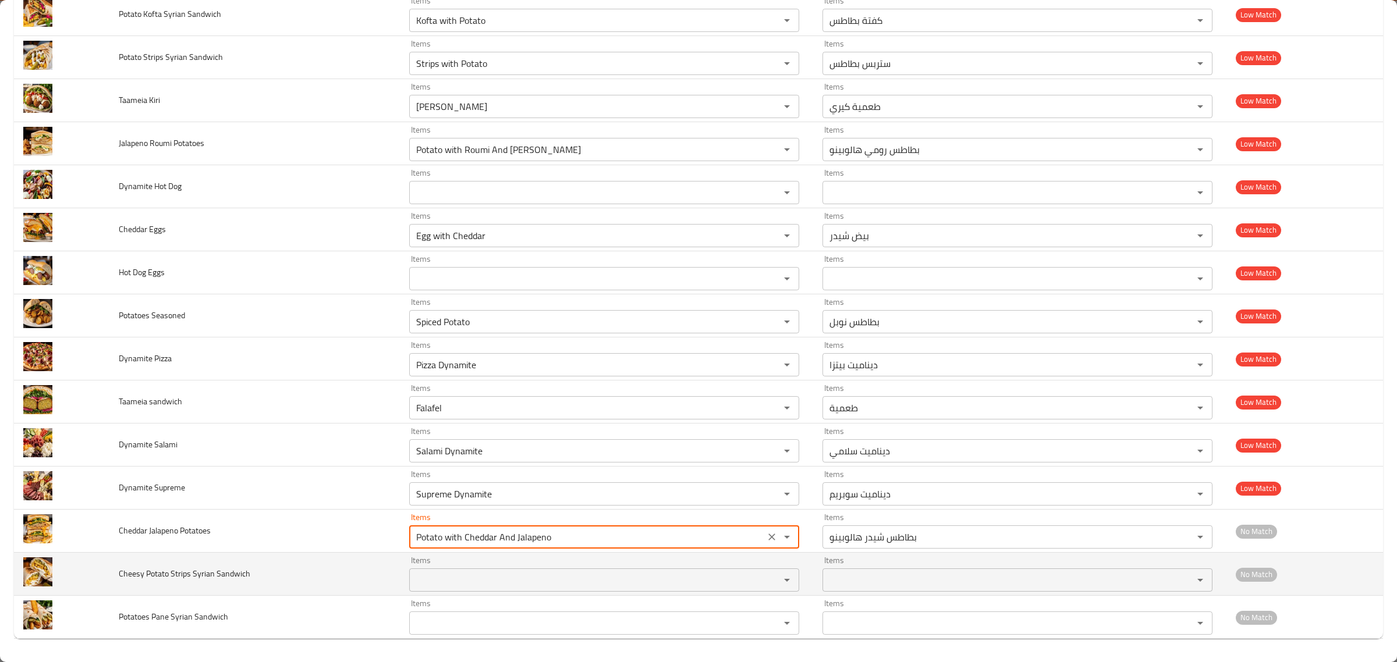
type Potatoes "Potato with Cheddar And Jalapeno"
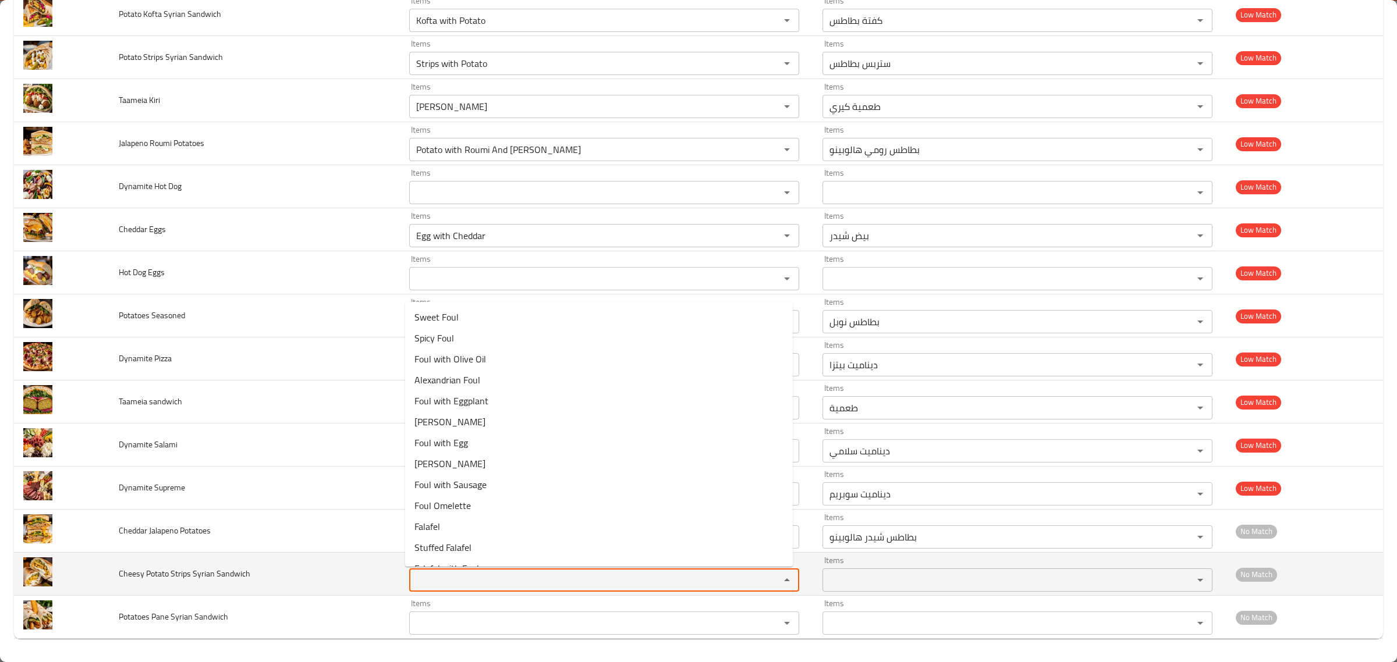
click at [612, 583] on Sandwich "Items" at bounding box center [587, 580] width 349 height 16
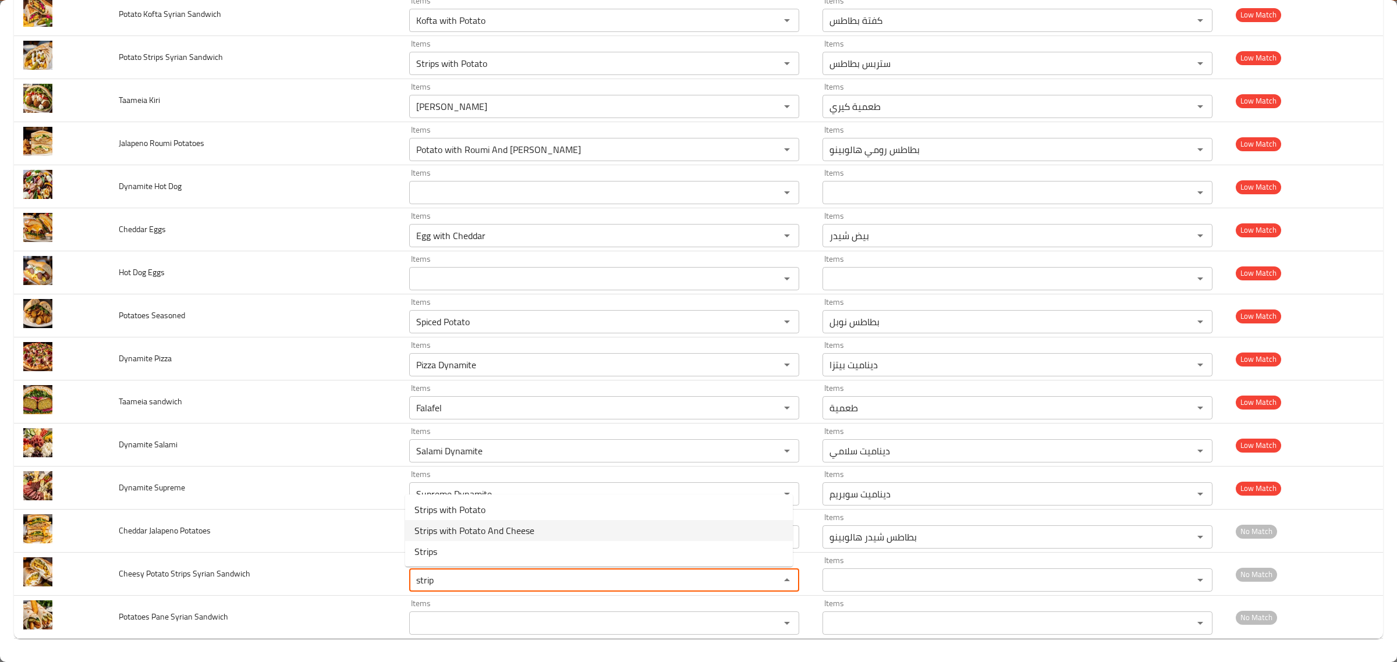
click at [537, 527] on Sandwich-option-1 "Strips with Potato And Cheese" at bounding box center [599, 530] width 388 height 21
type Sandwich "Strips with Potato And Cheese"
type Sandwich-ar "ستربس بطاطس بالجبنة"
type Sandwich "Strips with Potato And Cheese"
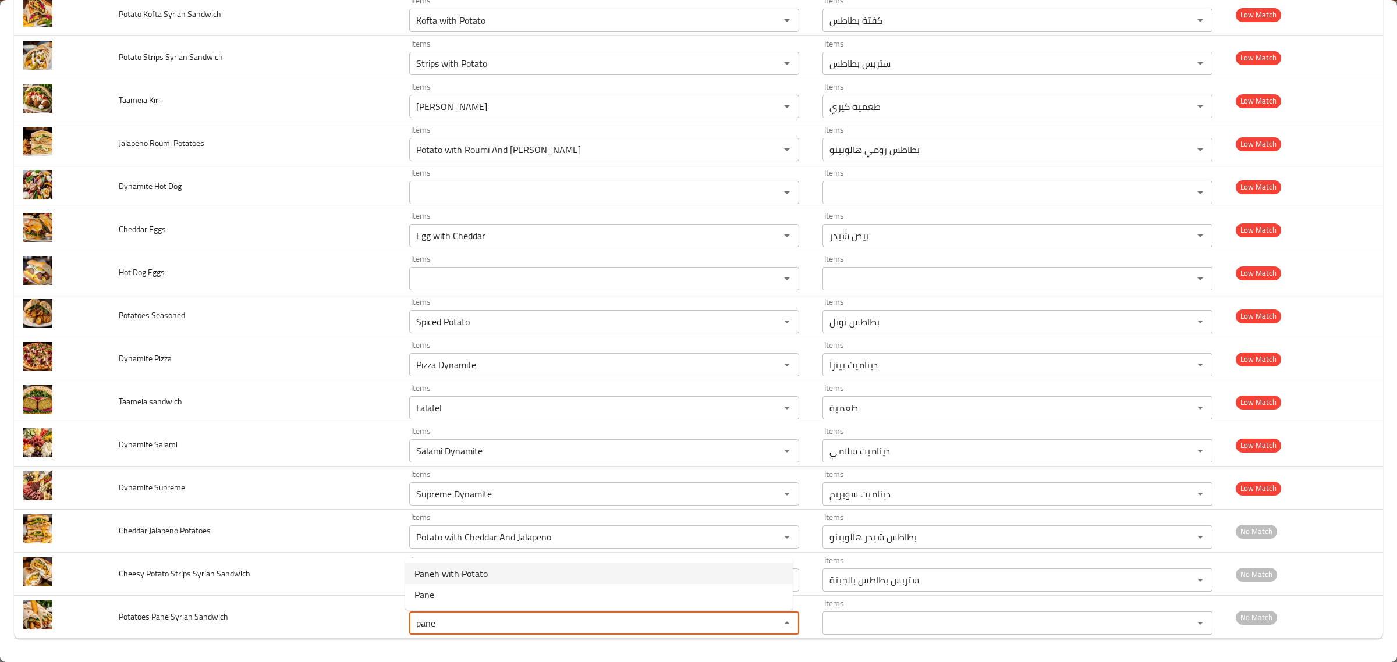
click at [516, 573] on Sandwich-option-0 "Paneh with Potato" at bounding box center [599, 573] width 388 height 21
type Sandwich "Paneh with Potato"
type Sandwich-ar "بانية بطاطس"
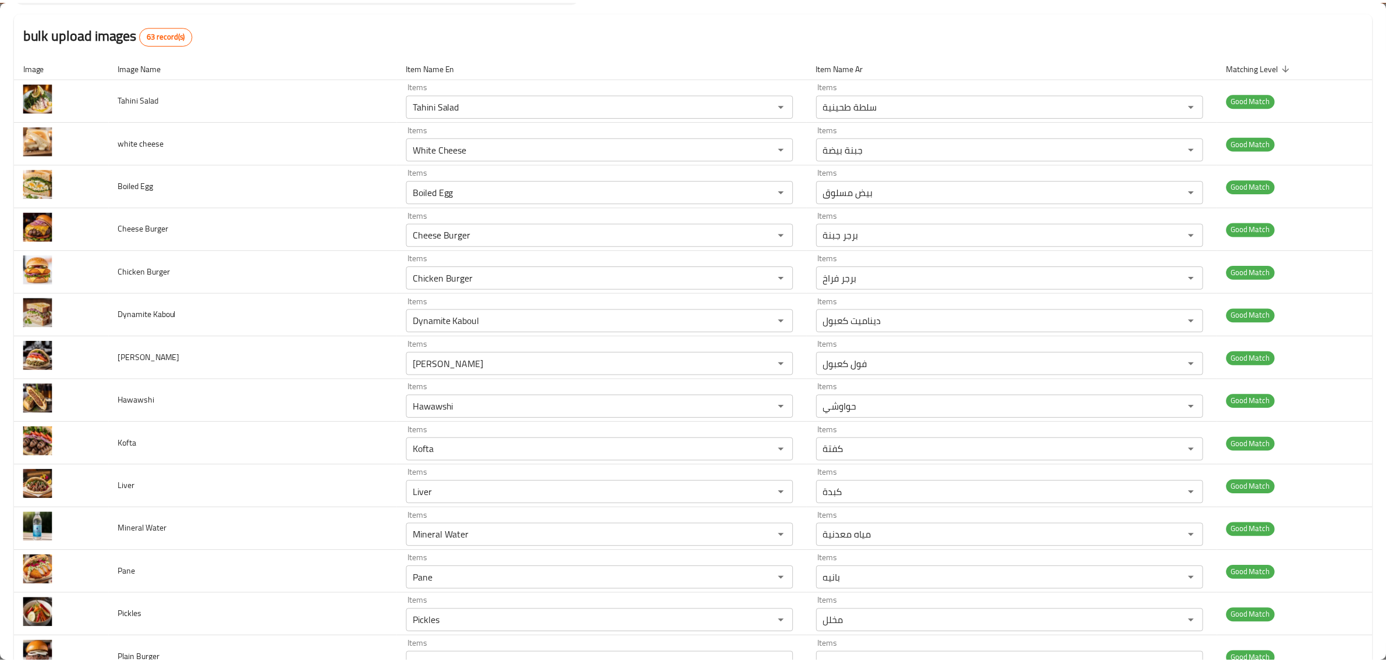
scroll to position [0, 0]
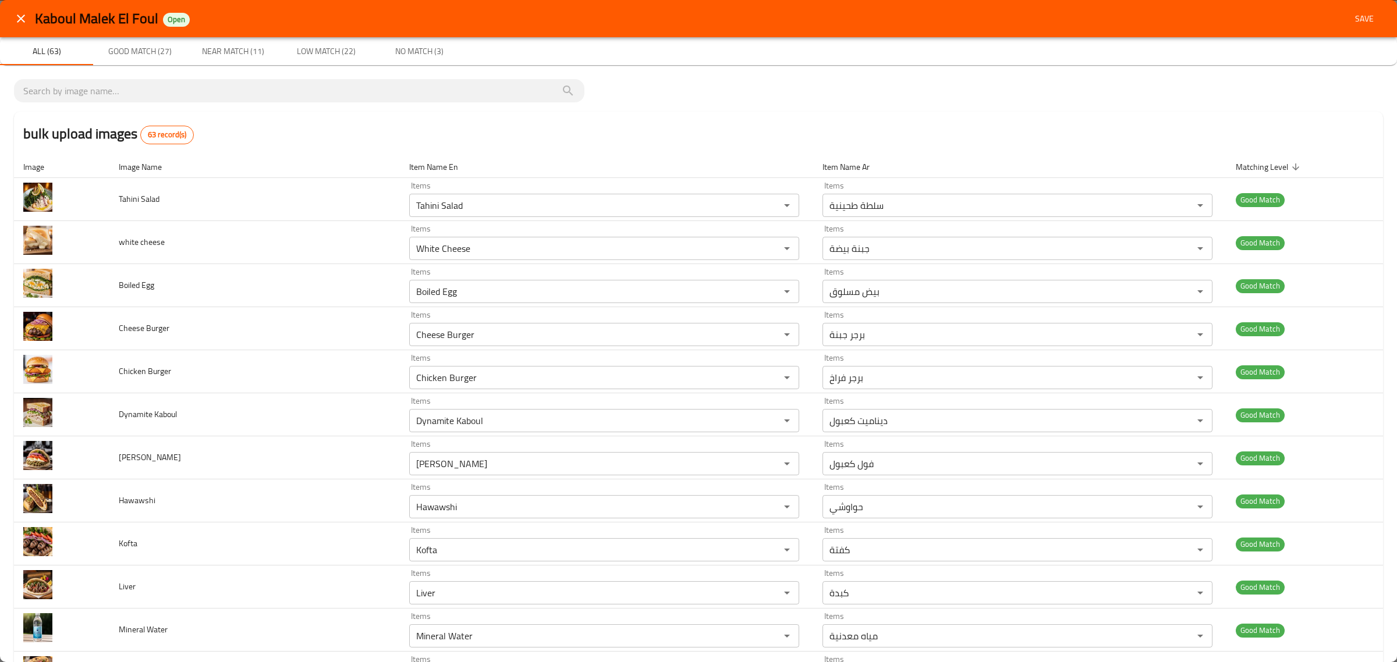
type Sandwich "Paneh with Potato"
click at [1372, 22] on div "Kaboul [PERSON_NAME] El Foul Open Save" at bounding box center [698, 18] width 1397 height 37
click at [1360, 16] on span "Save" at bounding box center [1364, 19] width 28 height 15
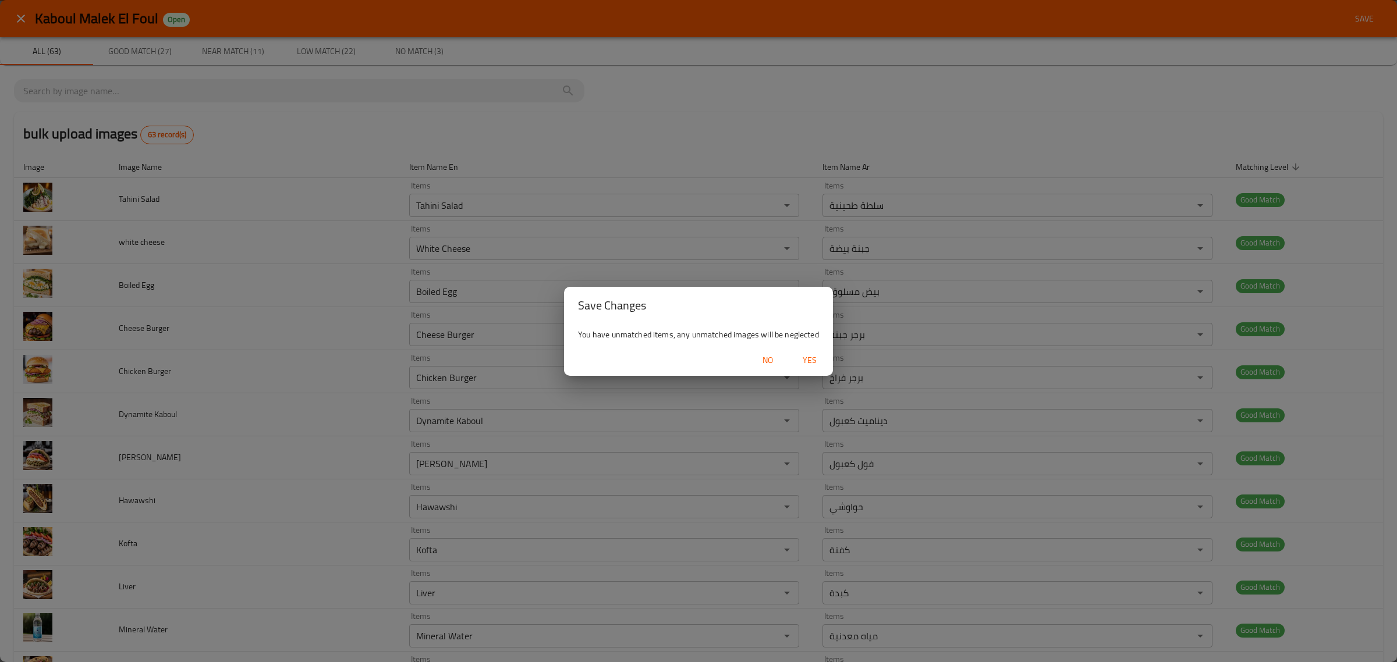
click at [826, 361] on button "Yes" at bounding box center [809, 361] width 37 height 22
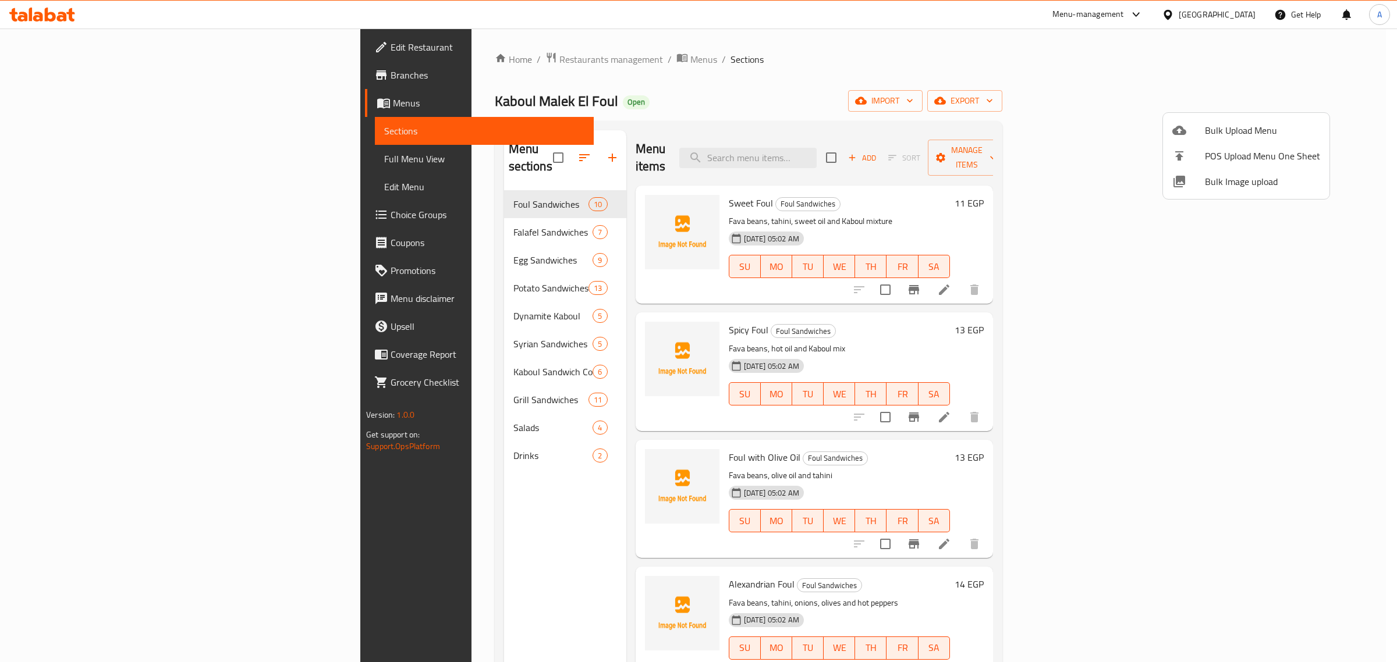
click at [342, 223] on div at bounding box center [698, 331] width 1397 height 662
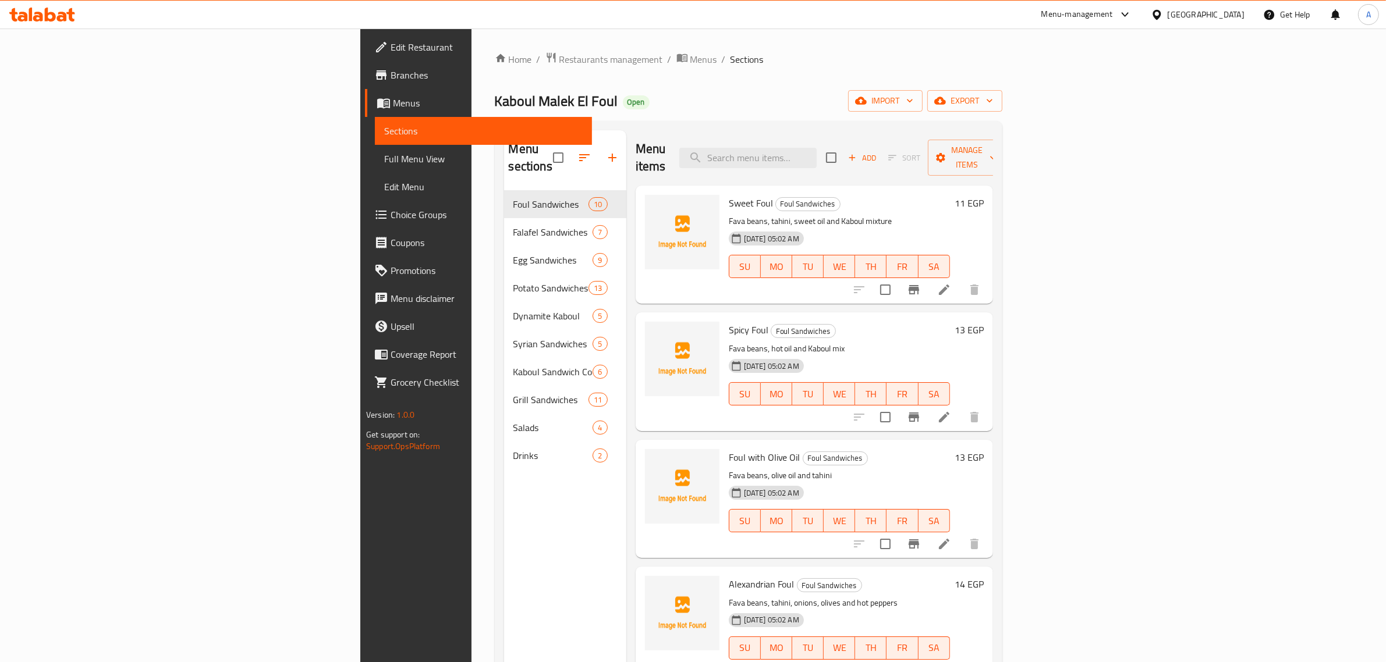
click at [504, 223] on div "Falafel Sandwiches 7" at bounding box center [565, 232] width 122 height 28
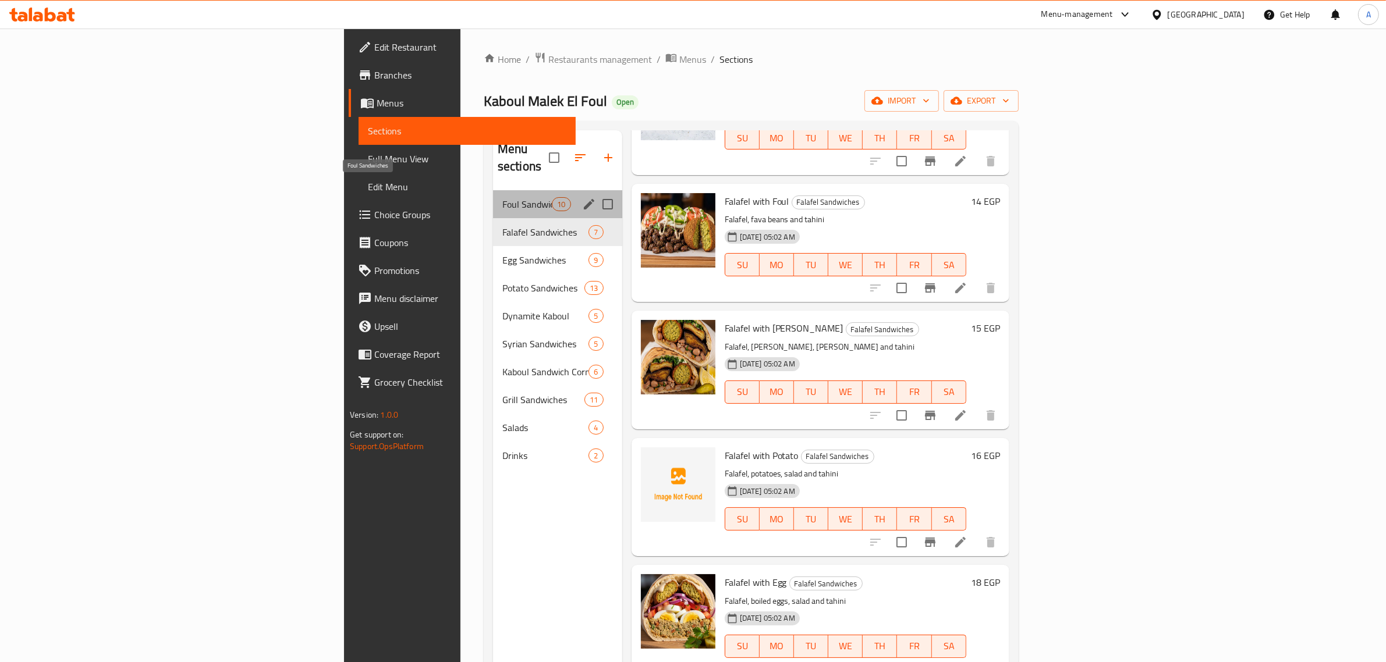
click at [502, 197] on span "Foul Sandwiches" at bounding box center [526, 204] width 49 height 14
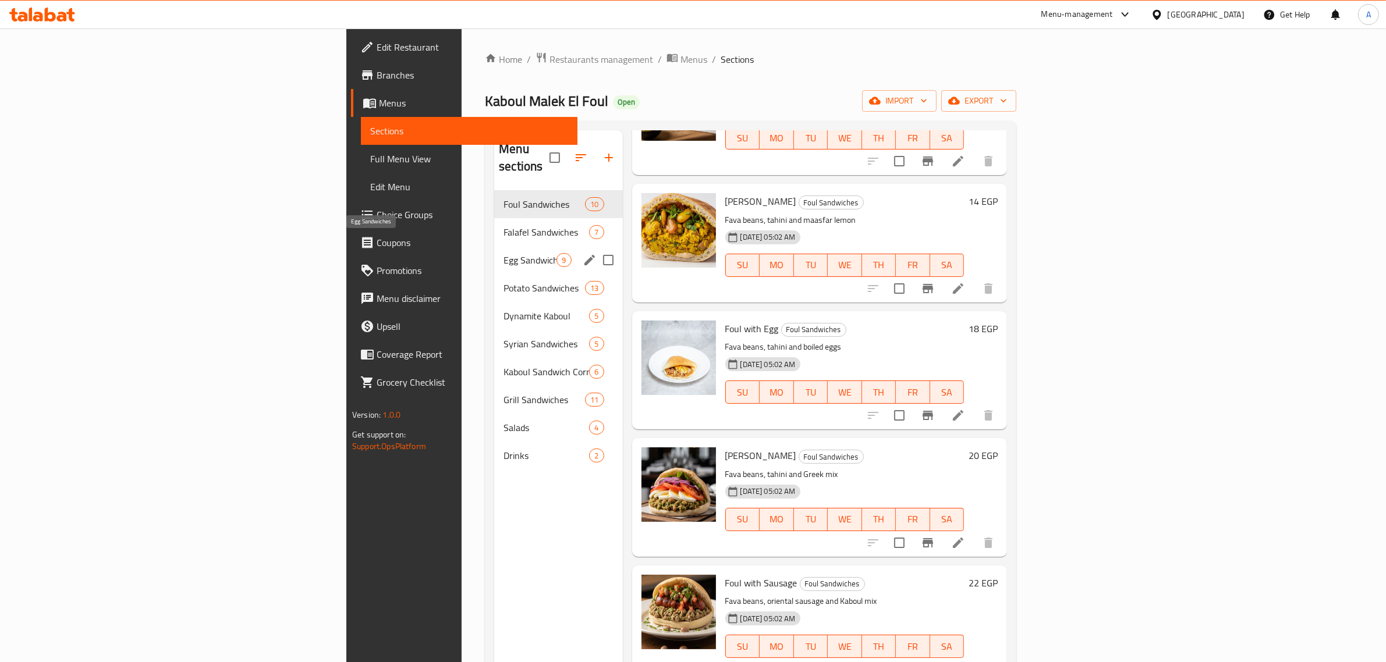
click at [503, 253] on span "Egg Sandwiches" at bounding box center [529, 260] width 53 height 14
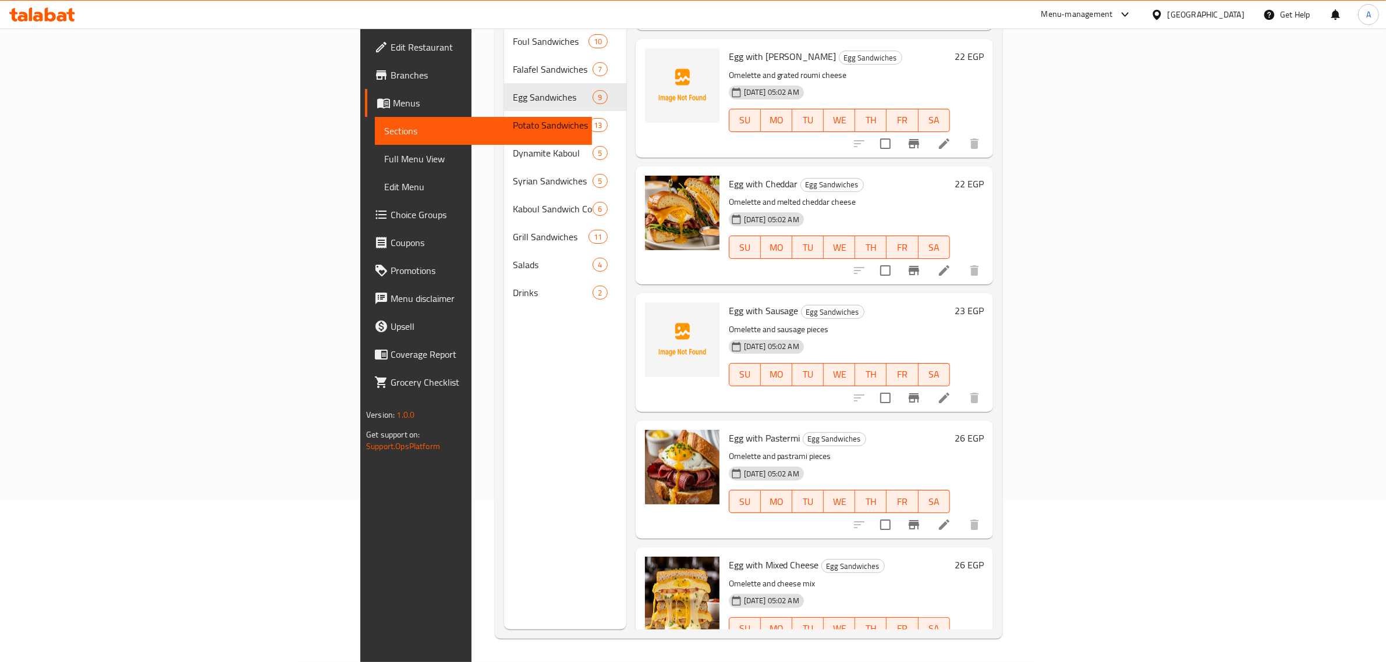
scroll to position [364, 0]
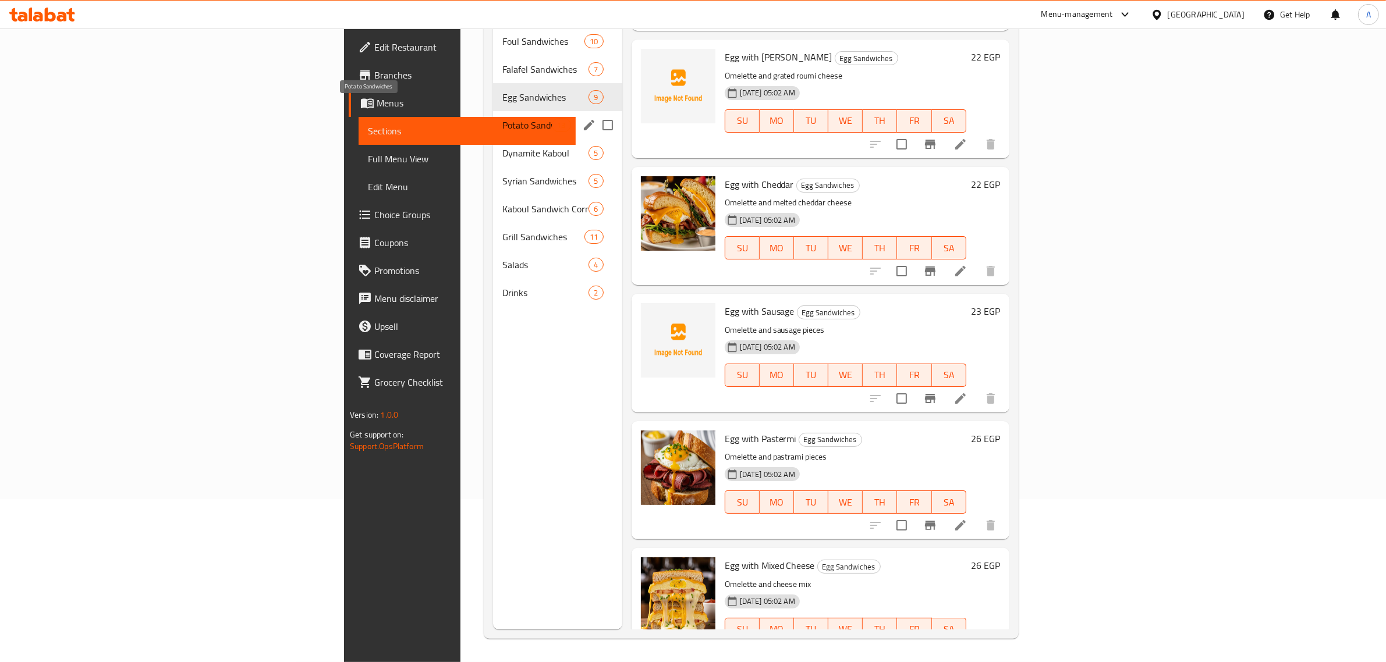
click at [502, 118] on span "Potato Sandwiches" at bounding box center [526, 125] width 49 height 14
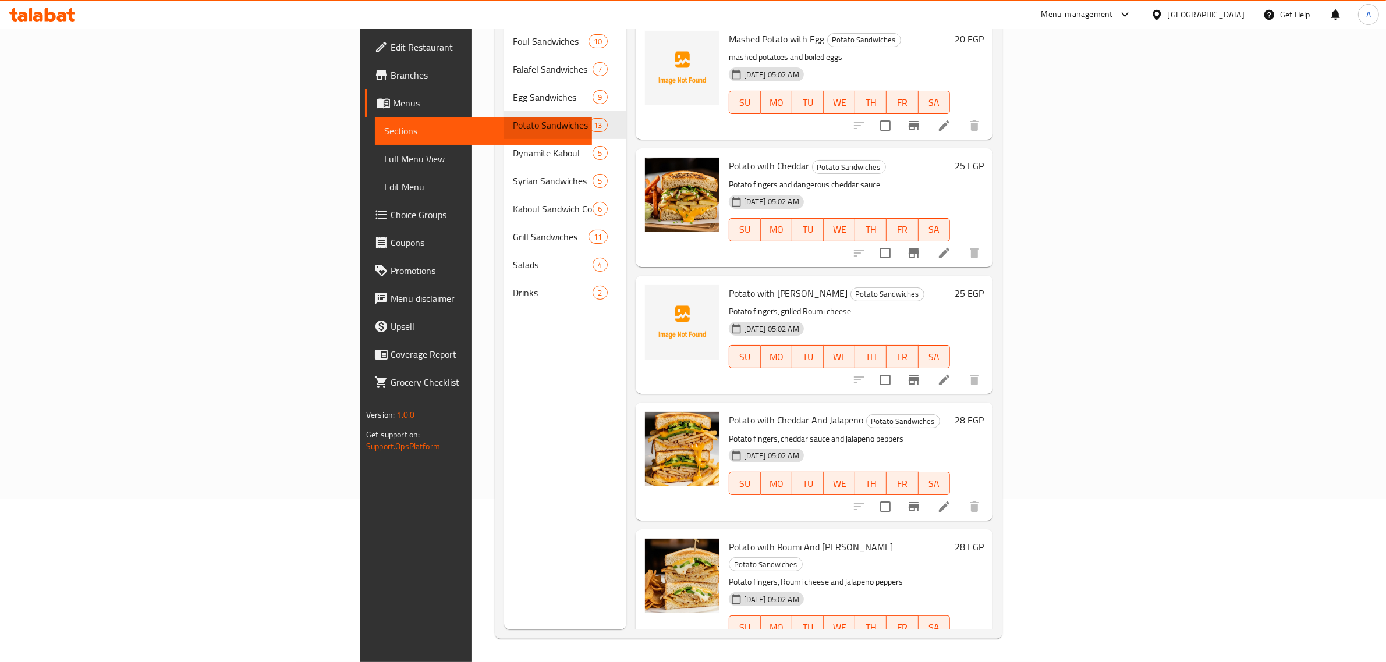
scroll to position [164, 0]
click at [927, 432] on p "Potato fingers, cheddar sauce and jalapeno peppers" at bounding box center [839, 439] width 221 height 15
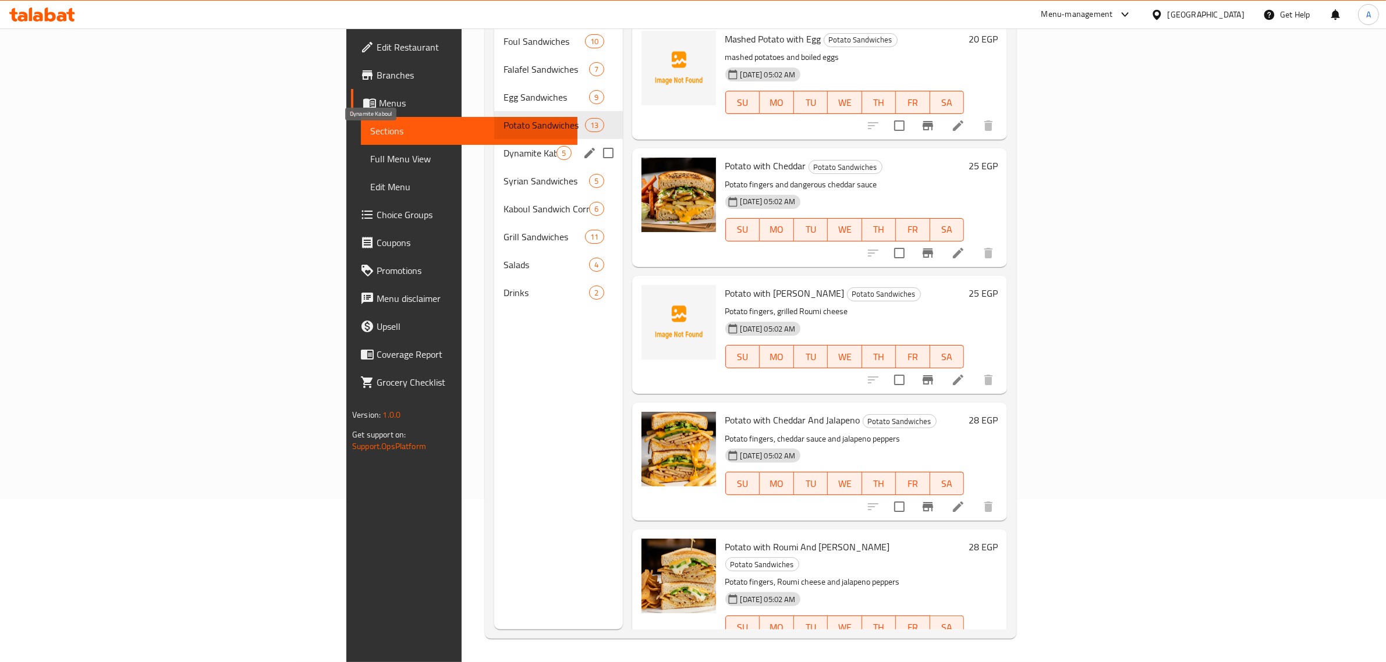
click at [503, 146] on span "Dynamite Kaboul" at bounding box center [529, 153] width 53 height 14
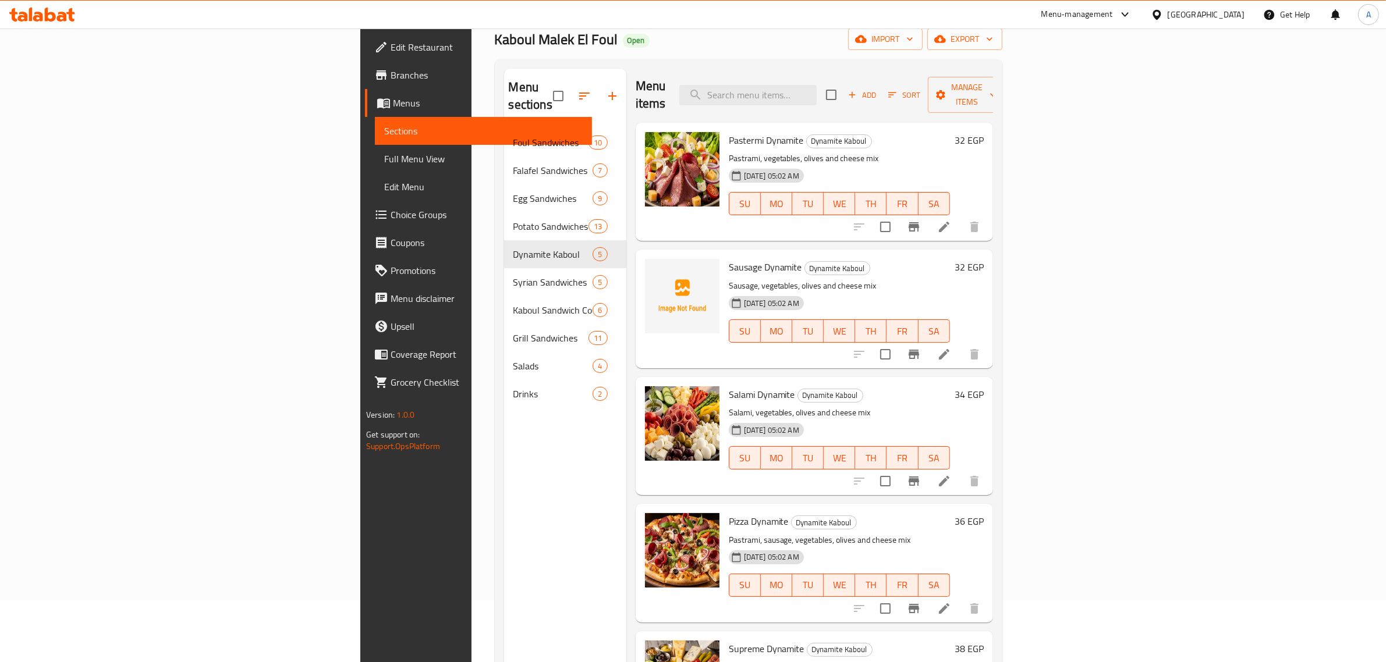
scroll to position [164, 0]
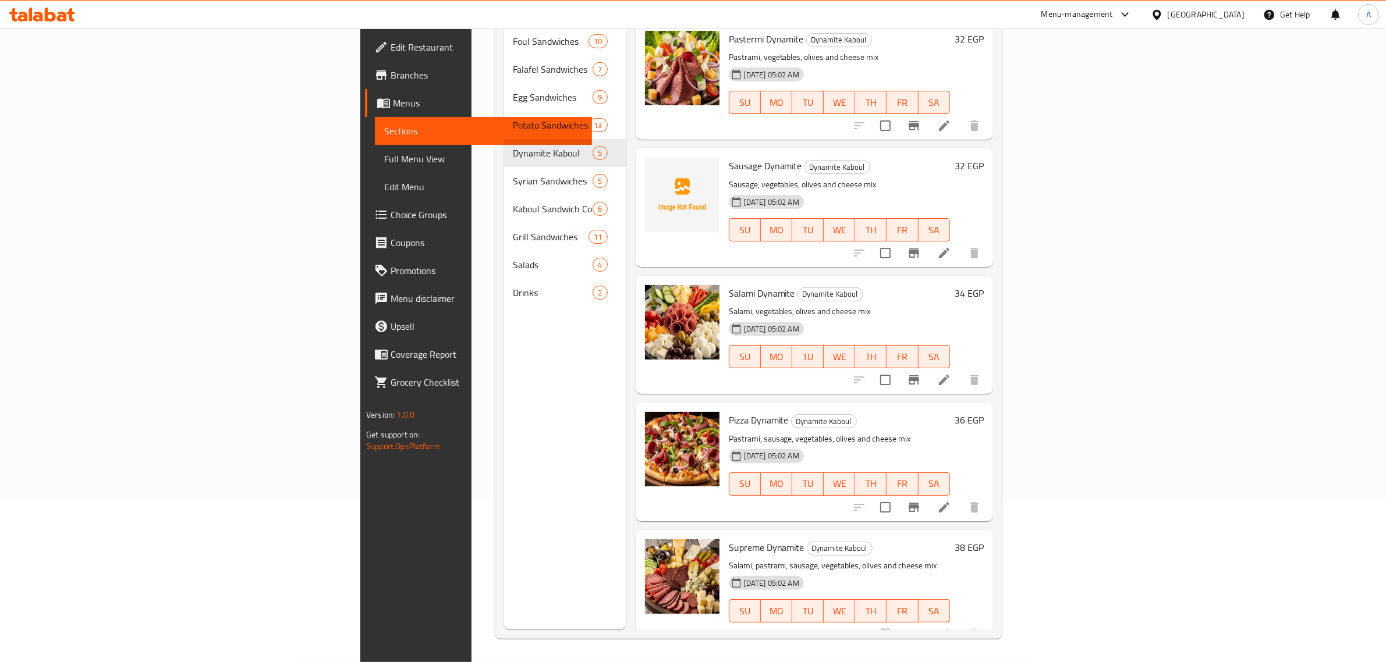
click at [835, 432] on p "Pastrami, sausage, vegetables, olives and cheese mix" at bounding box center [839, 439] width 221 height 15
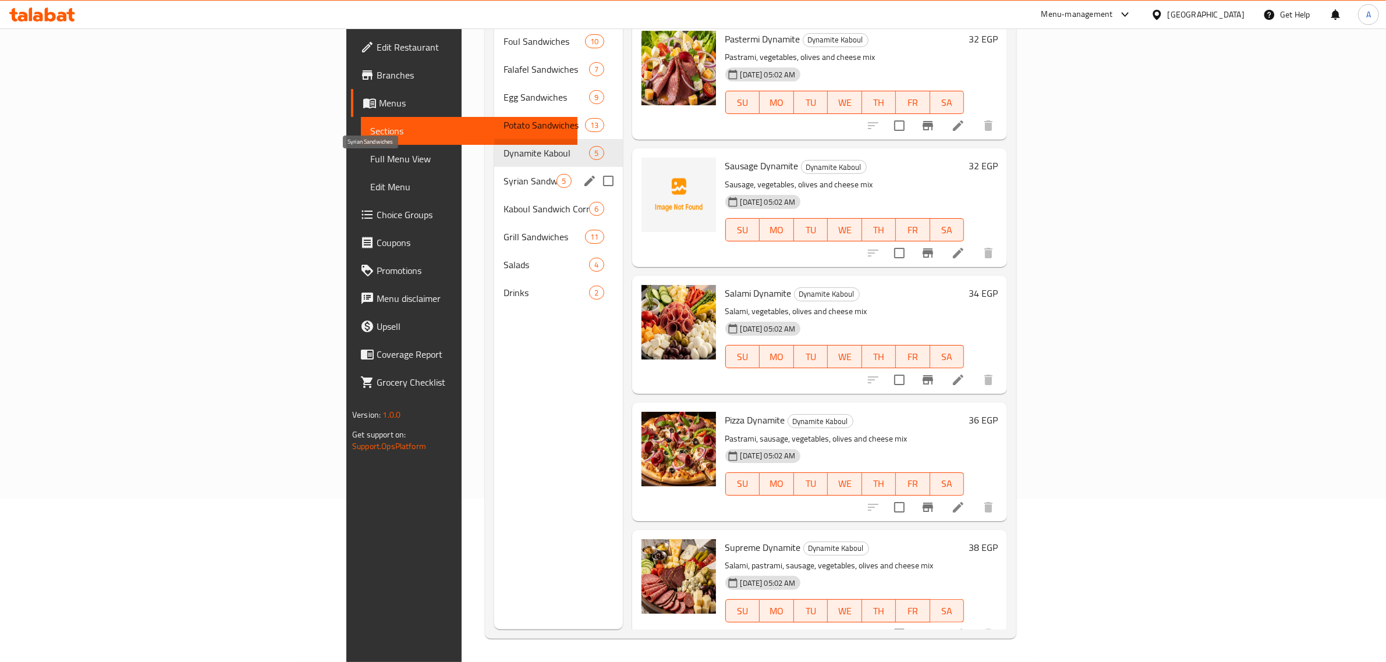
click at [503, 174] on span "Syrian Sandwiches" at bounding box center [529, 181] width 53 height 14
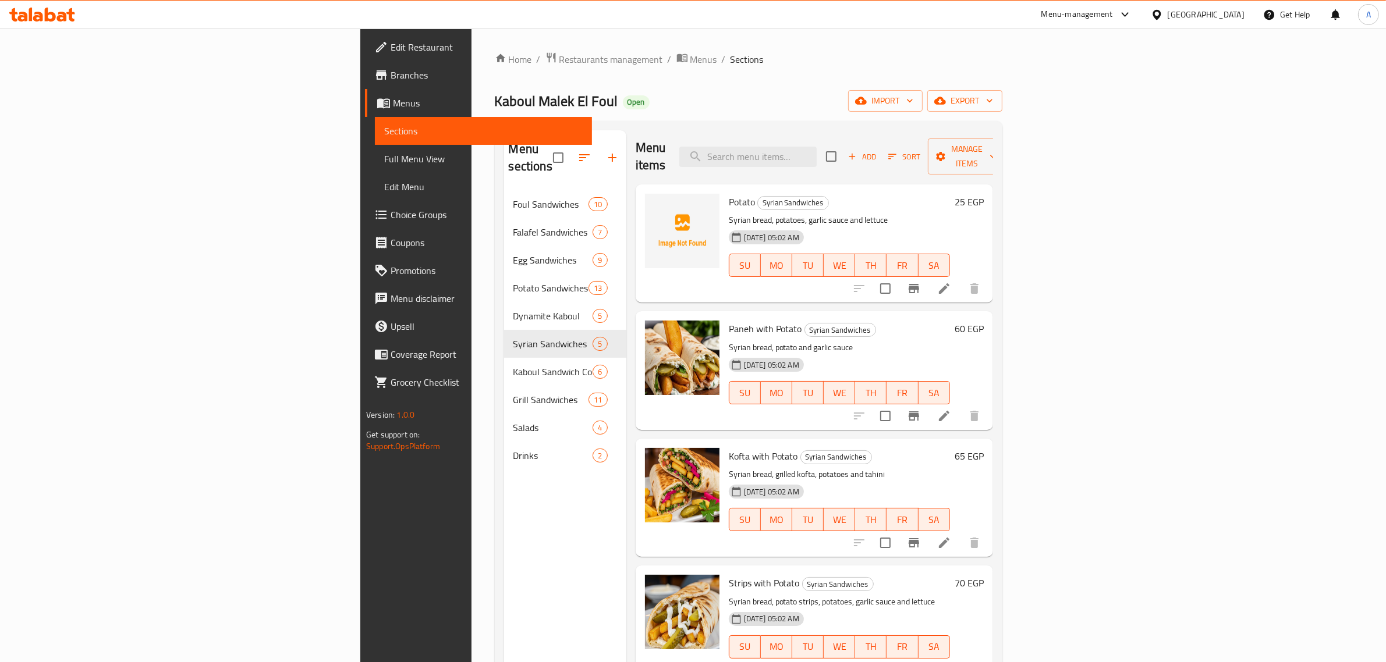
scroll to position [164, 0]
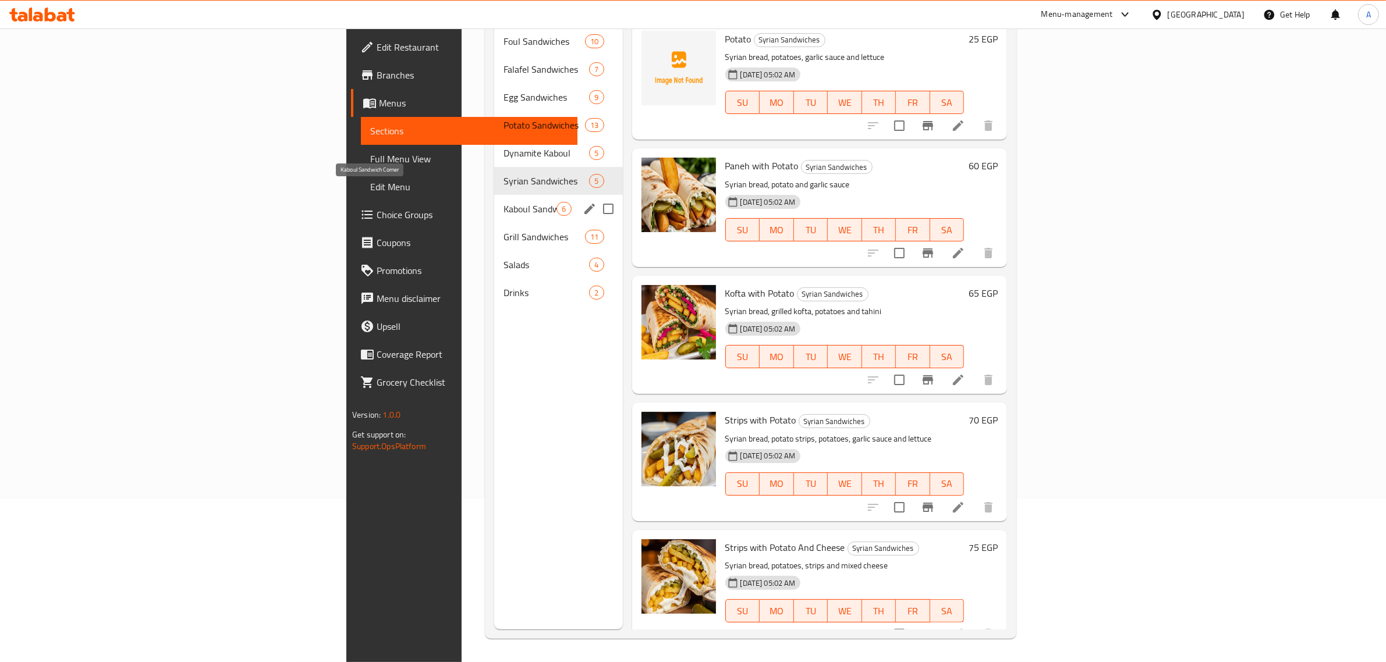
click at [503, 202] on span "Kaboul Sandwich Corner" at bounding box center [529, 209] width 53 height 14
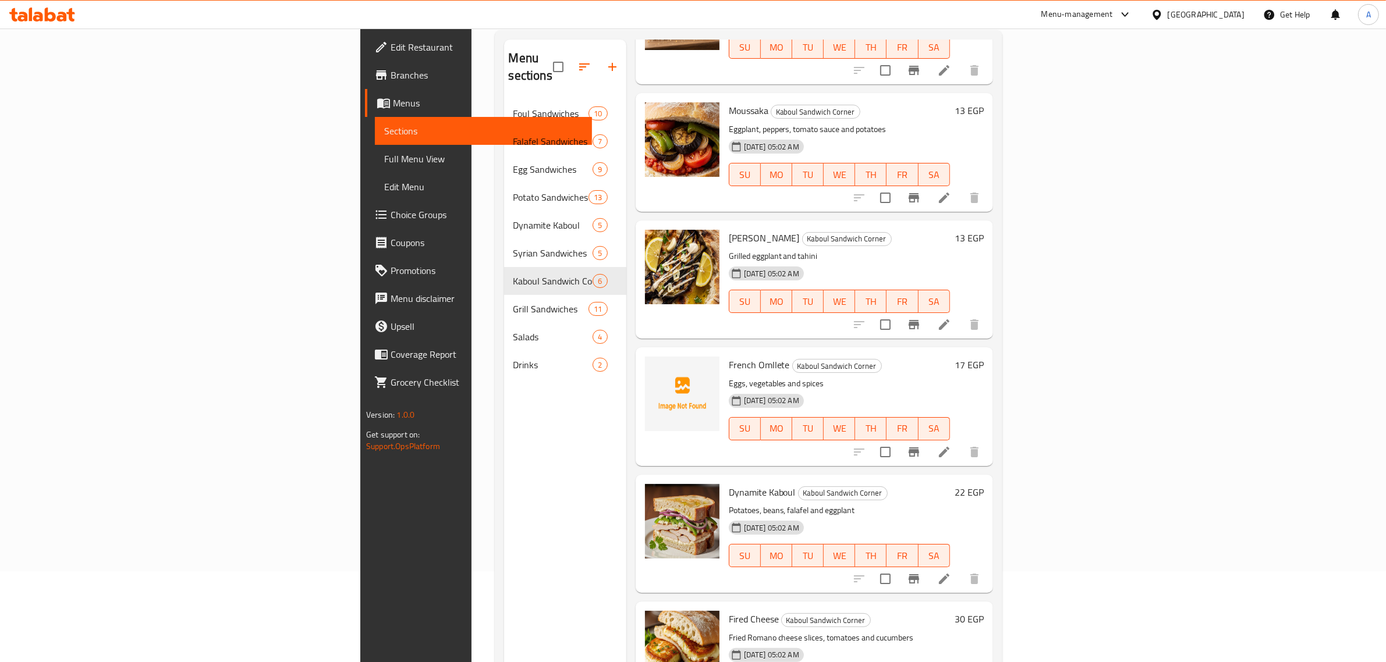
scroll to position [164, 0]
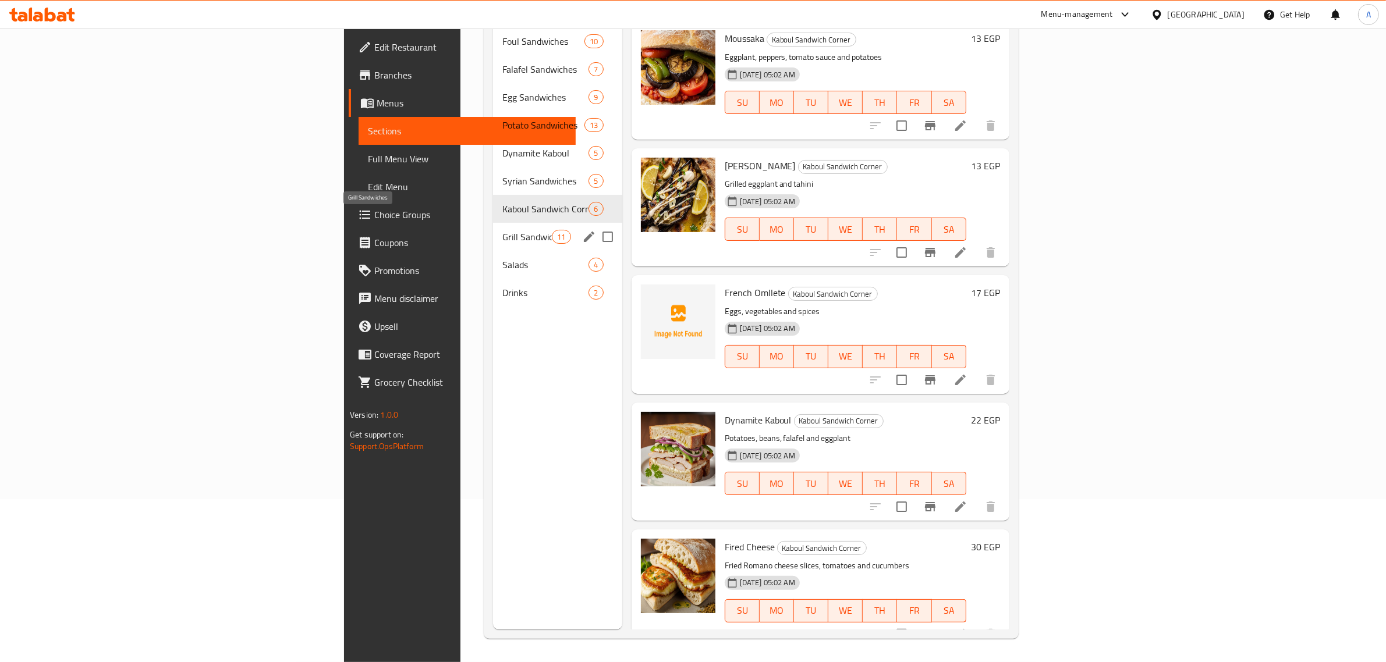
click at [502, 230] on span "Grill Sandwiches" at bounding box center [526, 237] width 49 height 14
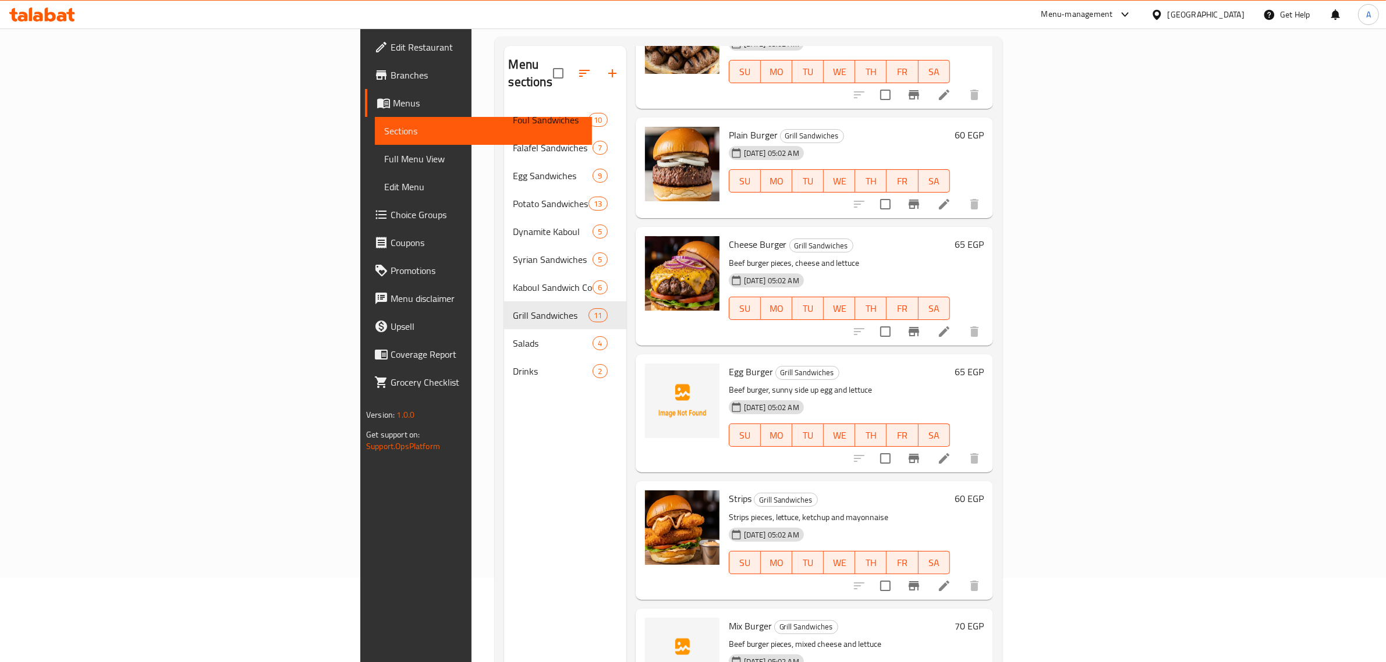
scroll to position [164, 0]
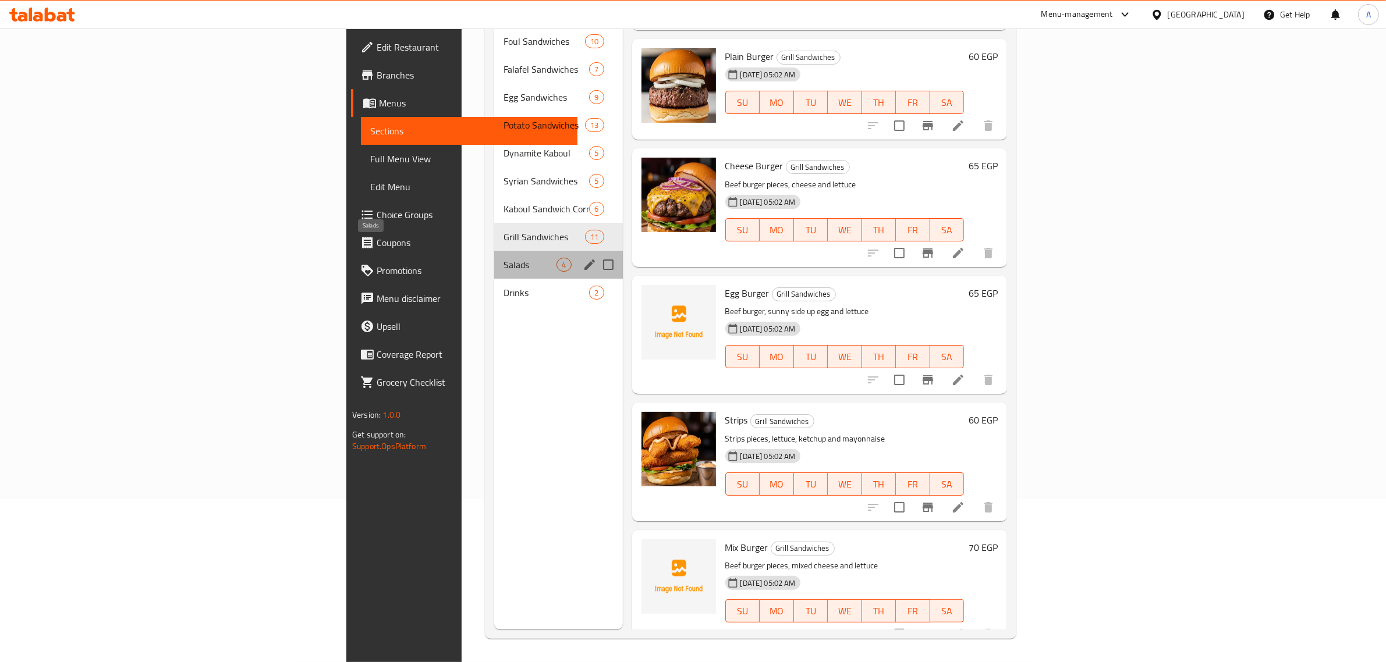
click at [503, 258] on span "Salads" at bounding box center [529, 265] width 53 height 14
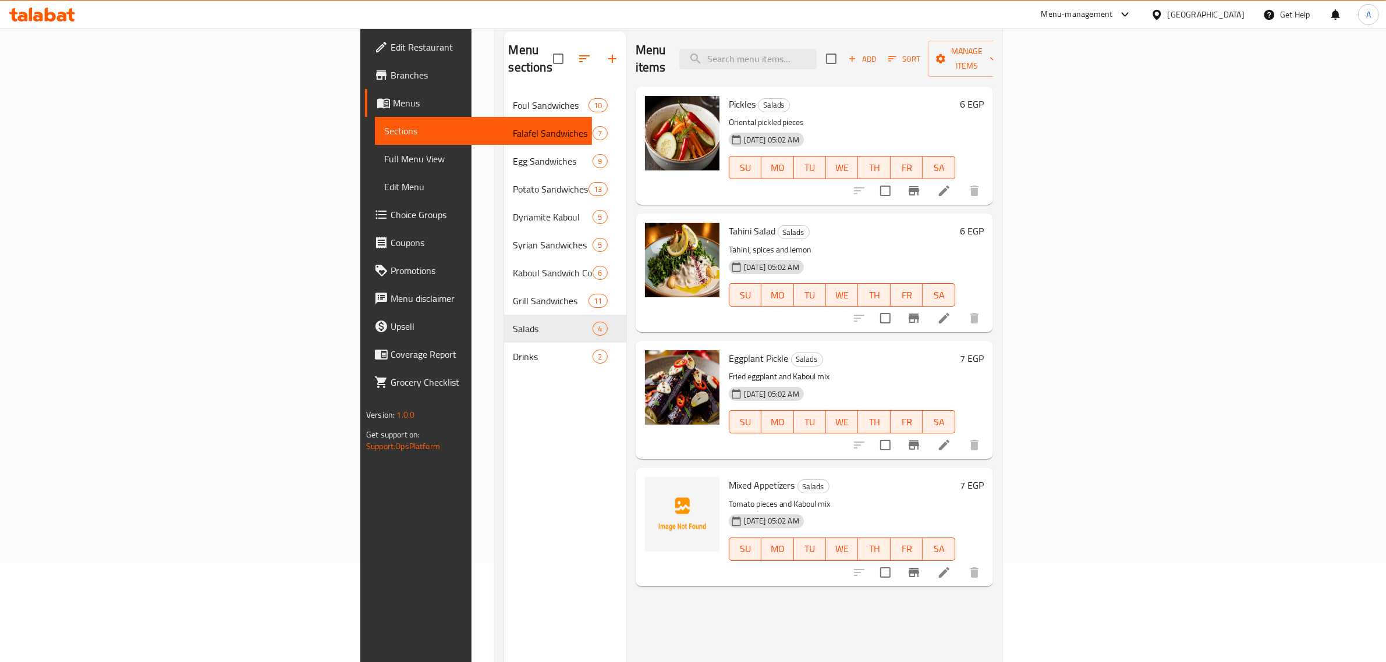
scroll to position [18, 0]
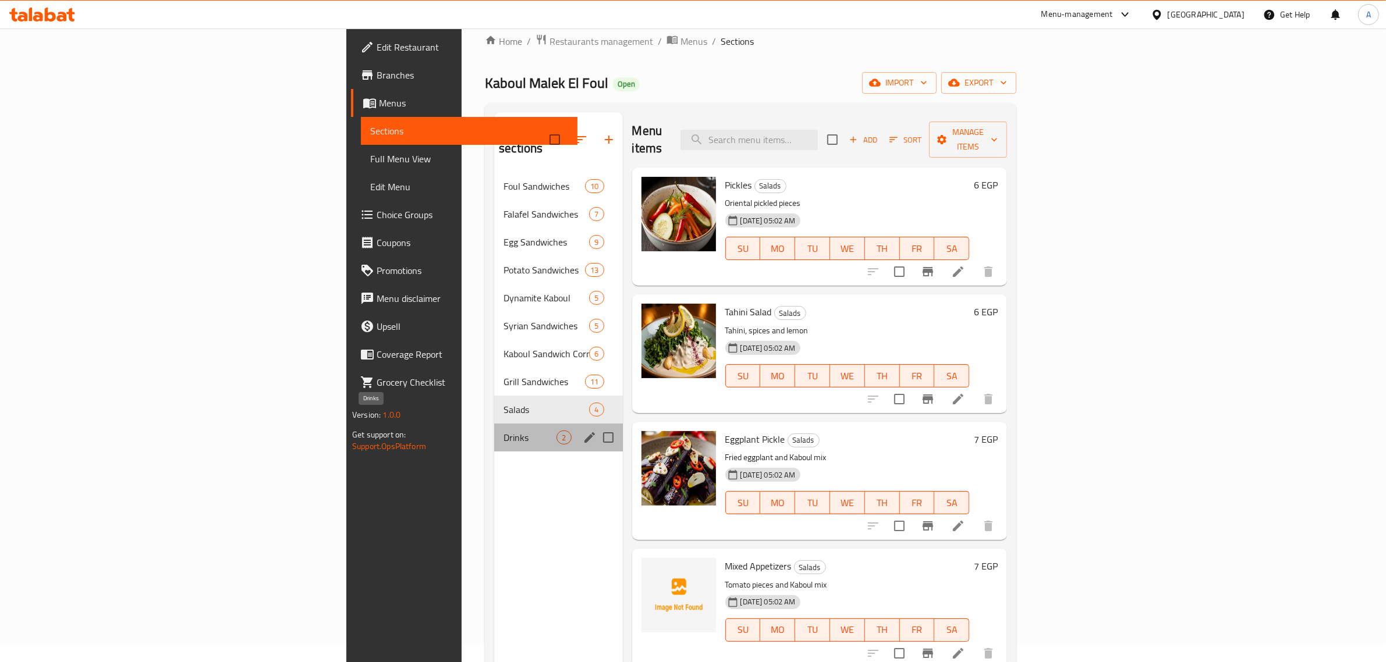
click at [503, 431] on span "Drinks" at bounding box center [529, 438] width 53 height 14
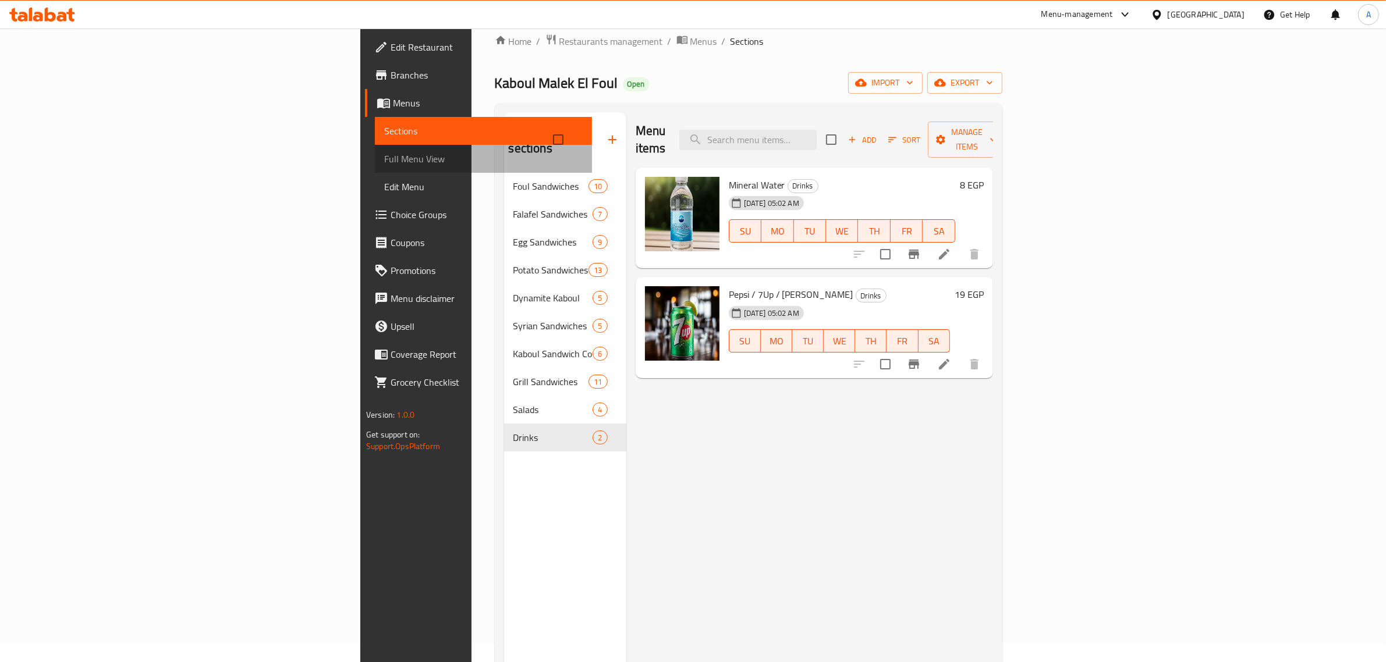
click at [384, 152] on span "Full Menu View" at bounding box center [483, 159] width 198 height 14
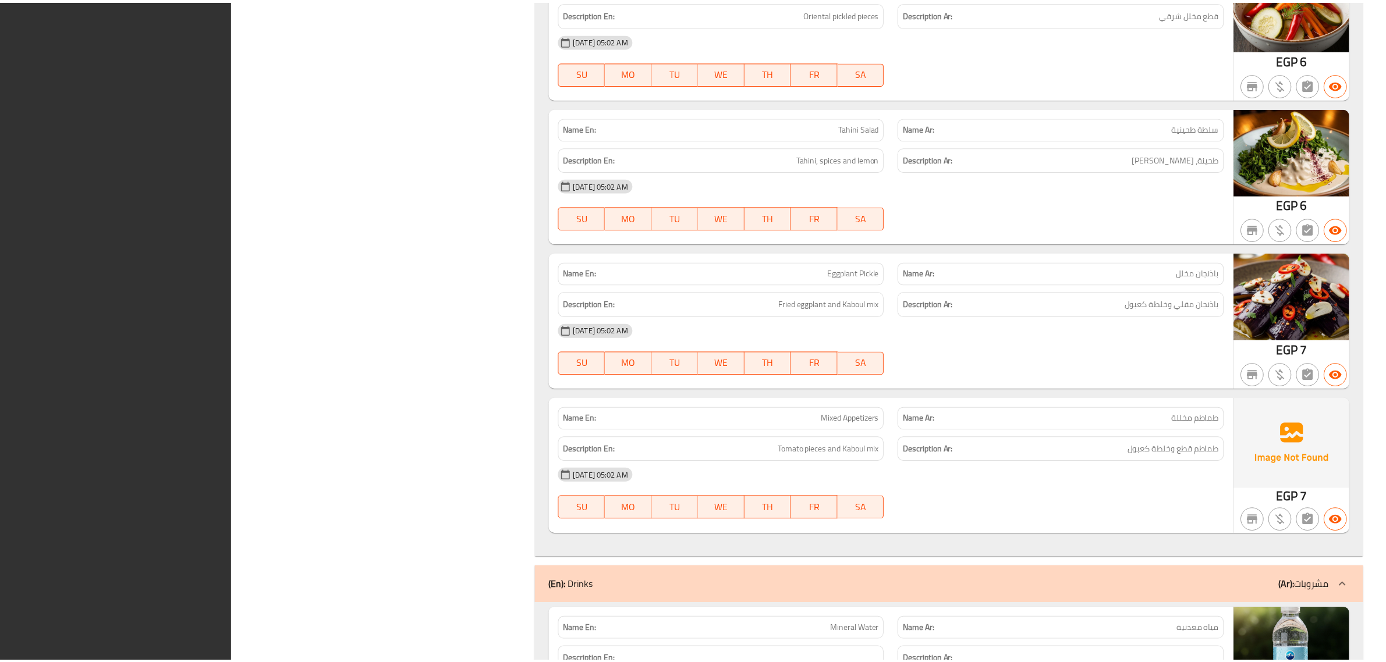
scroll to position [10652, 0]
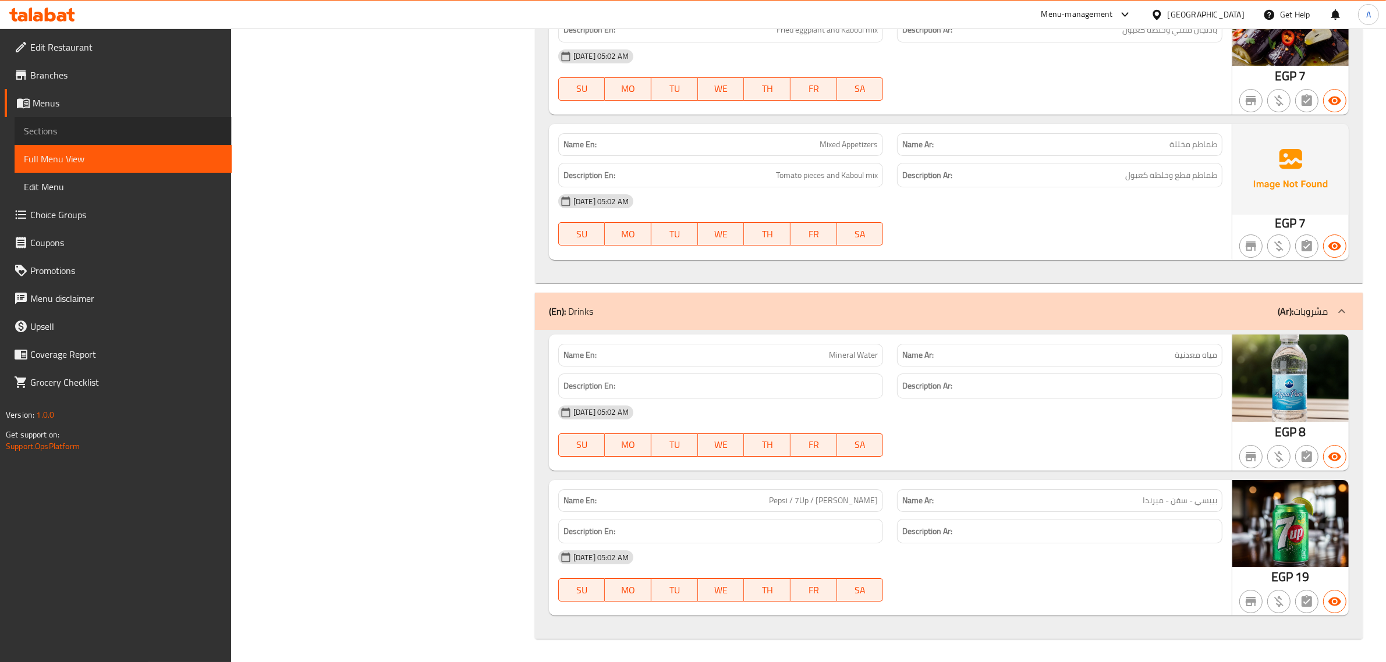
click at [71, 125] on span "Sections" at bounding box center [123, 131] width 198 height 14
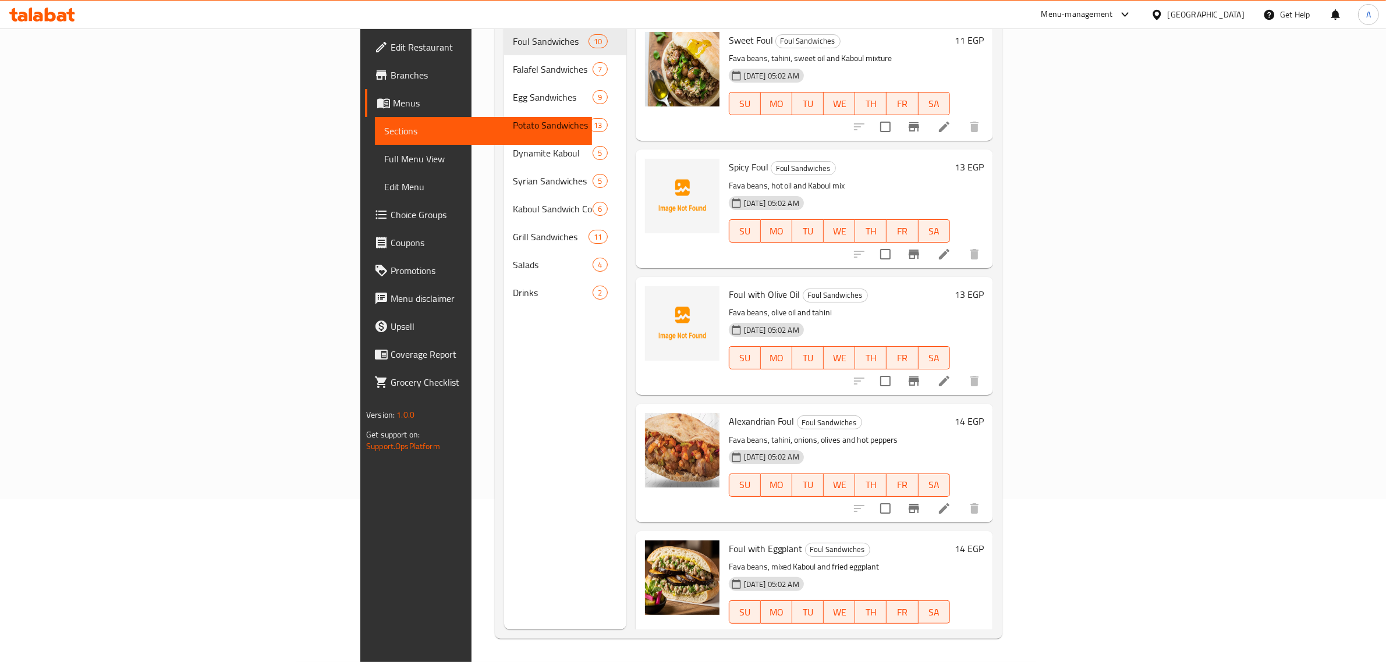
scroll to position [164, 0]
